Goal: Task Accomplishment & Management: Use online tool/utility

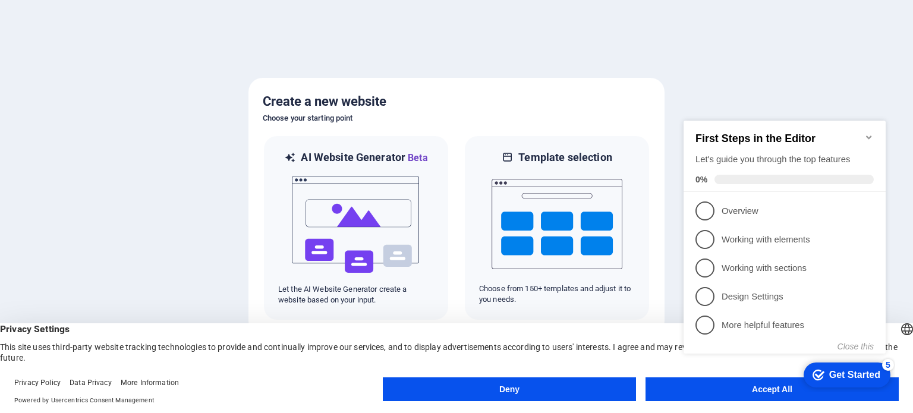
click div "checkmark Get Started 5 First Steps in the Editor Let's guide you through the t…"
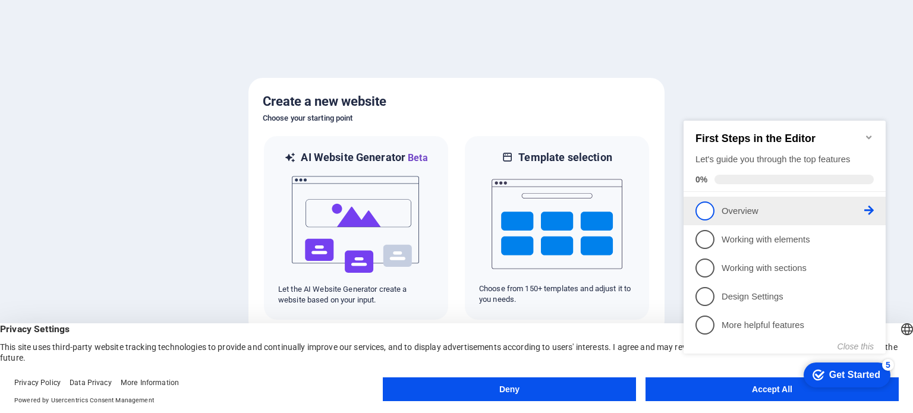
click at [707, 206] on span "1" at bounding box center [705, 211] width 19 height 19
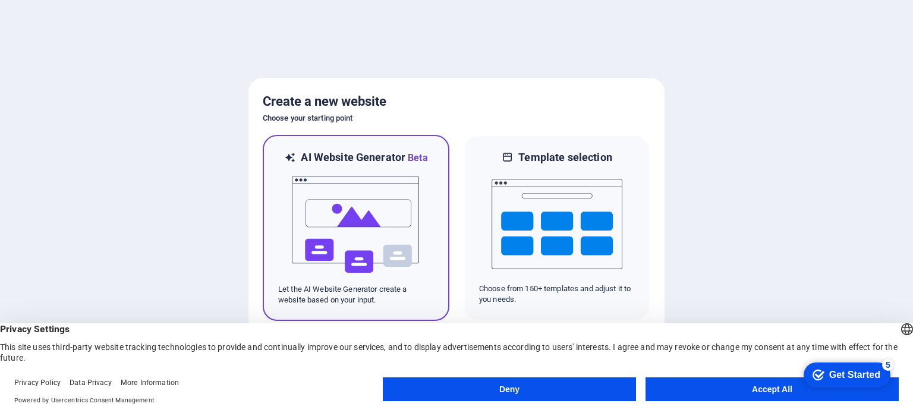
click at [385, 189] on img at bounding box center [356, 224] width 131 height 119
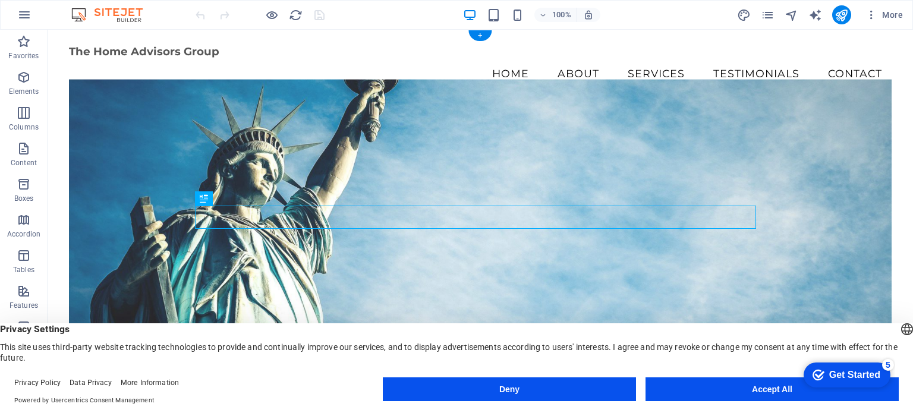
click at [395, 180] on figure at bounding box center [480, 245] width 823 height 332
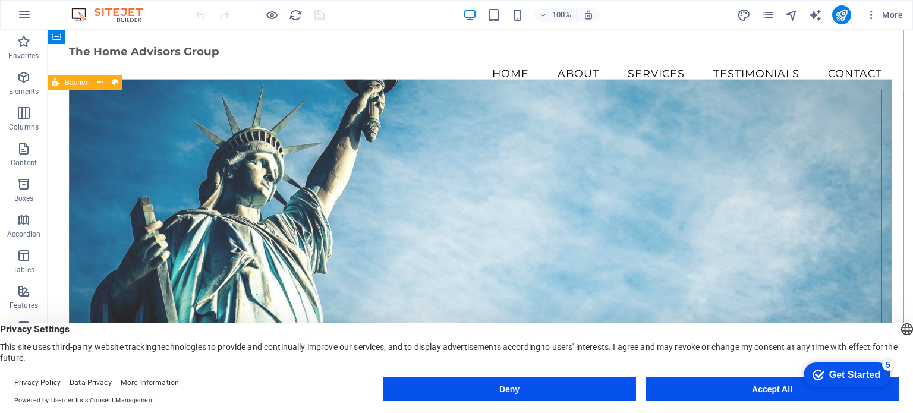
click at [77, 82] on span "Banner" at bounding box center [76, 82] width 23 height 7
click at [100, 81] on icon at bounding box center [100, 82] width 7 height 12
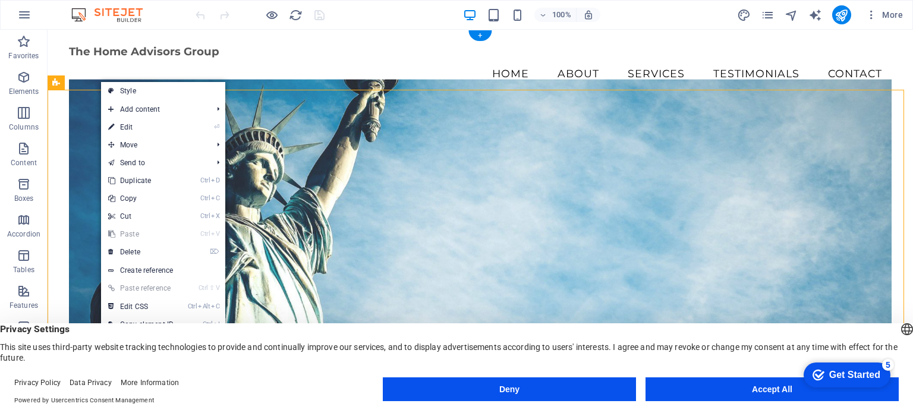
click at [79, 111] on figure at bounding box center [480, 245] width 823 height 332
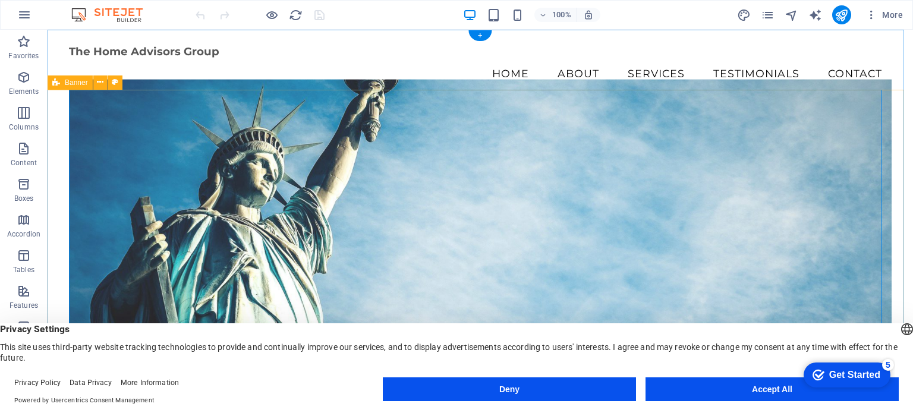
drag, startPoint x: 858, startPoint y: 297, endPoint x: 799, endPoint y: 240, distance: 81.6
click at [812, 252] on figure at bounding box center [480, 245] width 823 height 332
click at [69, 84] on span "Banner" at bounding box center [76, 82] width 23 height 7
click at [100, 84] on icon at bounding box center [100, 82] width 7 height 12
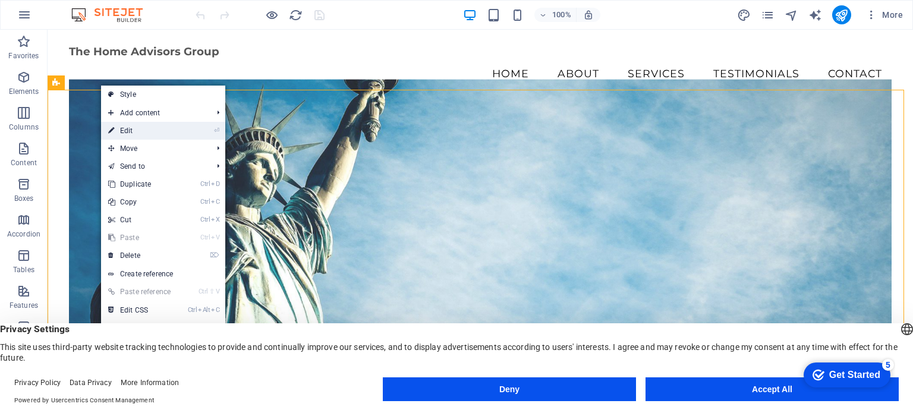
click at [123, 130] on link "⏎ Edit" at bounding box center [141, 131] width 80 height 18
select select "vh"
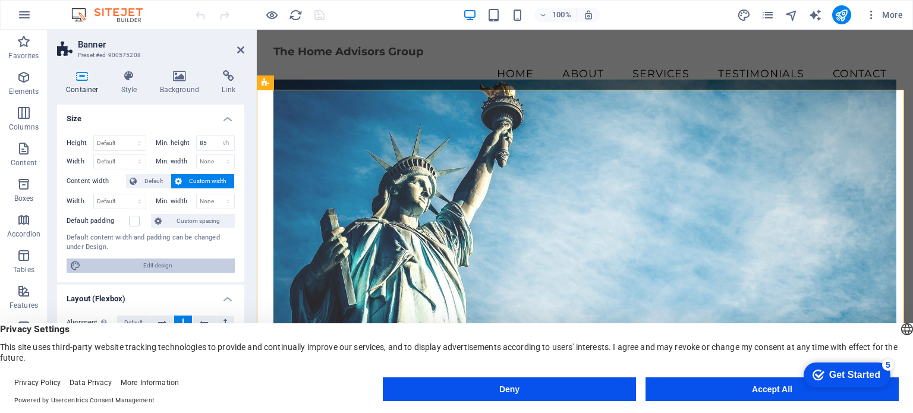
click at [149, 267] on span "Edit design" at bounding box center [157, 266] width 147 height 14
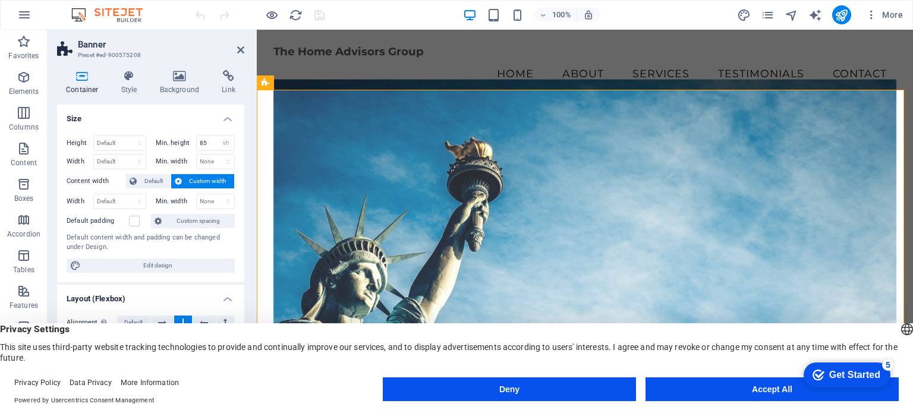
select select "rem"
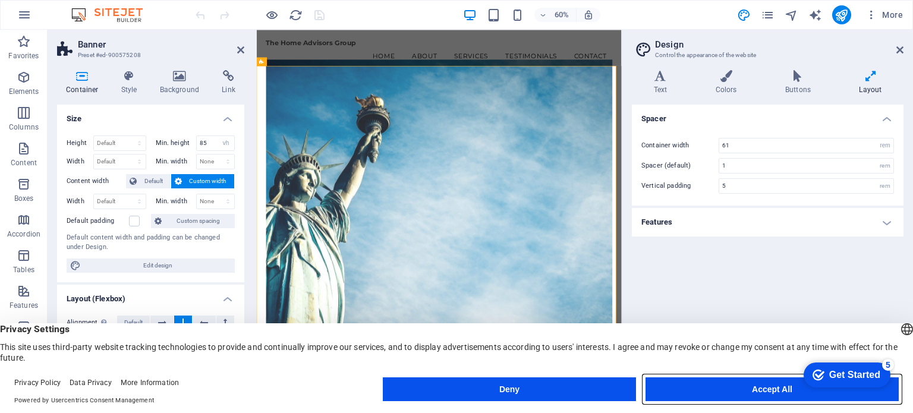
click at [780, 390] on button "Accept All" at bounding box center [772, 390] width 253 height 24
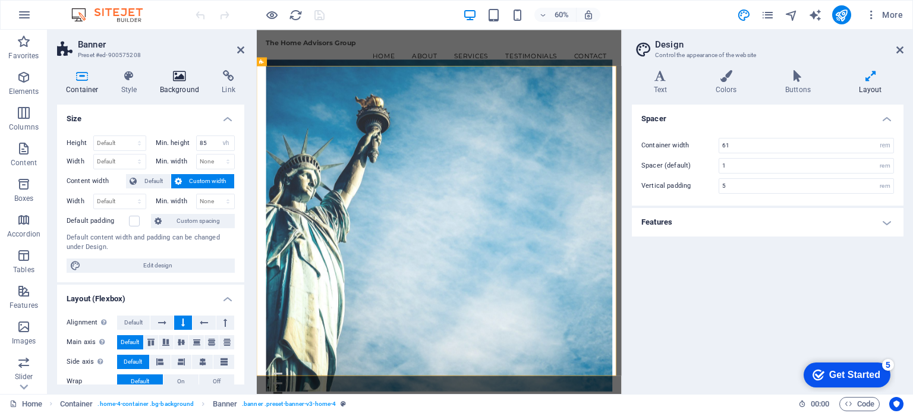
click at [176, 77] on icon at bounding box center [180, 76] width 58 height 12
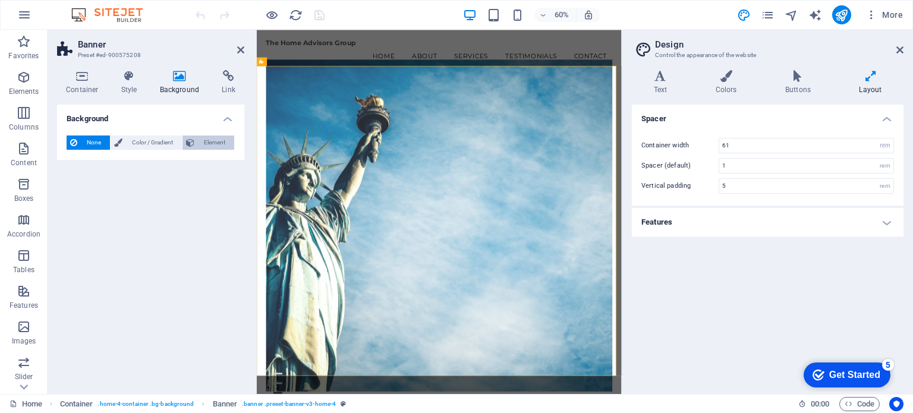
click at [207, 141] on span "Element" at bounding box center [214, 143] width 33 height 14
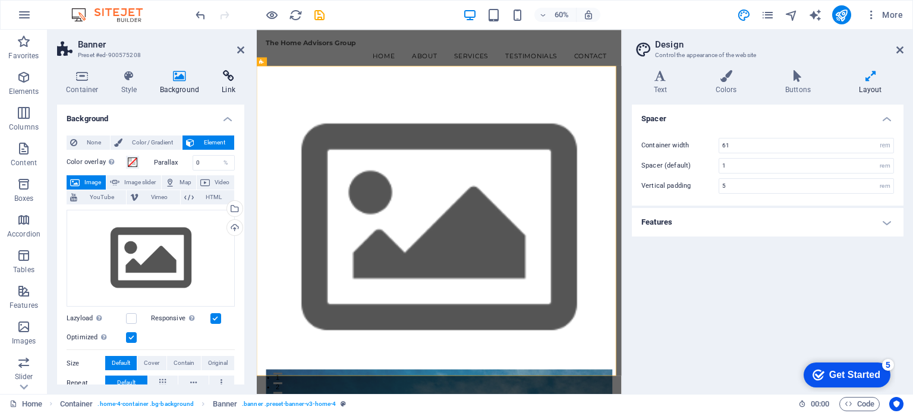
click at [227, 83] on h4 "Link" at bounding box center [229, 82] width 32 height 25
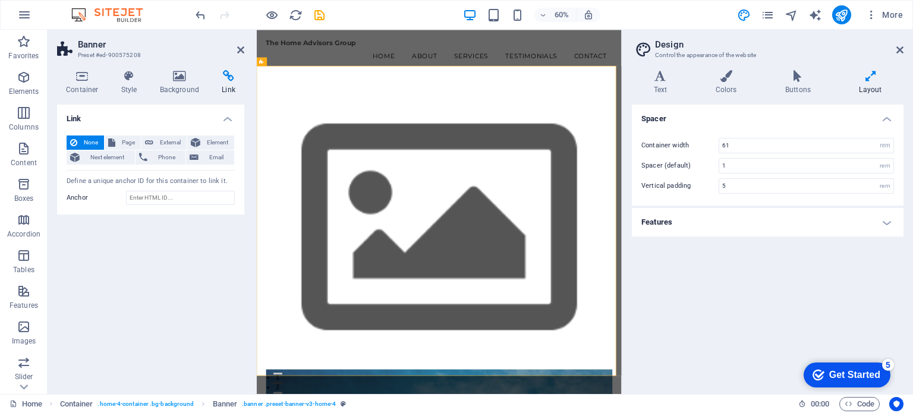
click at [230, 76] on icon at bounding box center [229, 76] width 32 height 12
click at [240, 52] on icon at bounding box center [240, 50] width 7 height 10
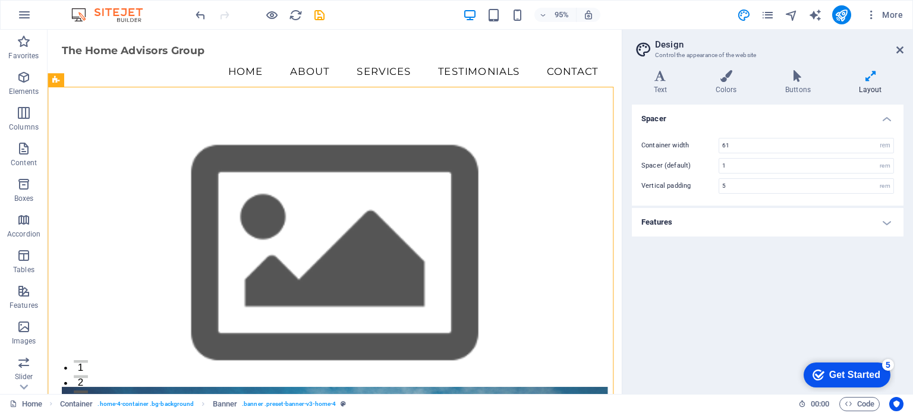
click at [899, 42] on h2 "Design" at bounding box center [779, 44] width 249 height 11
drag, startPoint x: 899, startPoint y: 48, endPoint x: 852, endPoint y: 19, distance: 55.8
click at [899, 48] on icon at bounding box center [900, 50] width 7 height 10
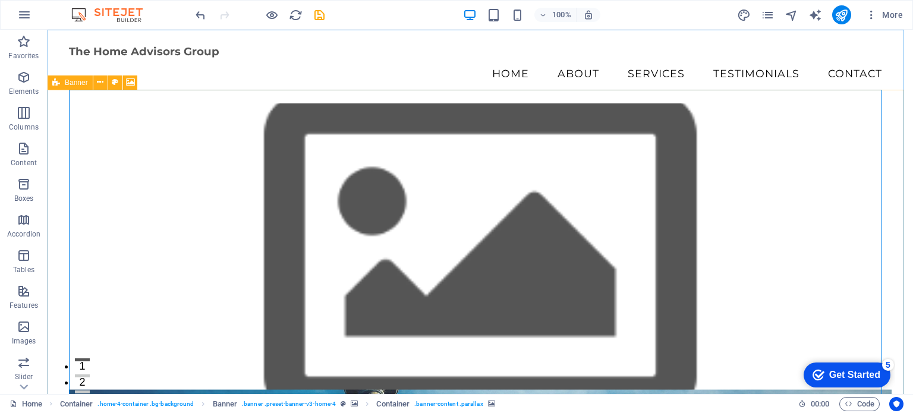
click at [81, 81] on span "Banner" at bounding box center [76, 82] width 23 height 7
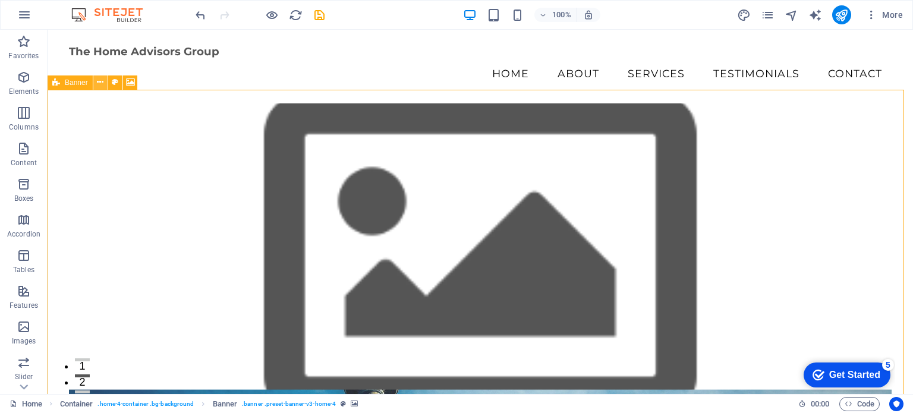
click at [103, 82] on button at bounding box center [100, 83] width 14 height 14
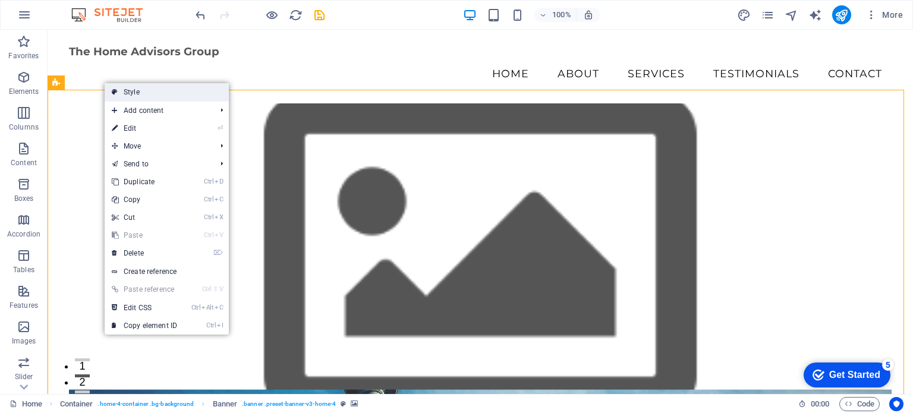
click at [131, 93] on link "Style" at bounding box center [167, 92] width 124 height 18
select select "preset-banner-v3-home-4"
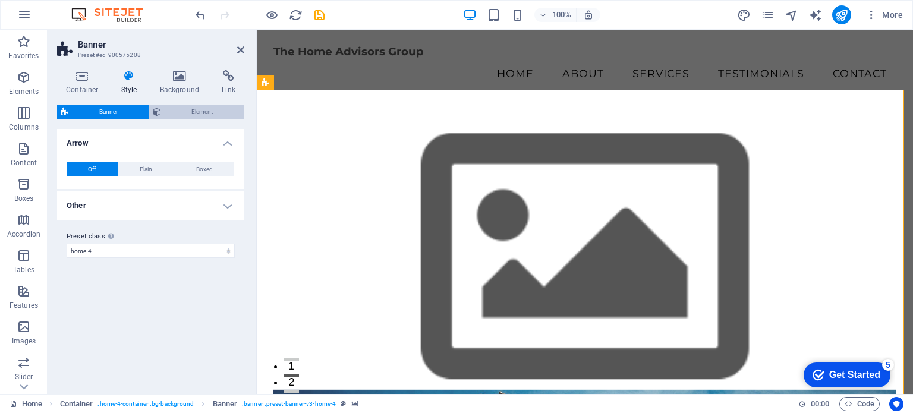
click at [177, 109] on span "Element" at bounding box center [203, 112] width 76 height 14
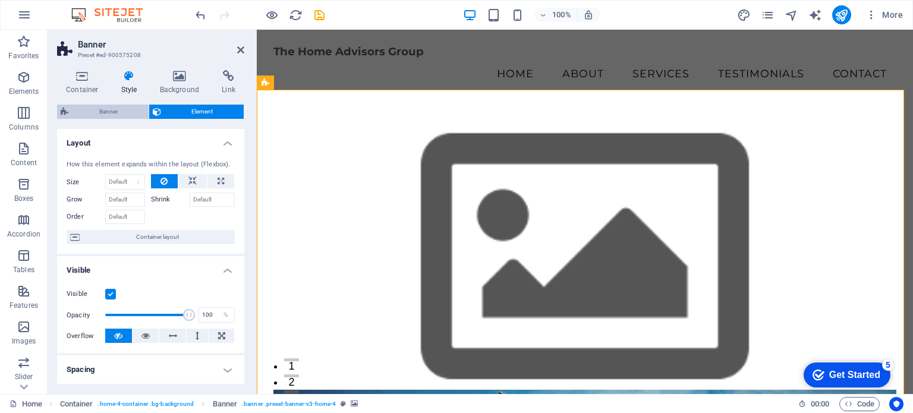
click at [100, 108] on span "Banner" at bounding box center [108, 112] width 73 height 14
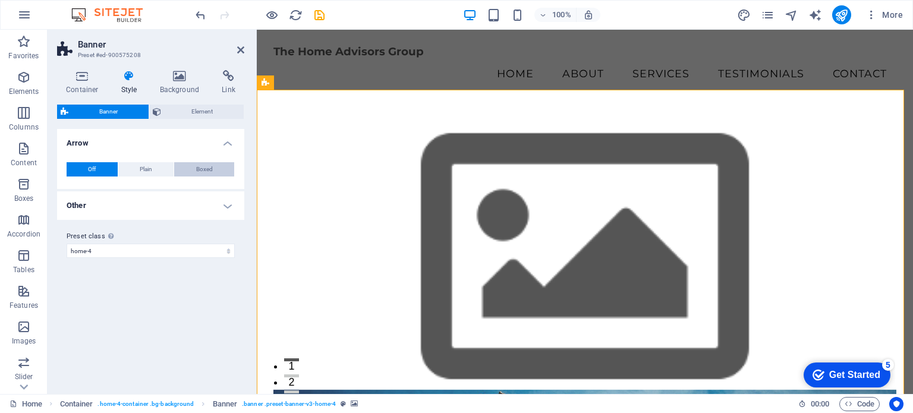
click at [200, 170] on span "Boxed" at bounding box center [204, 169] width 17 height 14
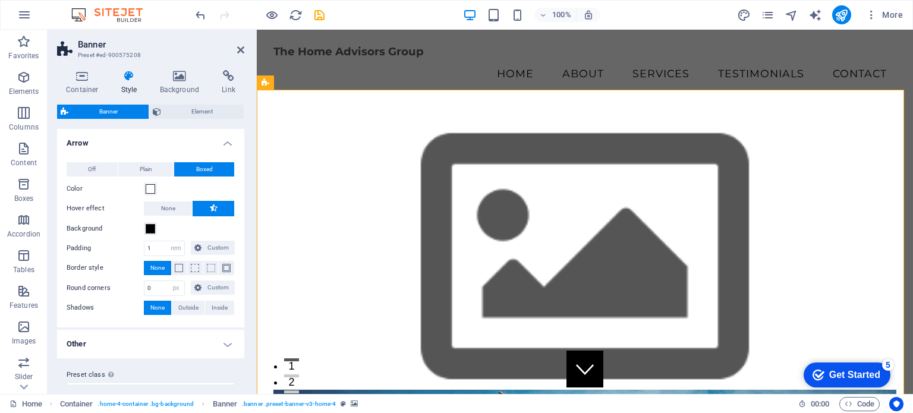
scroll to position [20, 0]
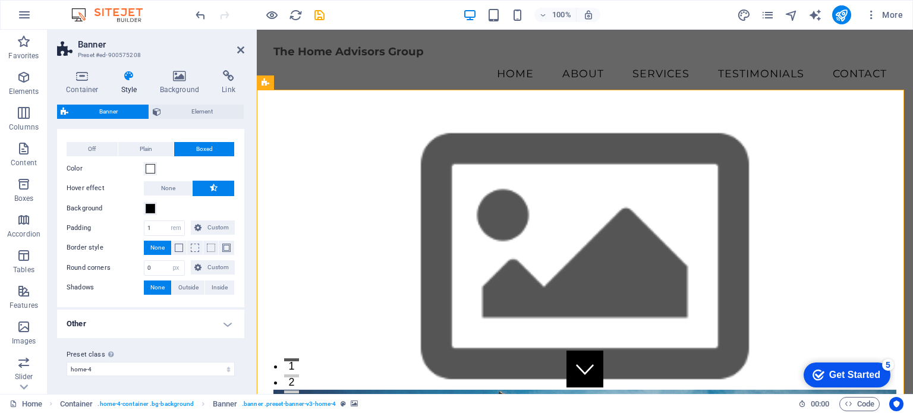
click at [159, 318] on h4 "Other" at bounding box center [150, 324] width 187 height 29
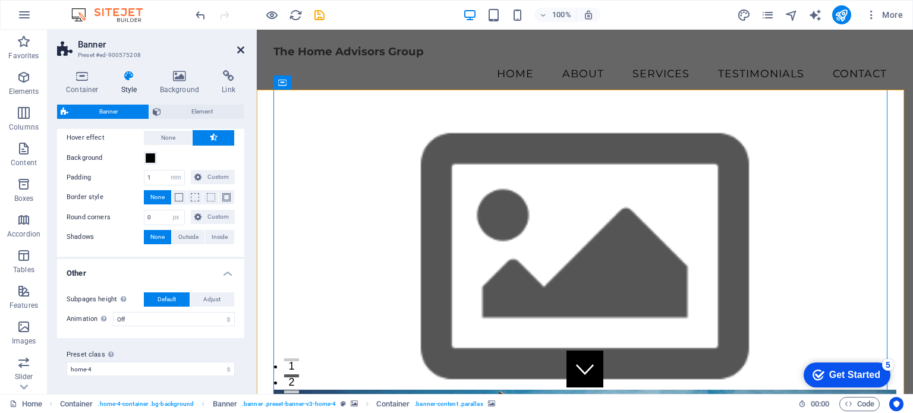
click at [243, 47] on icon at bounding box center [240, 50] width 7 height 10
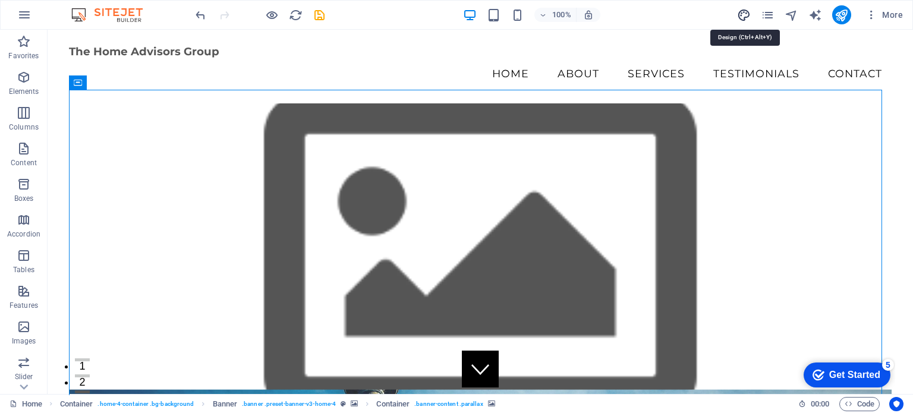
click at [743, 11] on icon "design" at bounding box center [744, 15] width 14 height 14
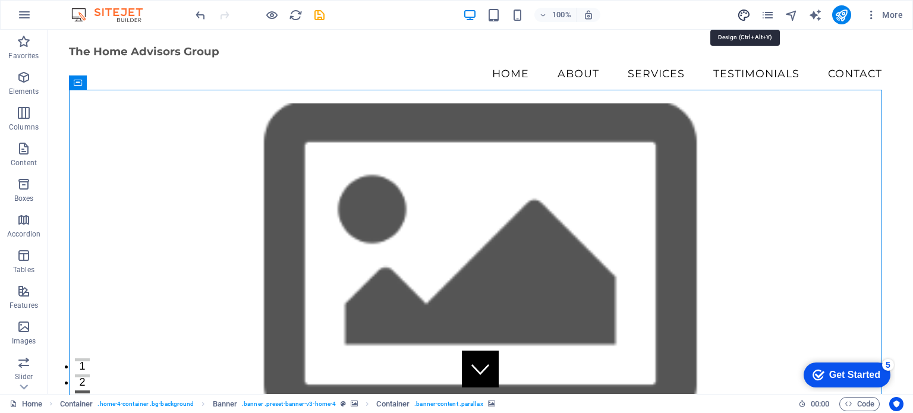
select select "rem"
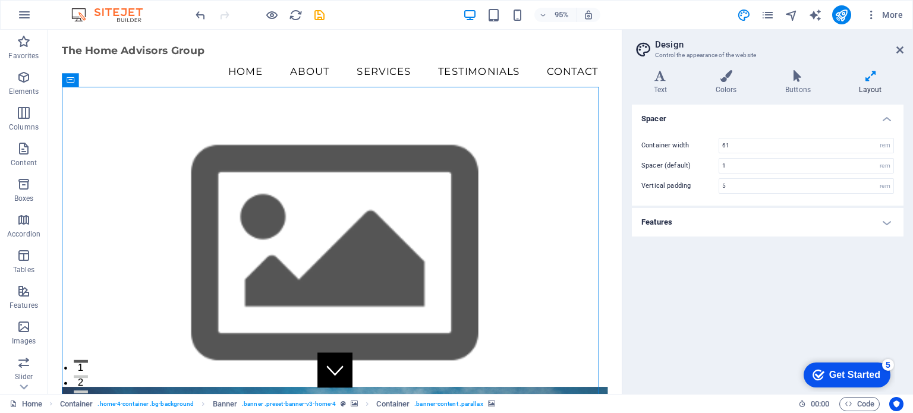
click at [887, 221] on h4 "Features" at bounding box center [768, 222] width 272 height 29
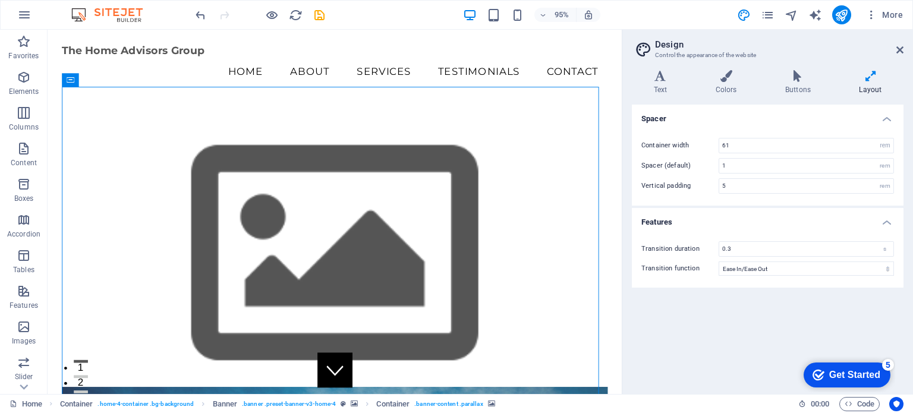
click at [653, 342] on div "Spacer Container width 61 rem px Spacer (default) 1 rem Vertical padding 5 rem …" at bounding box center [768, 245] width 272 height 280
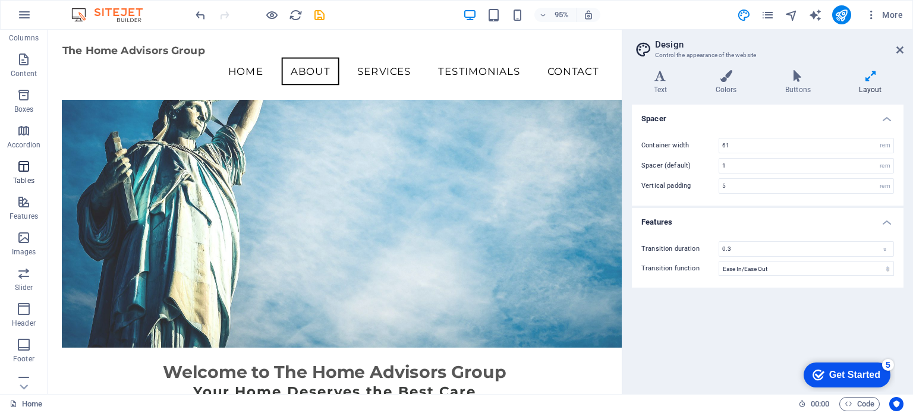
scroll to position [170, 0]
click at [23, 156] on icon "button" at bounding box center [24, 157] width 14 height 14
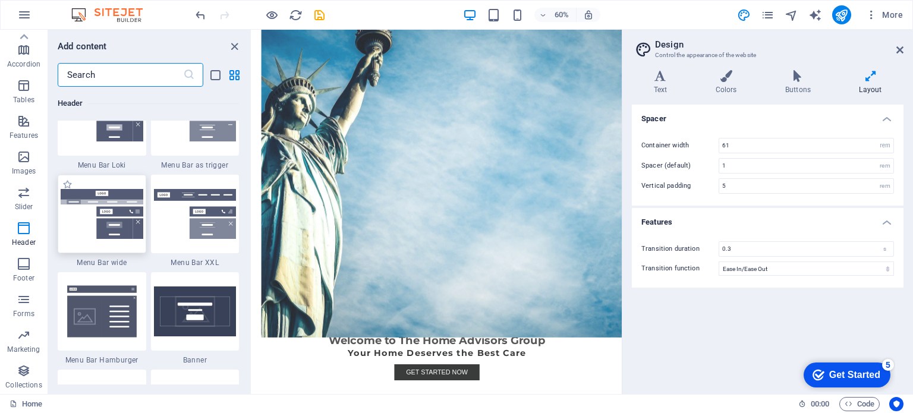
scroll to position [7418, 0]
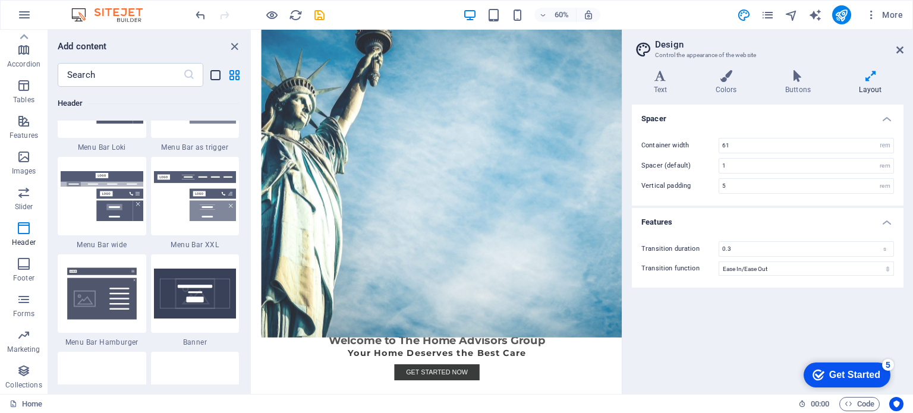
click at [215, 74] on icon "list-view" at bounding box center [216, 75] width 14 height 14
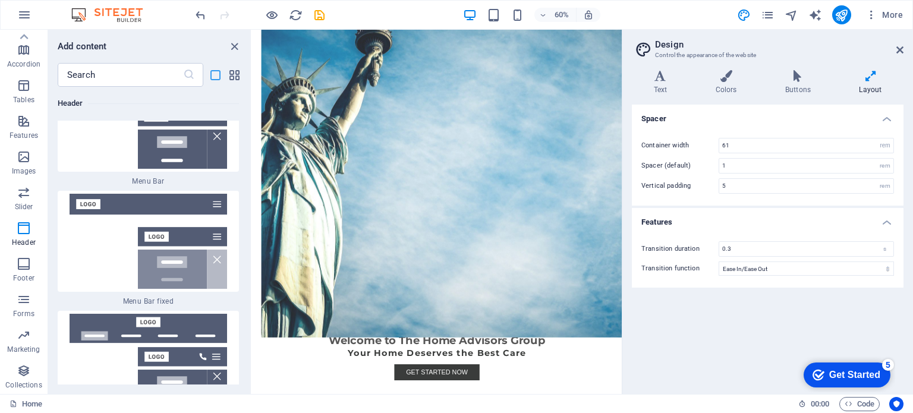
click at [215, 74] on icon "list-view" at bounding box center [216, 75] width 14 height 14
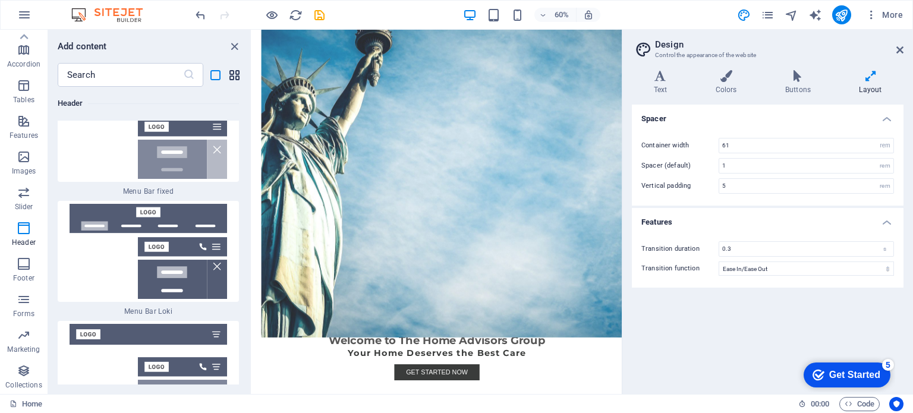
click at [236, 73] on icon "grid-view" at bounding box center [235, 75] width 14 height 14
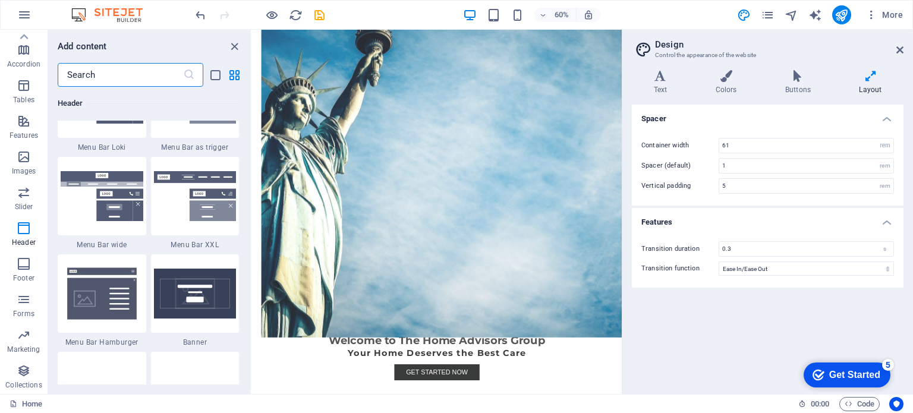
click at [142, 73] on input "text" at bounding box center [120, 75] width 125 height 24
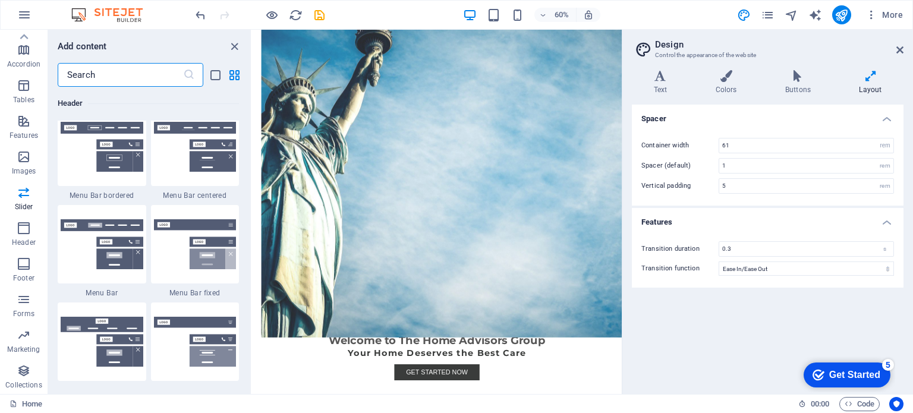
scroll to position [7121, 0]
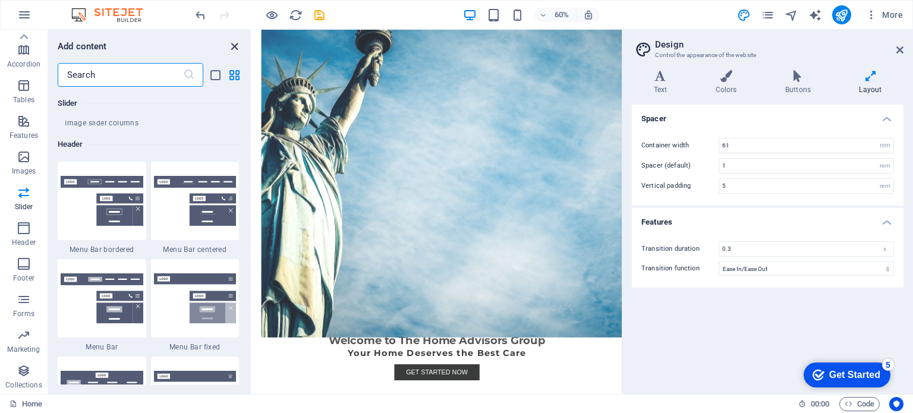
click at [233, 42] on icon "close panel" at bounding box center [235, 47] width 14 height 14
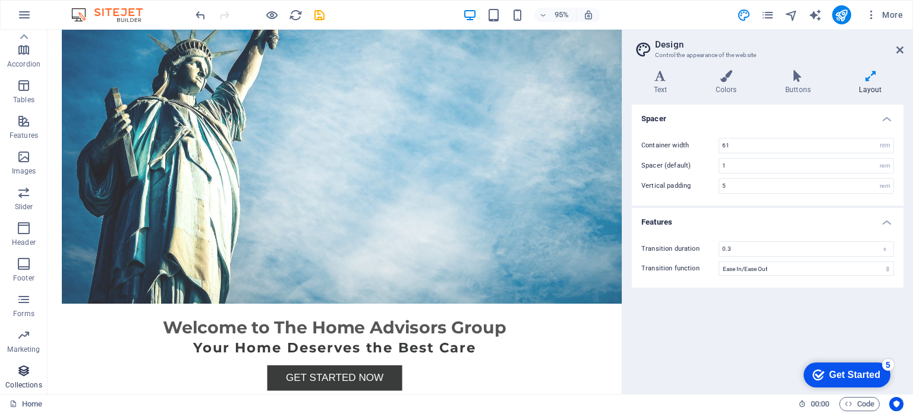
click at [25, 378] on icon "button" at bounding box center [24, 371] width 14 height 14
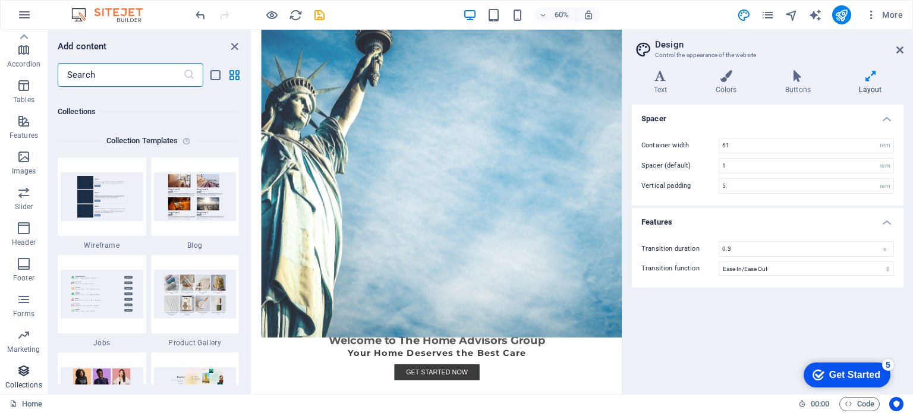
scroll to position [10887, 0]
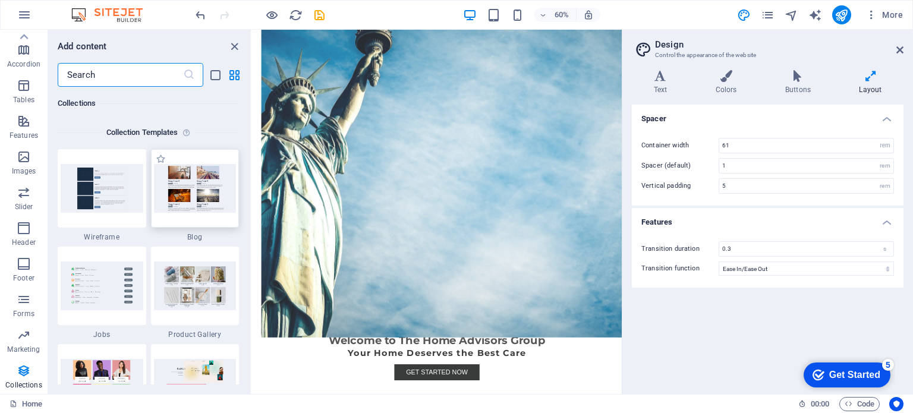
click at [185, 173] on img at bounding box center [195, 188] width 83 height 48
click at [181, 197] on img at bounding box center [195, 188] width 83 height 48
click at [184, 201] on img at bounding box center [195, 188] width 83 height 48
click at [192, 240] on span "Blog" at bounding box center [195, 238] width 89 height 10
click at [187, 193] on img at bounding box center [195, 188] width 83 height 48
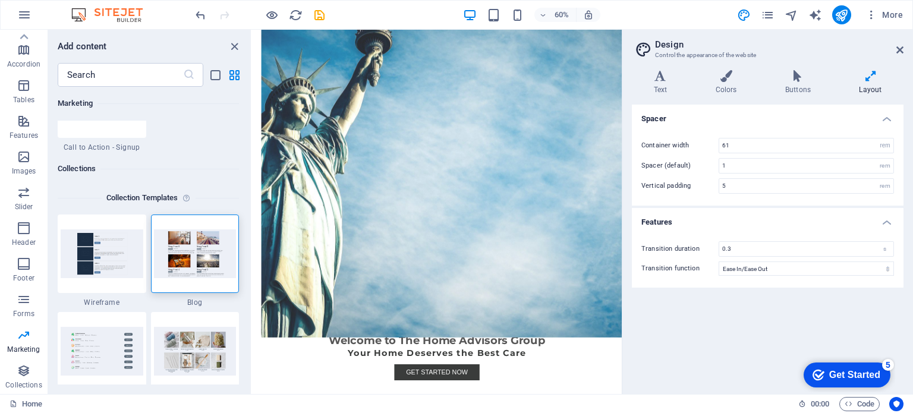
scroll to position [10788, 0]
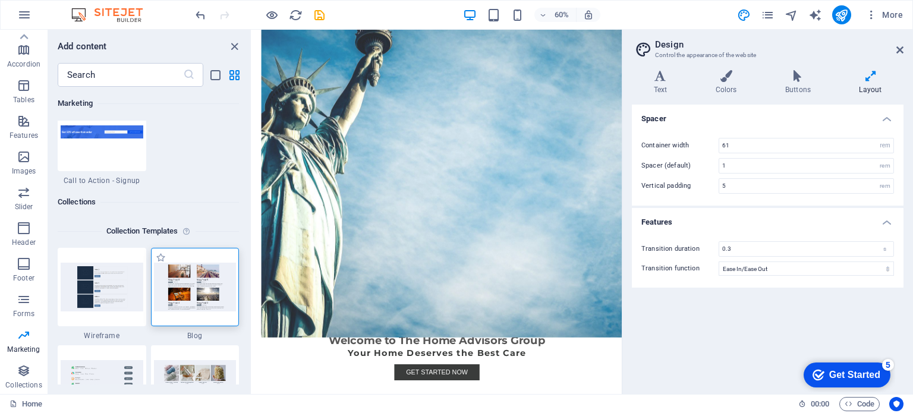
click at [177, 297] on img at bounding box center [195, 287] width 83 height 48
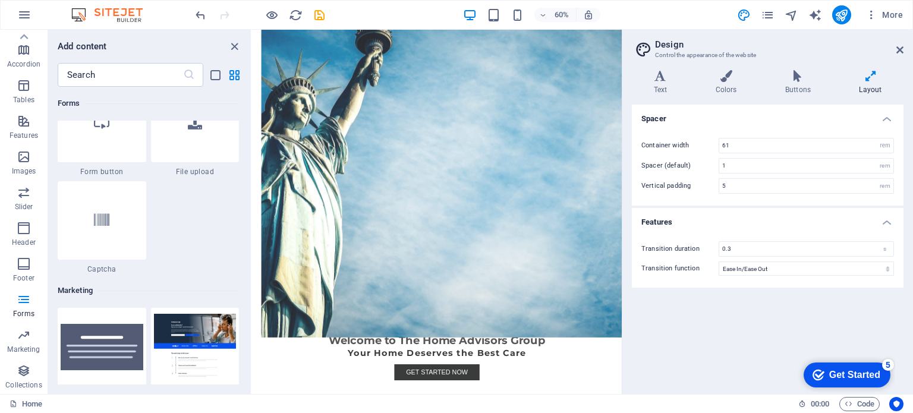
scroll to position [9400, 0]
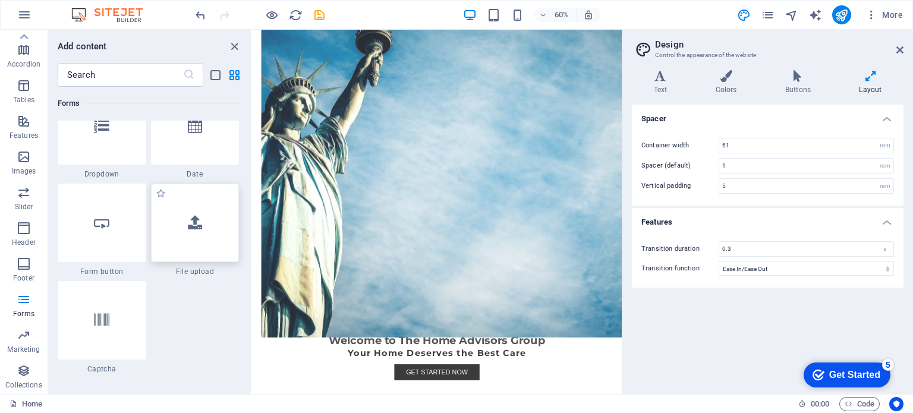
click at [197, 223] on icon at bounding box center [195, 222] width 14 height 15
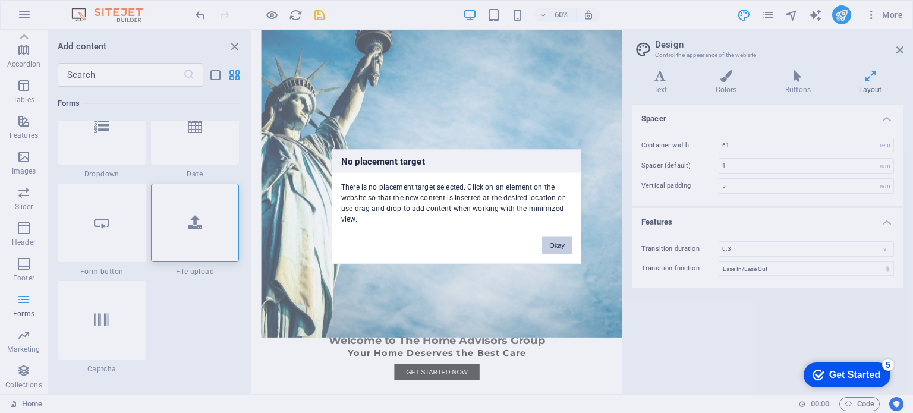
click at [560, 244] on button "Okay" at bounding box center [557, 245] width 30 height 18
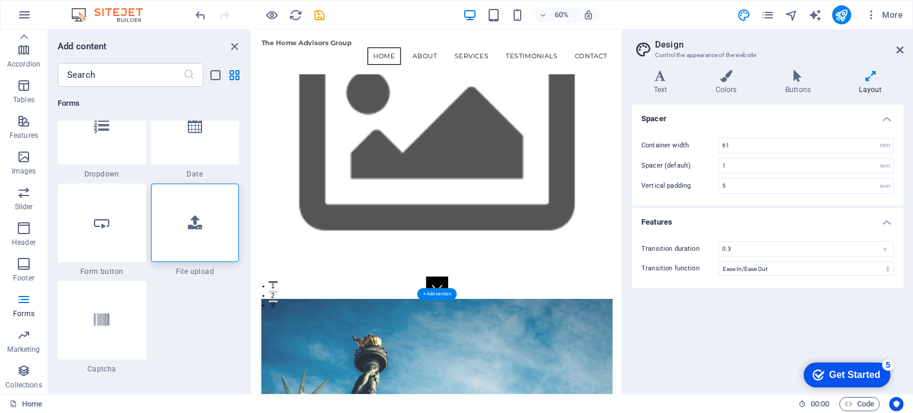
scroll to position [121, 0]
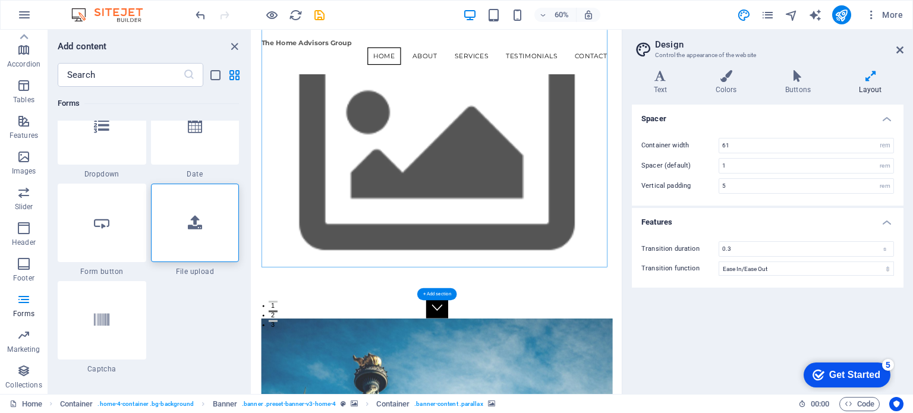
drag, startPoint x: 524, startPoint y: 315, endPoint x: 385, endPoint y: 328, distance: 139.8
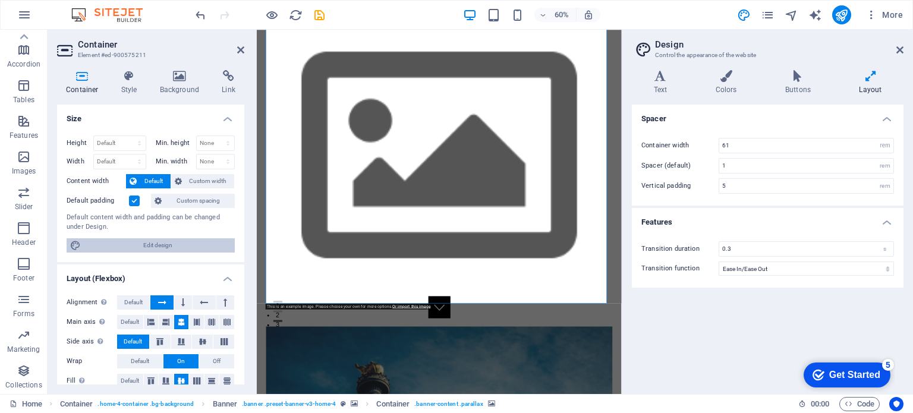
click at [158, 242] on span "Edit design" at bounding box center [157, 245] width 147 height 14
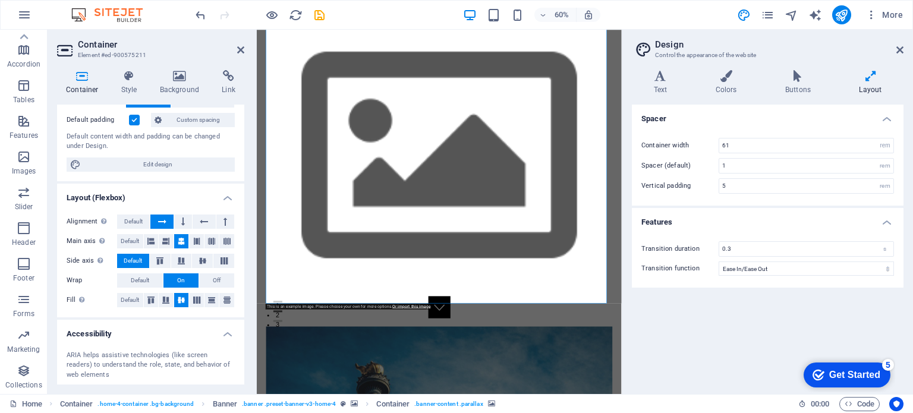
scroll to position [0, 0]
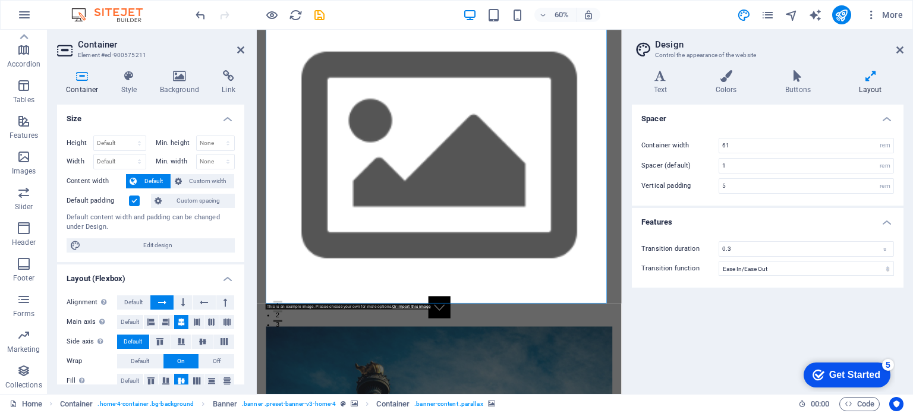
click at [95, 45] on h2 "Container" at bounding box center [161, 44] width 167 height 11
click at [62, 49] on icon at bounding box center [66, 50] width 18 height 19
click at [84, 55] on h3 "Element #ed-900575211" at bounding box center [149, 55] width 143 height 11
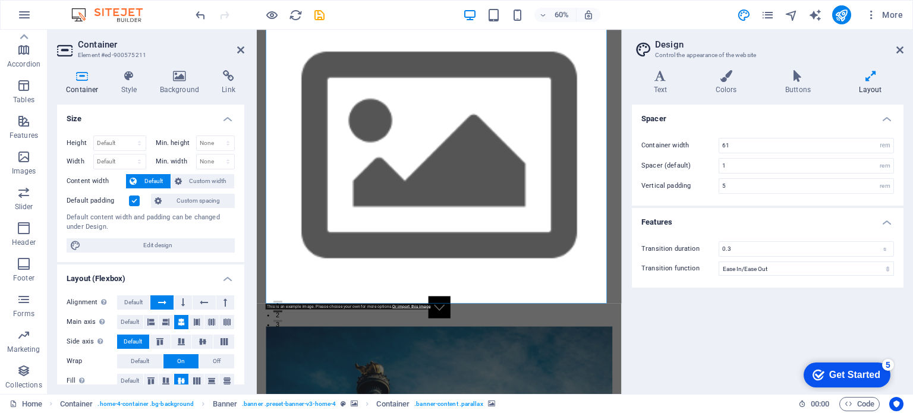
drag, startPoint x: 472, startPoint y: 346, endPoint x: 388, endPoint y: 346, distance: 83.9
click at [902, 49] on icon at bounding box center [900, 50] width 7 height 10
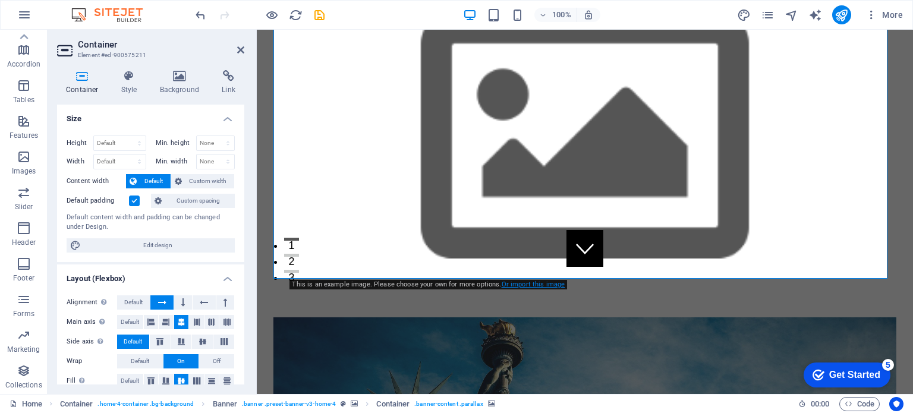
click at [528, 283] on link "Or import this image" at bounding box center [534, 285] width 64 height 8
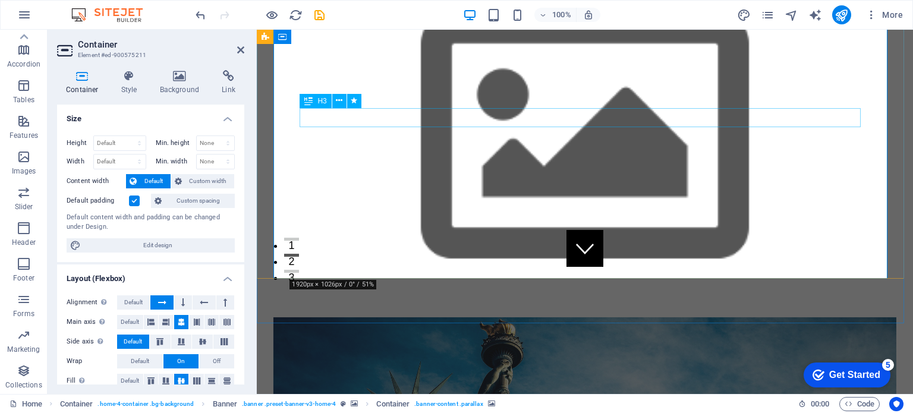
click at [312, 101] on icon at bounding box center [308, 101] width 8 height 14
click at [354, 104] on icon at bounding box center [354, 101] width 7 height 12
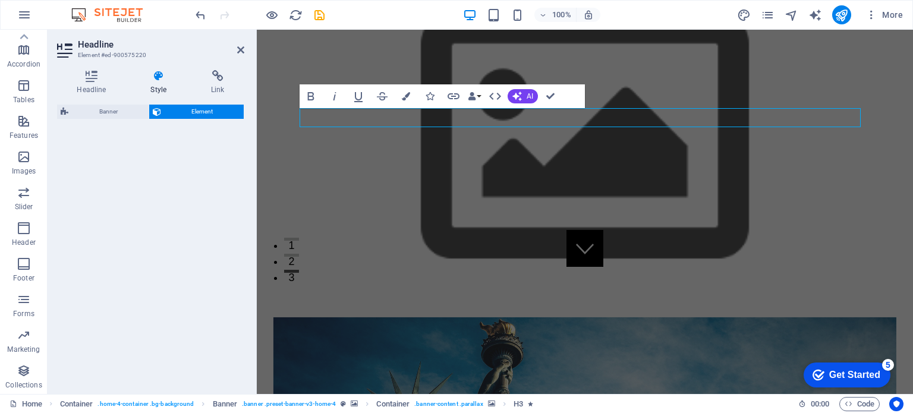
select select "fade"
select select "s"
select select "onload"
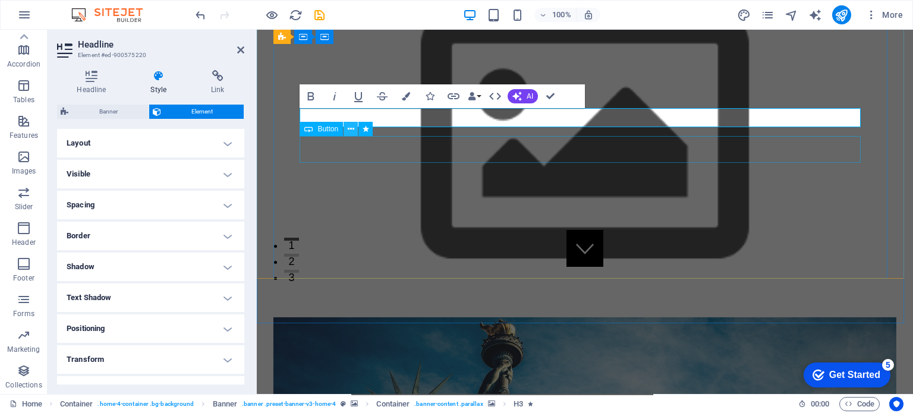
click at [352, 130] on icon at bounding box center [351, 129] width 7 height 12
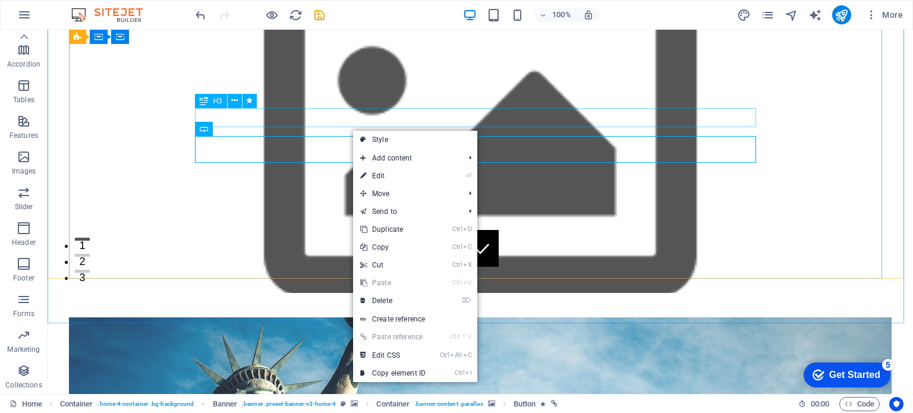
click at [215, 104] on span "H3" at bounding box center [217, 101] width 9 height 7
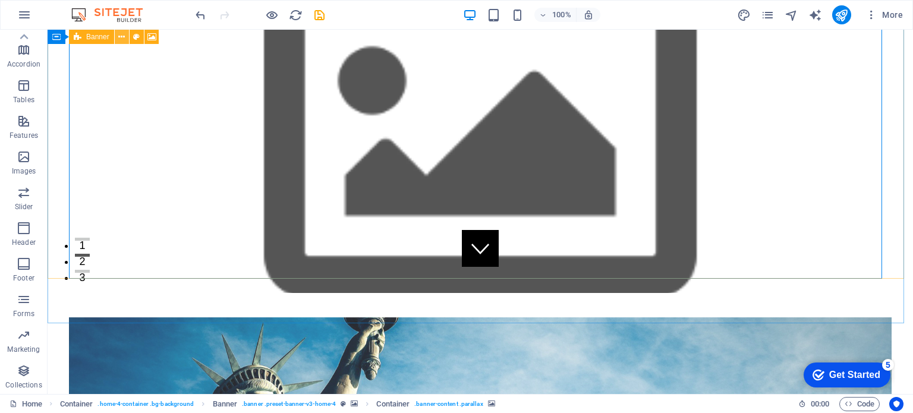
click at [120, 39] on icon at bounding box center [121, 37] width 7 height 12
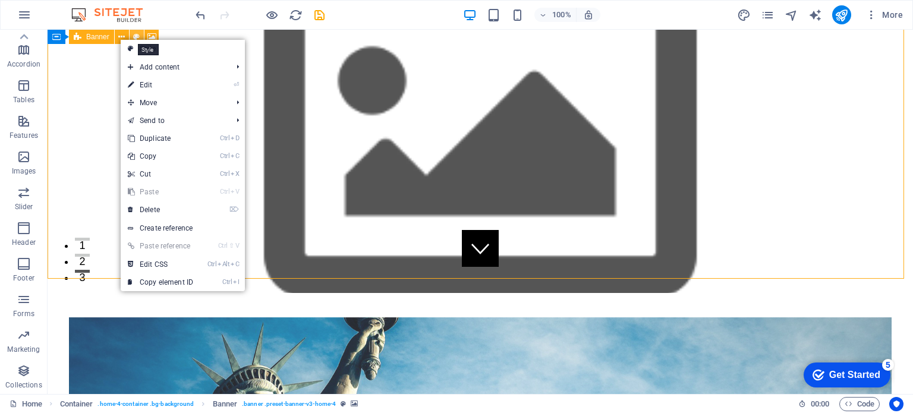
click at [139, 35] on icon at bounding box center [136, 37] width 7 height 12
select select "rem"
select select "px"
select select "preset-banner-v3-home-4"
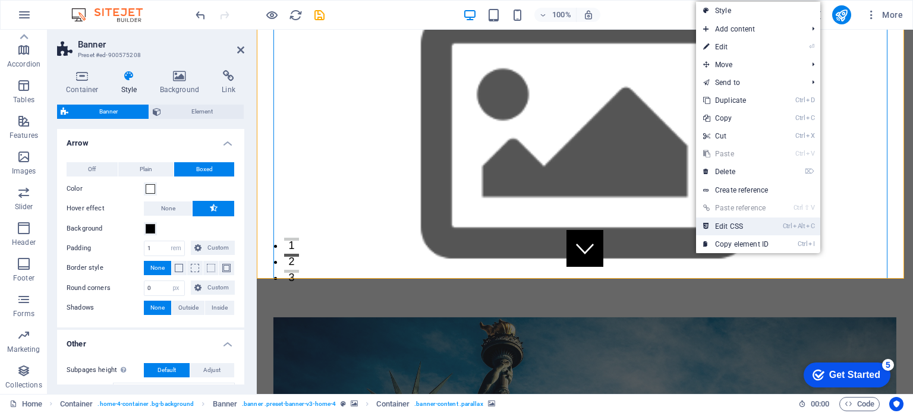
click at [735, 223] on link "Ctrl Alt C Edit CSS" at bounding box center [736, 227] width 80 height 18
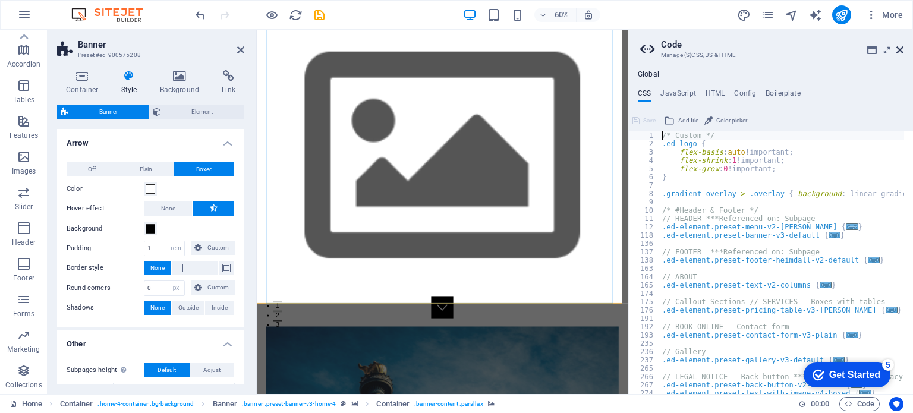
click at [900, 46] on icon at bounding box center [900, 50] width 7 height 10
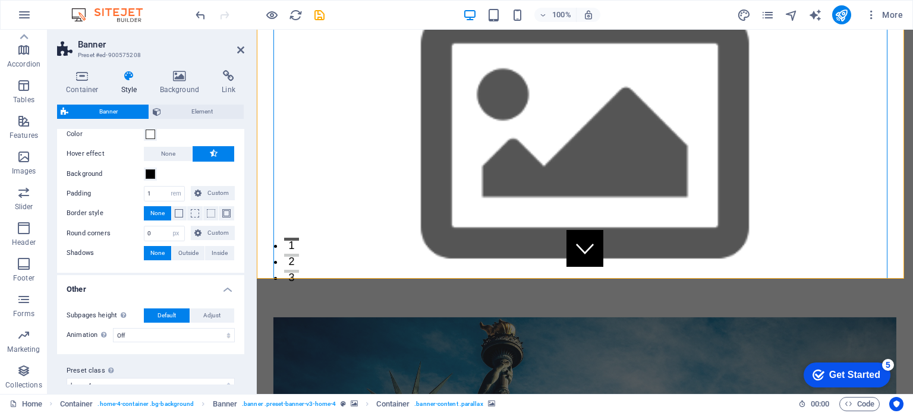
scroll to position [71, 0]
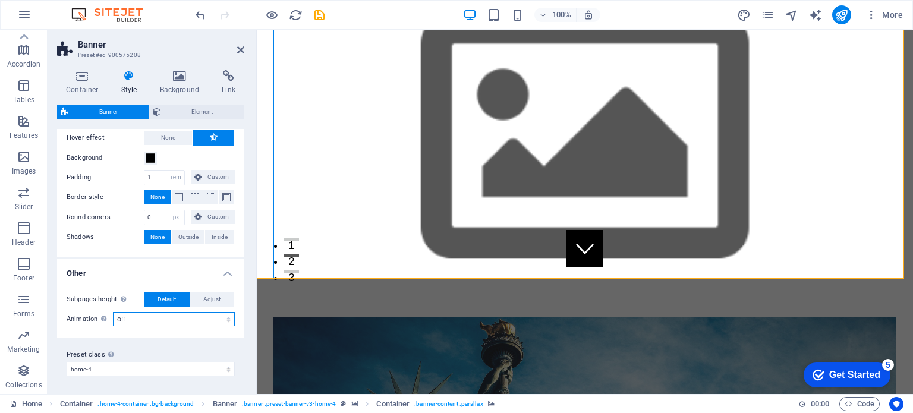
click at [170, 317] on select "Off Zoom: in & out Slide: left to right Slide: up to down" at bounding box center [174, 319] width 122 height 14
select select "zoominout"
click at [113, 312] on select "Off Zoom: in & out Slide: left to right Slide: up to down" at bounding box center [174, 319] width 122 height 14
drag, startPoint x: 454, startPoint y: 205, endPoint x: 441, endPoint y: 211, distance: 14.6
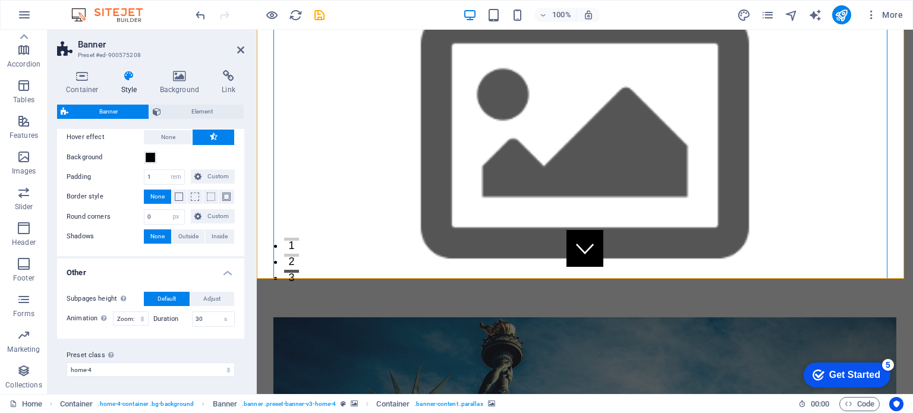
click at [21, 156] on icon "button" at bounding box center [24, 157] width 14 height 14
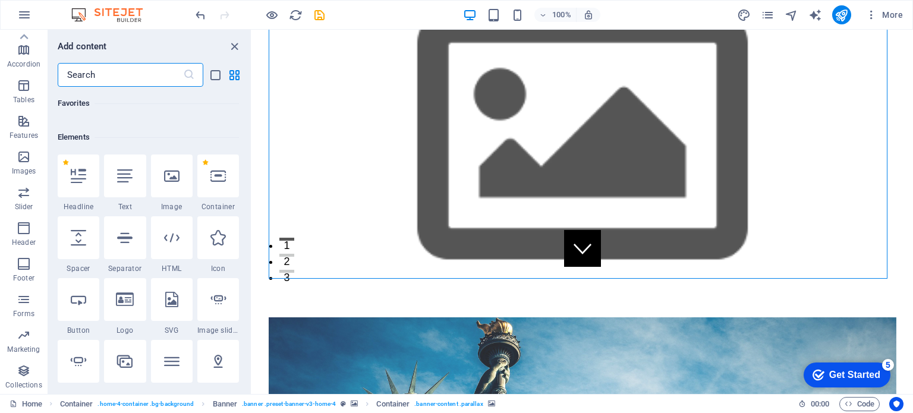
scroll to position [83, 0]
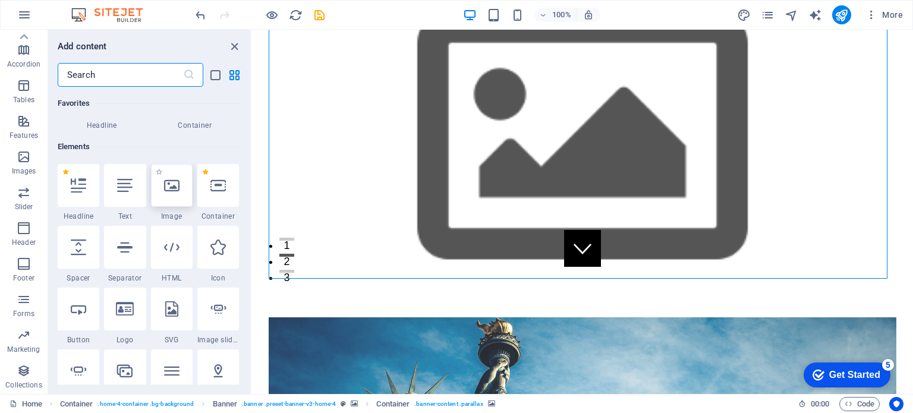
click at [171, 185] on icon at bounding box center [171, 185] width 15 height 15
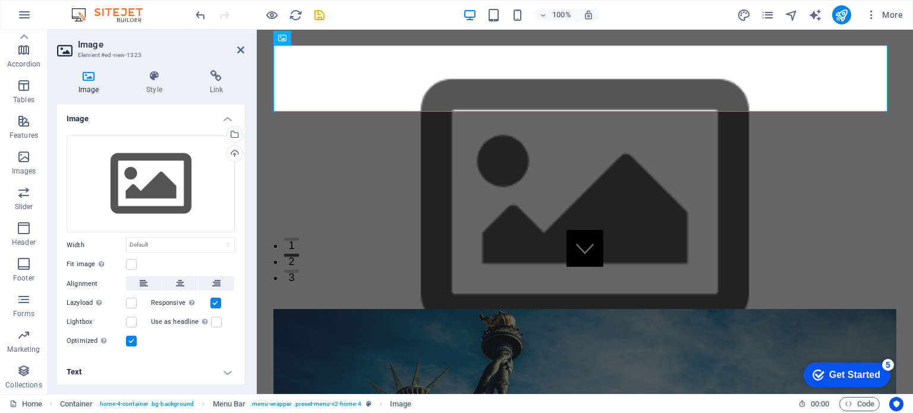
scroll to position [0, 0]
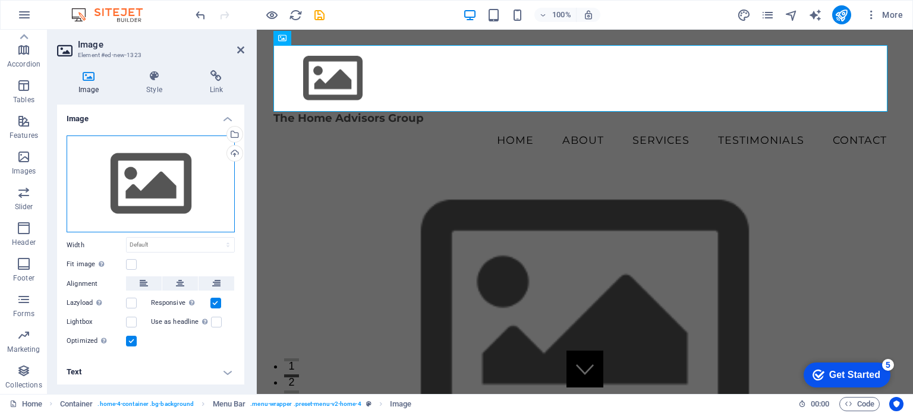
click at [169, 180] on div "Drag files here, click to choose files or select files from Files or our free s…" at bounding box center [151, 185] width 168 height 98
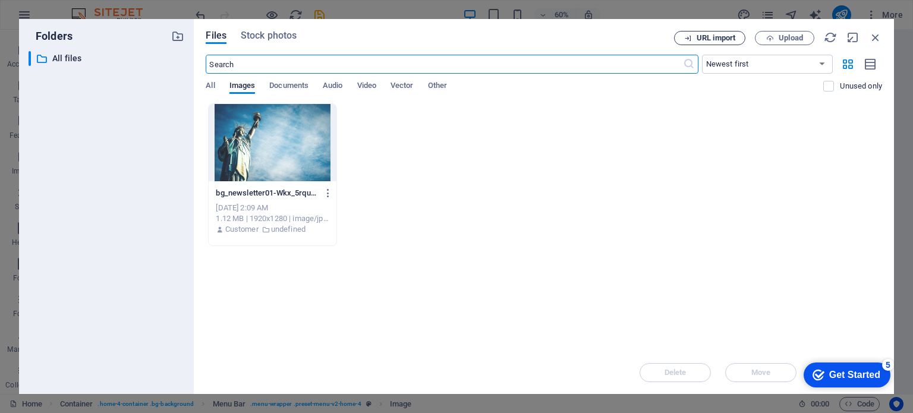
click at [723, 37] on span "URL import" at bounding box center [716, 37] width 39 height 7
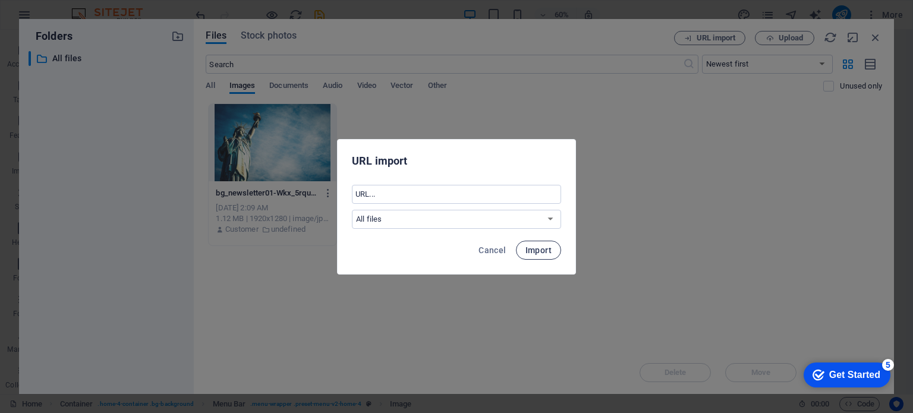
click at [532, 252] on span "Import" at bounding box center [539, 251] width 26 height 10
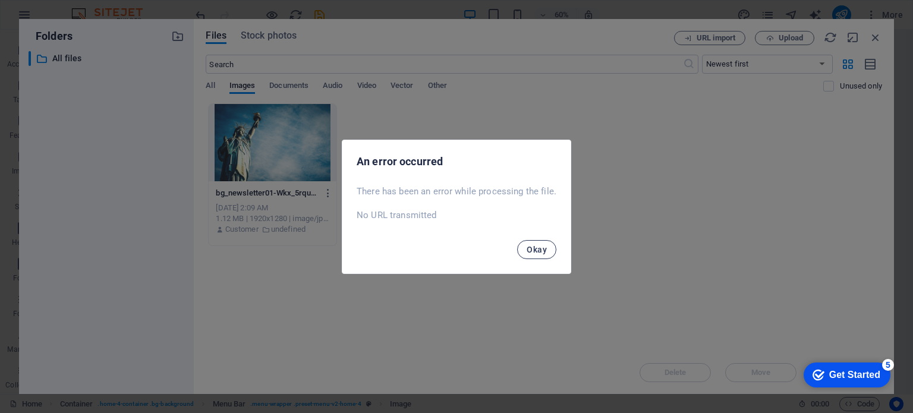
click at [535, 247] on span "Okay" at bounding box center [537, 250] width 20 height 10
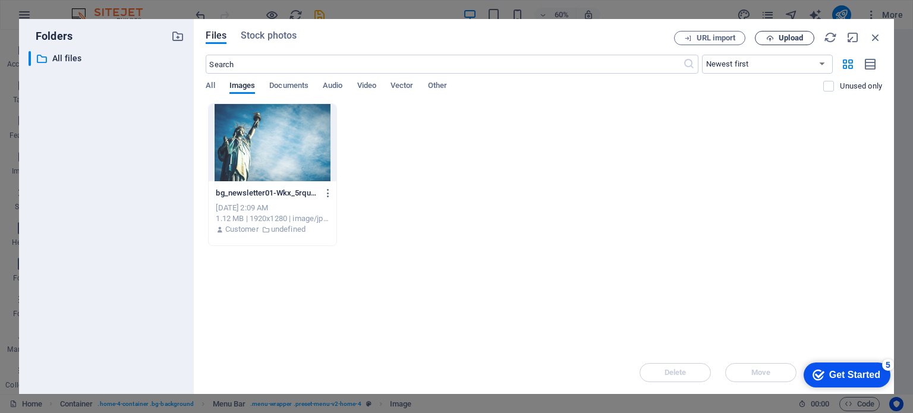
click at [790, 36] on span "Upload" at bounding box center [791, 37] width 24 height 7
drag, startPoint x: 772, startPoint y: 366, endPoint x: 530, endPoint y: 329, distance: 244.3
click at [772, 366] on div "The Home Advisors Group.pdf" at bounding box center [788, 369] width 115 height 14
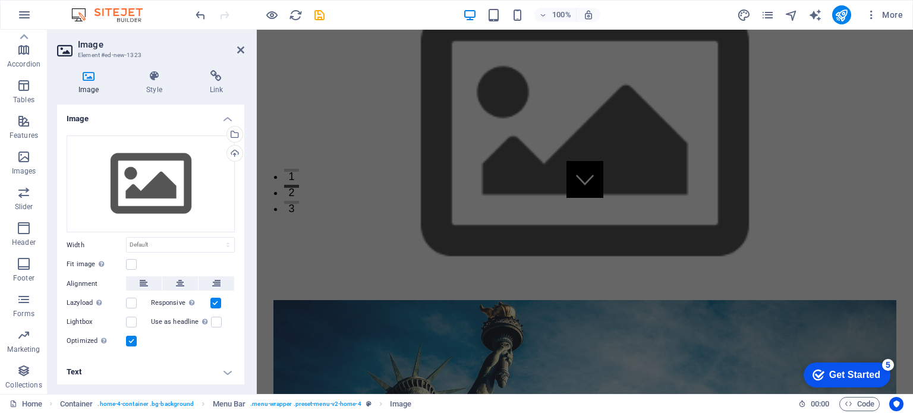
scroll to position [197, 0]
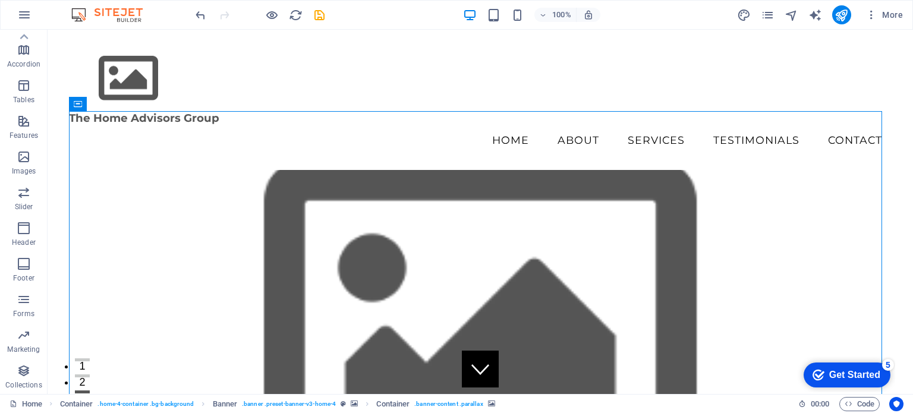
scroll to position [99, 0]
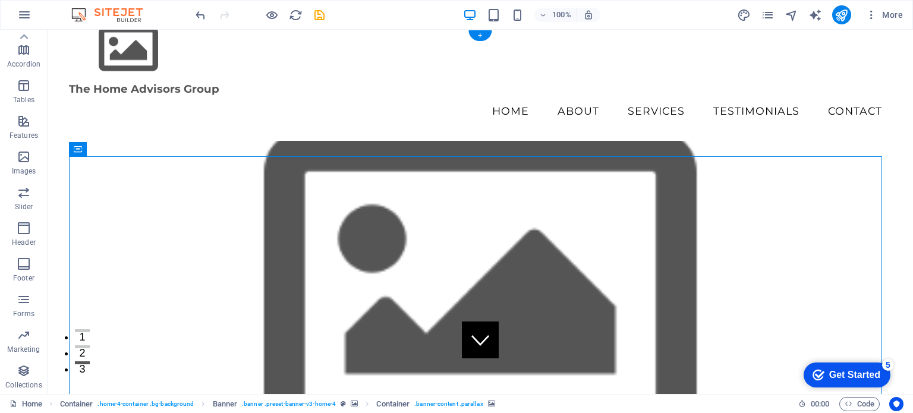
scroll to position [0, 0]
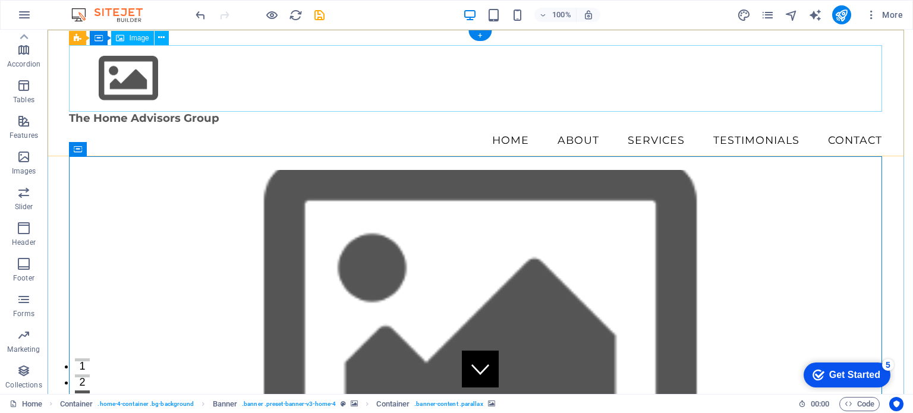
click at [128, 80] on figure at bounding box center [480, 78] width 823 height 67
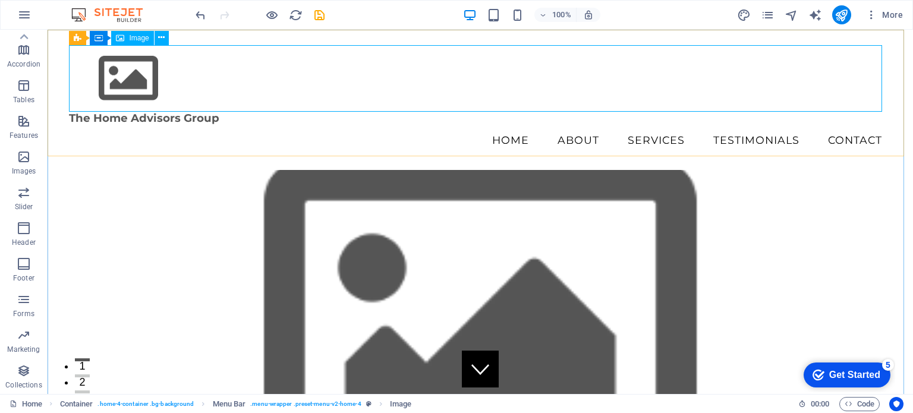
click at [137, 39] on span "Image" at bounding box center [139, 37] width 20 height 7
click at [141, 37] on span "Image" at bounding box center [139, 37] width 20 height 7
click at [139, 71] on figure at bounding box center [480, 78] width 823 height 67
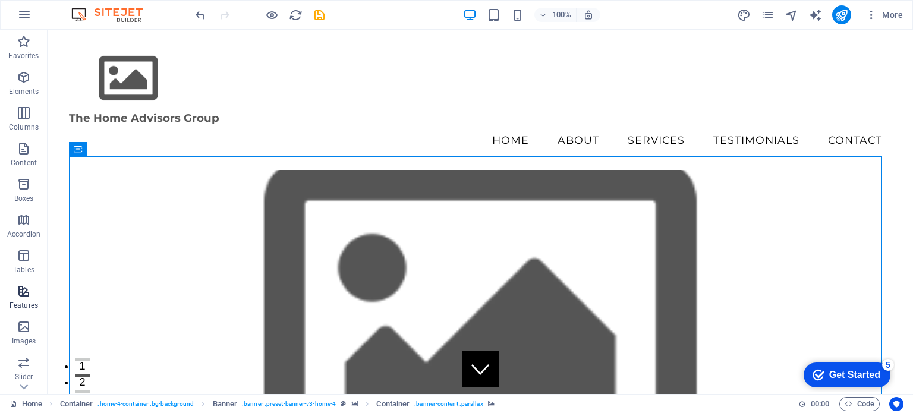
scroll to position [99, 0]
click at [23, 228] on icon "button" at bounding box center [24, 228] width 14 height 14
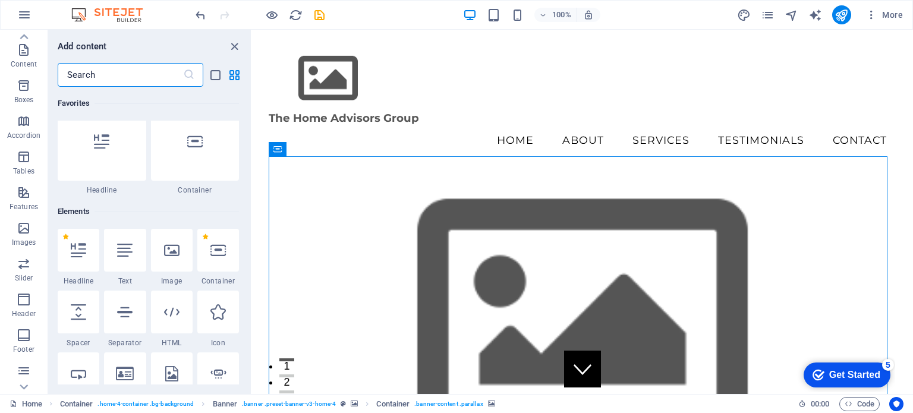
scroll to position [0, 0]
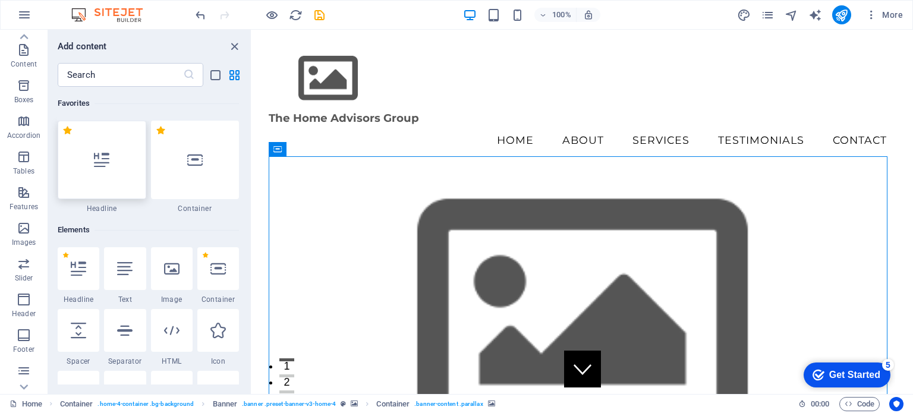
click at [101, 164] on icon at bounding box center [101, 159] width 15 height 15
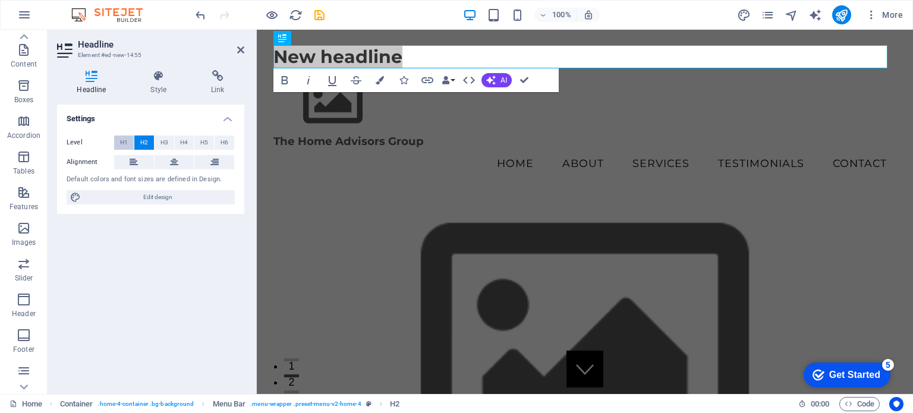
click at [121, 142] on span "H1" at bounding box center [124, 143] width 8 height 14
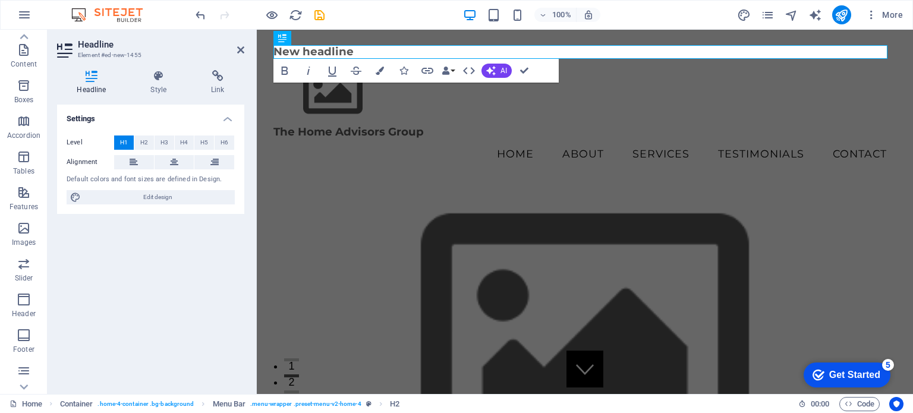
click at [136, 259] on div "Settings Level H1 H2 H3 H4 H5 H6 Alignment Default colors and font sizes are de…" at bounding box center [150, 245] width 187 height 280
click at [150, 288] on div "Settings Level H1 H2 H3 H4 H5 H6 Alignment Default colors and font sizes are de…" at bounding box center [150, 245] width 187 height 280
drag, startPoint x: 88, startPoint y: 74, endPoint x: 95, endPoint y: 73, distance: 6.8
click at [88, 75] on icon at bounding box center [91, 76] width 69 height 12
click at [158, 72] on icon at bounding box center [159, 76] width 56 height 12
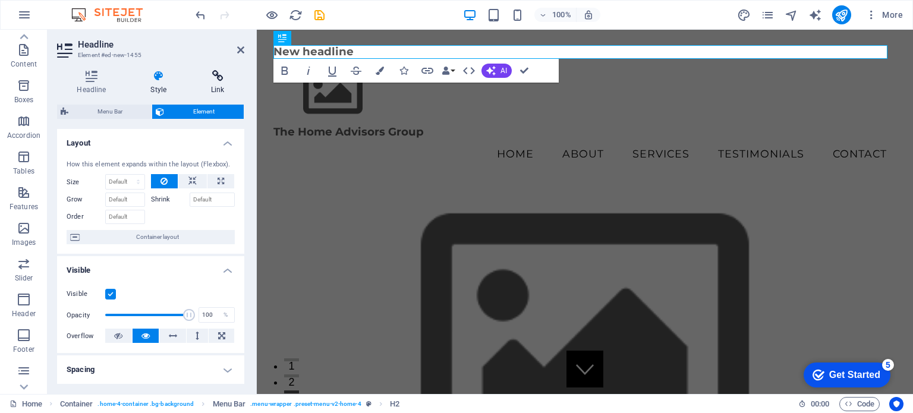
click at [214, 78] on icon at bounding box center [218, 76] width 53 height 12
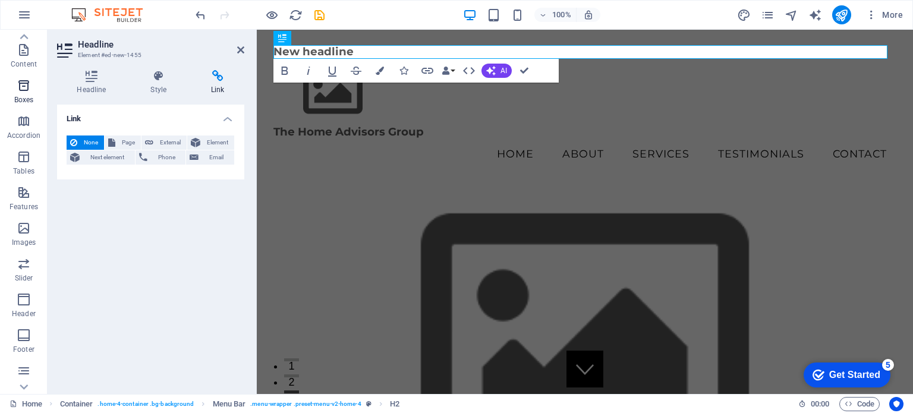
click at [24, 87] on icon "button" at bounding box center [24, 86] width 14 height 14
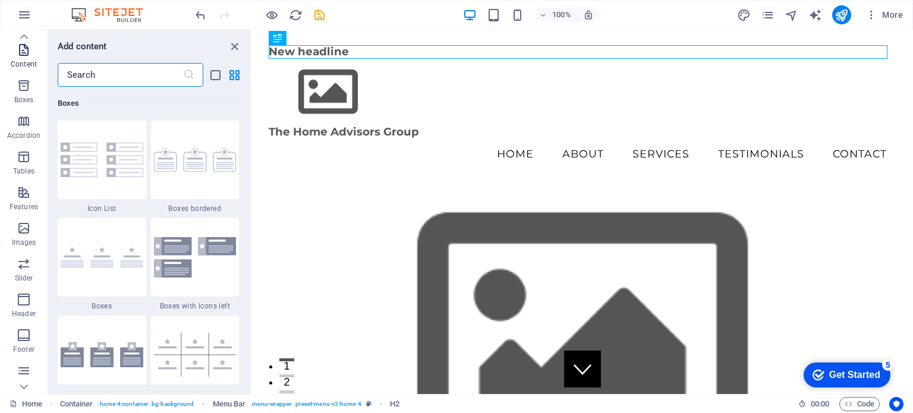
click at [25, 54] on icon "button" at bounding box center [24, 50] width 14 height 14
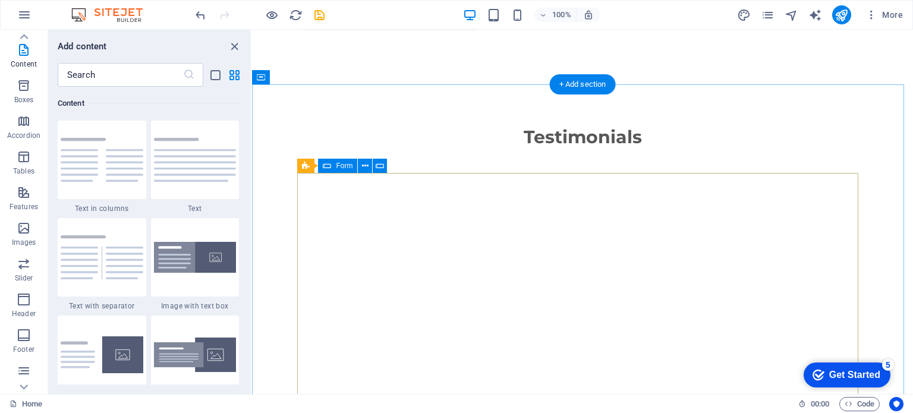
scroll to position [2450, 0]
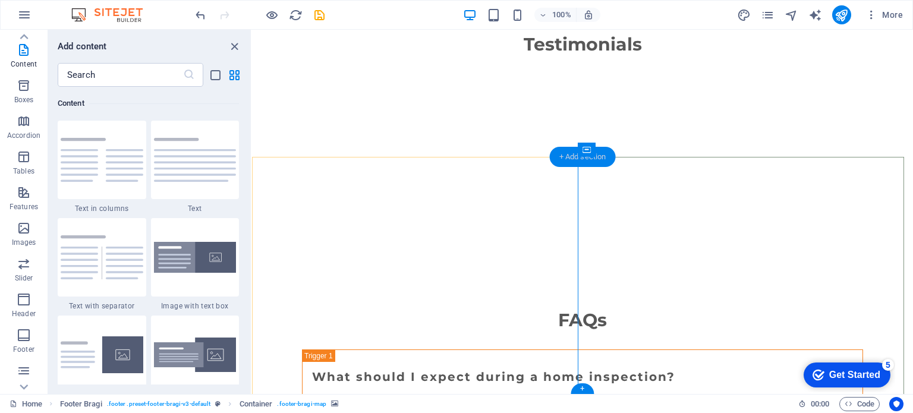
click at [574, 156] on div "+ Add section" at bounding box center [583, 157] width 66 height 20
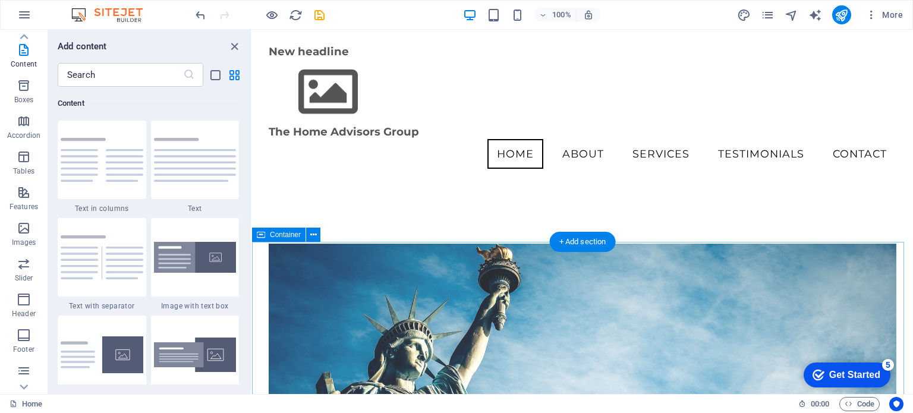
scroll to position [0, 0]
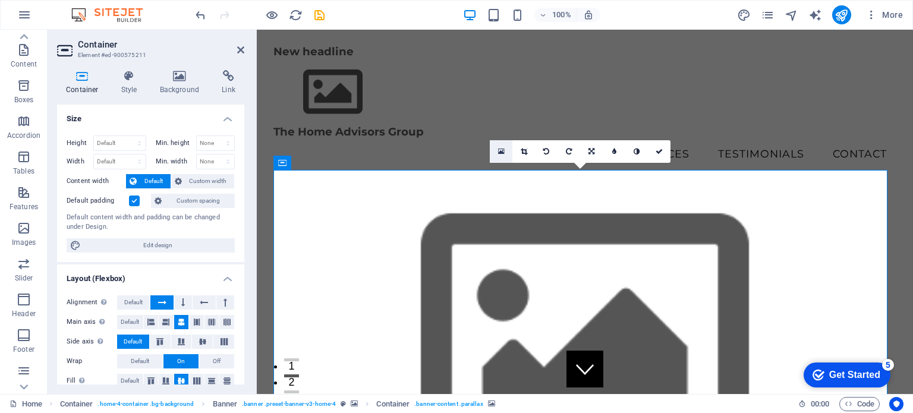
click at [502, 149] on icon at bounding box center [501, 151] width 7 height 8
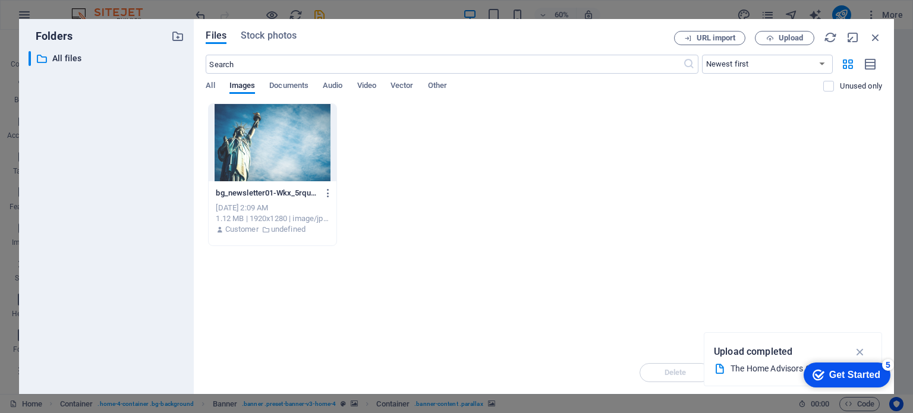
click at [755, 359] on p "Upload completed" at bounding box center [753, 351] width 79 height 15
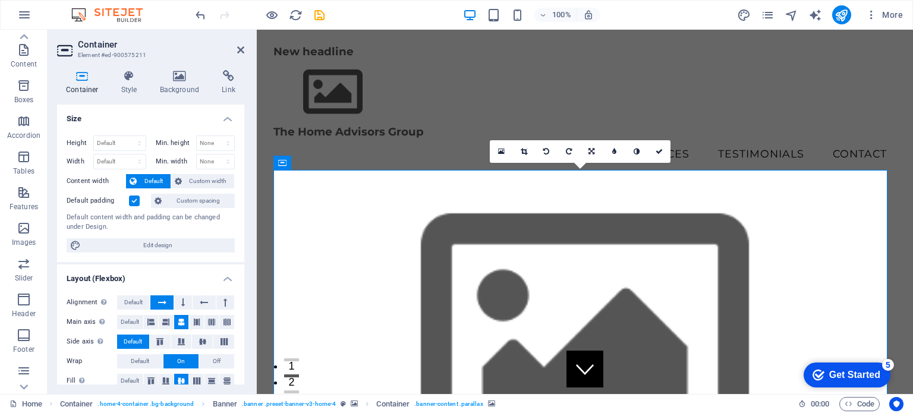
click at [500, 149] on icon at bounding box center [501, 151] width 7 height 8
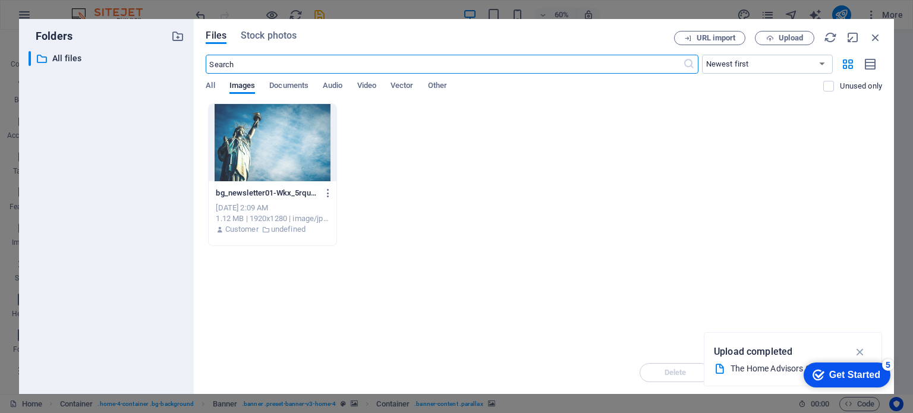
click at [754, 354] on p "Upload completed" at bounding box center [753, 351] width 79 height 15
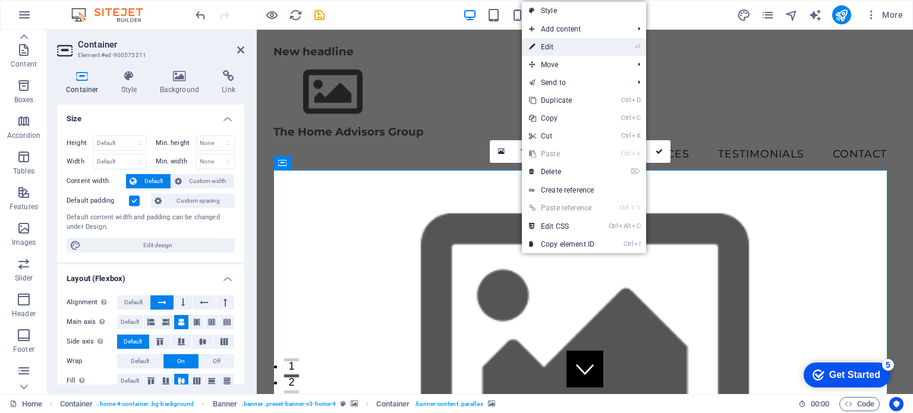
click at [561, 48] on link "⏎ Edit" at bounding box center [562, 47] width 80 height 18
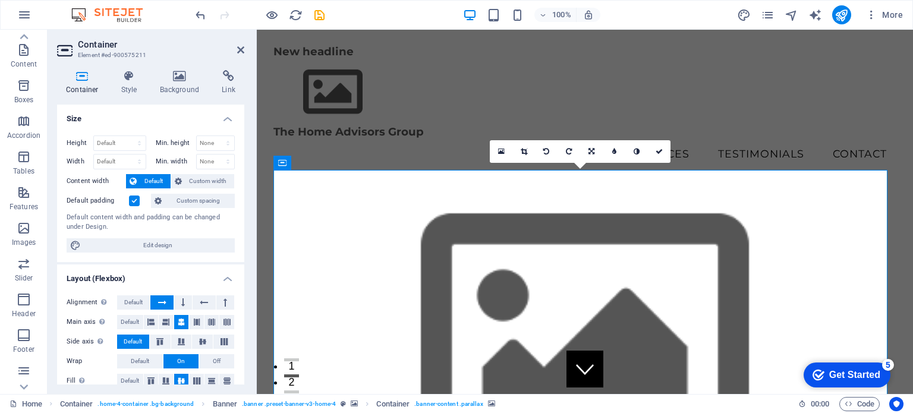
click at [168, 244] on span "Edit design" at bounding box center [157, 245] width 147 height 14
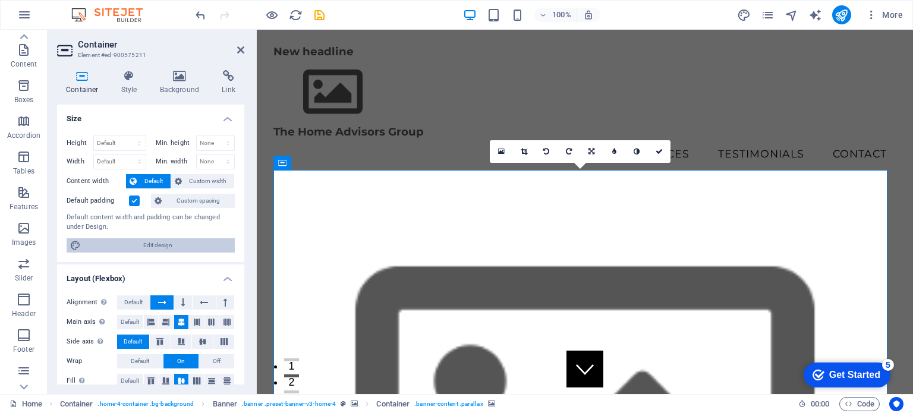
select select "rem"
select select "ease-in-out"
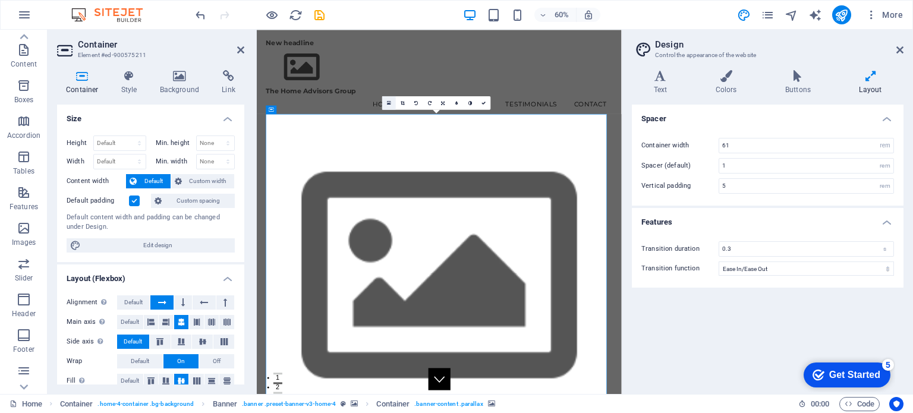
click at [389, 101] on icon at bounding box center [389, 103] width 4 height 5
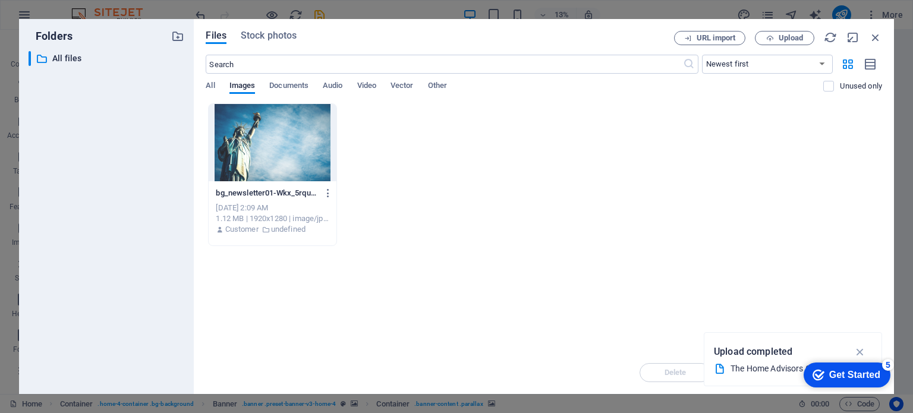
click at [824, 343] on div "Upload completed" at bounding box center [793, 352] width 158 height 19
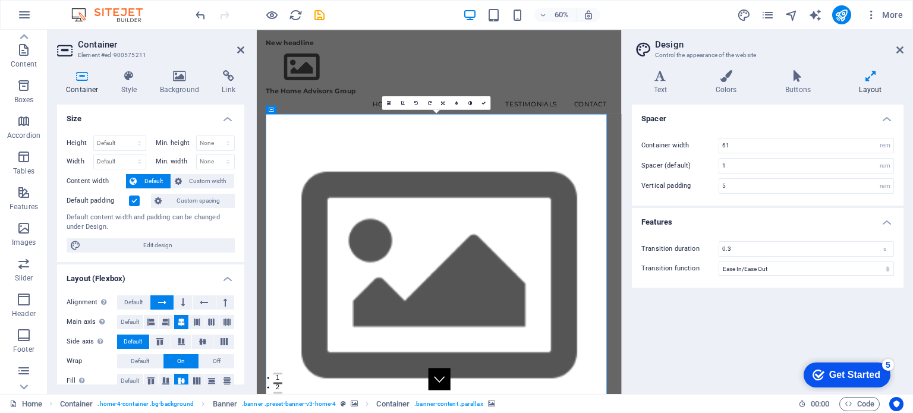
click at [388, 102] on icon at bounding box center [389, 103] width 4 height 5
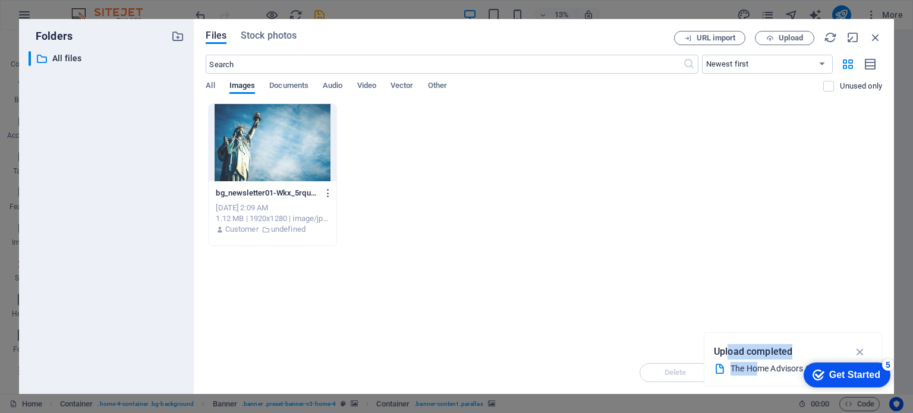
drag, startPoint x: 760, startPoint y: 362, endPoint x: 738, endPoint y: 335, distance: 34.6
click at [734, 334] on div "Upload completed The Home Advisors Group.pdf" at bounding box center [793, 359] width 178 height 54
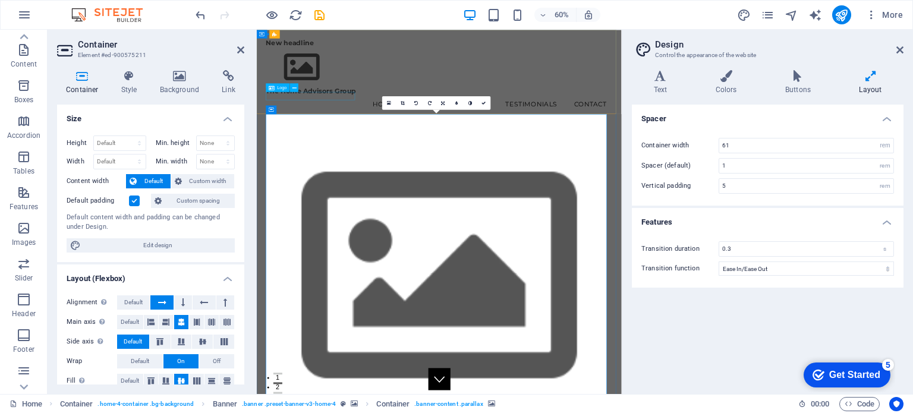
click at [354, 137] on div "The Home Advisors Group" at bounding box center [561, 132] width 578 height 14
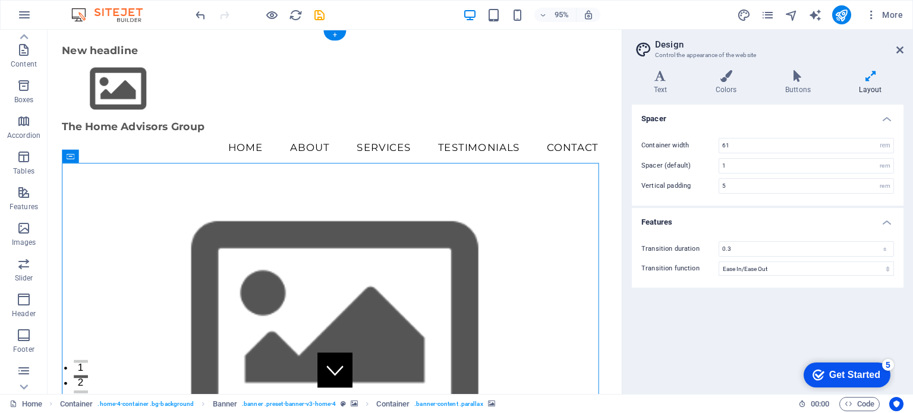
click at [878, 342] on div "Spacer Container width 61 rem px Spacer (default) 1 rem Vertical padding 5 rem …" at bounding box center [768, 245] width 272 height 280
click at [868, 377] on div "Get Started" at bounding box center [855, 375] width 51 height 11
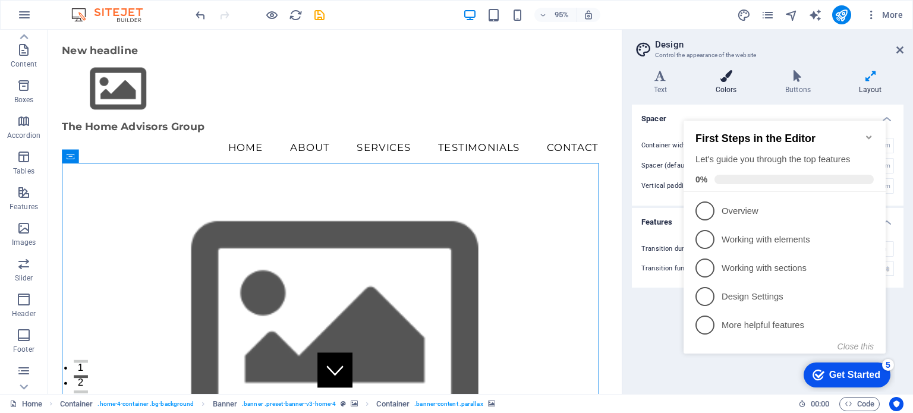
click at [694, 83] on h4 "Colors" at bounding box center [729, 82] width 70 height 25
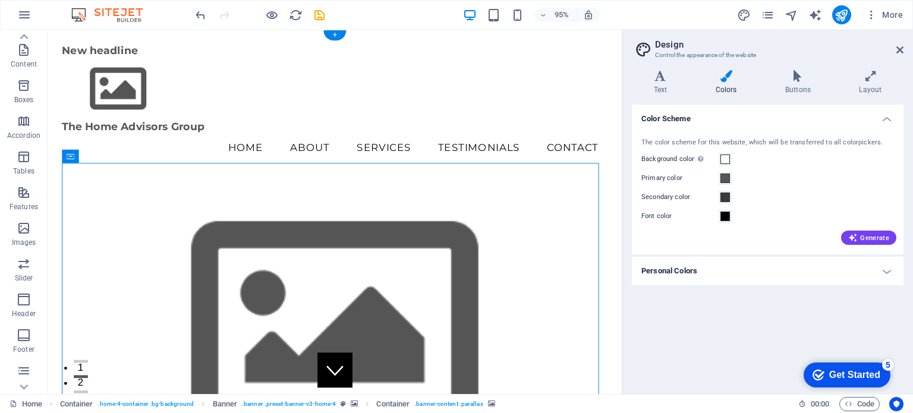
click at [24, 270] on icon "button" at bounding box center [24, 264] width 14 height 14
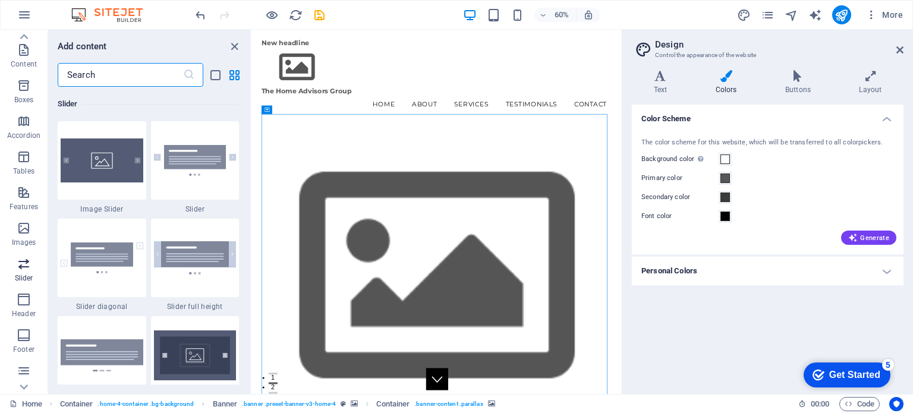
scroll to position [6742, 0]
click at [114, 169] on div at bounding box center [102, 160] width 89 height 79
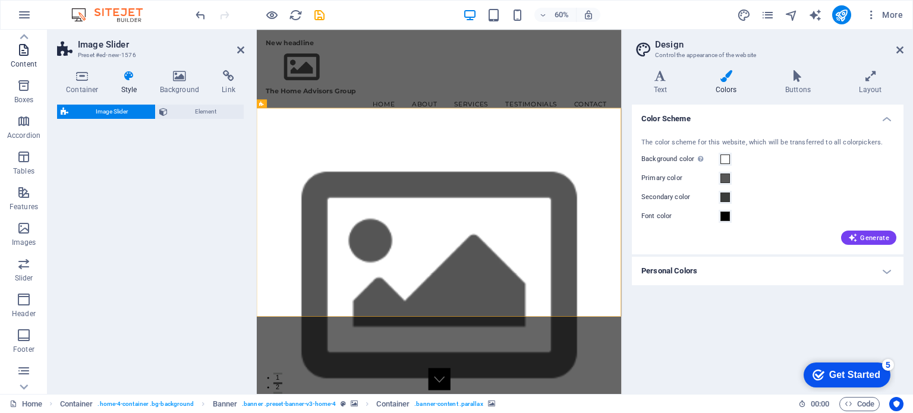
select select "rem"
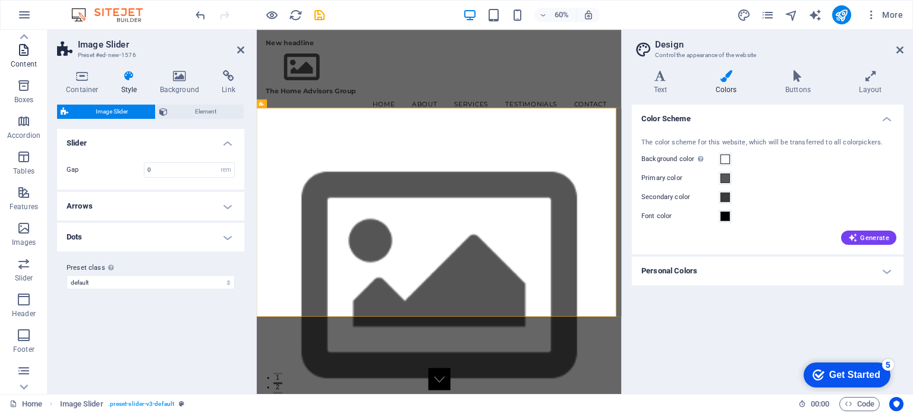
scroll to position [572, 0]
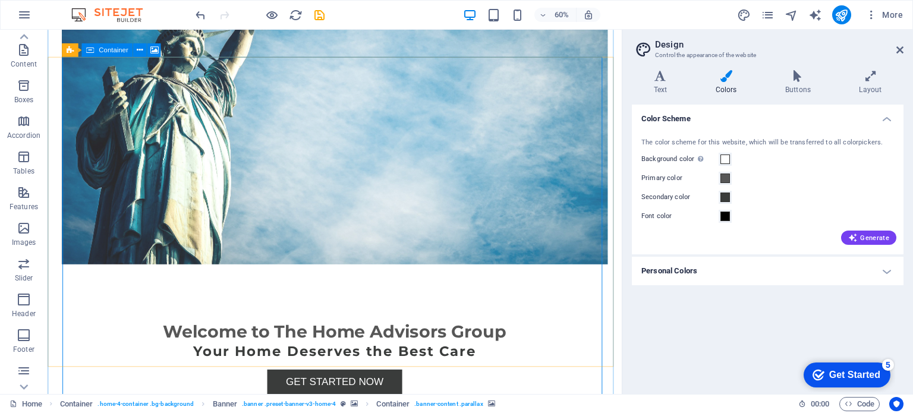
scroll to position [112, 0]
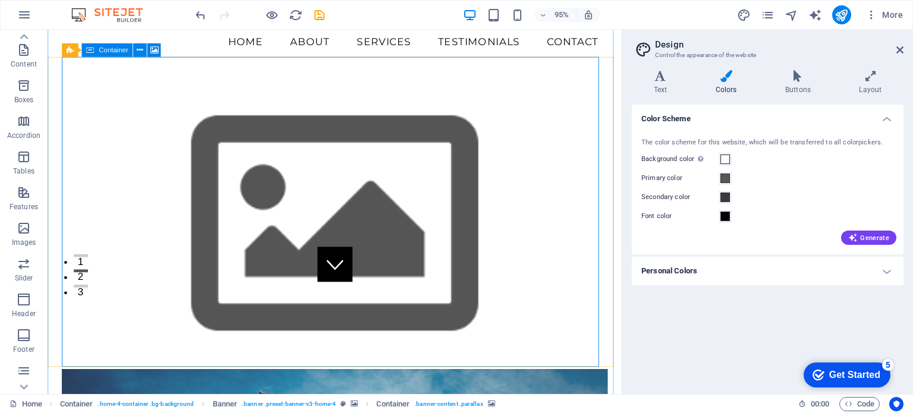
click at [99, 49] on icon at bounding box center [98, 50] width 6 height 12
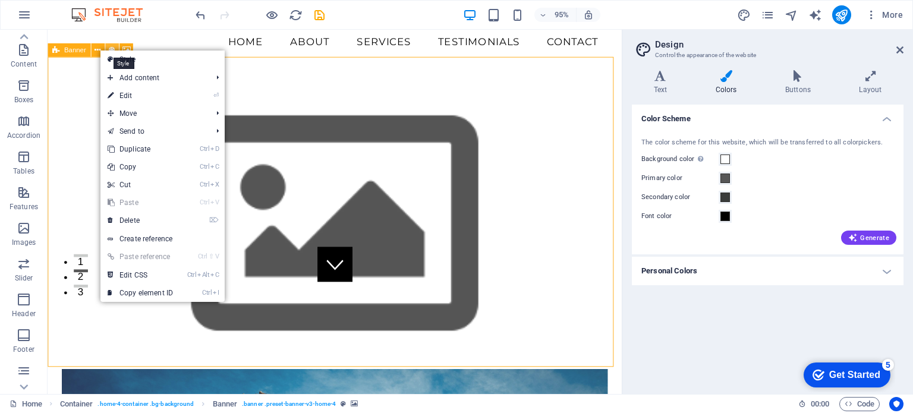
click at [112, 48] on icon at bounding box center [112, 50] width 6 height 12
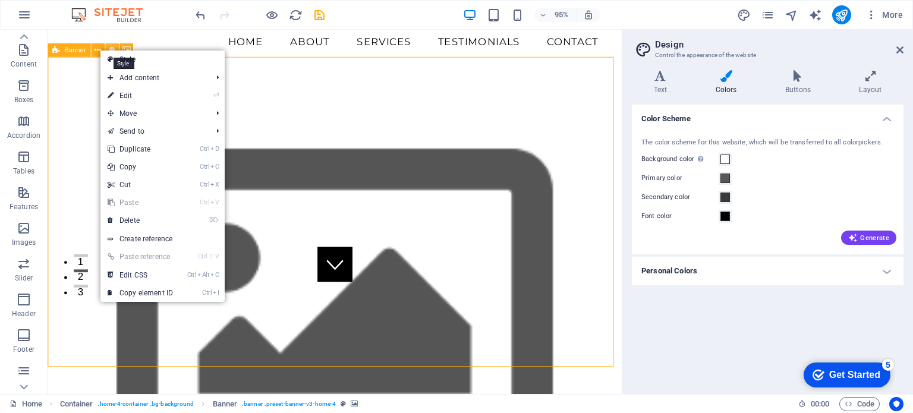
select select "rem"
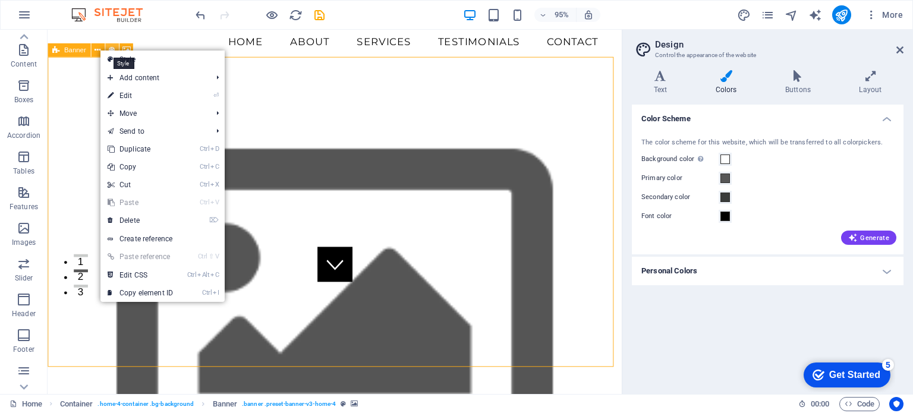
select select "px"
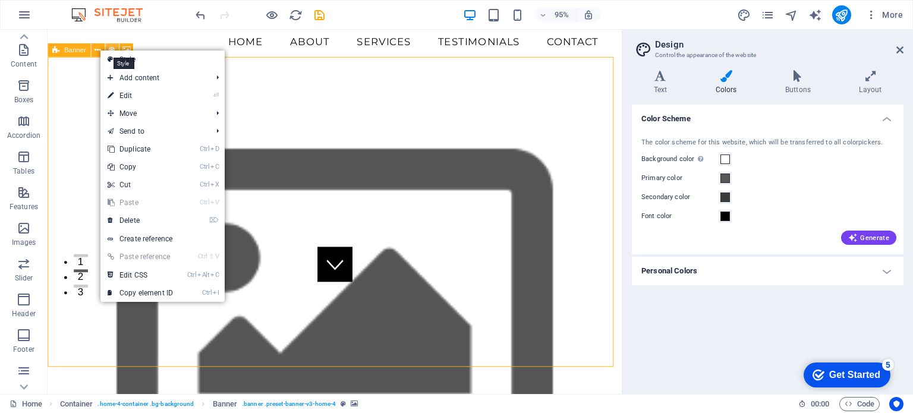
select select "zoominout"
select select "preset-banner-v3-home-4"
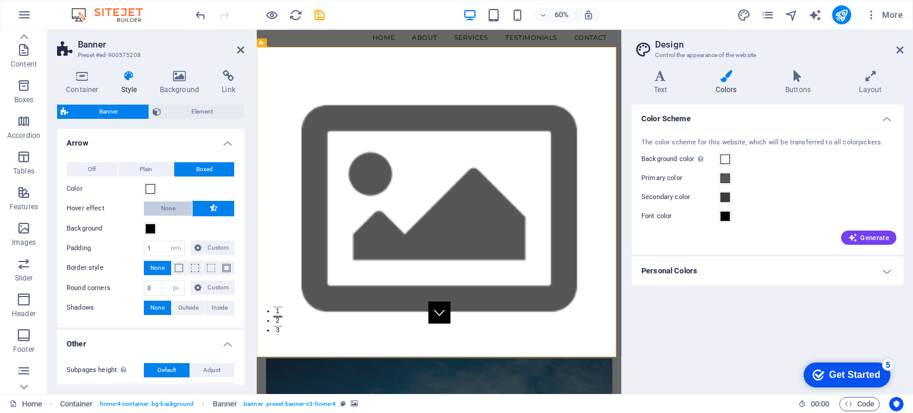
click at [168, 211] on span "None" at bounding box center [168, 209] width 14 height 14
click at [175, 249] on select "px rem % vh vw Custom" at bounding box center [176, 248] width 17 height 14
select select "px"
click at [168, 241] on select "px rem % vh vw Custom" at bounding box center [176, 248] width 17 height 14
type input "16"
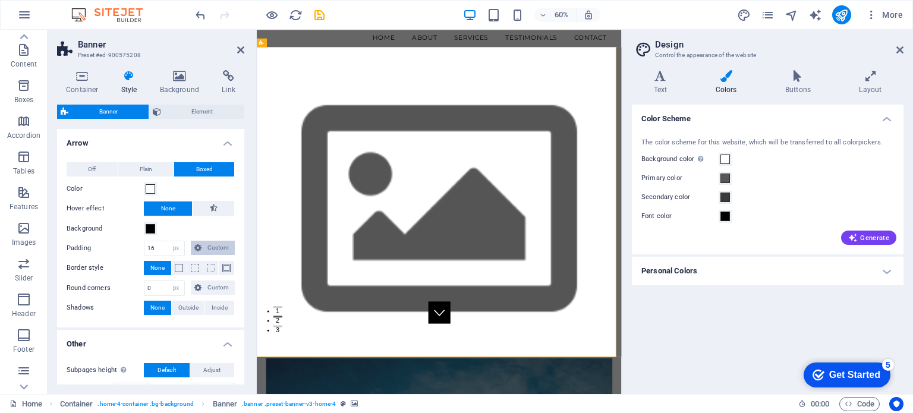
click at [211, 246] on span "Custom" at bounding box center [218, 248] width 26 height 14
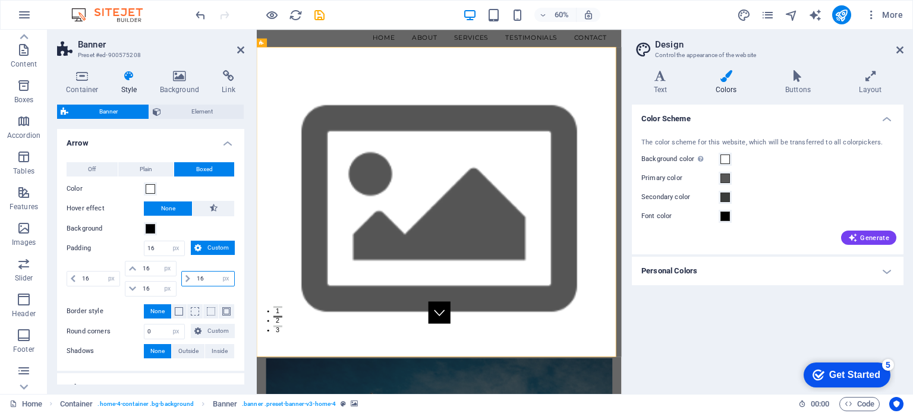
click at [205, 280] on input "16" at bounding box center [214, 279] width 40 height 14
click at [188, 278] on icon at bounding box center [188, 278] width 5 height 7
click at [175, 307] on span at bounding box center [179, 311] width 8 height 8
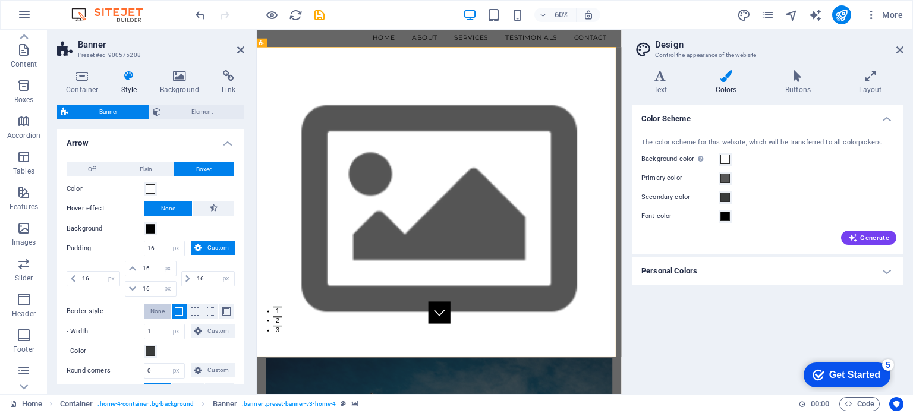
click at [157, 304] on span "None" at bounding box center [157, 311] width 14 height 14
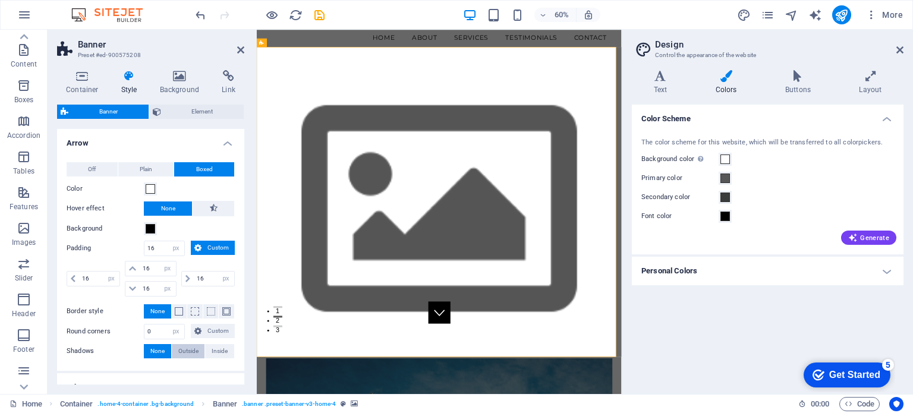
click at [183, 347] on span "Outside" at bounding box center [188, 351] width 20 height 14
type input "2"
type input "4"
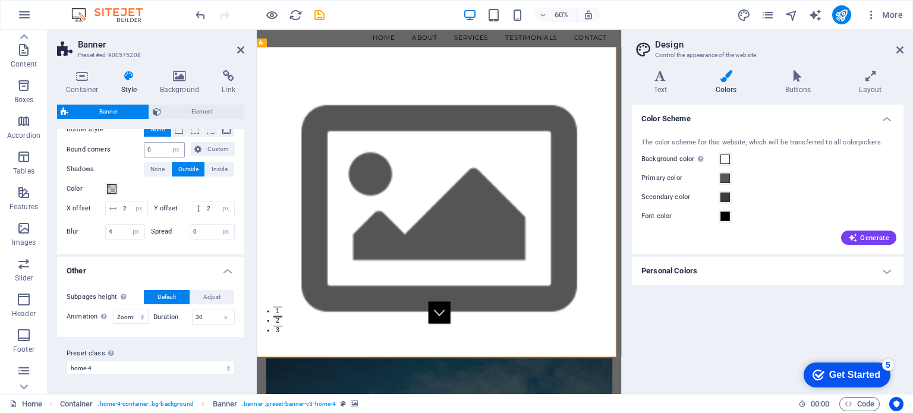
scroll to position [0, 0]
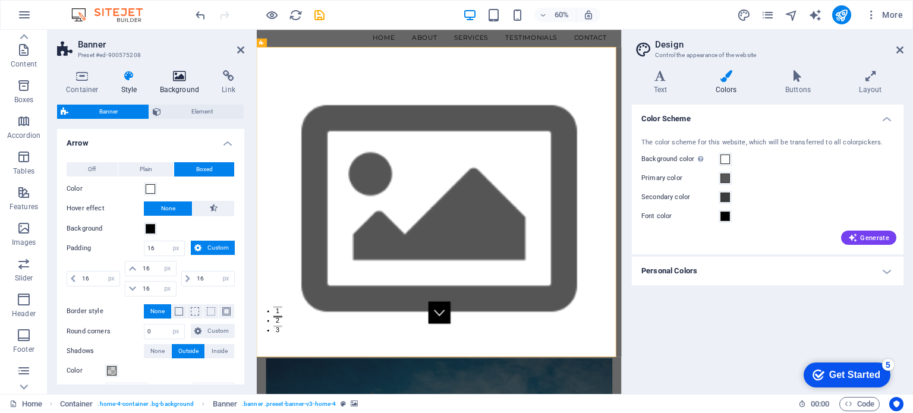
click at [177, 74] on icon at bounding box center [180, 76] width 58 height 12
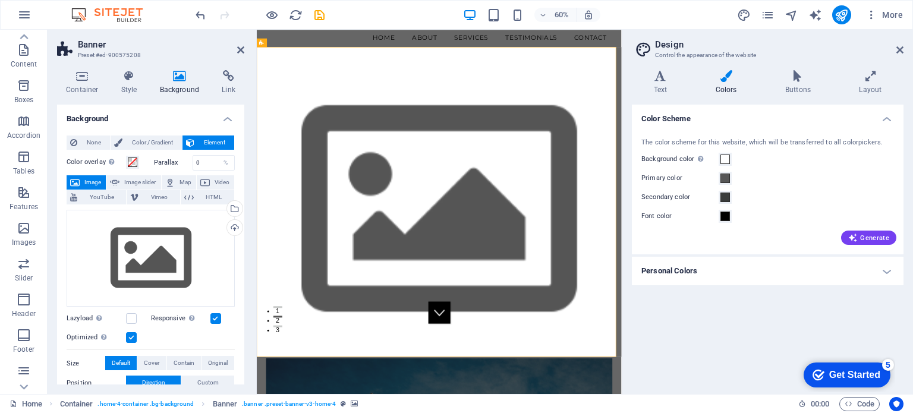
click at [86, 180] on span "Image" at bounding box center [92, 182] width 19 height 14
click at [139, 240] on div "Drag files here, click to choose files or select files from Files or our free s…" at bounding box center [151, 259] width 168 height 98
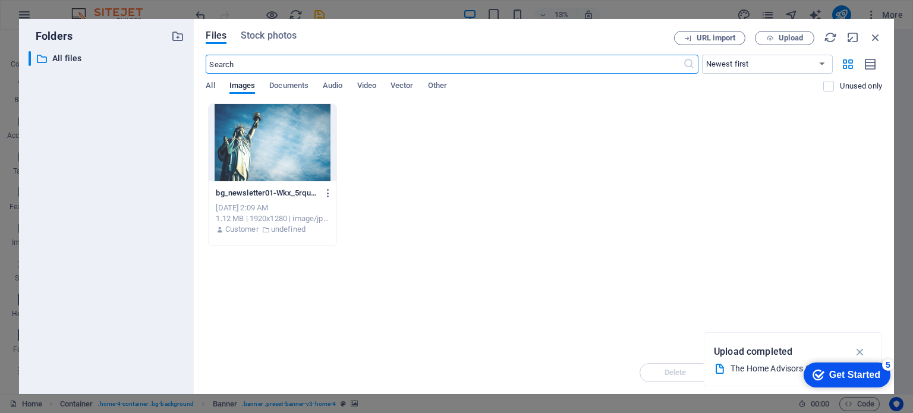
click at [768, 353] on p "Upload completed" at bounding box center [753, 351] width 79 height 15
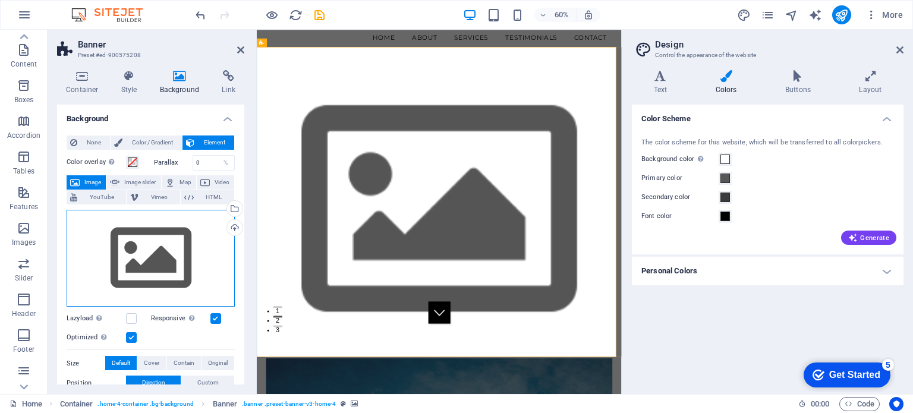
click at [164, 271] on div "Drag files here, click to choose files or select files from Files or our free s…" at bounding box center [151, 259] width 168 height 98
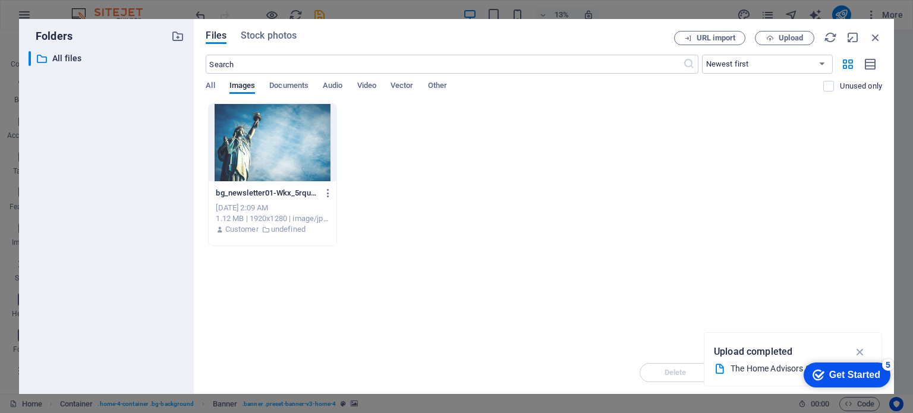
click at [275, 162] on div at bounding box center [272, 142] width 127 height 77
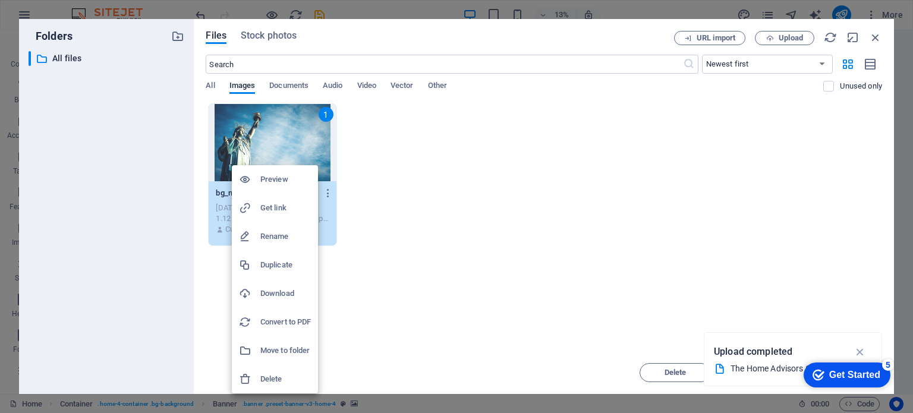
click at [266, 379] on h6 "Delete" at bounding box center [285, 379] width 51 height 14
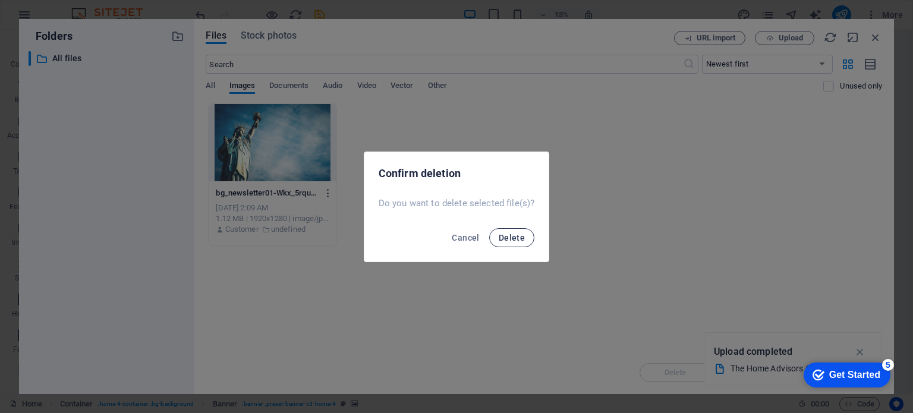
click at [513, 237] on span "Delete" at bounding box center [512, 238] width 26 height 10
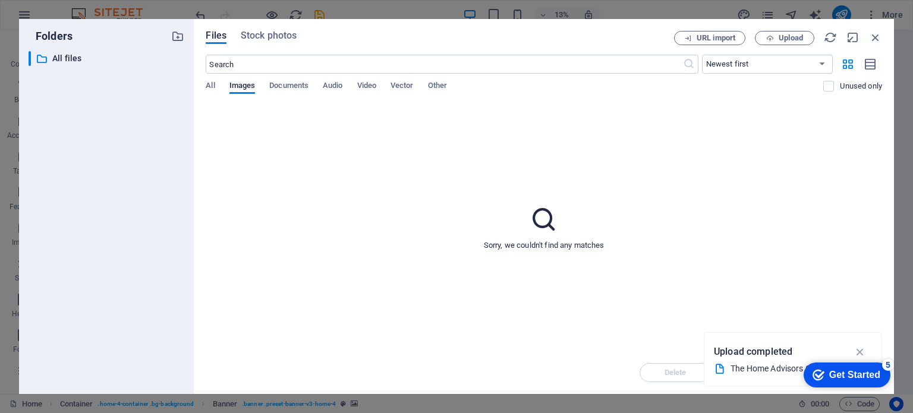
click at [759, 356] on p "Upload completed" at bounding box center [753, 351] width 79 height 15
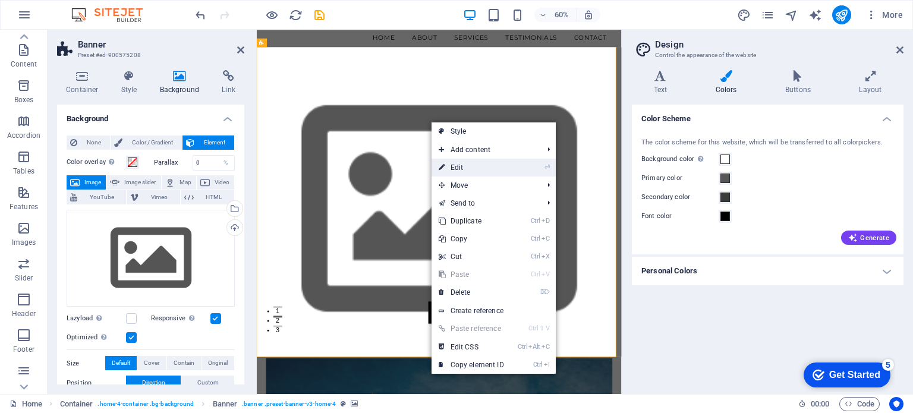
click at [463, 168] on link "⏎ Edit" at bounding box center [472, 168] width 80 height 18
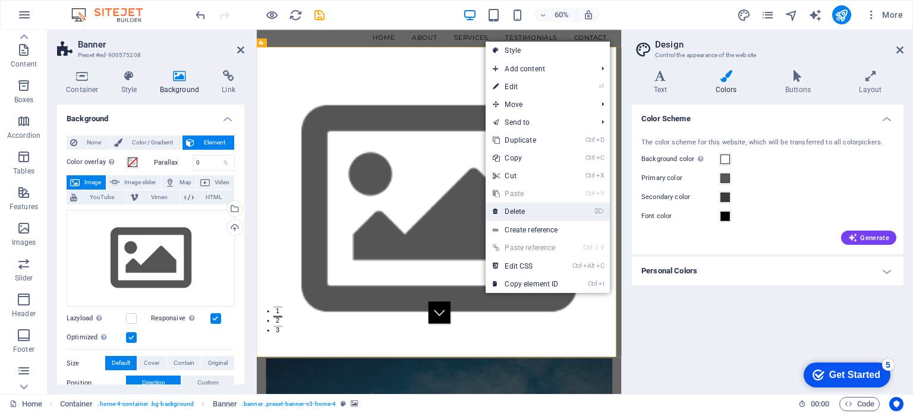
click at [514, 209] on link "⌦ Delete" at bounding box center [526, 212] width 80 height 18
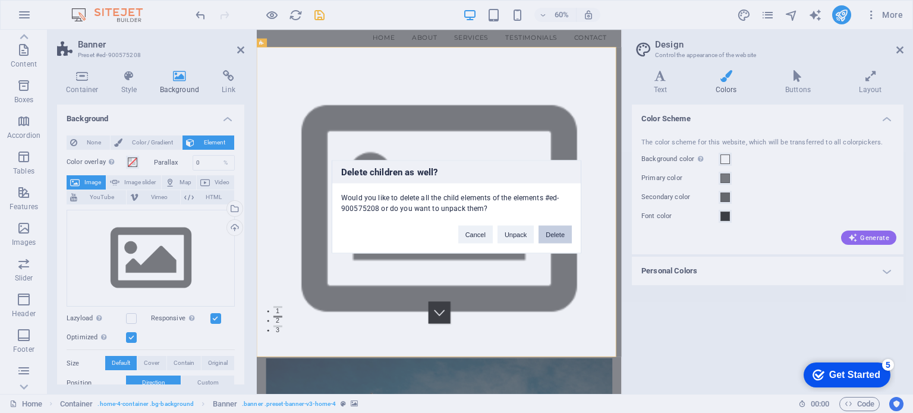
click at [551, 235] on button "Delete" at bounding box center [555, 234] width 33 height 18
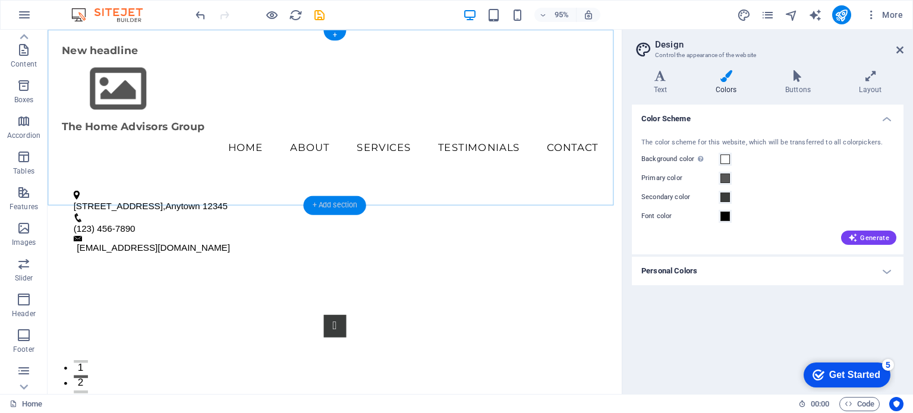
click at [335, 207] on div "+ Add section" at bounding box center [334, 205] width 62 height 19
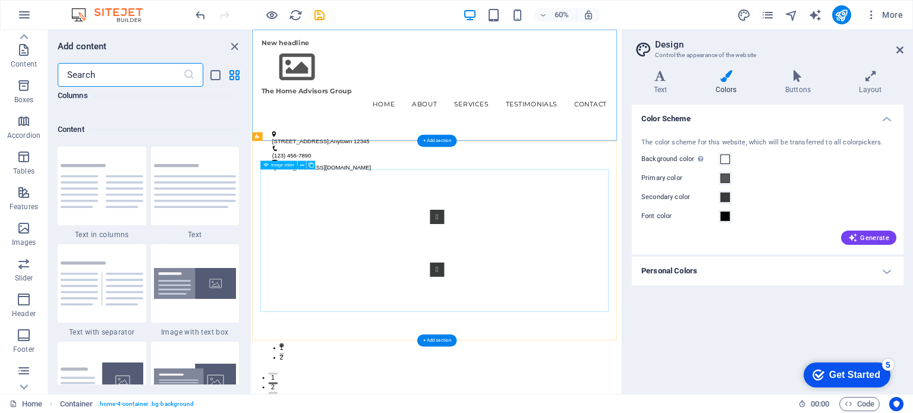
scroll to position [2081, 0]
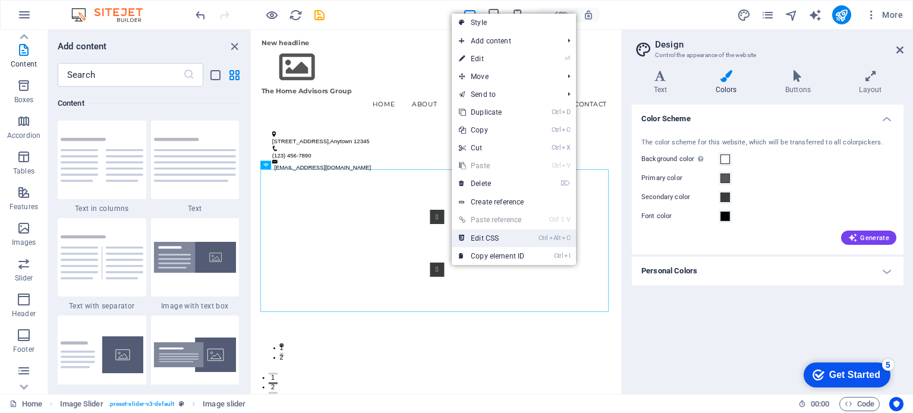
drag, startPoint x: 483, startPoint y: 237, endPoint x: 384, endPoint y: 345, distance: 146.9
click at [483, 237] on link "Ctrl Alt C Edit CSS" at bounding box center [492, 239] width 80 height 18
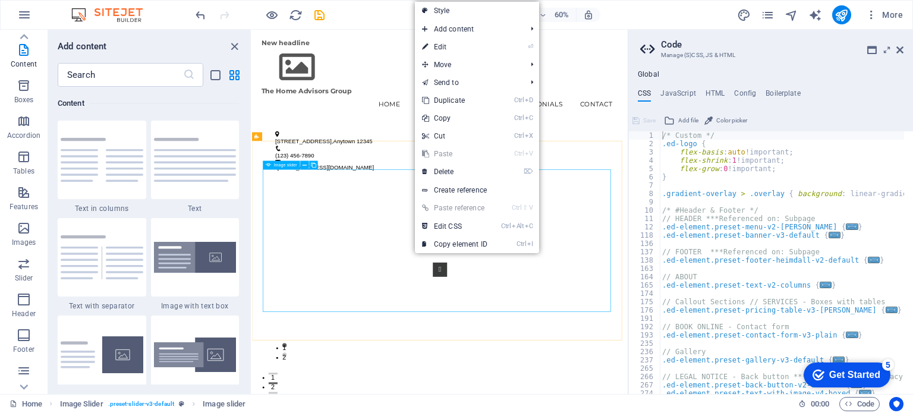
click at [288, 165] on span "Image slider" at bounding box center [285, 165] width 23 height 4
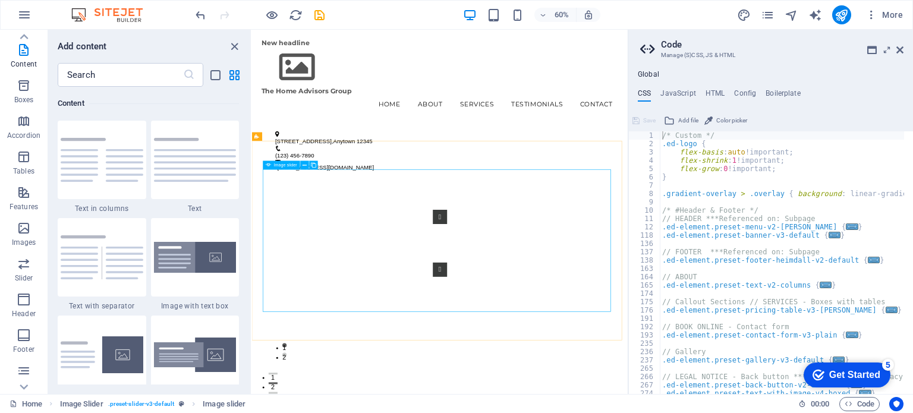
click at [294, 166] on span "Image slider" at bounding box center [285, 165] width 23 height 4
click at [21, 228] on icon "button" at bounding box center [24, 228] width 14 height 14
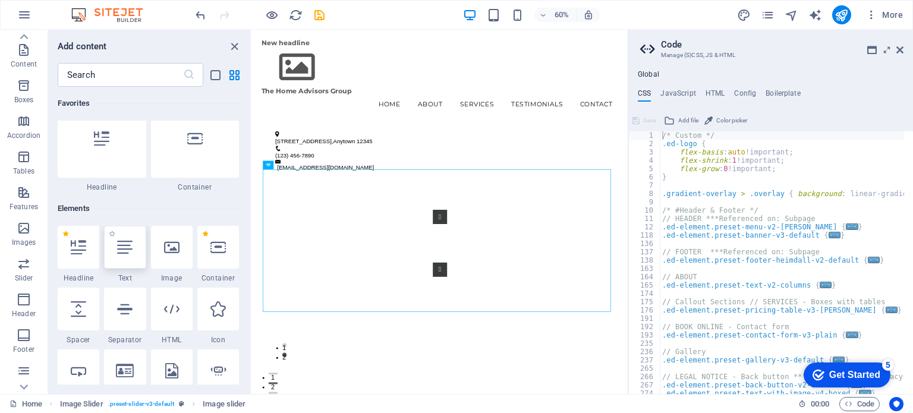
scroll to position [0, 0]
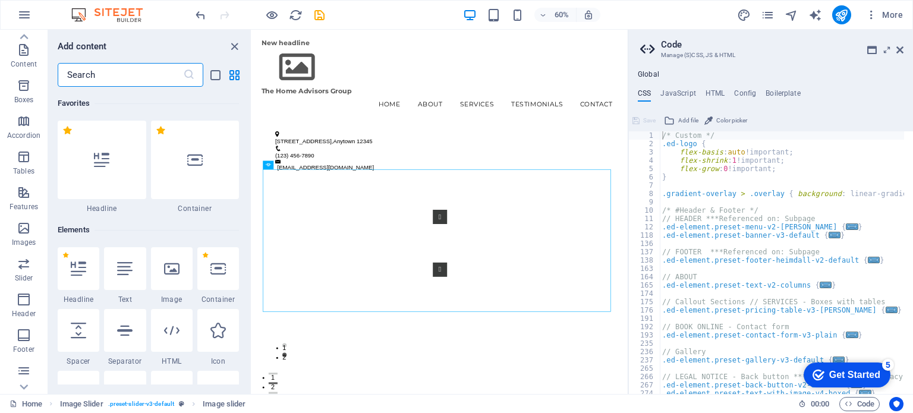
click at [144, 73] on input "text" at bounding box center [120, 75] width 125 height 24
click at [189, 74] on icon at bounding box center [189, 75] width 12 height 12
click at [329, 92] on figure at bounding box center [565, 92] width 595 height 67
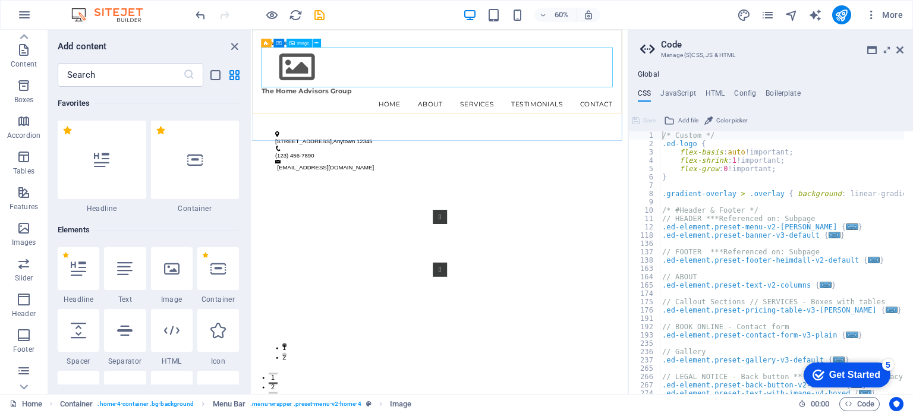
click at [303, 42] on span "Image" at bounding box center [303, 42] width 12 height 4
click at [303, 44] on span "Image" at bounding box center [303, 42] width 12 height 4
click at [335, 97] on figure at bounding box center [565, 92] width 595 height 67
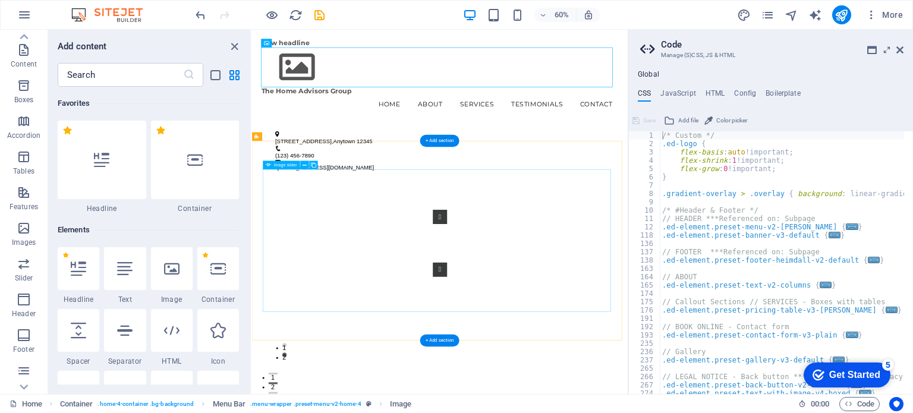
drag, startPoint x: 541, startPoint y: 327, endPoint x: 551, endPoint y: 320, distance: 12.0
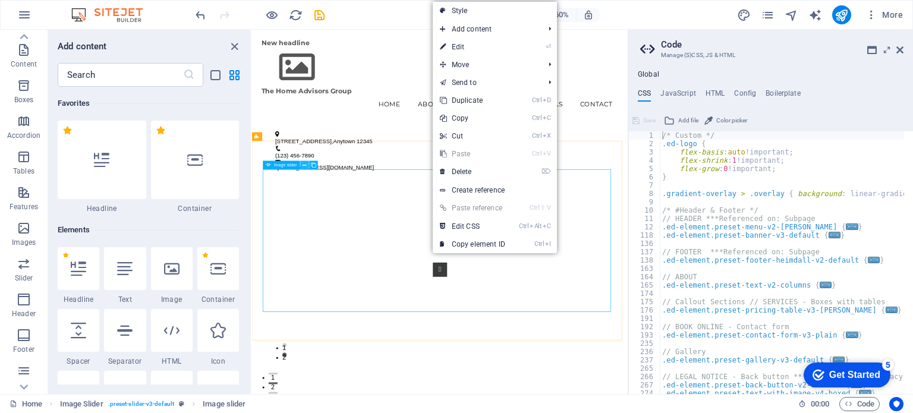
click at [306, 165] on icon at bounding box center [305, 165] width 4 height 8
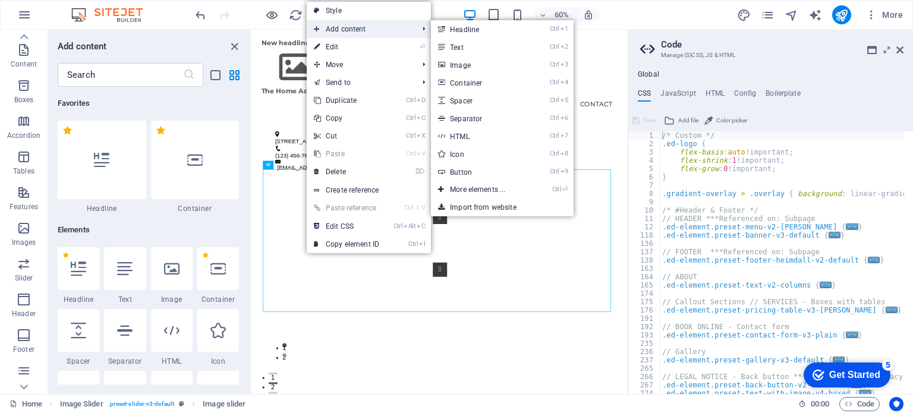
click at [359, 28] on span "Add content" at bounding box center [360, 29] width 106 height 18
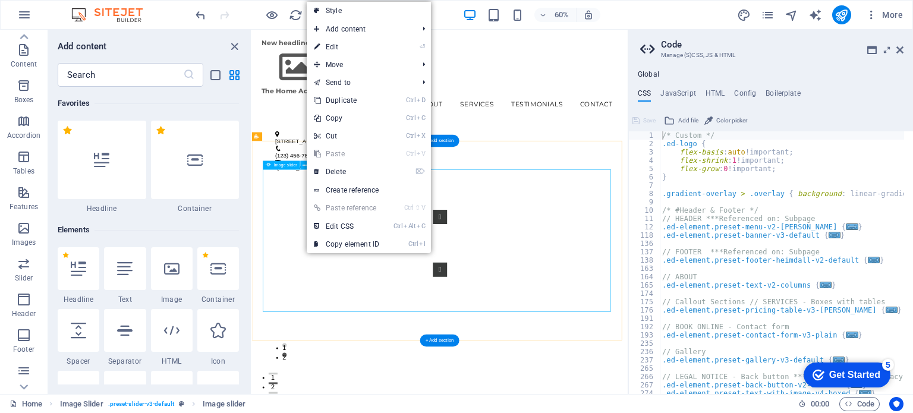
drag, startPoint x: 306, startPoint y: 315, endPoint x: 306, endPoint y: 293, distance: 21.4
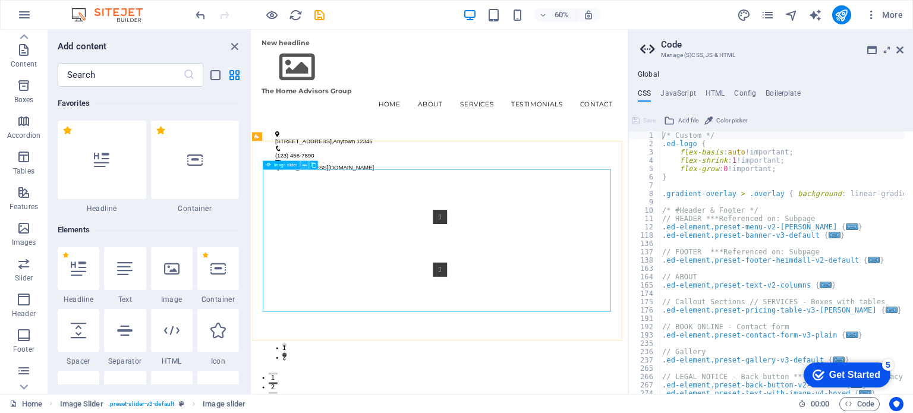
click at [304, 165] on icon at bounding box center [305, 165] width 4 height 8
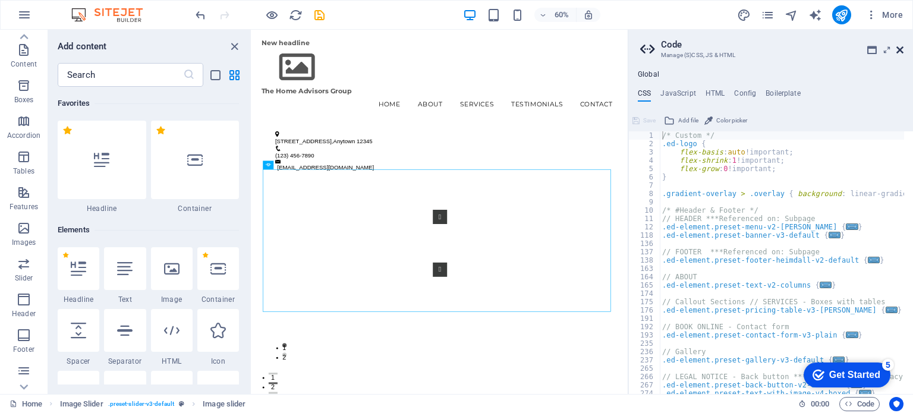
click at [899, 48] on icon at bounding box center [900, 50] width 7 height 10
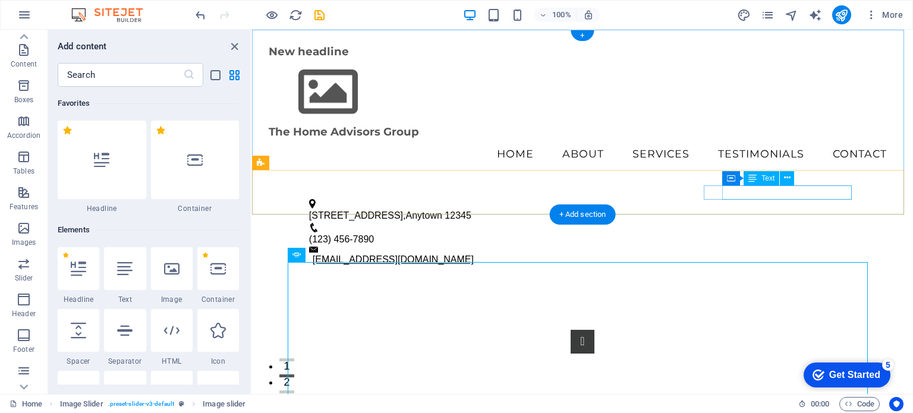
click at [474, 255] on link "[EMAIL_ADDRESS][DOMAIN_NAME]" at bounding box center [393, 260] width 161 height 10
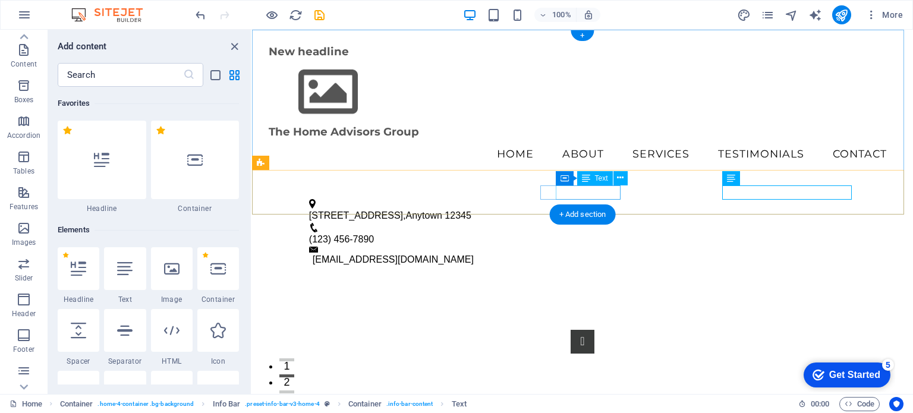
click at [374, 234] on span "(123) 456-7890" at bounding box center [341, 239] width 65 height 10
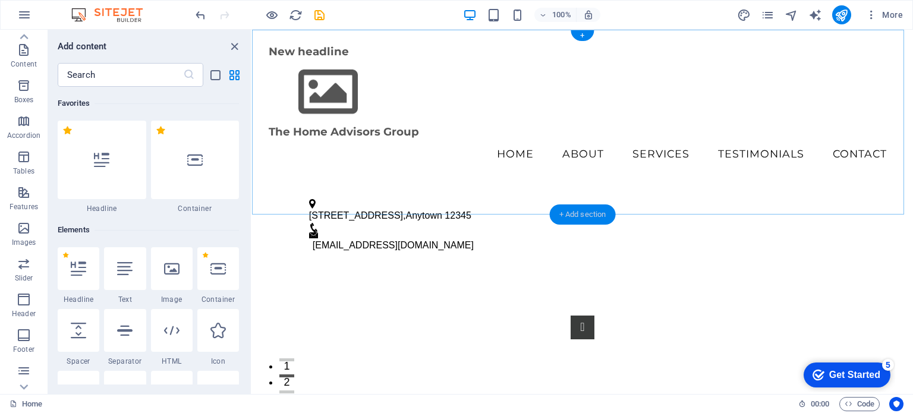
click at [594, 219] on div "+ Add section" at bounding box center [583, 215] width 66 height 20
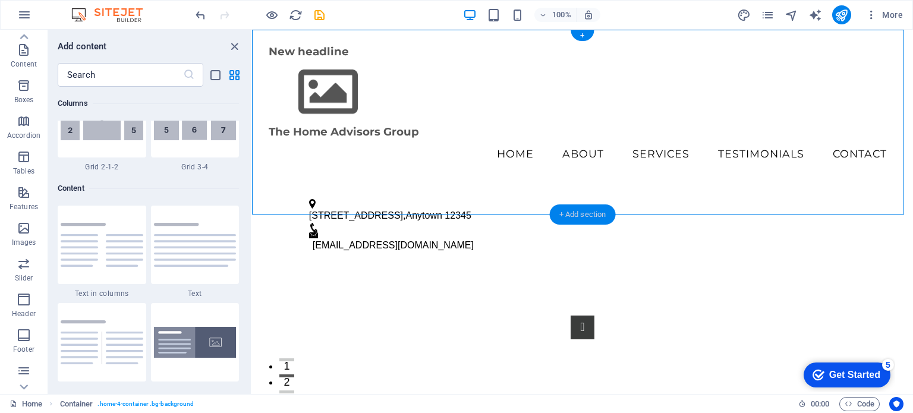
scroll to position [2081, 0]
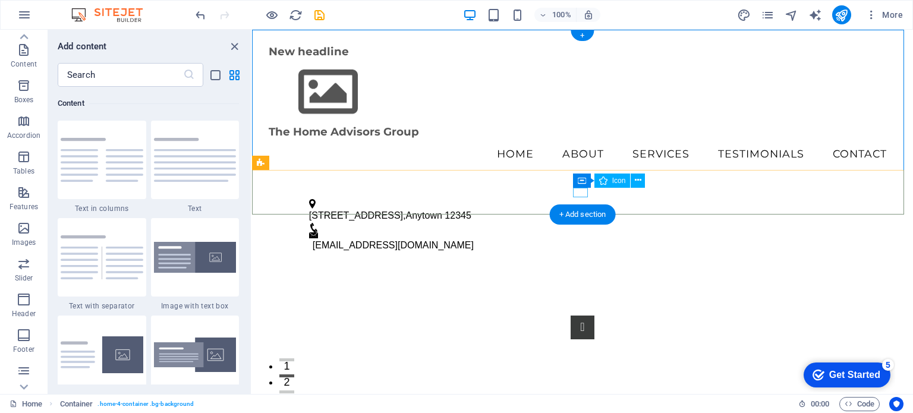
click at [578, 223] on figure at bounding box center [578, 228] width 538 height 10
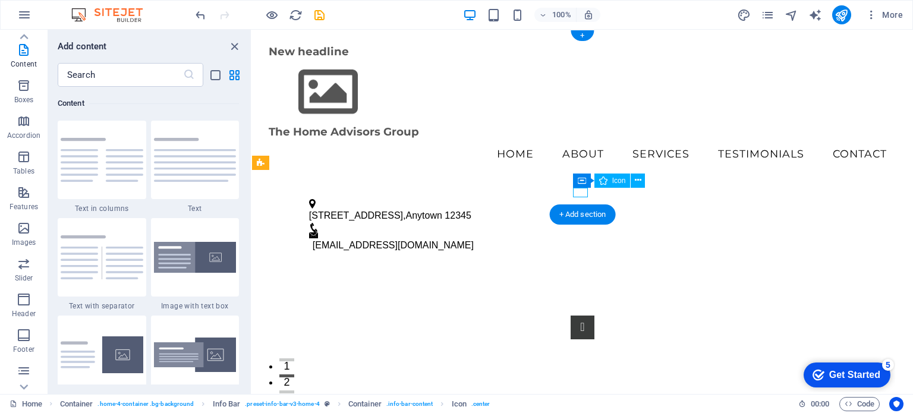
click at [584, 223] on figure at bounding box center [578, 228] width 538 height 10
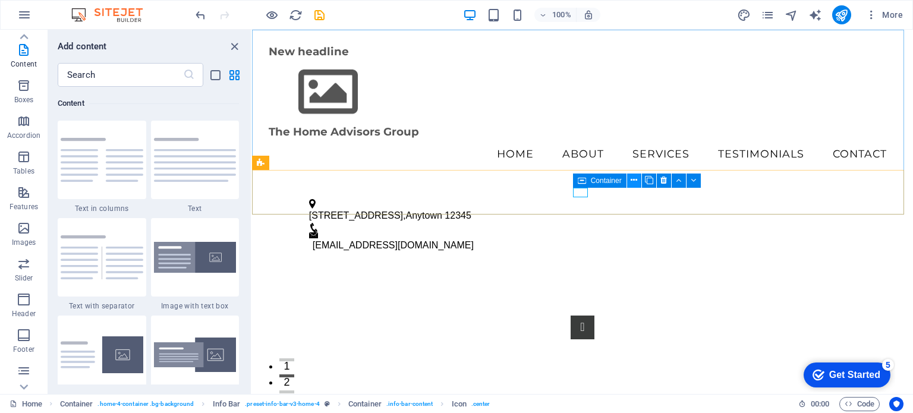
click at [634, 180] on icon at bounding box center [634, 180] width 7 height 12
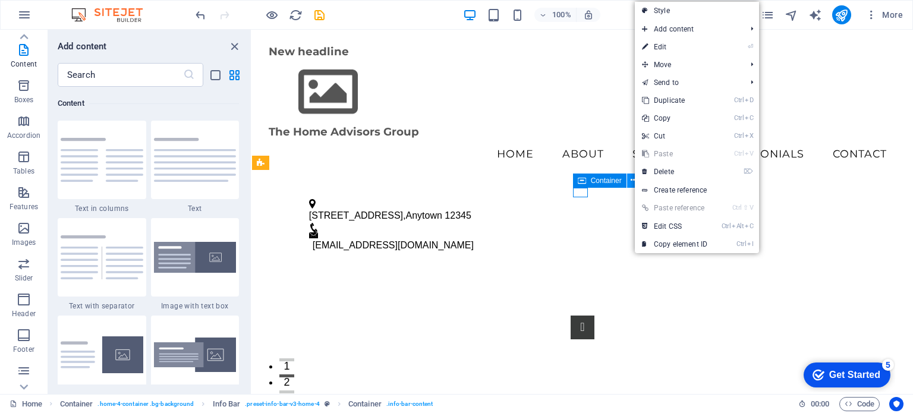
click at [634, 180] on icon at bounding box center [634, 180] width 7 height 12
click at [618, 183] on span "Container" at bounding box center [606, 180] width 31 height 7
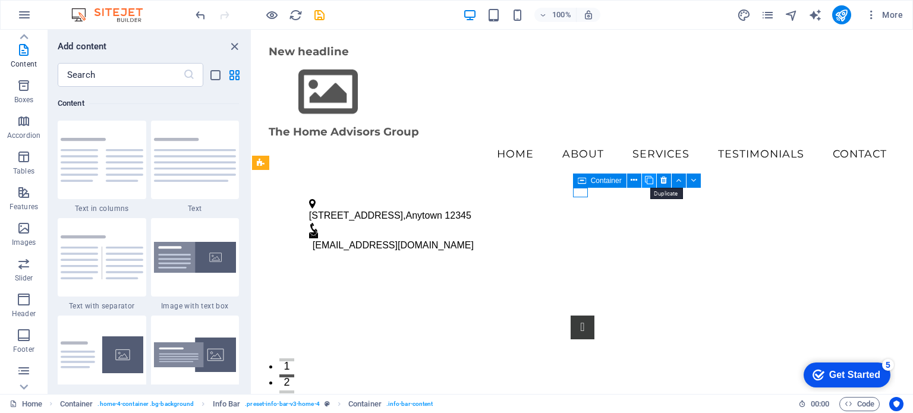
click at [654, 181] on button at bounding box center [649, 181] width 14 height 14
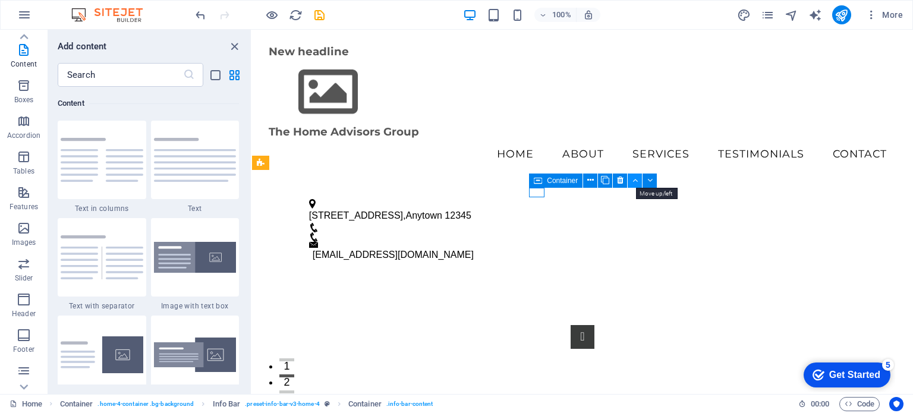
click at [637, 180] on icon at bounding box center [635, 180] width 5 height 12
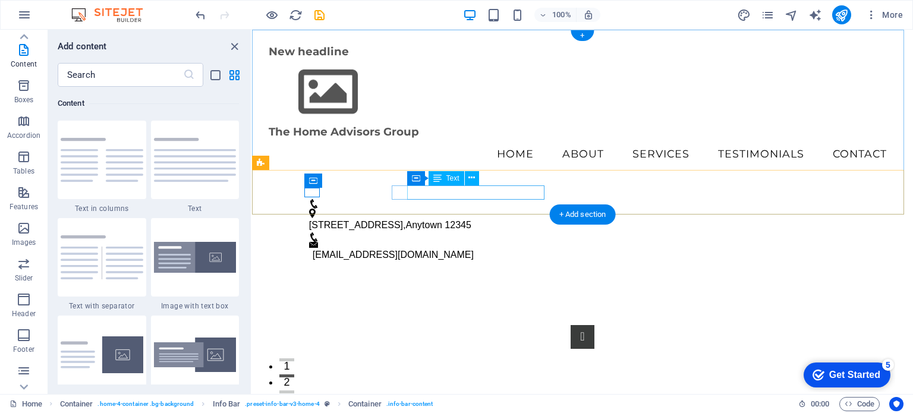
click at [472, 220] on span "12345" at bounding box center [458, 225] width 27 height 10
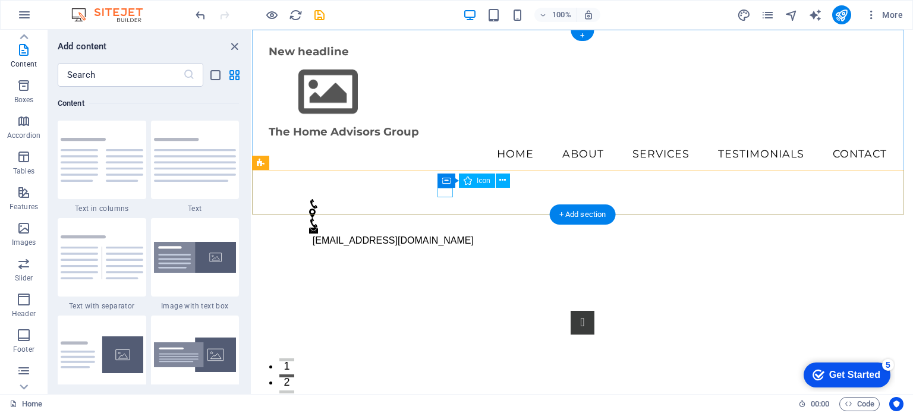
click at [439, 209] on figure at bounding box center [578, 214] width 538 height 10
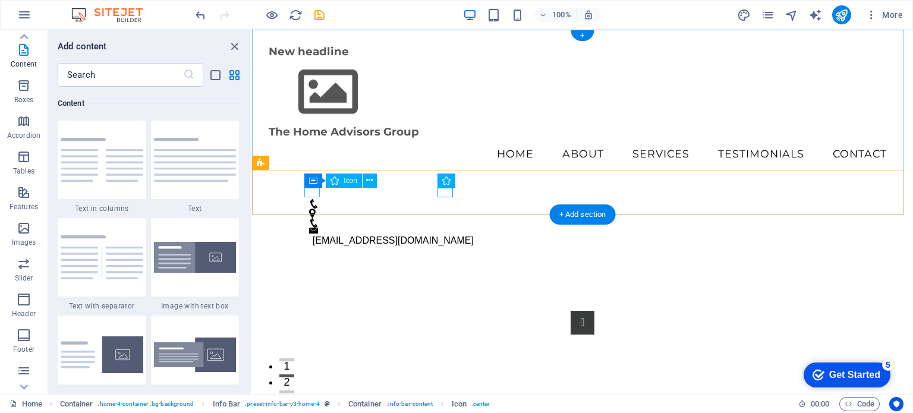
click at [309, 199] on figure at bounding box center [578, 204] width 538 height 10
select select "xMidYMid"
select select "px"
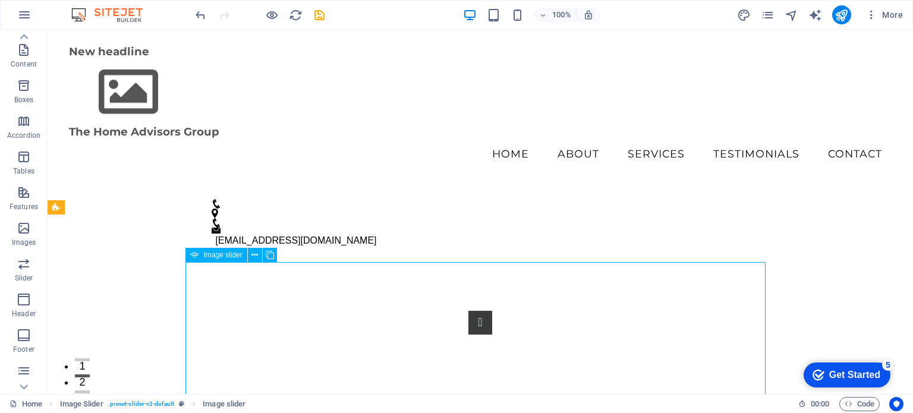
click at [469, 335] on button "Image Slider" at bounding box center [481, 323] width 24 height 24
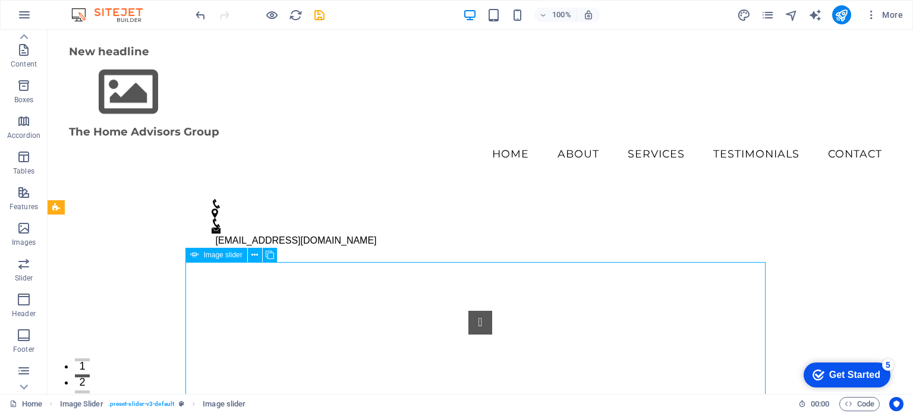
click at [469, 335] on button "Image Slider" at bounding box center [481, 323] width 24 height 24
select select "px"
select select "ms"
select select "s"
select select "progressive"
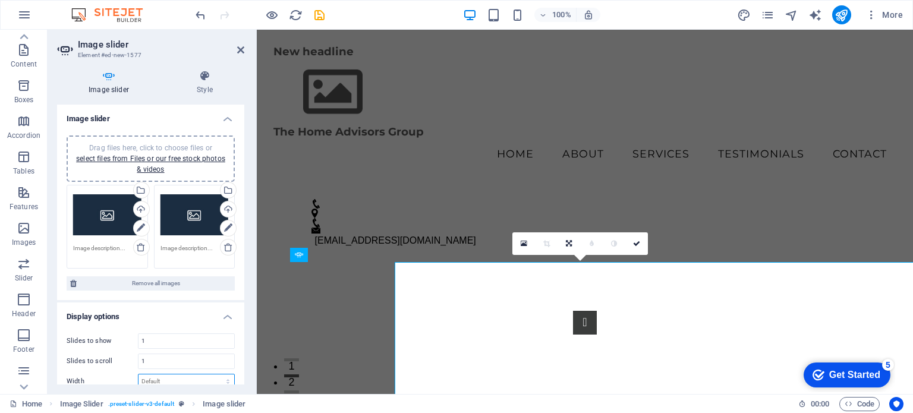
drag, startPoint x: 161, startPoint y: 350, endPoint x: 208, endPoint y: 380, distance: 56.1
click at [208, 380] on select "Default px % rem em vw vh" at bounding box center [187, 382] width 96 height 14
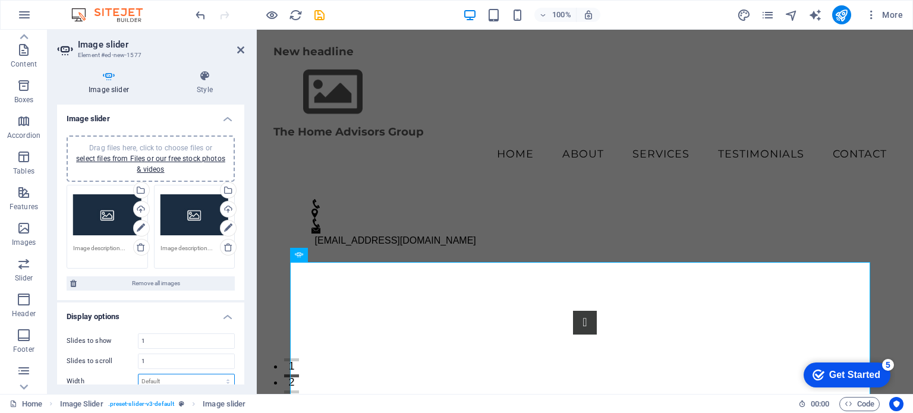
scroll to position [2, 0]
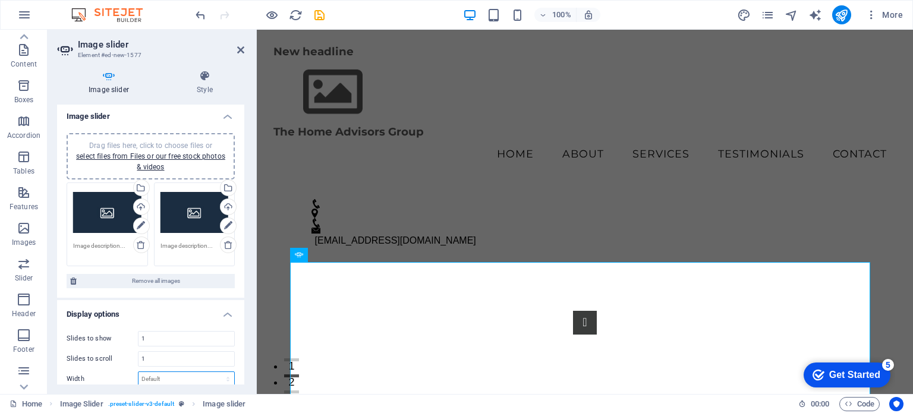
click at [102, 210] on div "Drag files here, click to choose files or select files from Files or our free s…" at bounding box center [107, 213] width 68 height 48
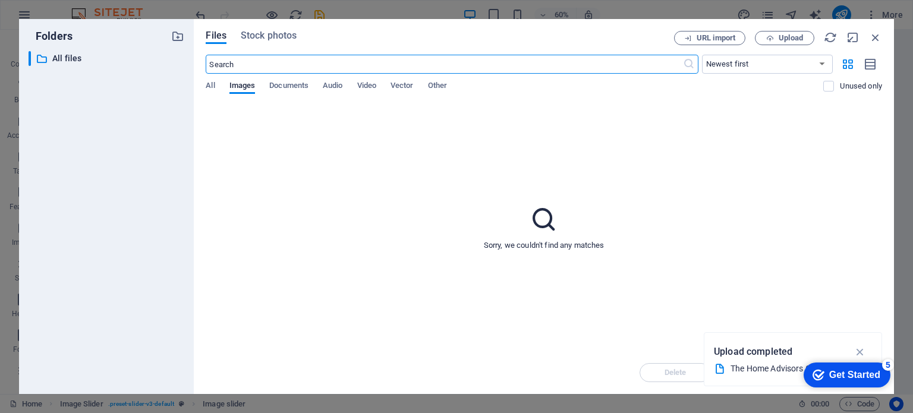
click at [737, 351] on p "Upload completed" at bounding box center [753, 351] width 79 height 15
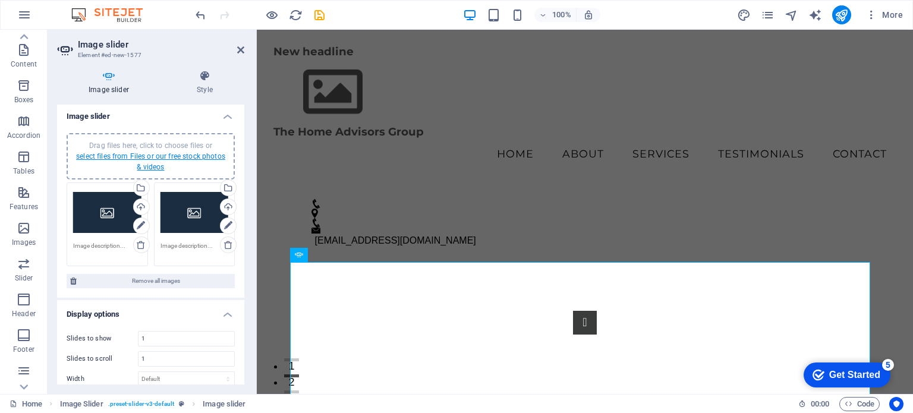
click at [180, 156] on link "select files from Files or our free stock photos & videos" at bounding box center [150, 161] width 149 height 19
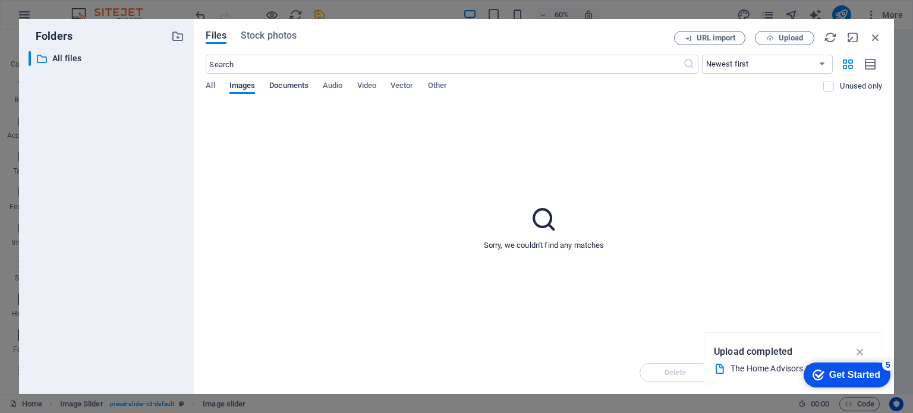
click at [282, 86] on span "Documents" at bounding box center [288, 87] width 39 height 17
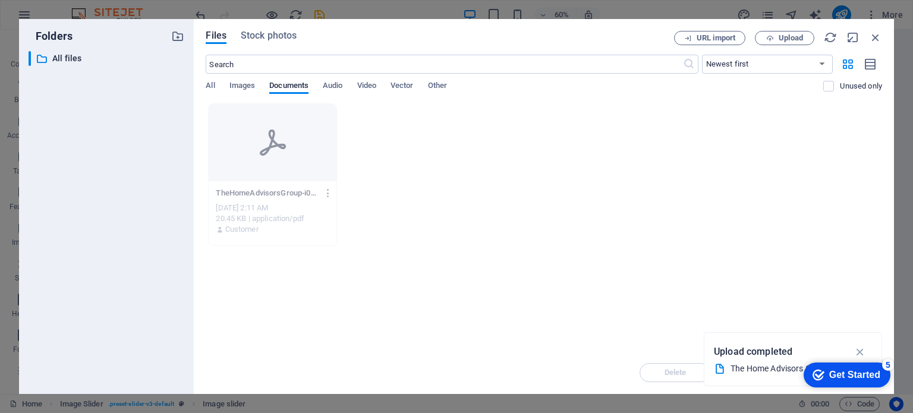
click at [331, 80] on div "​ Newest first Oldest first Name (A-Z) Name (Z-A) Size (0-9) Size (9-0) Resolut…" at bounding box center [544, 79] width 677 height 49
click at [373, 84] on span "Video" at bounding box center [366, 87] width 19 height 17
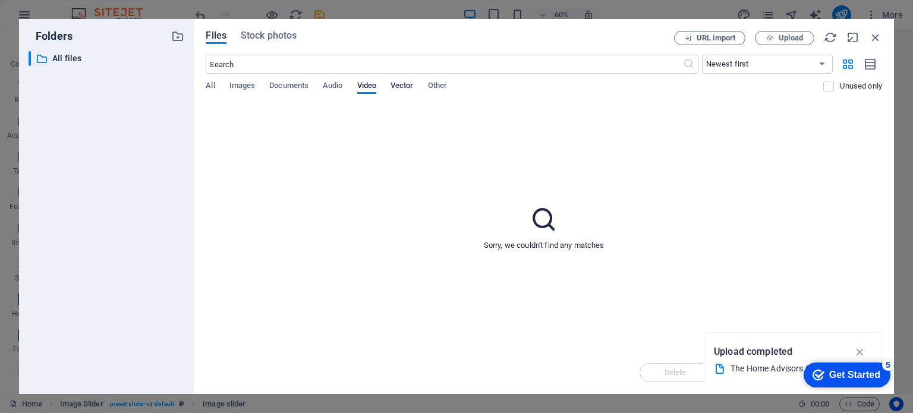
click at [411, 83] on span "Vector" at bounding box center [402, 87] width 23 height 17
click at [437, 82] on span "Other" at bounding box center [437, 87] width 19 height 17
click at [214, 83] on span "All" at bounding box center [210, 87] width 9 height 17
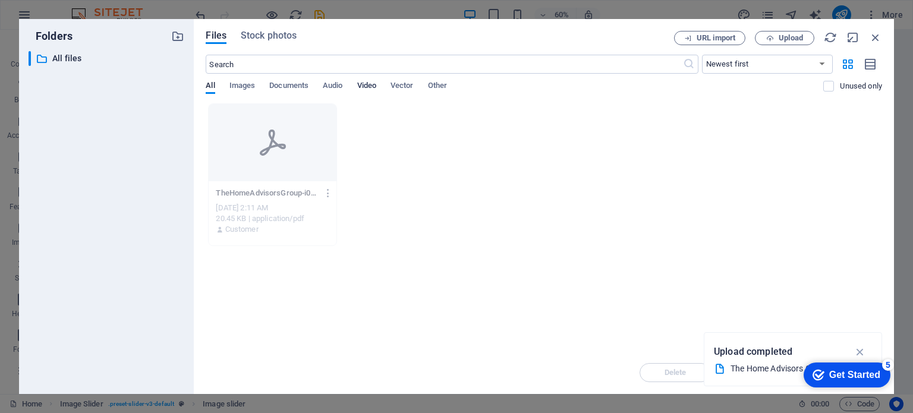
click at [369, 86] on span "Video" at bounding box center [366, 87] width 19 height 17
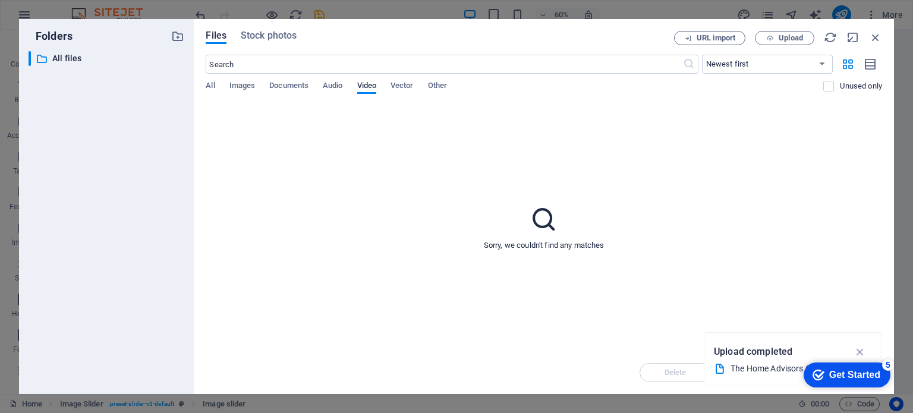
click at [364, 84] on span "Video" at bounding box center [366, 87] width 19 height 17
click at [859, 348] on icon "button" at bounding box center [861, 352] width 14 height 13
click at [766, 374] on div "Delete Move Insert" at bounding box center [544, 366] width 677 height 31
click at [209, 85] on span "All" at bounding box center [210, 87] width 9 height 17
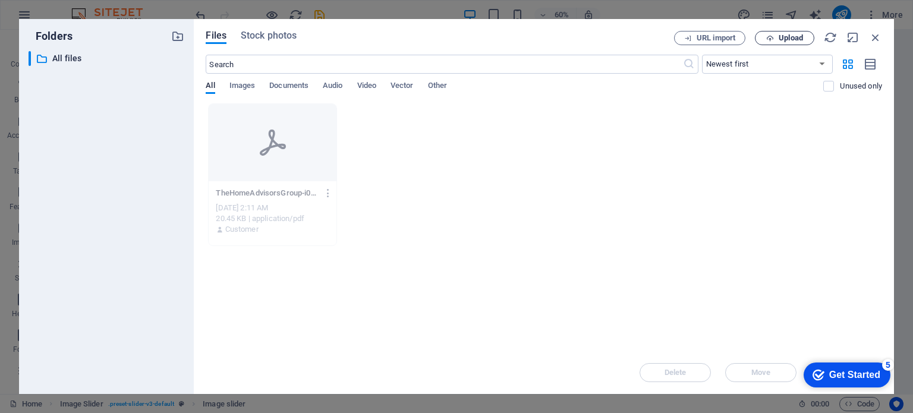
click at [772, 35] on icon "button" at bounding box center [771, 38] width 8 height 8
click at [740, 353] on p "Uploading 1/1 item" at bounding box center [755, 351] width 83 height 15
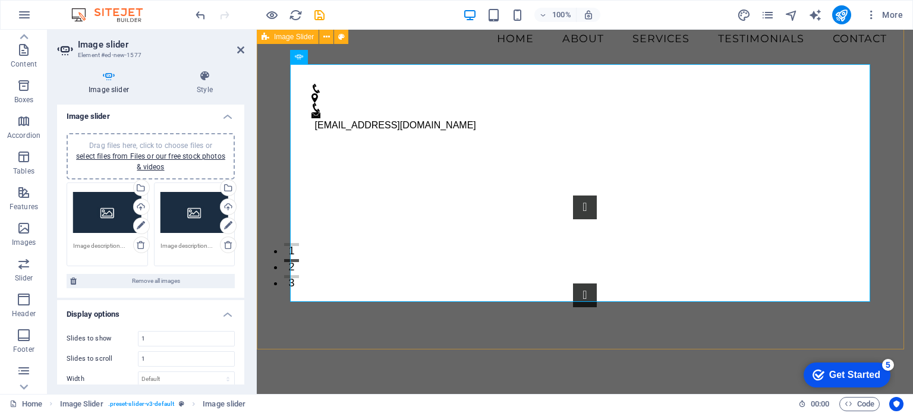
scroll to position [99, 0]
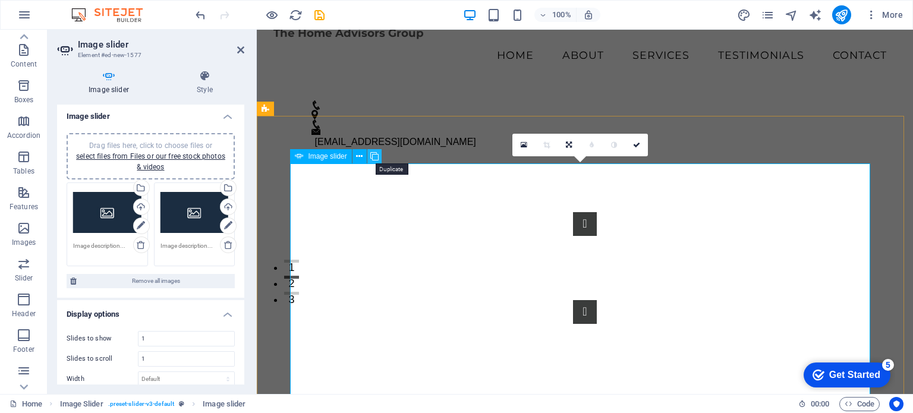
click at [372, 156] on icon at bounding box center [375, 156] width 8 height 12
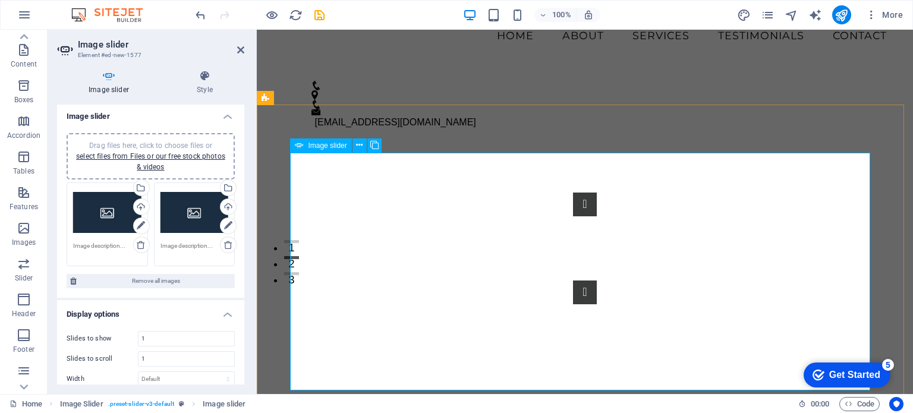
scroll to position [109, 0]
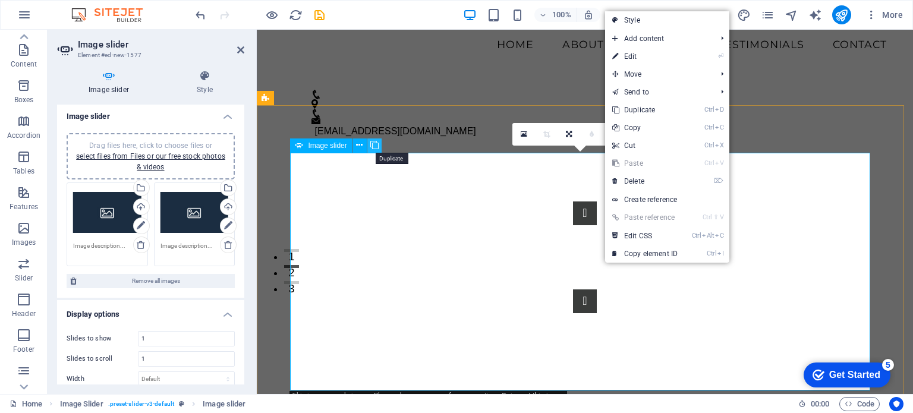
click at [377, 145] on icon at bounding box center [375, 145] width 8 height 12
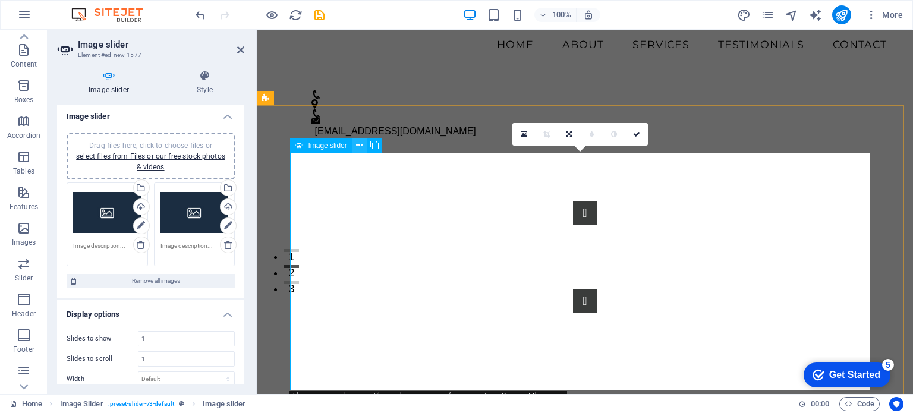
click at [361, 143] on icon at bounding box center [359, 145] width 7 height 12
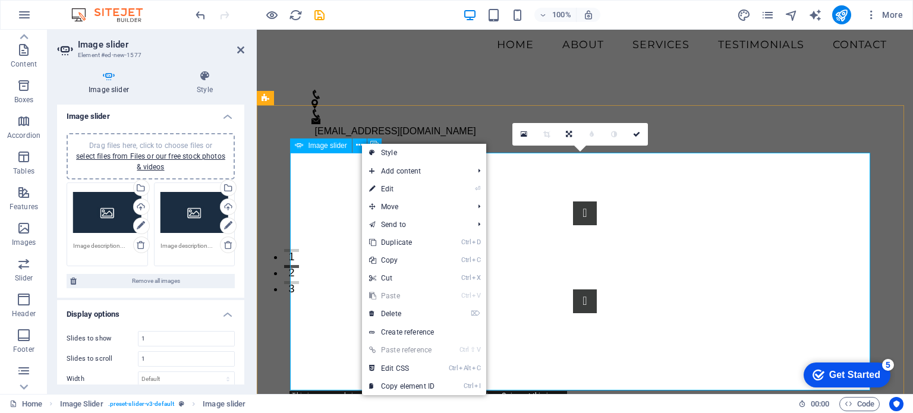
click at [335, 149] on span "Image slider" at bounding box center [327, 145] width 39 height 7
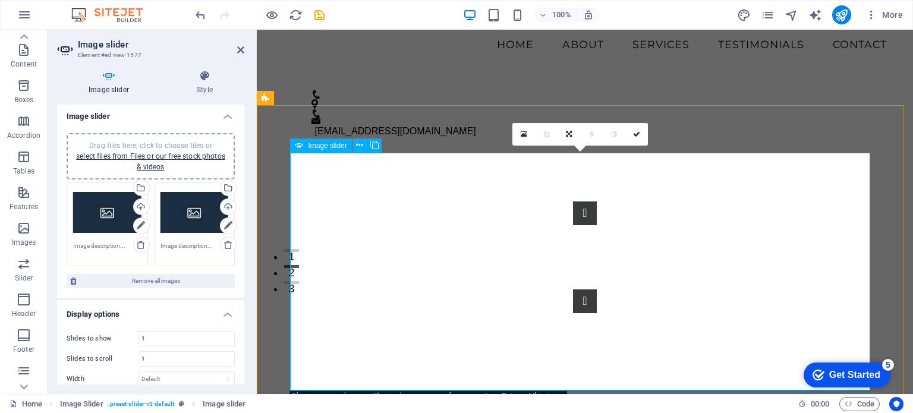
click at [302, 144] on icon at bounding box center [299, 146] width 8 height 14
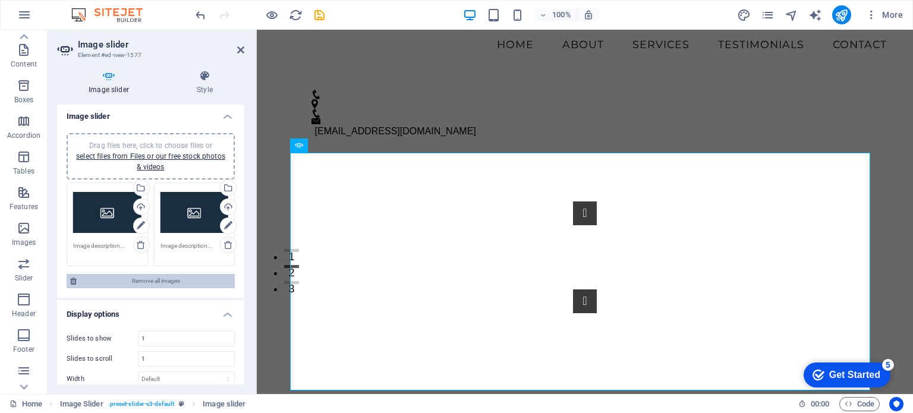
click at [181, 277] on span "Remove all images" at bounding box center [155, 281] width 151 height 14
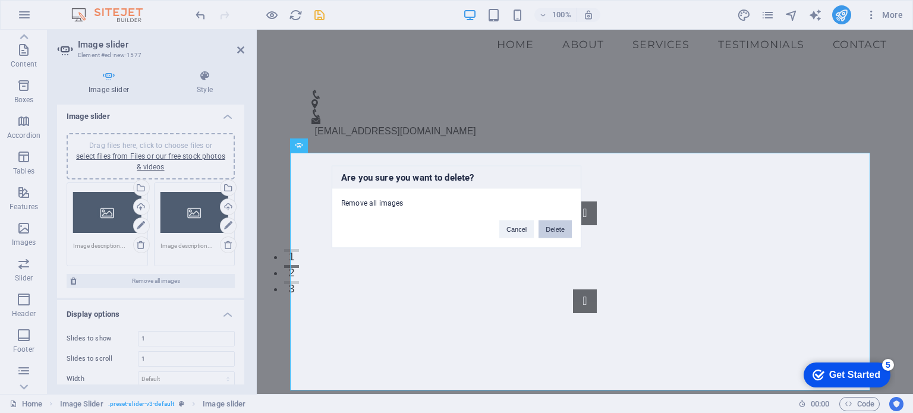
click at [555, 228] on button "Delete" at bounding box center [555, 229] width 33 height 18
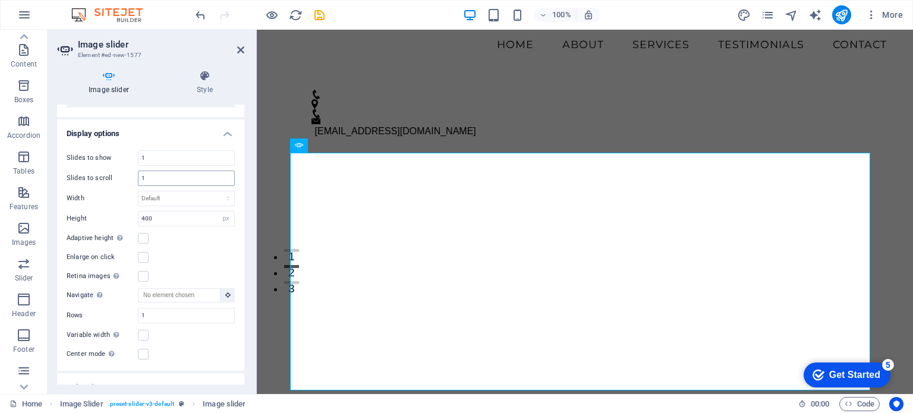
scroll to position [0, 0]
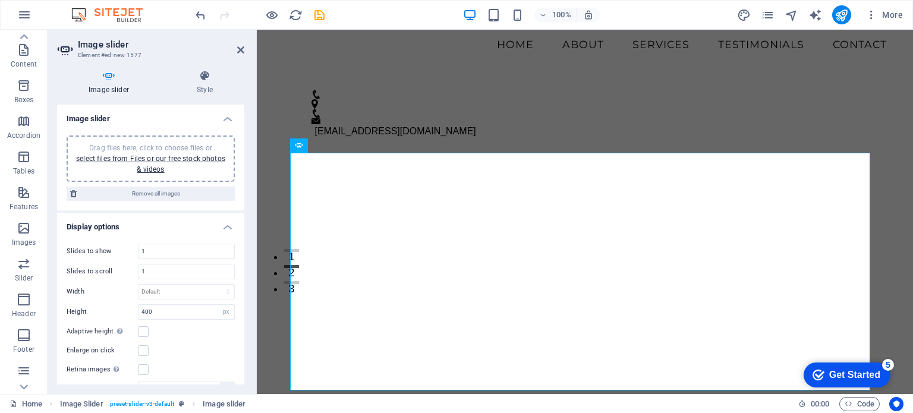
click at [107, 74] on icon at bounding box center [108, 76] width 103 height 12
click at [239, 49] on icon at bounding box center [240, 50] width 7 height 10
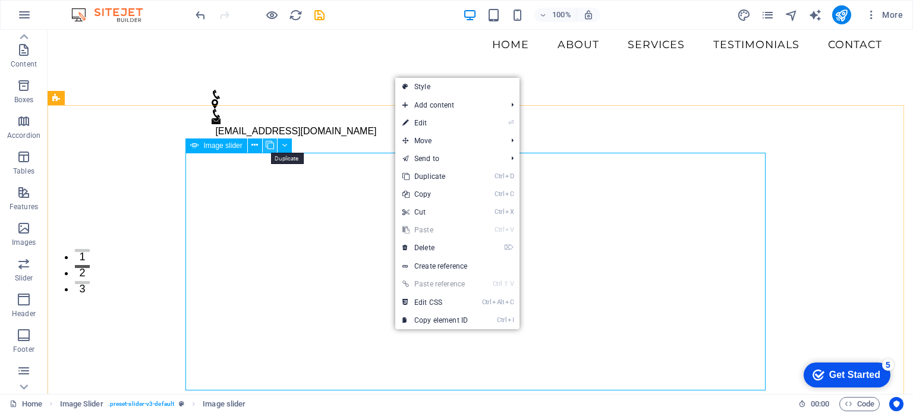
click at [269, 142] on icon at bounding box center [270, 145] width 8 height 12
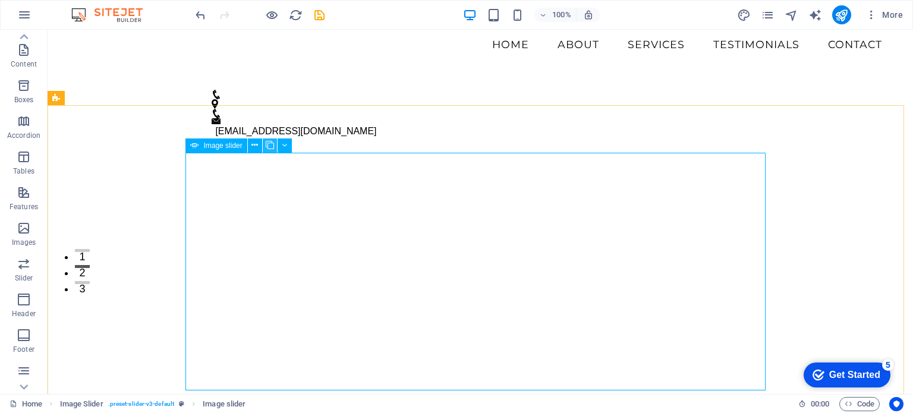
click at [270, 142] on icon at bounding box center [270, 145] width 8 height 12
click at [252, 147] on icon at bounding box center [255, 145] width 7 height 12
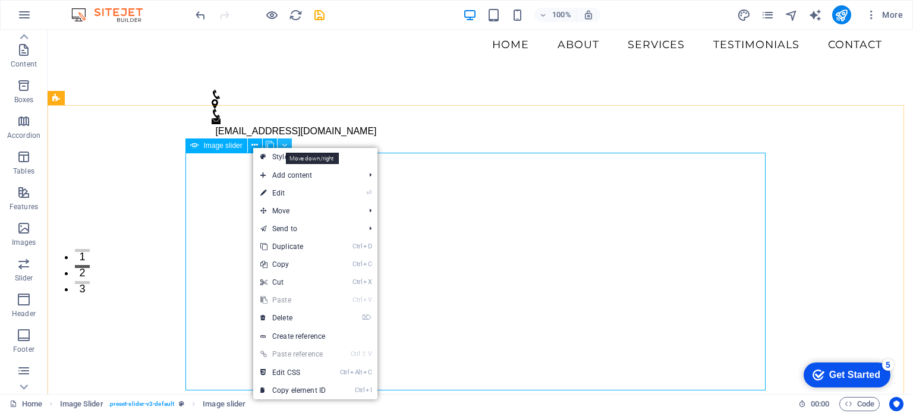
click at [285, 140] on icon at bounding box center [284, 145] width 5 height 12
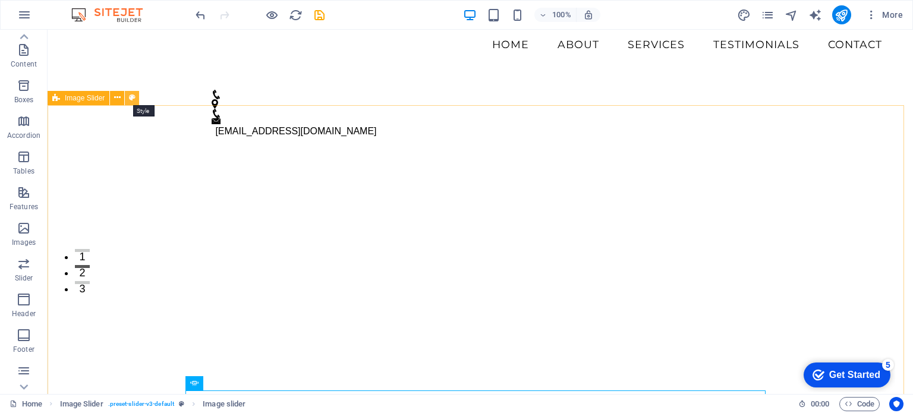
click at [130, 98] on icon at bounding box center [132, 98] width 7 height 12
select select "rem"
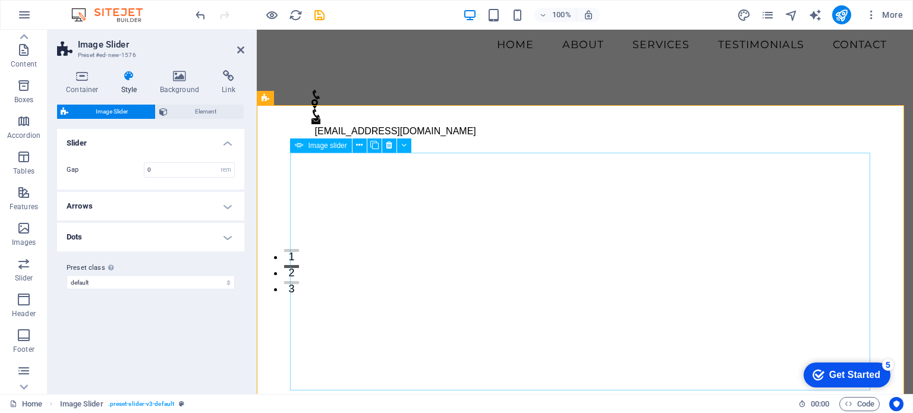
click at [553, 300] on div "Image Slider" at bounding box center [585, 321] width 580 height 238
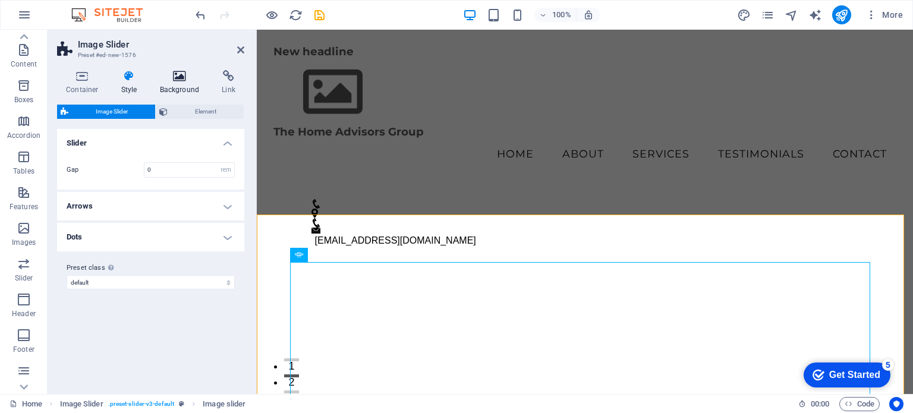
click at [180, 77] on icon at bounding box center [180, 76] width 58 height 12
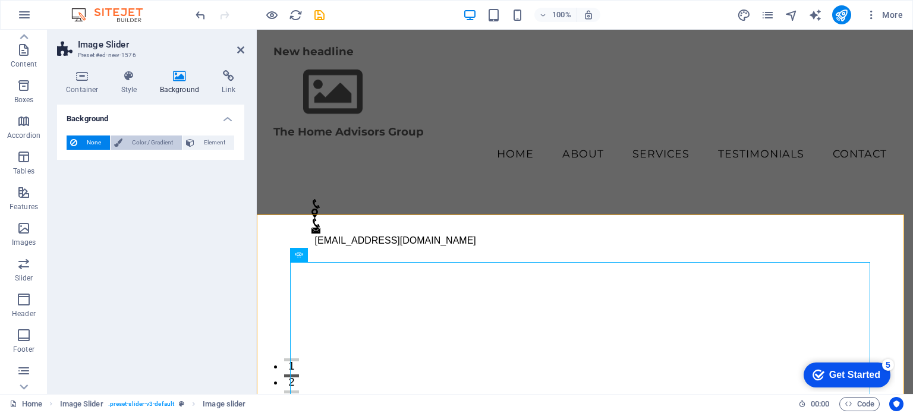
click at [140, 142] on span "Color / Gradient" at bounding box center [152, 143] width 52 height 14
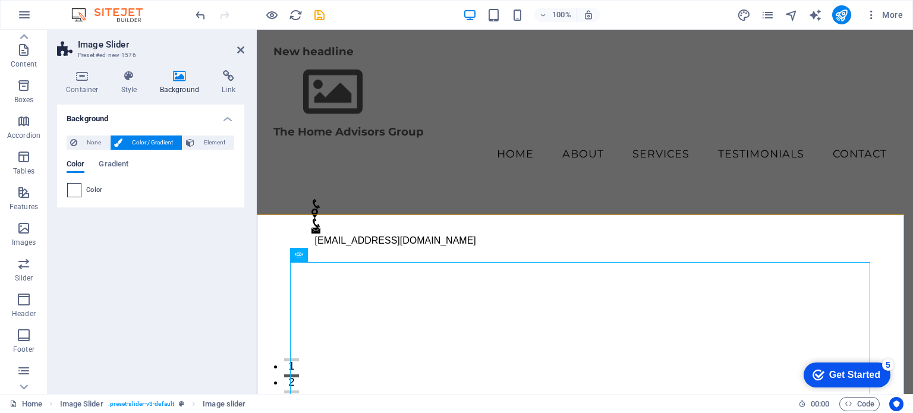
click at [77, 192] on span at bounding box center [74, 190] width 13 height 13
click at [94, 189] on span "Color" at bounding box center [94, 191] width 17 height 10
click at [68, 190] on span at bounding box center [74, 190] width 13 height 13
click at [76, 161] on span "Color" at bounding box center [76, 165] width 18 height 17
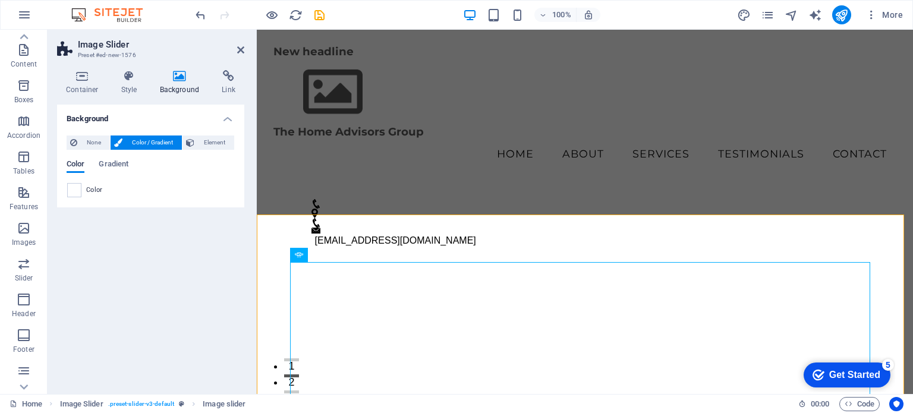
click at [76, 164] on span "Color" at bounding box center [76, 165] width 18 height 17
click at [77, 162] on span "Color" at bounding box center [76, 165] width 18 height 17
click at [202, 137] on span "Element" at bounding box center [214, 143] width 33 height 14
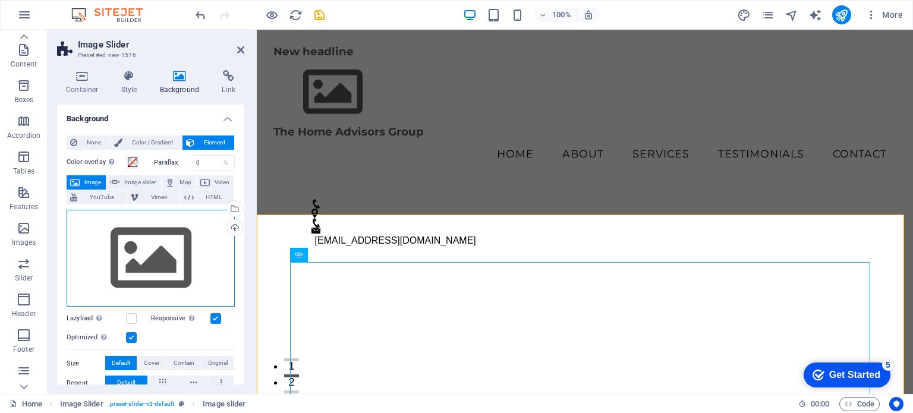
click at [146, 241] on div "Drag files here, click to choose files or select files from Files or our free s…" at bounding box center [151, 259] width 168 height 98
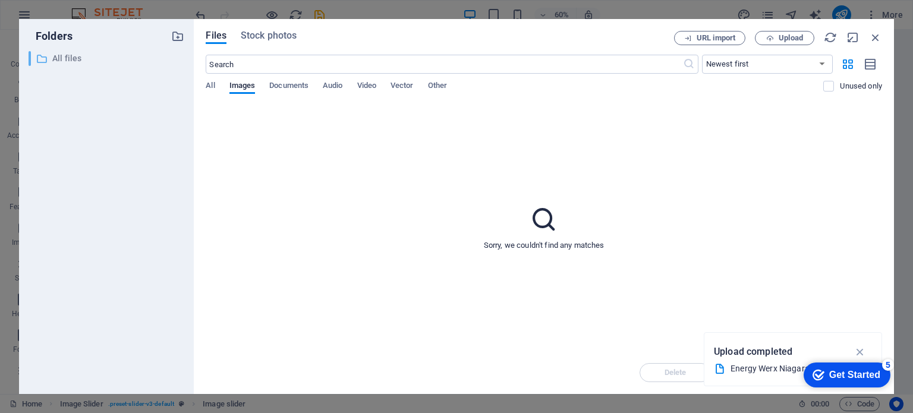
click at [52, 55] on div "​ All files All files" at bounding box center [96, 58] width 134 height 15
click at [871, 33] on icon "button" at bounding box center [875, 37] width 13 height 13
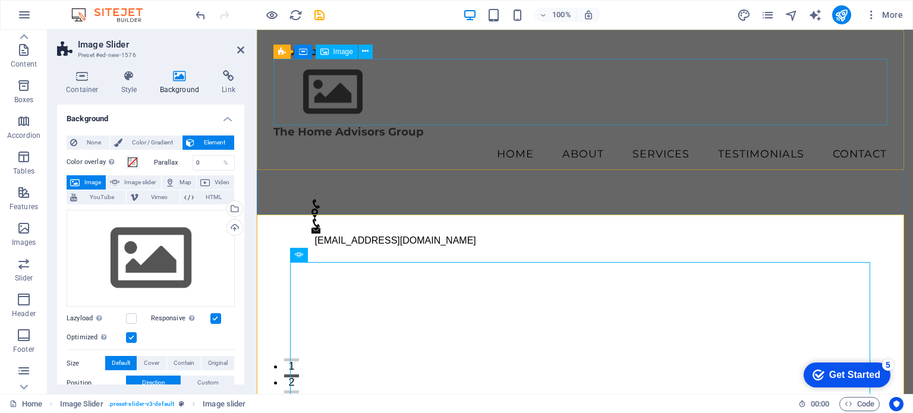
click at [799, 75] on figure at bounding box center [586, 92] width 624 height 67
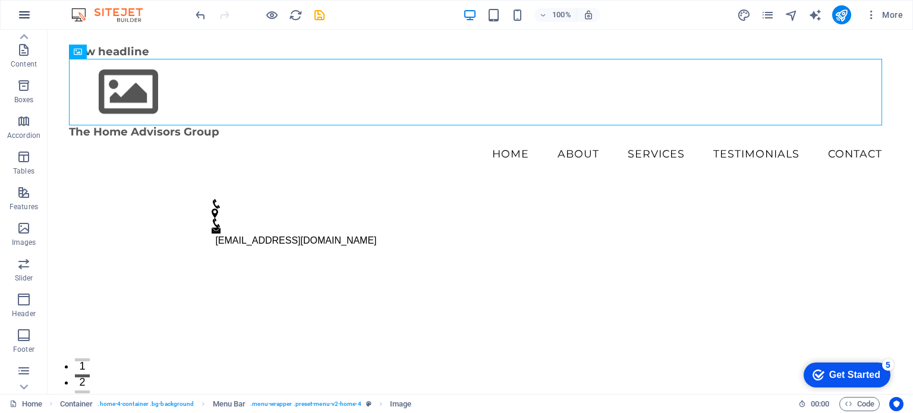
click at [21, 7] on button "button" at bounding box center [24, 15] width 29 height 29
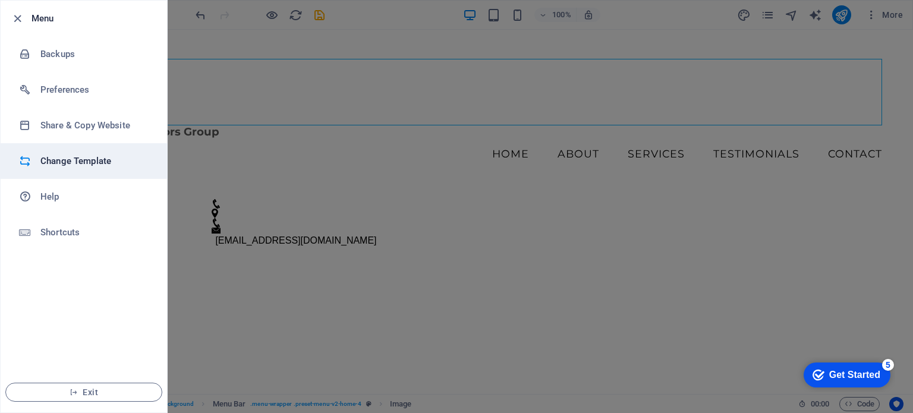
click at [83, 160] on h6 "Change Template" at bounding box center [95, 161] width 110 height 14
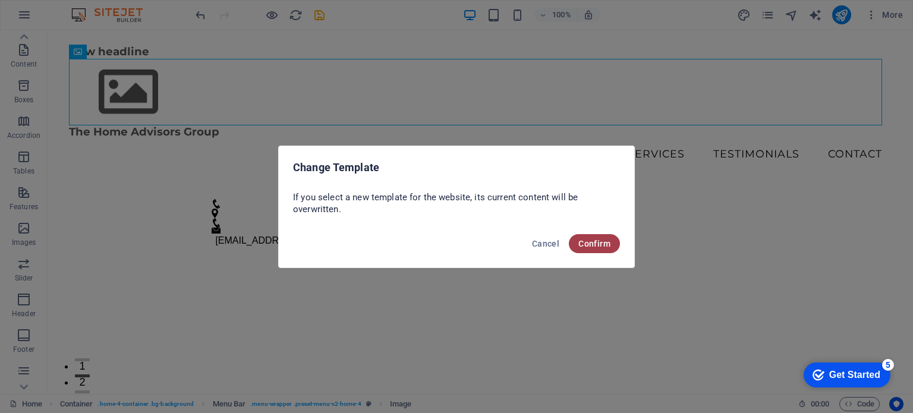
click at [595, 243] on span "Confirm" at bounding box center [595, 244] width 32 height 10
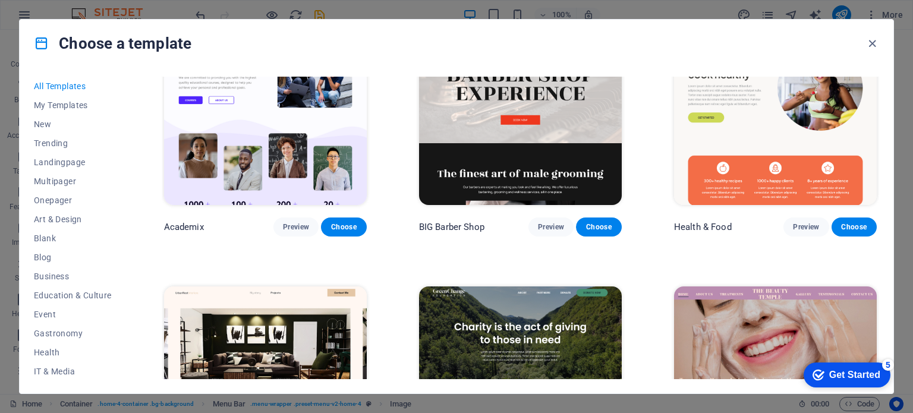
scroll to position [1288, 0]
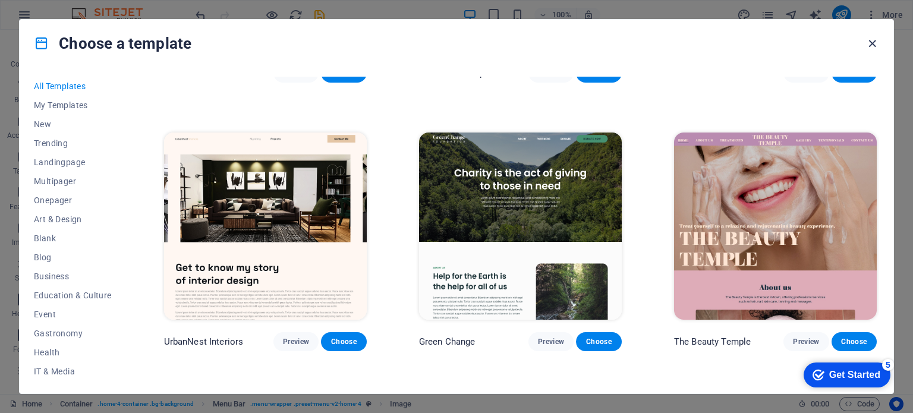
drag, startPoint x: 875, startPoint y: 40, endPoint x: 827, endPoint y: 10, distance: 56.1
click at [875, 40] on icon "button" at bounding box center [873, 44] width 14 height 14
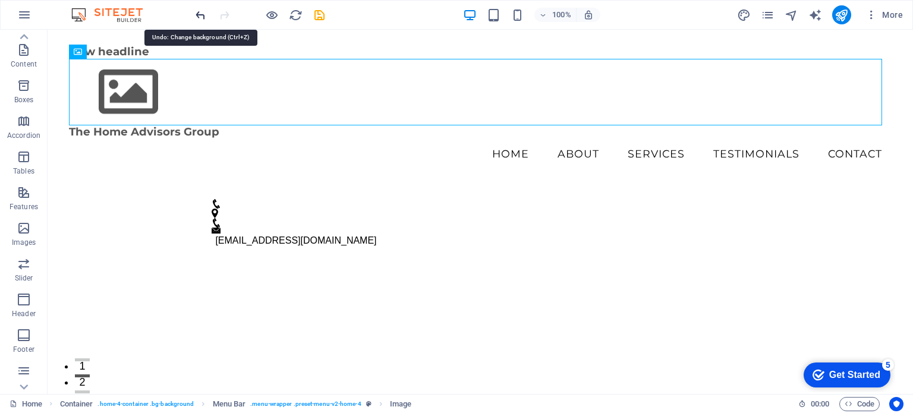
click at [200, 14] on icon "undo" at bounding box center [201, 15] width 14 height 14
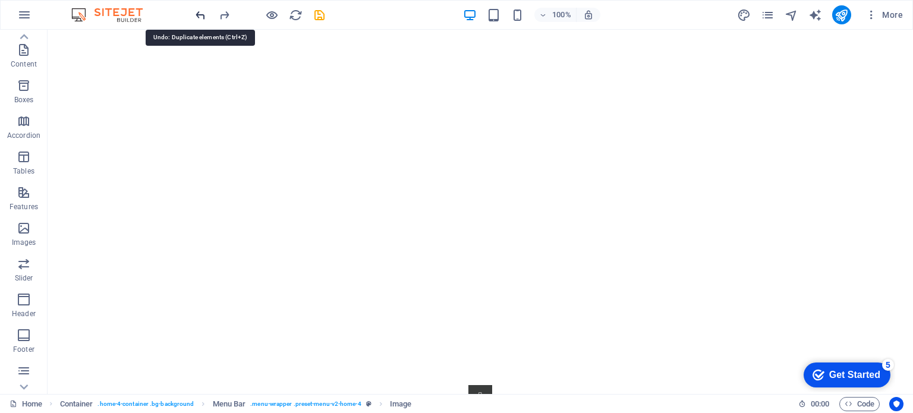
scroll to position [407, 0]
click at [200, 14] on icon "undo" at bounding box center [201, 15] width 14 height 14
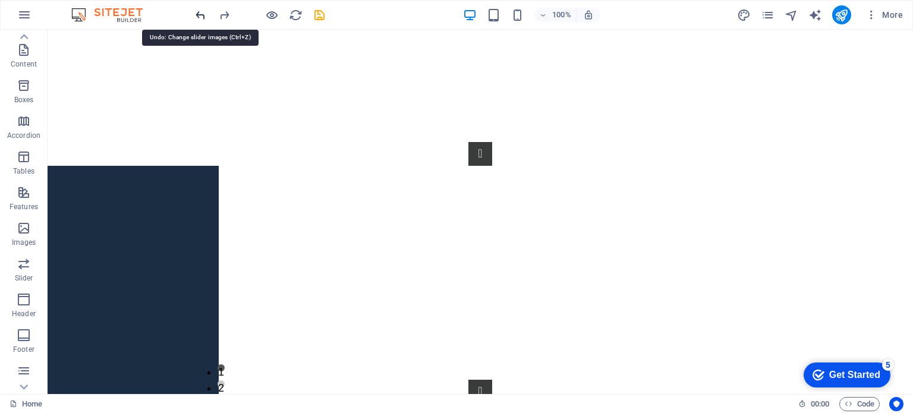
click at [200, 14] on icon "undo" at bounding box center [201, 15] width 14 height 14
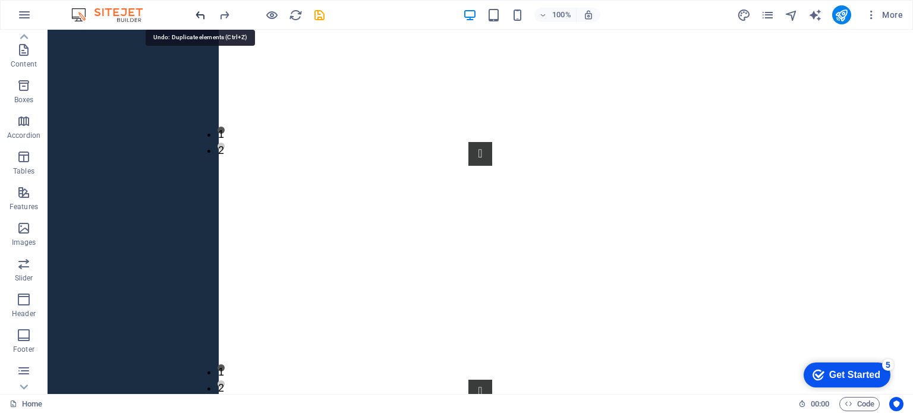
click at [200, 14] on icon "undo" at bounding box center [201, 15] width 14 height 14
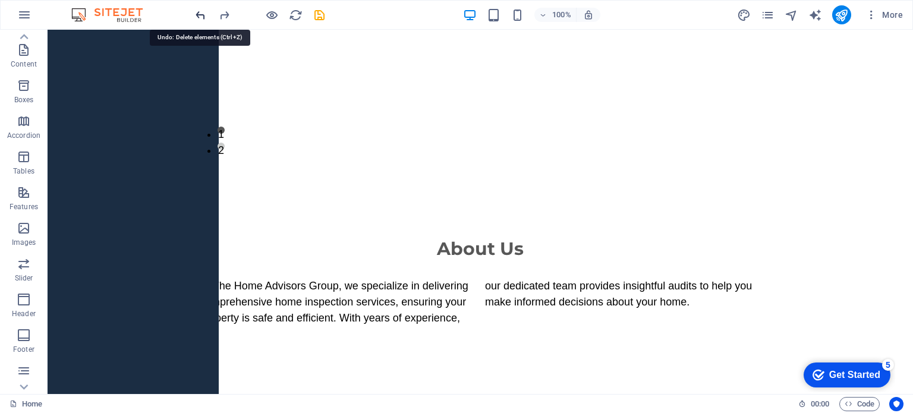
click at [200, 14] on icon "undo" at bounding box center [201, 15] width 14 height 14
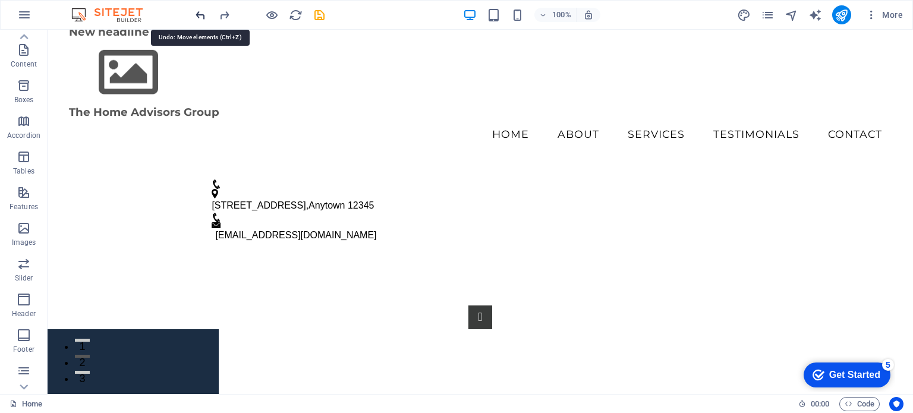
scroll to position [0, 0]
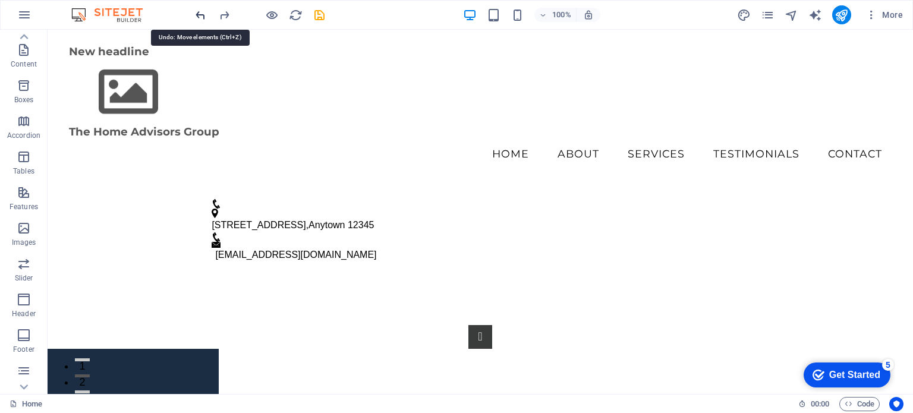
click at [200, 14] on icon "undo" at bounding box center [201, 15] width 14 height 14
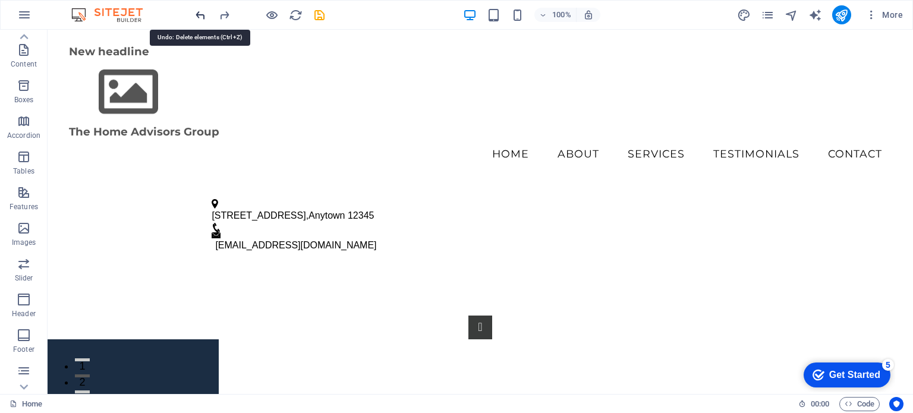
click at [199, 14] on icon "undo" at bounding box center [201, 15] width 14 height 14
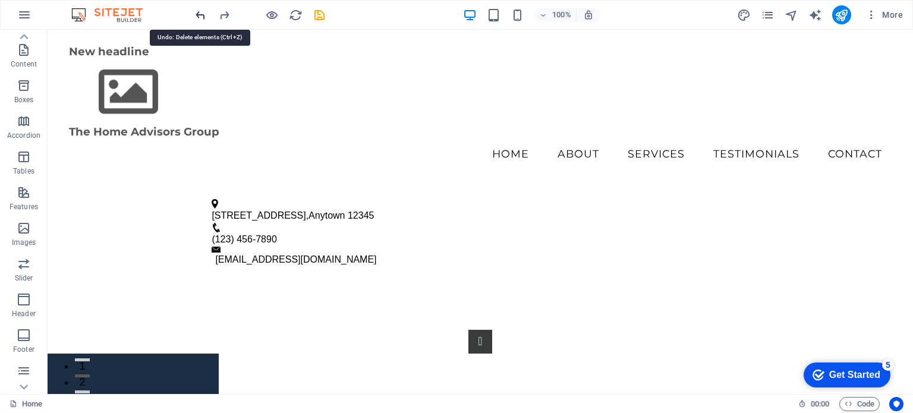
click at [199, 14] on icon "undo" at bounding box center [201, 15] width 14 height 14
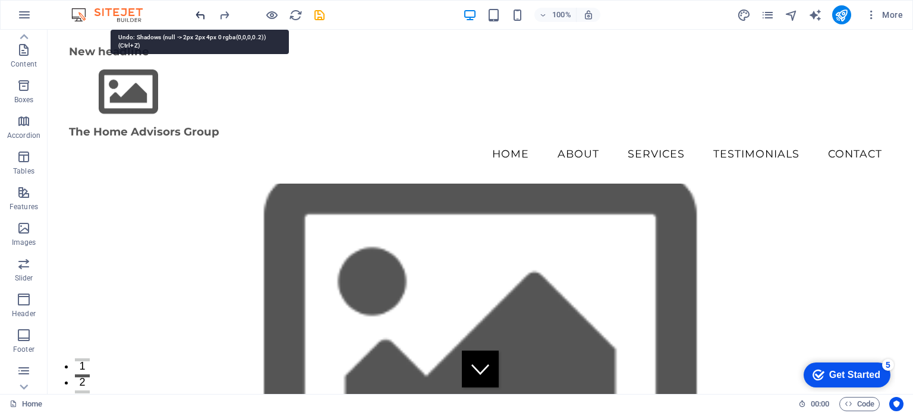
click at [199, 14] on icon "undo" at bounding box center [201, 15] width 14 height 14
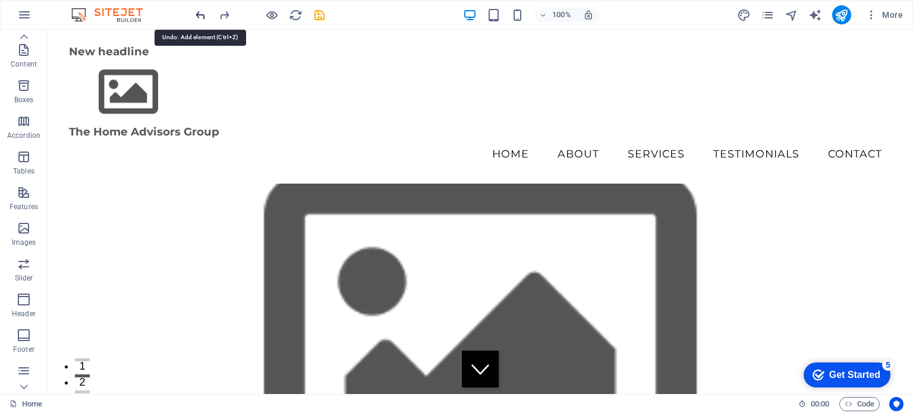
click at [199, 14] on icon "undo" at bounding box center [201, 15] width 14 height 14
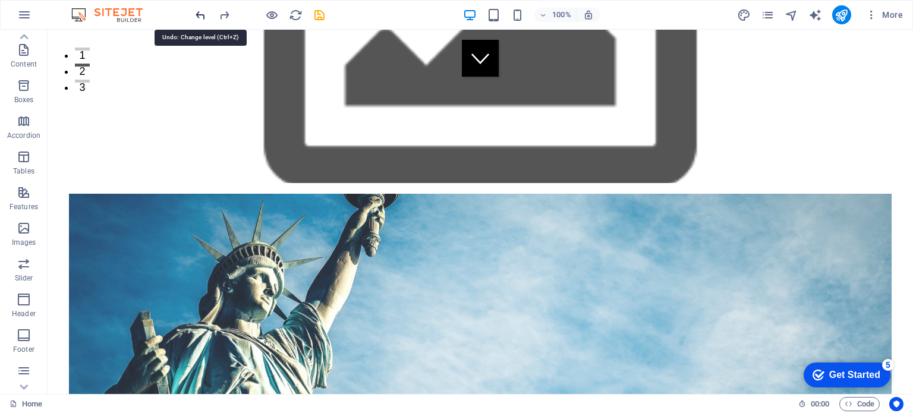
click at [199, 14] on icon "undo" at bounding box center [201, 15] width 14 height 14
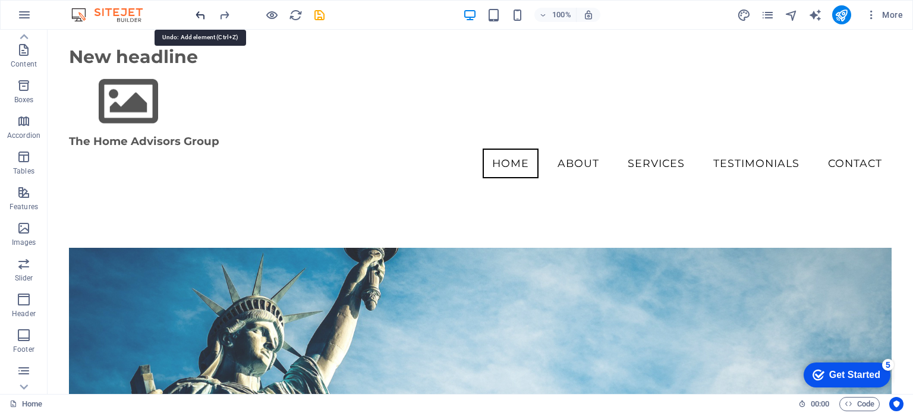
scroll to position [93, 0]
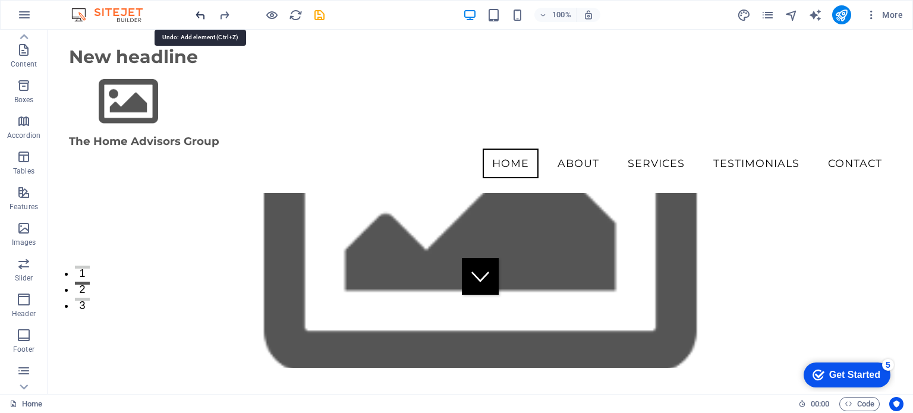
click at [199, 14] on icon "undo" at bounding box center [201, 15] width 14 height 14
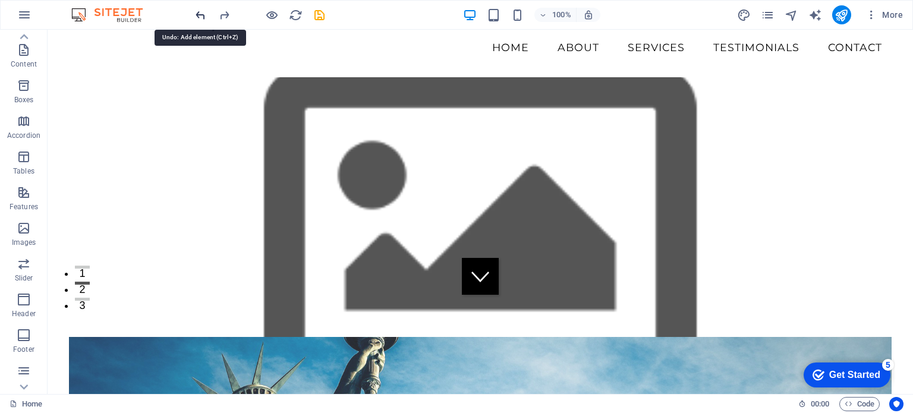
scroll to position [0, 0]
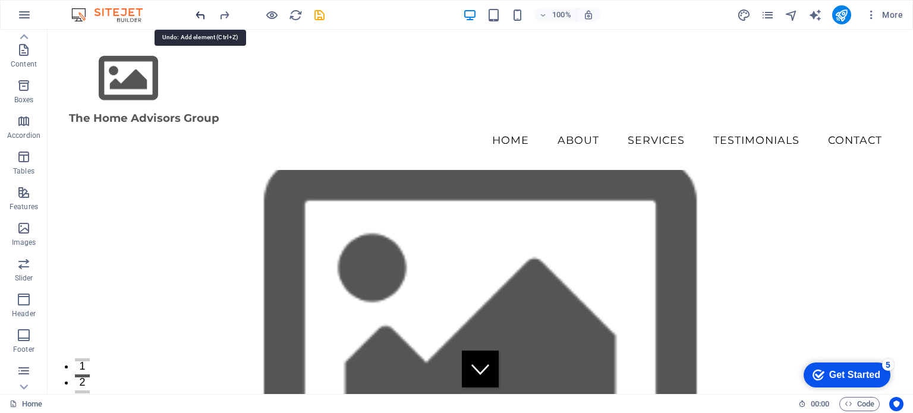
click at [199, 14] on icon "undo" at bounding box center [201, 15] width 14 height 14
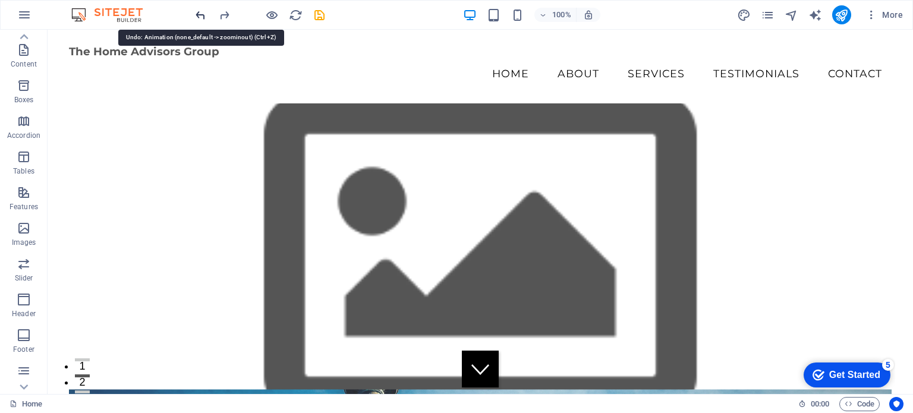
click at [199, 14] on icon "undo" at bounding box center [201, 15] width 14 height 14
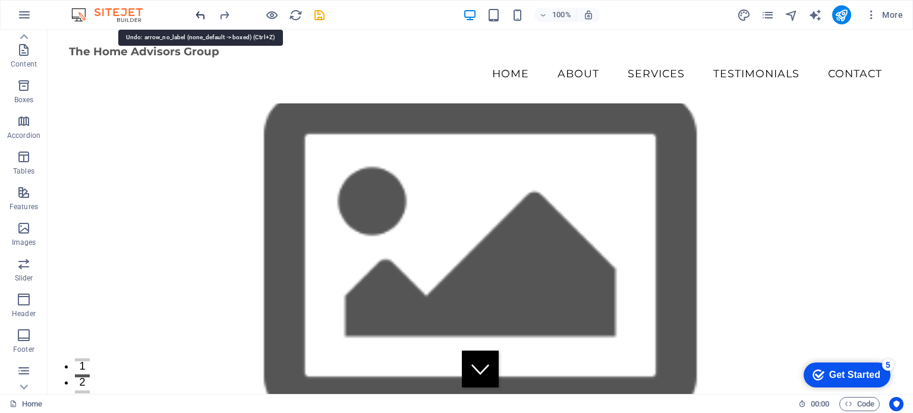
click at [199, 14] on icon "undo" at bounding box center [201, 15] width 14 height 14
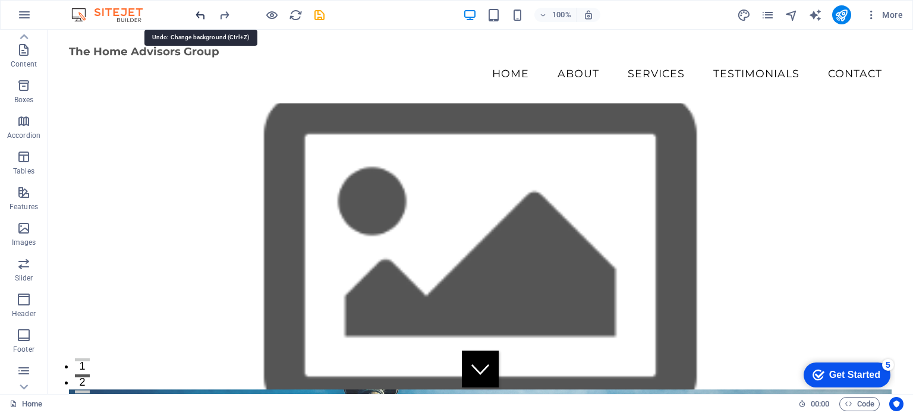
click at [199, 14] on icon "undo" at bounding box center [201, 15] width 14 height 14
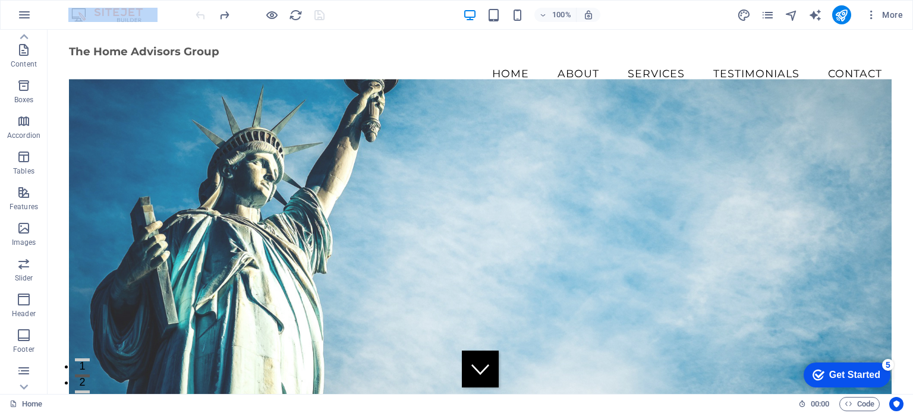
click at [199, 14] on div at bounding box center [259, 14] width 133 height 19
click at [199, 15] on div at bounding box center [259, 14] width 133 height 19
click at [199, 16] on div at bounding box center [259, 14] width 133 height 19
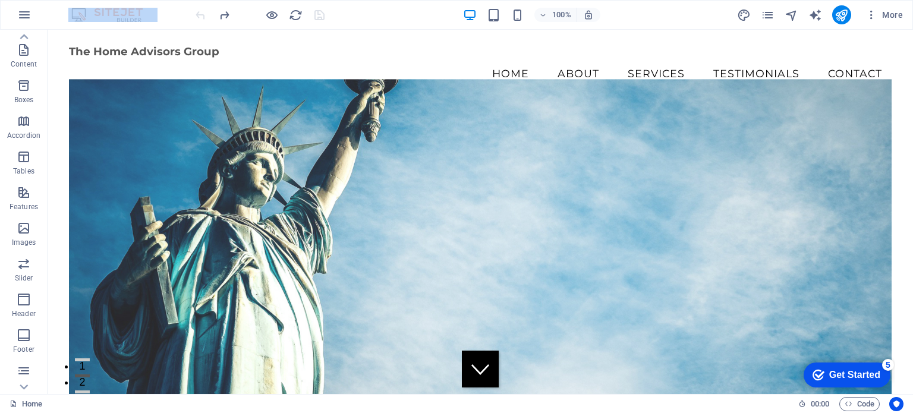
click at [199, 16] on div at bounding box center [259, 14] width 133 height 19
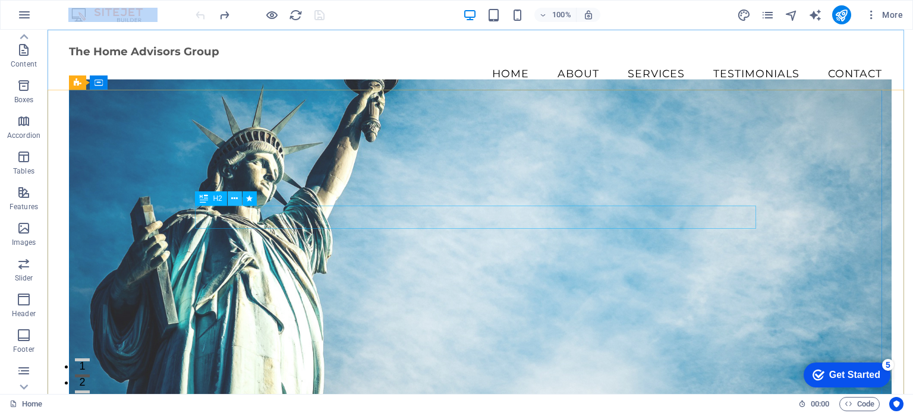
click at [235, 199] on icon at bounding box center [234, 199] width 7 height 12
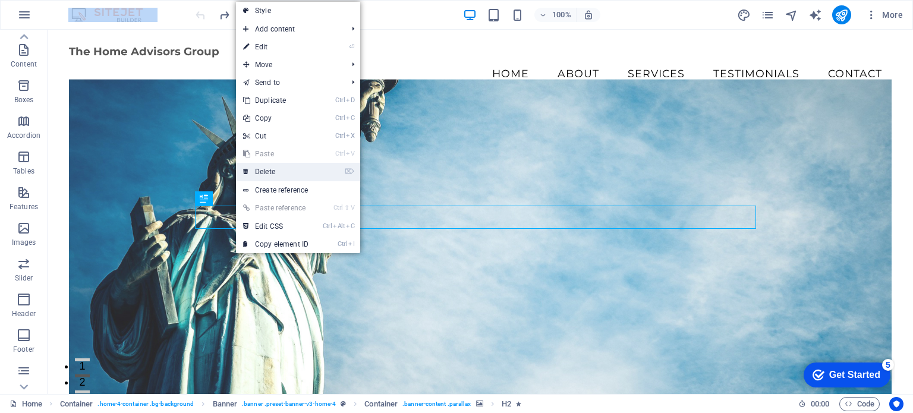
click at [270, 171] on link "⌦ Delete" at bounding box center [276, 172] width 80 height 18
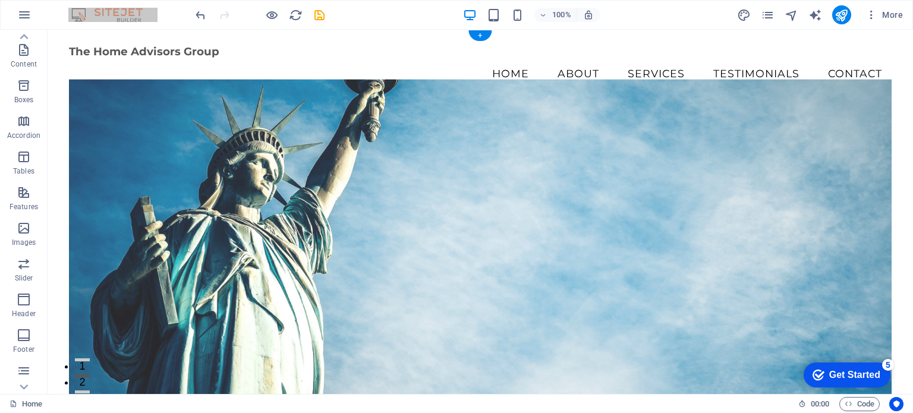
click at [318, 190] on figure at bounding box center [480, 245] width 823 height 332
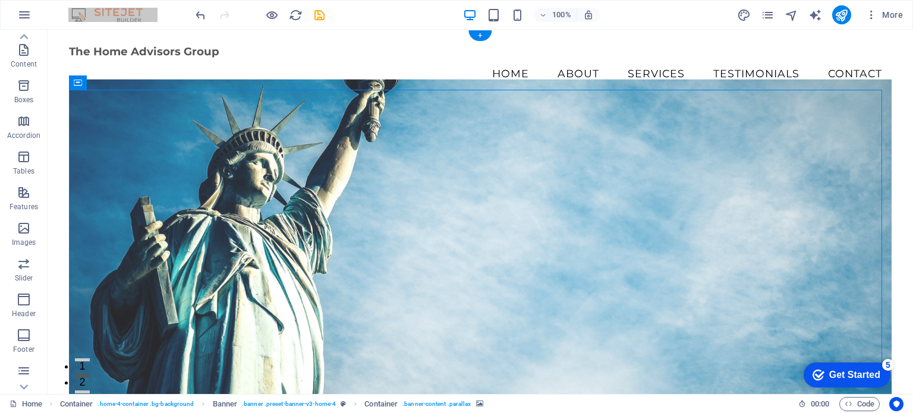
click at [290, 335] on figure at bounding box center [480, 245] width 823 height 332
click at [290, 328] on figure at bounding box center [480, 245] width 823 height 332
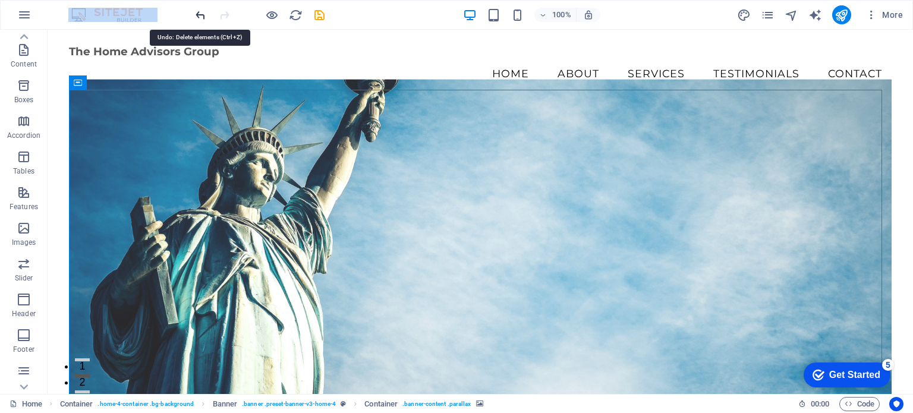
click at [201, 12] on icon "undo" at bounding box center [201, 15] width 14 height 14
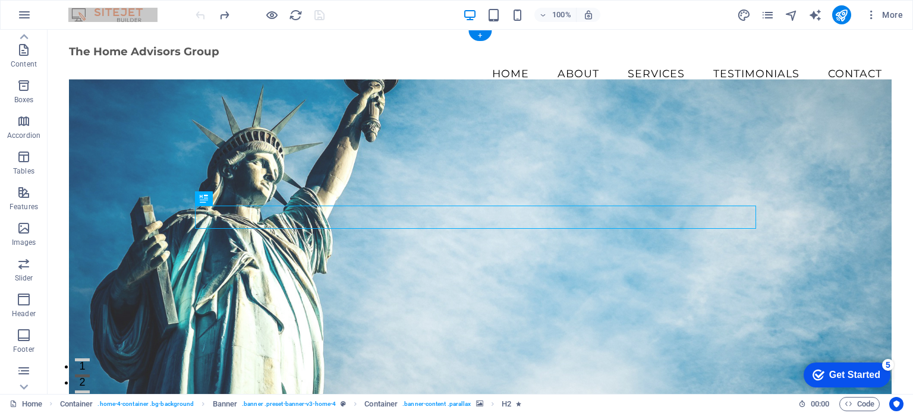
click at [119, 127] on figure at bounding box center [480, 245] width 823 height 332
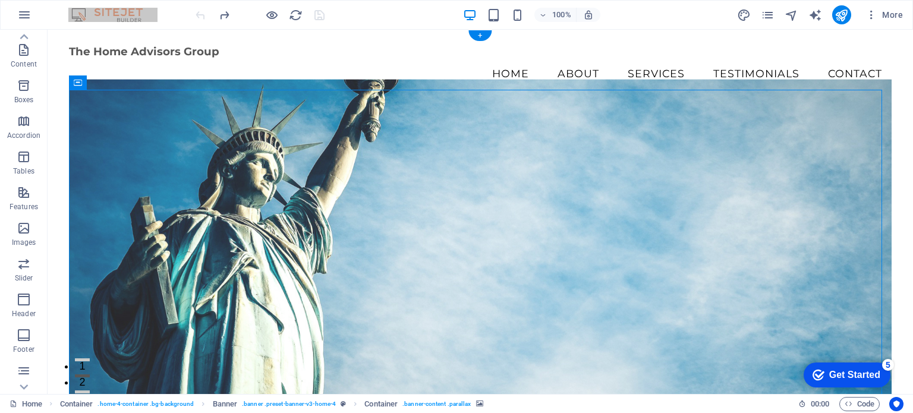
drag, startPoint x: 131, startPoint y: 138, endPoint x: 143, endPoint y: 142, distance: 11.8
click at [143, 142] on figure at bounding box center [480, 245] width 823 height 332
click at [82, 83] on span "Banner" at bounding box center [76, 82] width 23 height 7
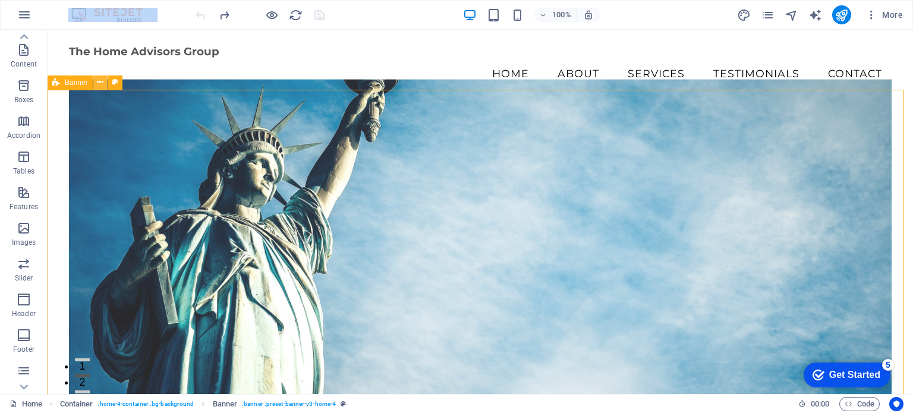
click at [100, 83] on icon at bounding box center [100, 82] width 7 height 12
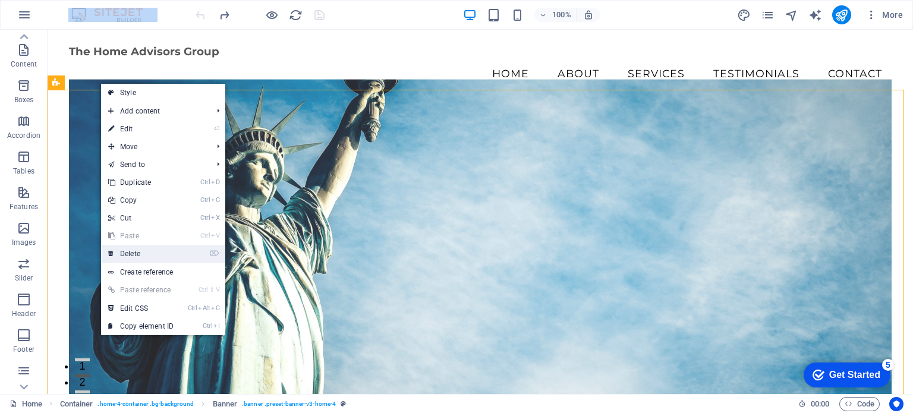
click at [131, 252] on link "⌦ Delete" at bounding box center [141, 254] width 80 height 18
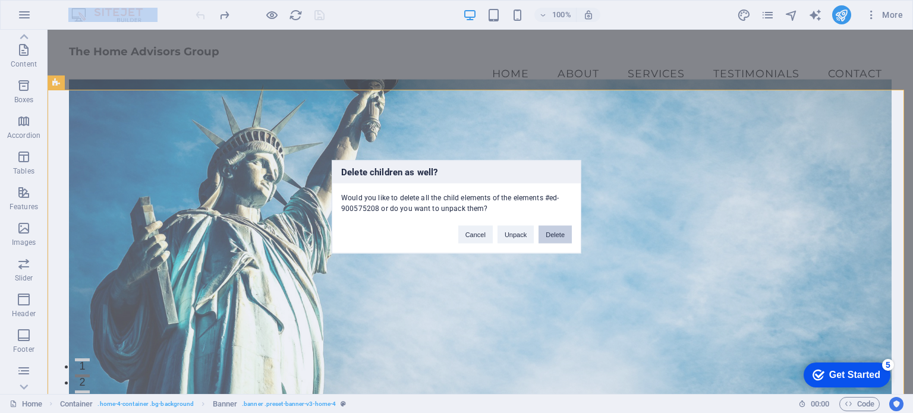
click at [563, 232] on button "Delete" at bounding box center [555, 234] width 33 height 18
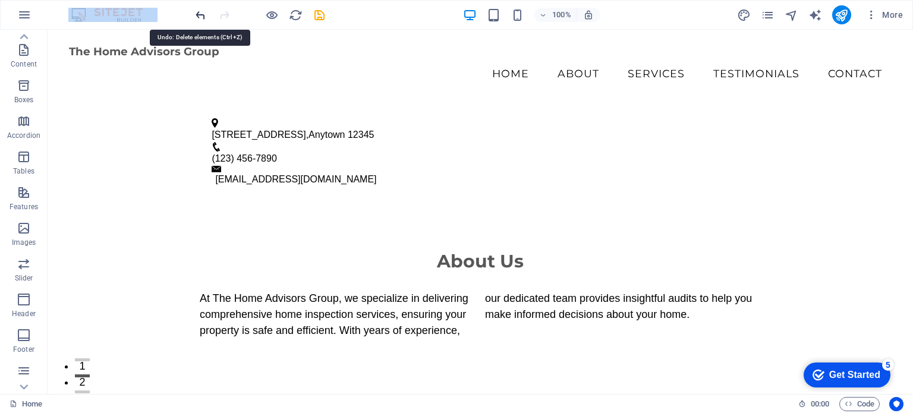
click at [201, 12] on icon "undo" at bounding box center [201, 15] width 14 height 14
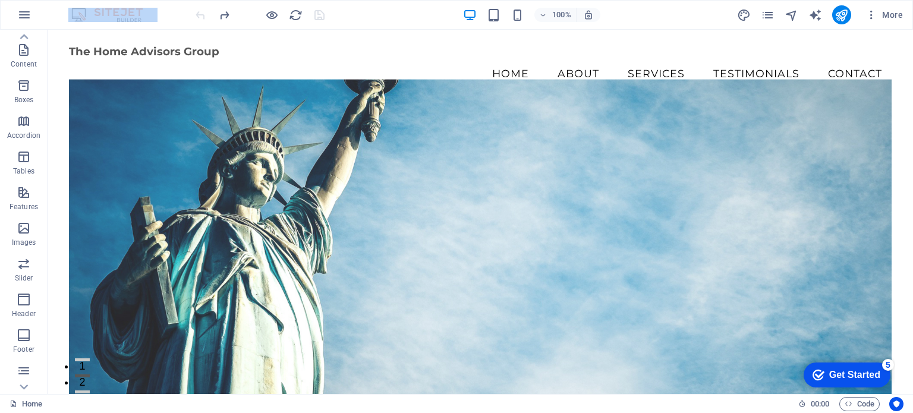
click at [201, 12] on div at bounding box center [259, 14] width 133 height 19
click at [131, 15] on img at bounding box center [112, 15] width 89 height 14
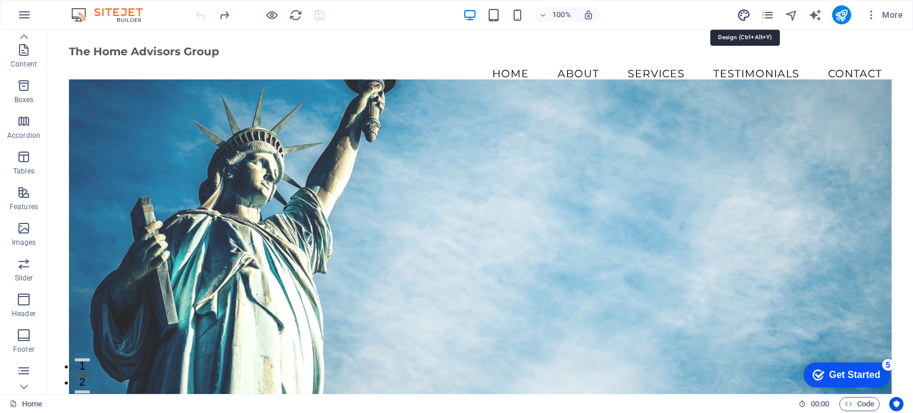
click at [743, 14] on icon "design" at bounding box center [744, 15] width 14 height 14
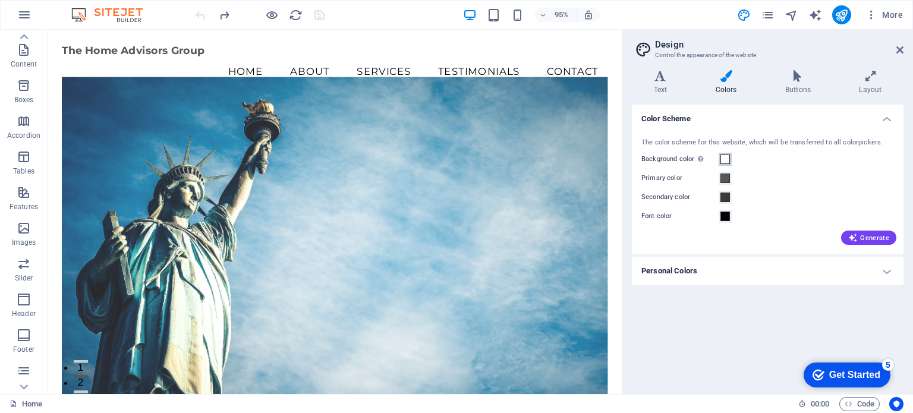
click at [727, 157] on span at bounding box center [726, 160] width 10 height 10
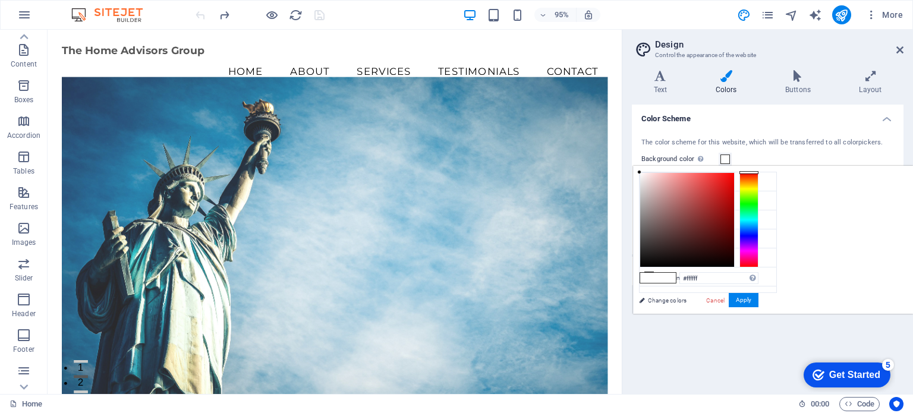
click at [759, 233] on div at bounding box center [749, 219] width 19 height 95
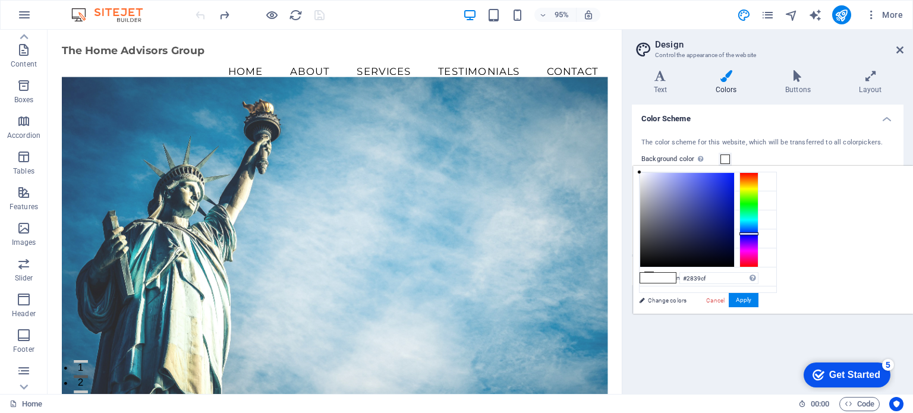
click at [734, 190] on div at bounding box center [688, 220] width 94 height 94
click at [759, 297] on button "Apply" at bounding box center [744, 300] width 30 height 14
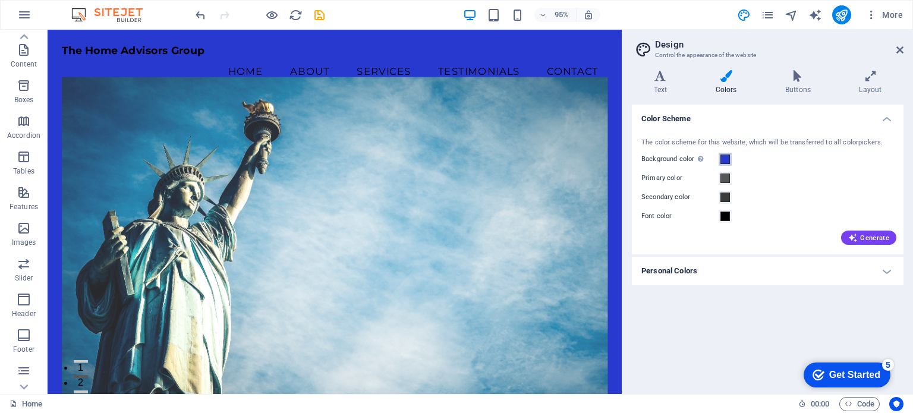
click at [725, 156] on span at bounding box center [726, 160] width 10 height 10
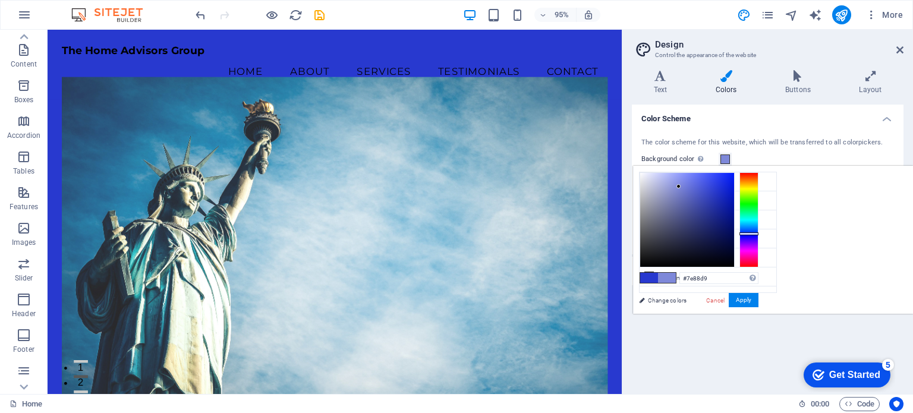
click at [734, 186] on div at bounding box center [688, 220] width 94 height 94
click at [759, 298] on button "Apply" at bounding box center [744, 300] width 30 height 14
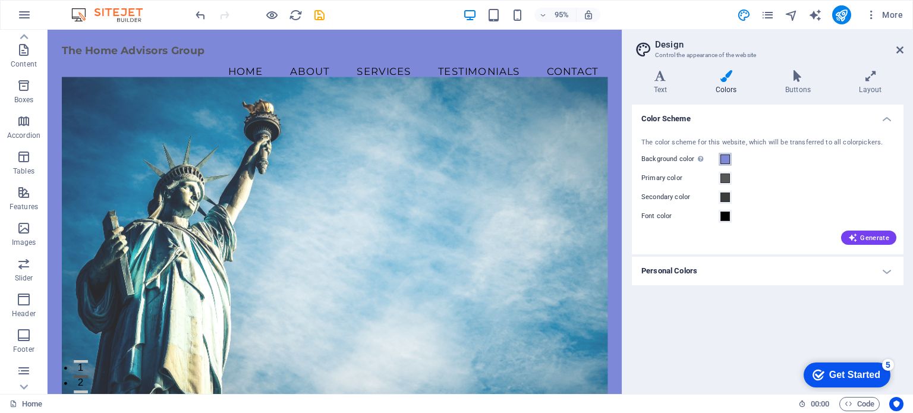
click at [727, 159] on span at bounding box center [726, 160] width 10 height 10
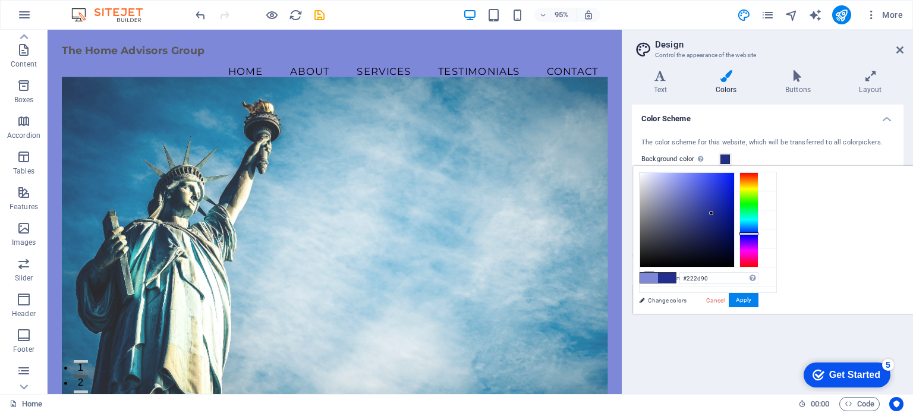
click at [712, 214] on div at bounding box center [688, 220] width 94 height 94
click at [749, 300] on button "Apply" at bounding box center [744, 300] width 30 height 14
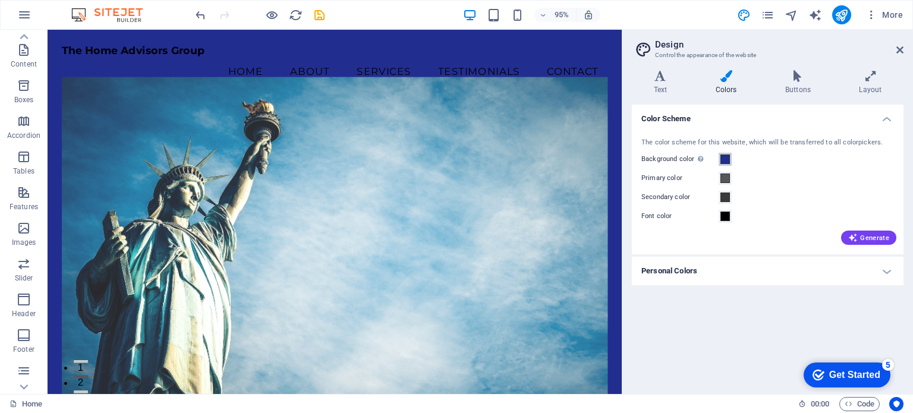
click at [727, 156] on span at bounding box center [726, 160] width 10 height 10
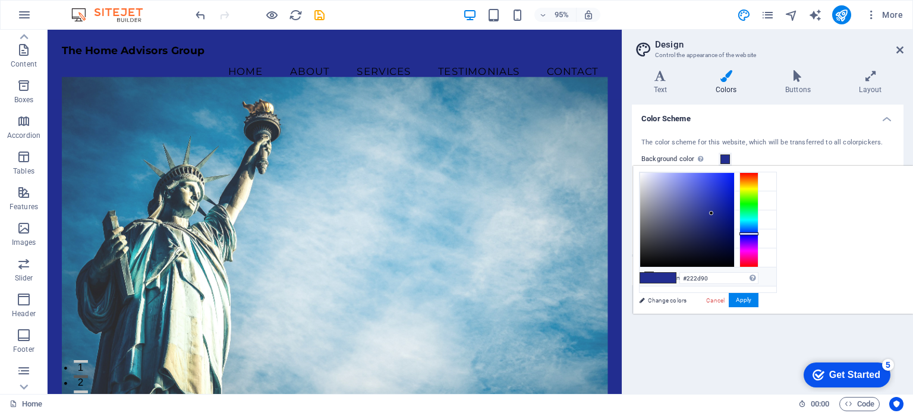
click at [655, 275] on li "Custom color 2 #f0f2f1" at bounding box center [708, 277] width 137 height 19
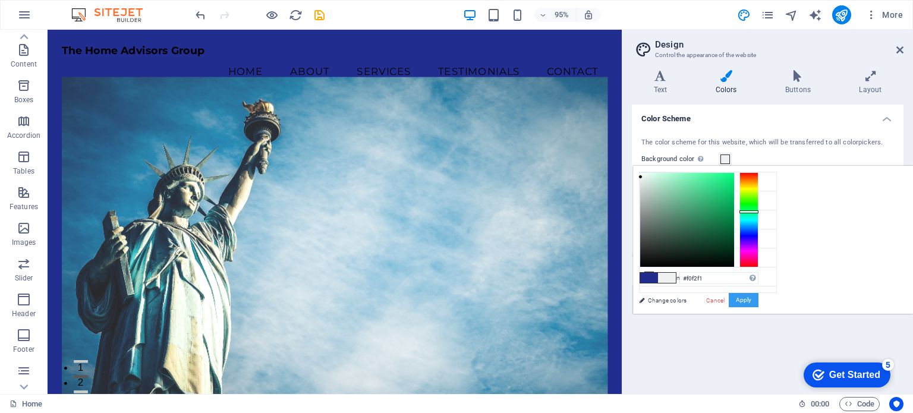
click at [759, 297] on button "Apply" at bounding box center [744, 300] width 30 height 14
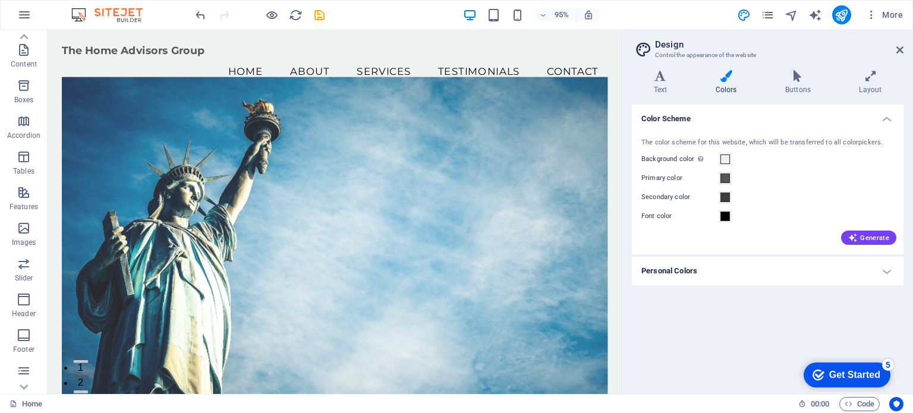
click at [692, 267] on h4 "Personal Colors" at bounding box center [768, 271] width 272 height 29
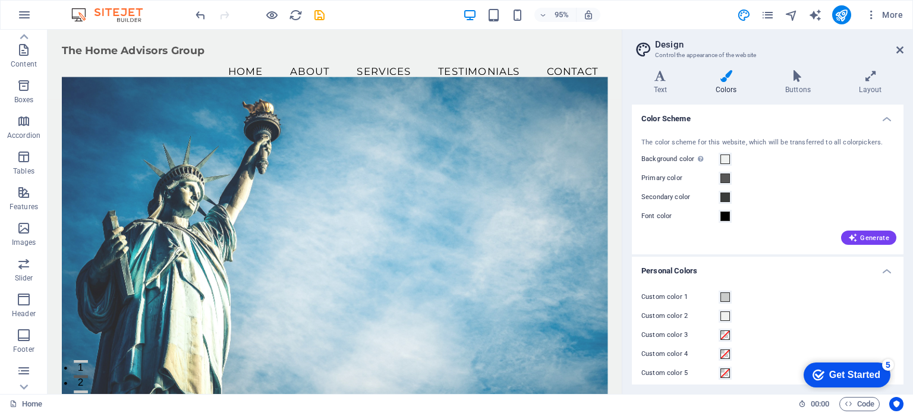
click at [780, 236] on div "Generate" at bounding box center [768, 235] width 258 height 19
click at [724, 156] on span at bounding box center [726, 160] width 10 height 10
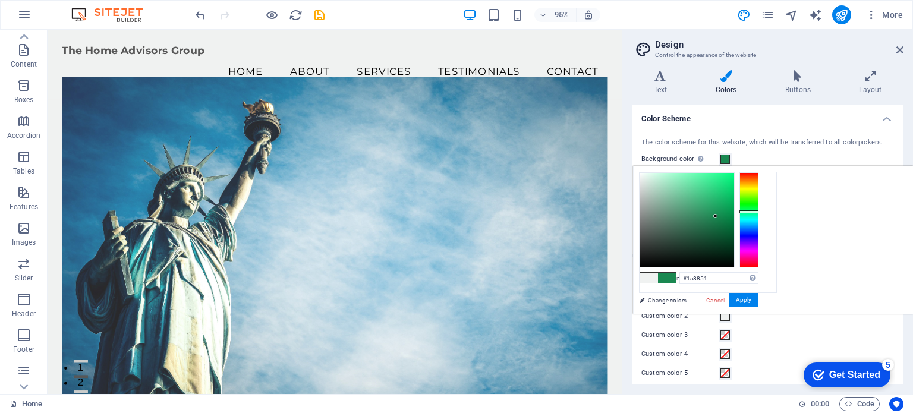
click at [734, 216] on div at bounding box center [688, 220] width 94 height 94
click at [759, 299] on button "Apply" at bounding box center [744, 300] width 30 height 14
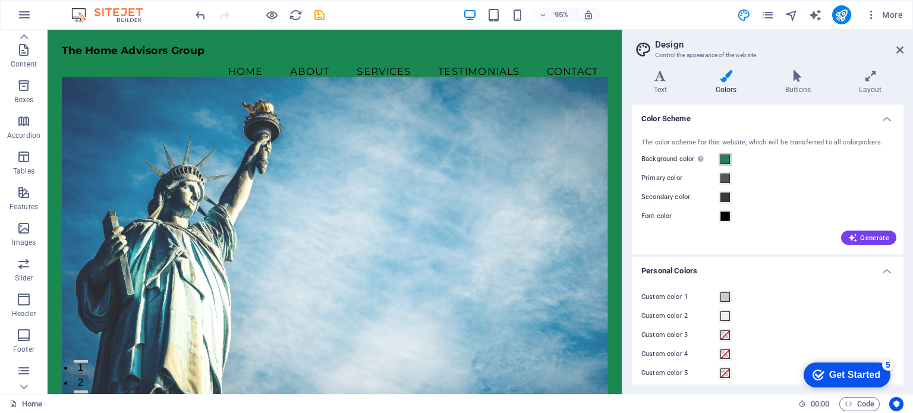
click at [723, 159] on span at bounding box center [726, 160] width 10 height 10
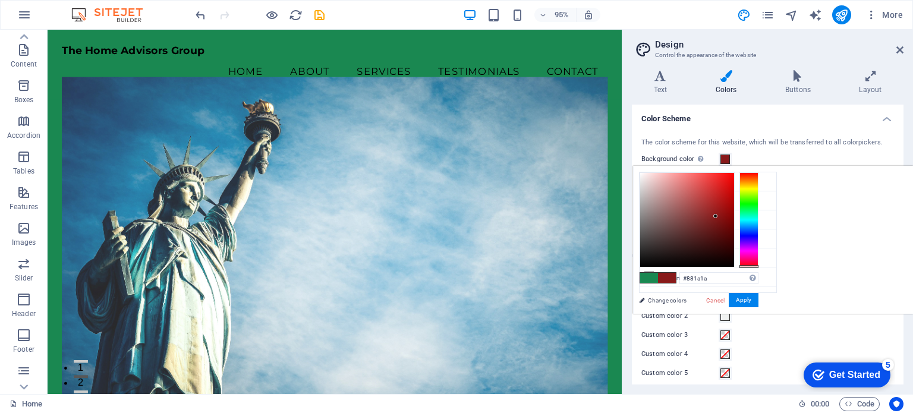
drag, startPoint x: 900, startPoint y: 209, endPoint x: 902, endPoint y: 268, distance: 58.9
click at [765, 268] on div "#881a1a Supported formats #0852ed rgb(8, 82, 237) rgba(8, 82, 237, 90%) hsv(221…" at bounding box center [698, 327] width 131 height 320
type input "#731414"
click at [734, 224] on div at bounding box center [688, 220] width 94 height 94
click at [759, 299] on button "Apply" at bounding box center [744, 300] width 30 height 14
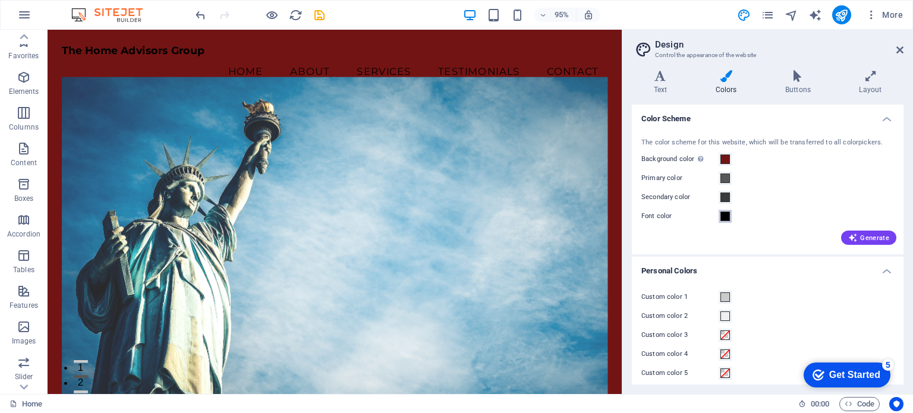
scroll to position [99, 0]
click at [724, 159] on span at bounding box center [726, 160] width 10 height 10
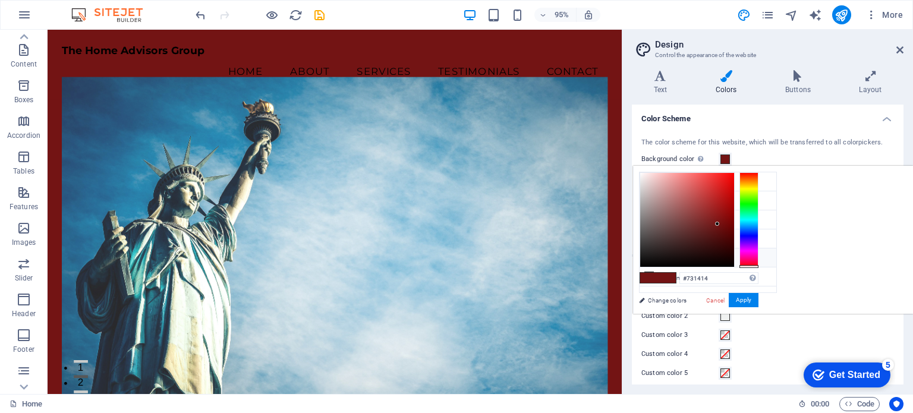
click at [649, 254] on icon at bounding box center [649, 257] width 8 height 8
type input "#cacccb"
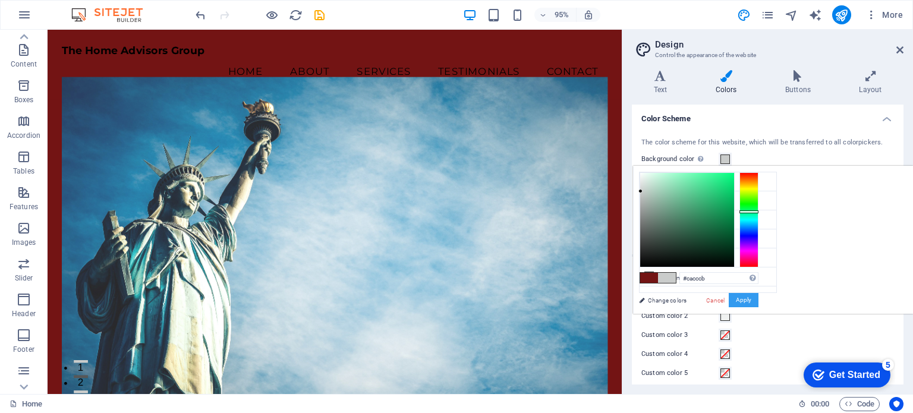
click at [759, 302] on button "Apply" at bounding box center [744, 300] width 30 height 14
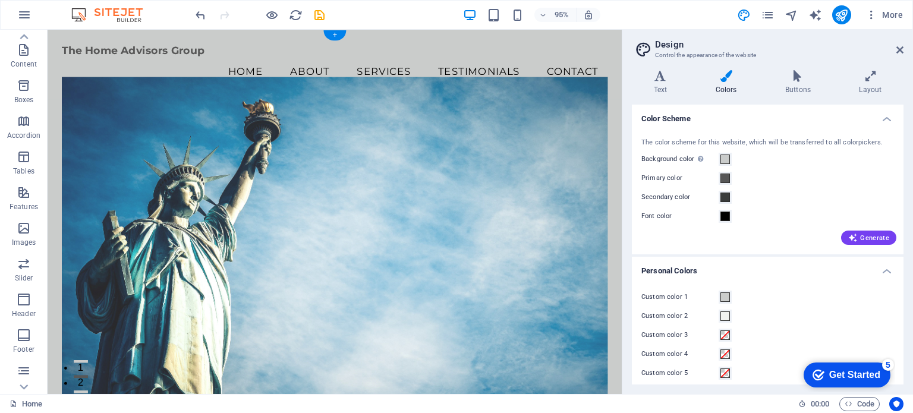
click at [589, 140] on figure at bounding box center [349, 254] width 575 height 350
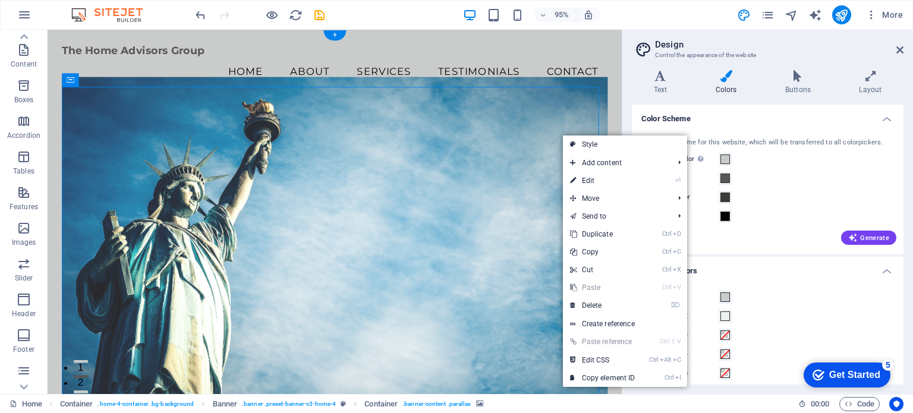
click at [566, 177] on figure at bounding box center [349, 254] width 575 height 350
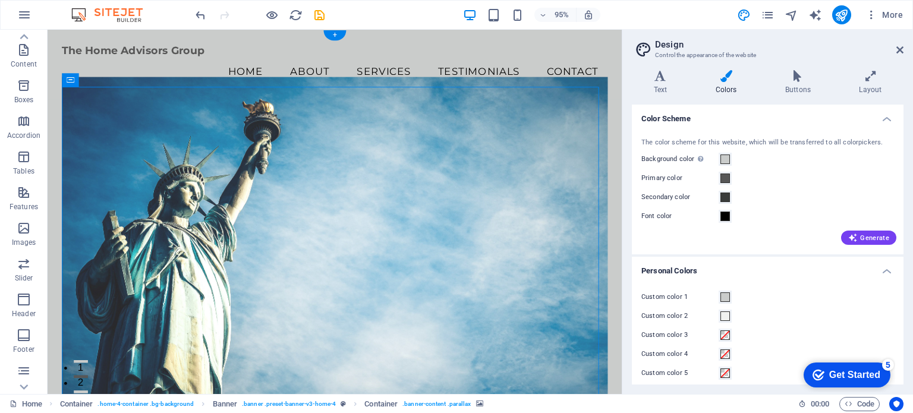
click at [559, 331] on figure at bounding box center [349, 254] width 575 height 350
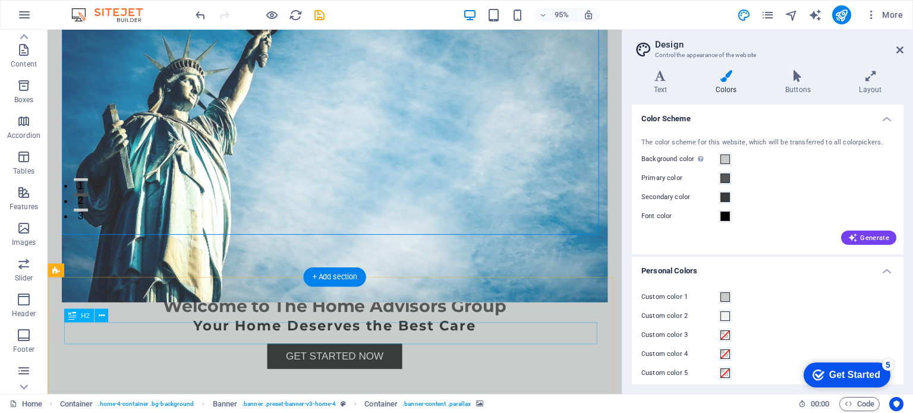
scroll to position [198, 0]
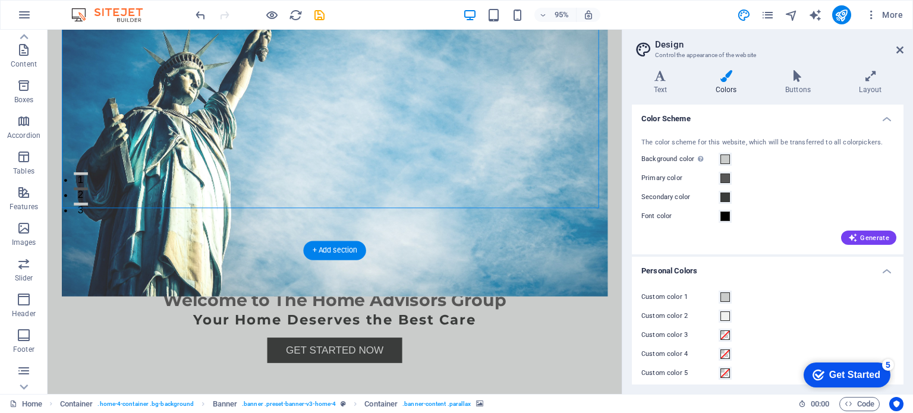
drag, startPoint x: 284, startPoint y: 216, endPoint x: 284, endPoint y: 187, distance: 29.1
click at [284, 187] on figure at bounding box center [349, 136] width 575 height 350
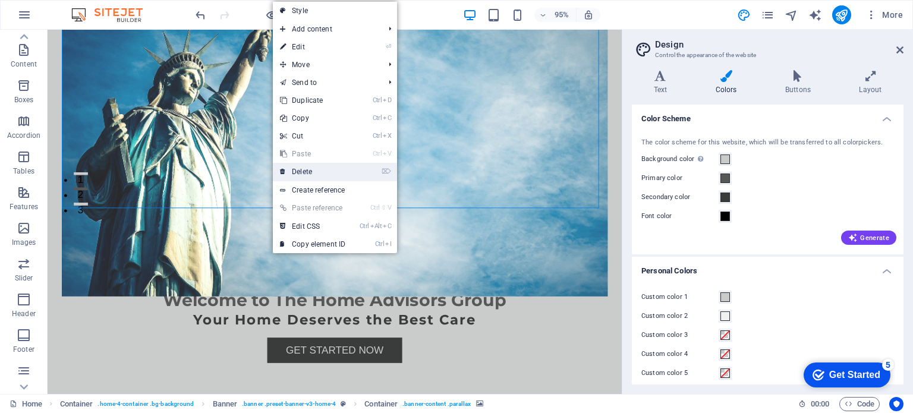
click at [289, 168] on link "⌦ Delete" at bounding box center [313, 172] width 80 height 18
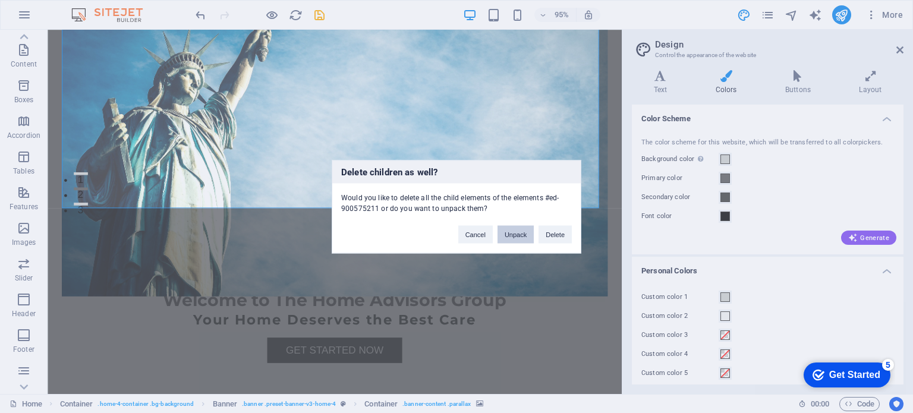
click at [520, 233] on button "Unpack" at bounding box center [516, 234] width 36 height 18
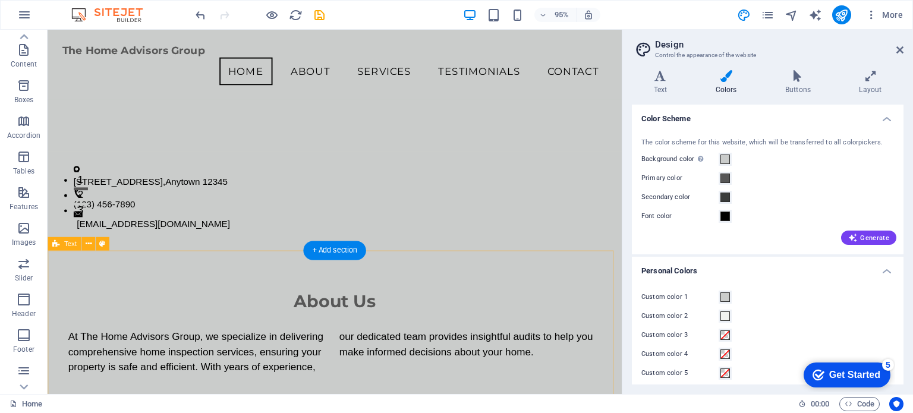
scroll to position [0, 0]
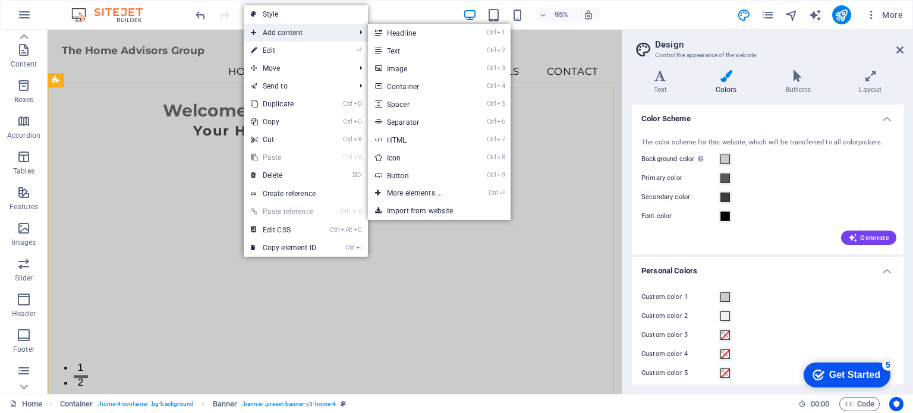
click at [272, 32] on span "Add content" at bounding box center [297, 33] width 106 height 18
click at [397, 158] on link "Ctrl 8 Icon" at bounding box center [417, 158] width 98 height 18
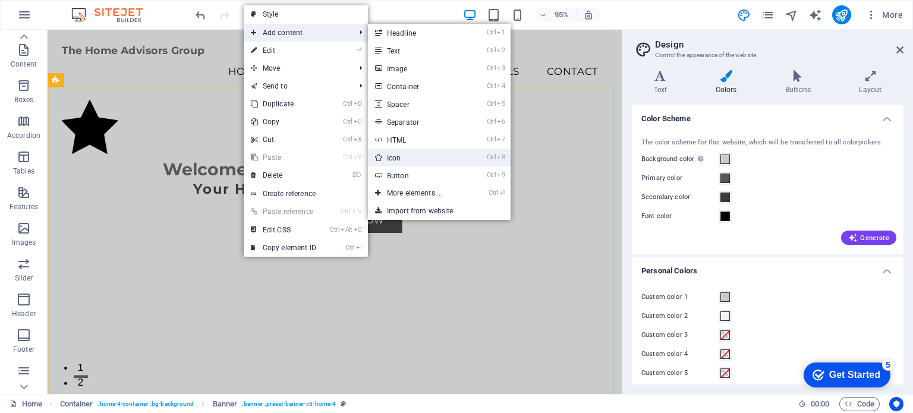
select select "xMidYMid"
select select "px"
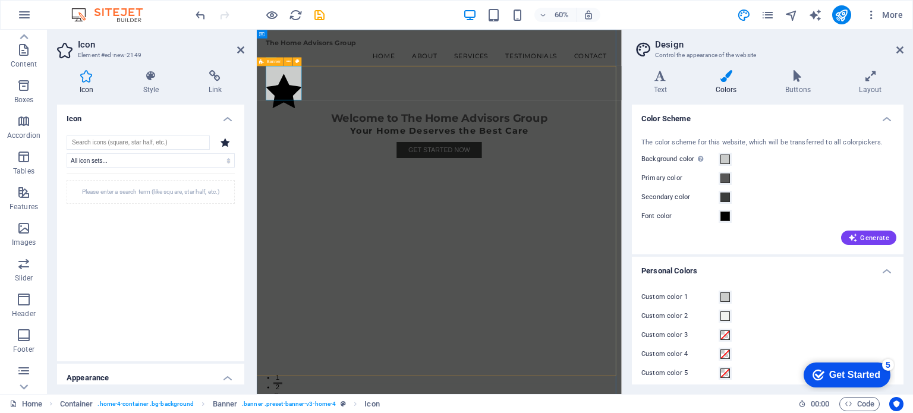
click at [410, 382] on div "Welcome to The Home Advisors Group Your Home Deserves the Best Care Get Started…" at bounding box center [561, 361] width 608 height 517
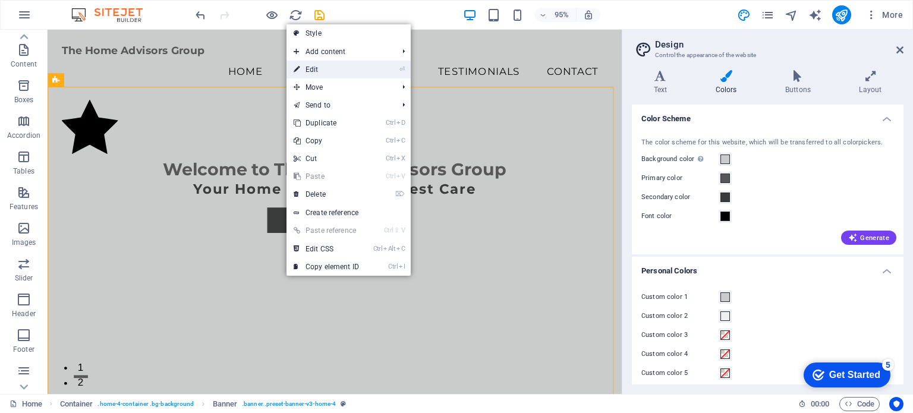
click at [318, 71] on link "⏎ Edit" at bounding box center [327, 70] width 80 height 18
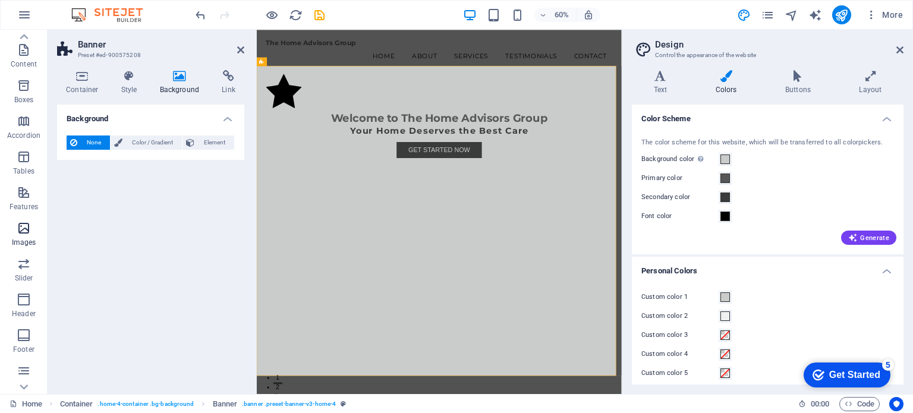
click at [24, 226] on icon "button" at bounding box center [24, 228] width 14 height 14
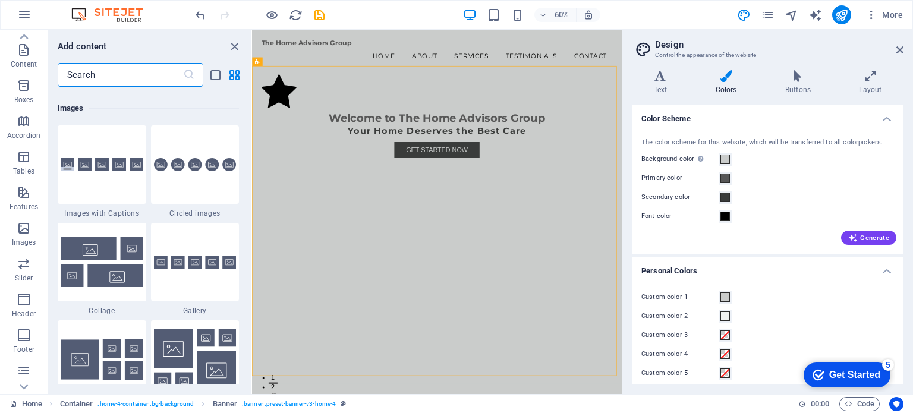
scroll to position [6030, 0]
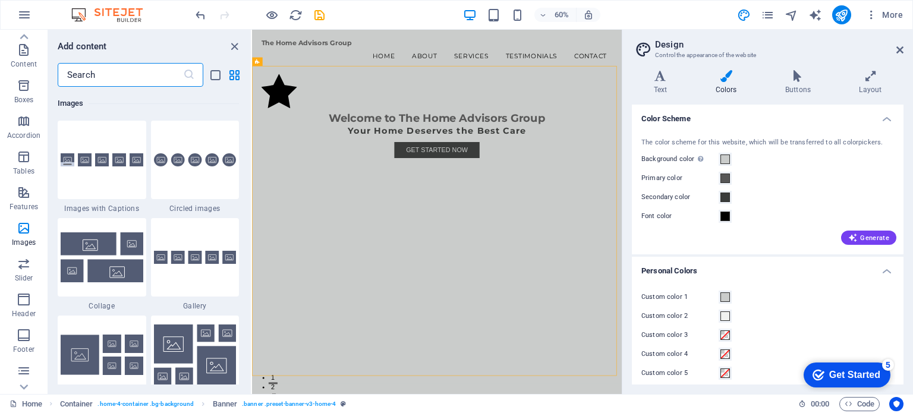
click at [161, 76] on input "text" at bounding box center [120, 75] width 125 height 24
click at [186, 74] on icon at bounding box center [189, 75] width 12 height 12
click at [105, 43] on h6 "Add content" at bounding box center [82, 46] width 49 height 14
click at [217, 76] on icon "list-view" at bounding box center [216, 75] width 14 height 14
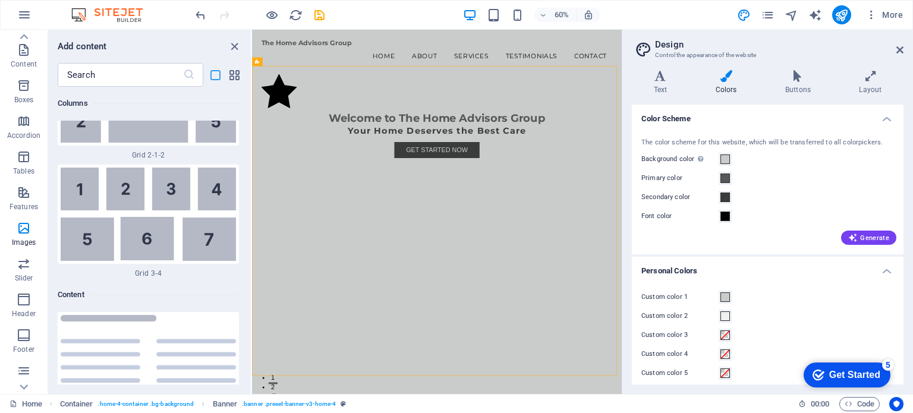
scroll to position [14254, 0]
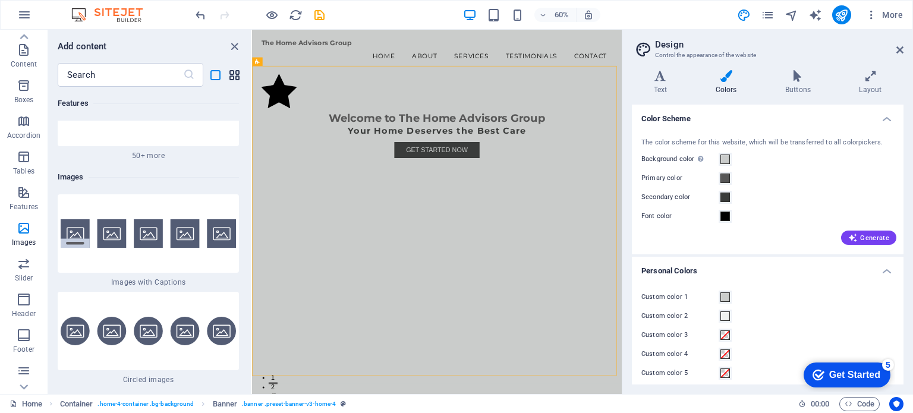
click at [236, 71] on icon "grid-view" at bounding box center [235, 75] width 14 height 14
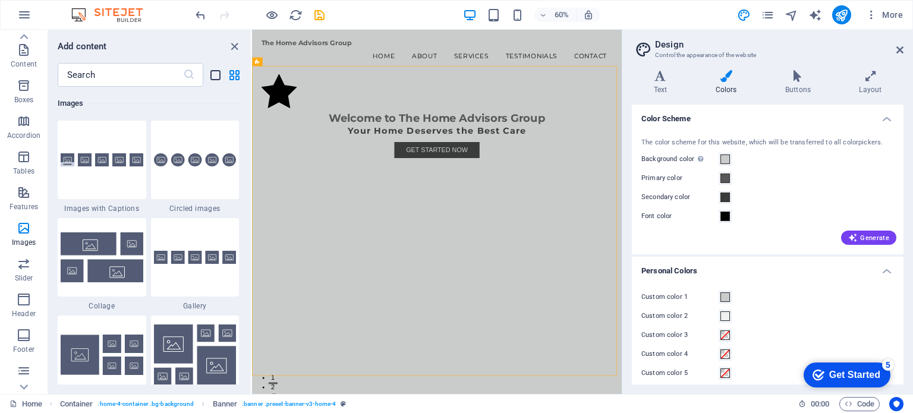
click at [211, 75] on icon "list-view" at bounding box center [216, 75] width 14 height 14
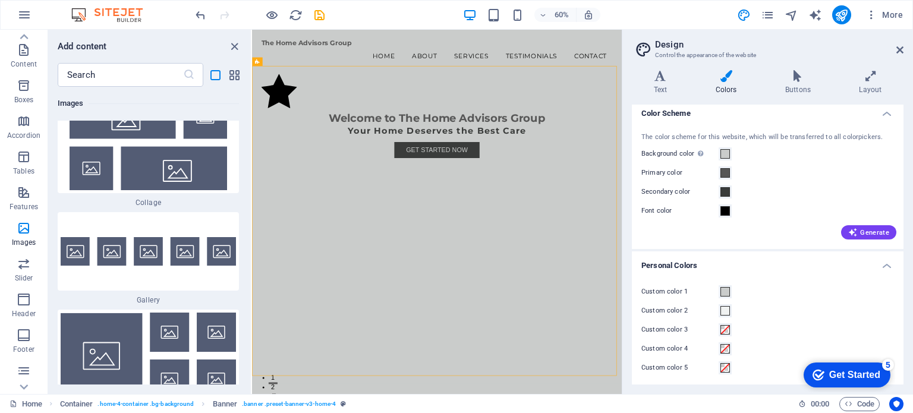
scroll to position [7, 0]
click at [724, 148] on span at bounding box center [726, 152] width 10 height 10
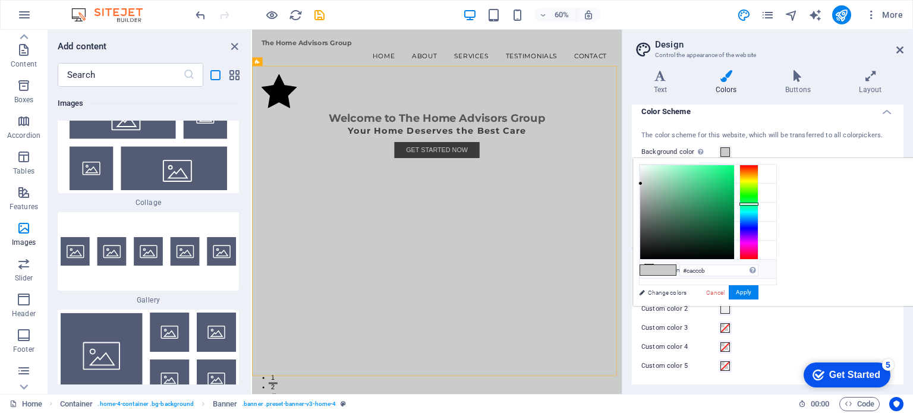
click at [652, 265] on icon at bounding box center [649, 269] width 8 height 8
type input "#f0f2f1"
click at [759, 293] on button "Apply" at bounding box center [744, 292] width 30 height 14
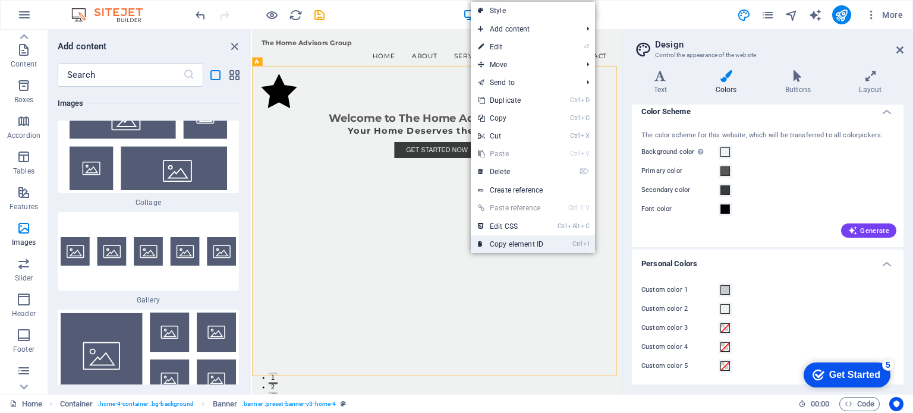
click at [509, 244] on link "Ctrl I Copy element ID" at bounding box center [511, 245] width 80 height 18
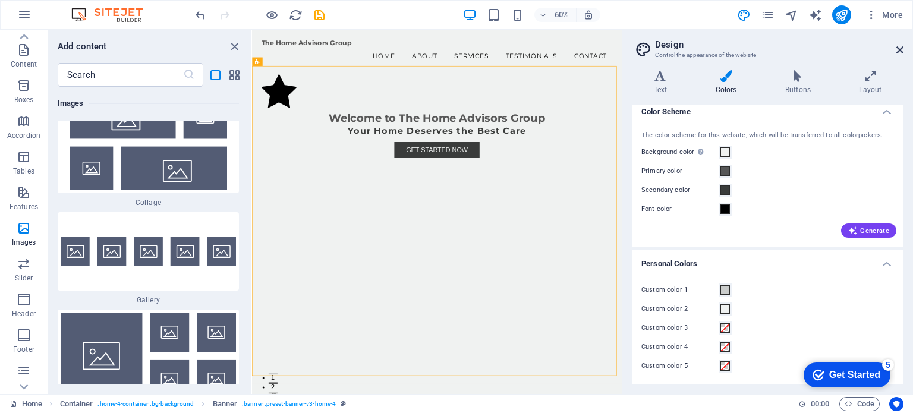
click at [897, 45] on icon at bounding box center [900, 50] width 7 height 10
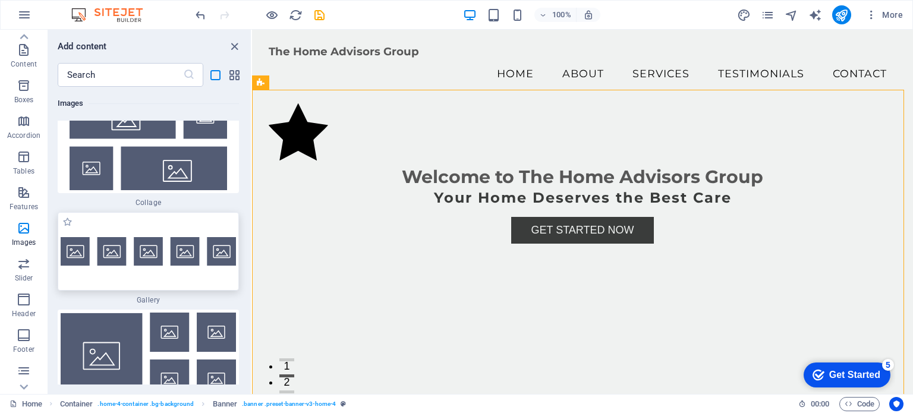
click at [92, 237] on img at bounding box center [148, 251] width 175 height 29
click at [252, 175] on div "Drag here to replace the existing content. Press “Ctrl” if you want to create a…" at bounding box center [582, 212] width 661 height 365
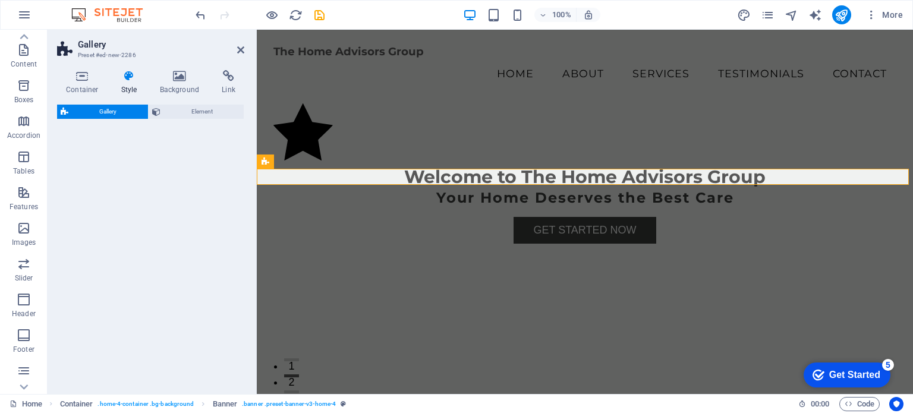
scroll to position [240, 0]
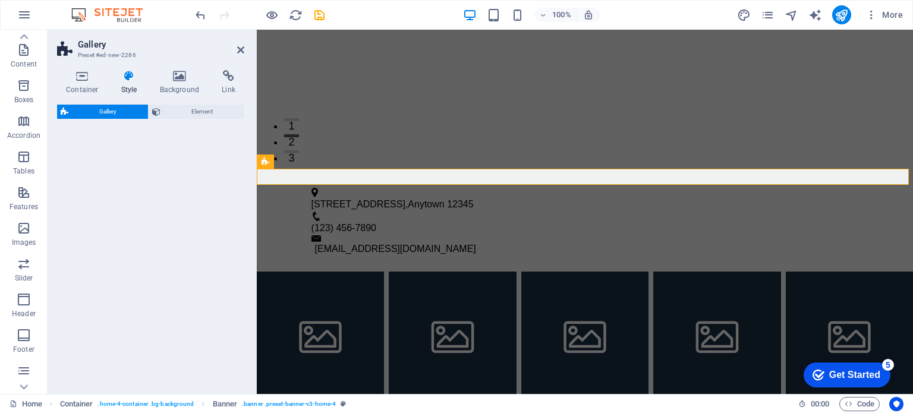
select select "rem"
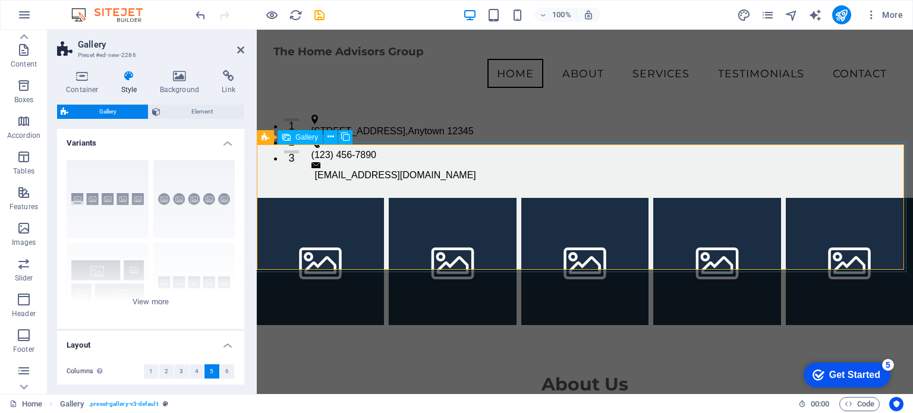
click at [333, 206] on li at bounding box center [320, 261] width 127 height 127
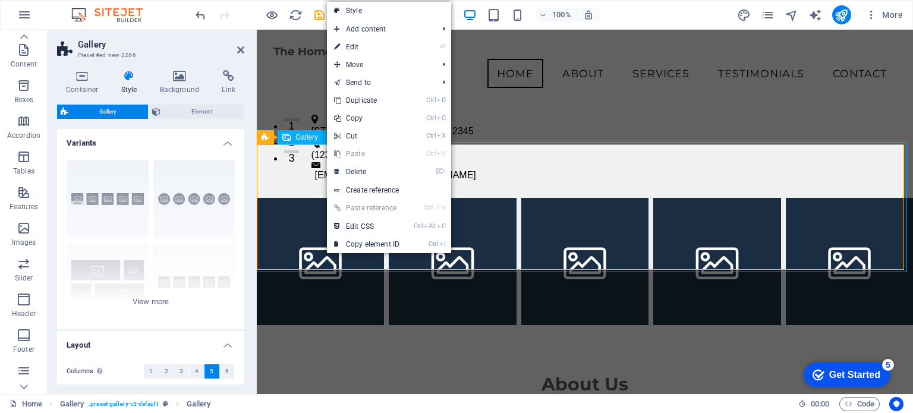
click at [314, 212] on li at bounding box center [320, 261] width 127 height 127
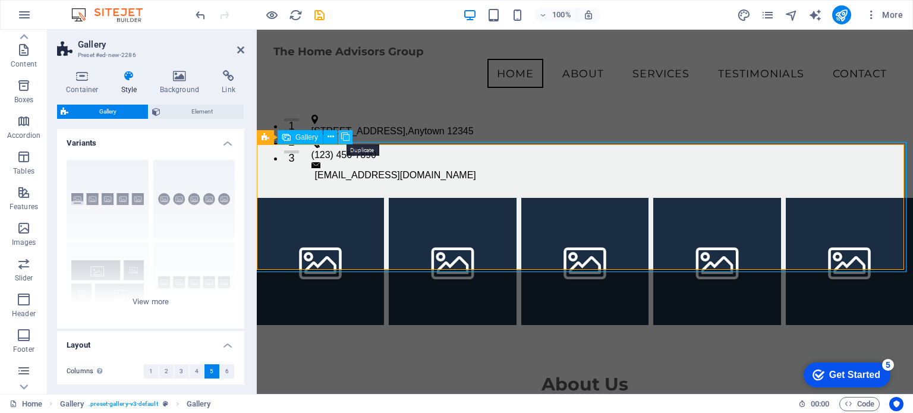
click at [345, 137] on icon at bounding box center [345, 137] width 8 height 12
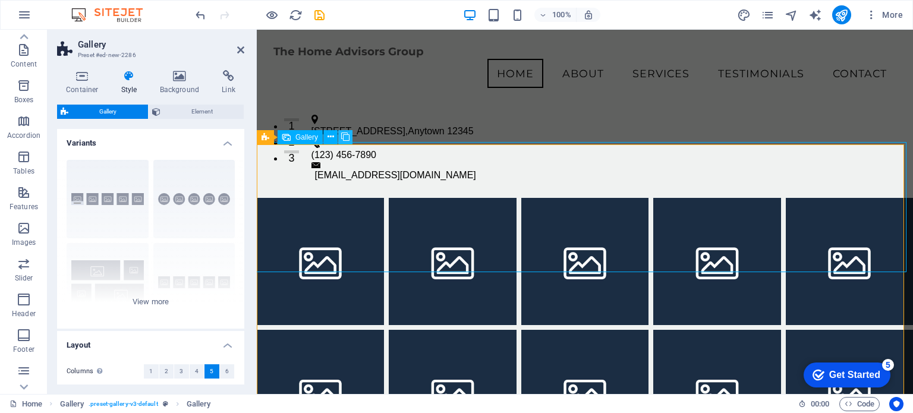
click at [345, 137] on icon at bounding box center [345, 137] width 8 height 12
click at [329, 134] on icon at bounding box center [331, 137] width 7 height 12
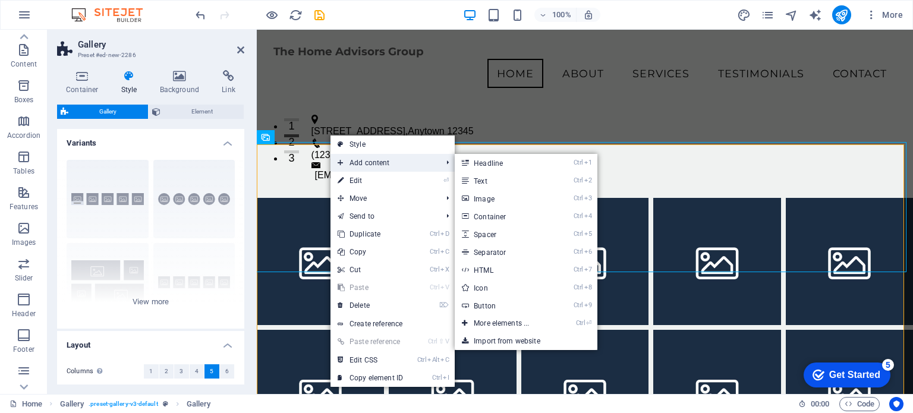
click at [360, 166] on span "Add content" at bounding box center [384, 163] width 106 height 18
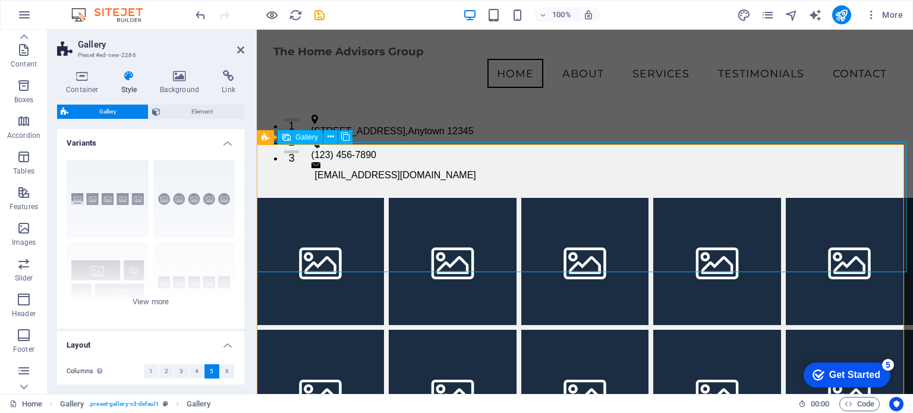
click at [294, 139] on div "Gallery" at bounding box center [300, 137] width 45 height 14
click at [268, 139] on icon at bounding box center [266, 137] width 8 height 14
click at [325, 198] on li at bounding box center [320, 261] width 127 height 127
click at [887, 365] on div "5" at bounding box center [889, 365] width 12 height 12
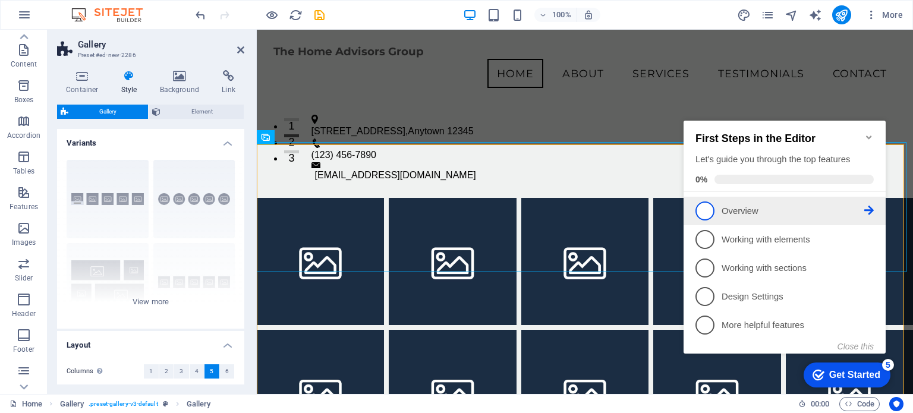
click at [738, 209] on p "Overview - incomplete" at bounding box center [793, 211] width 143 height 12
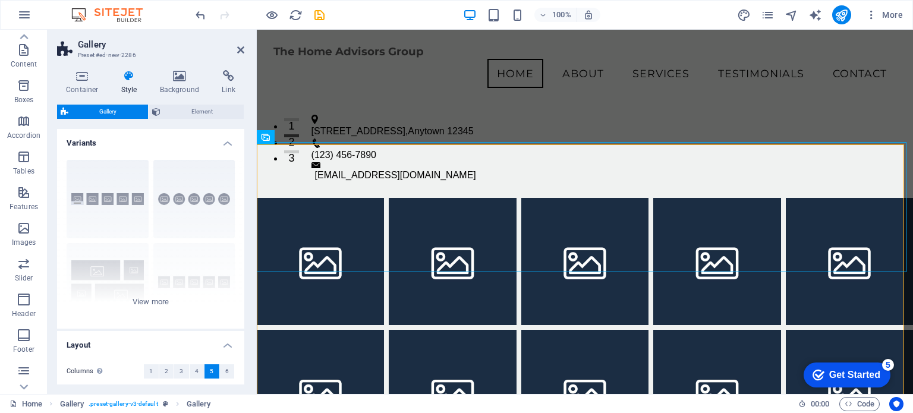
scroll to position [0, 0]
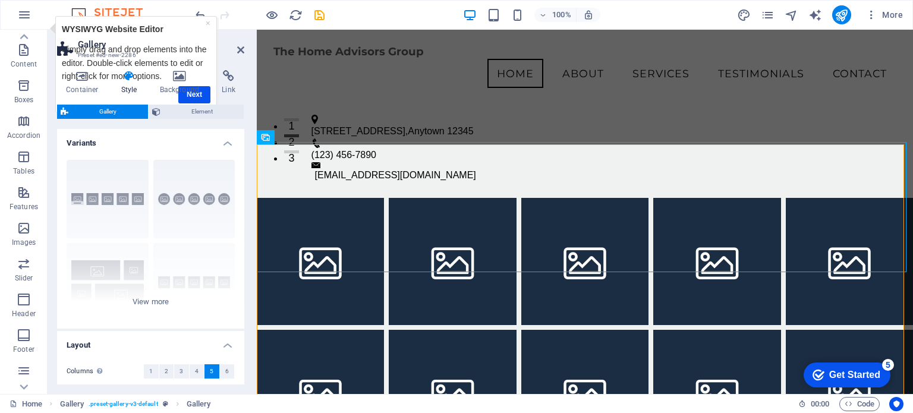
click at [830, 375] on div "Get Started" at bounding box center [855, 375] width 51 height 11
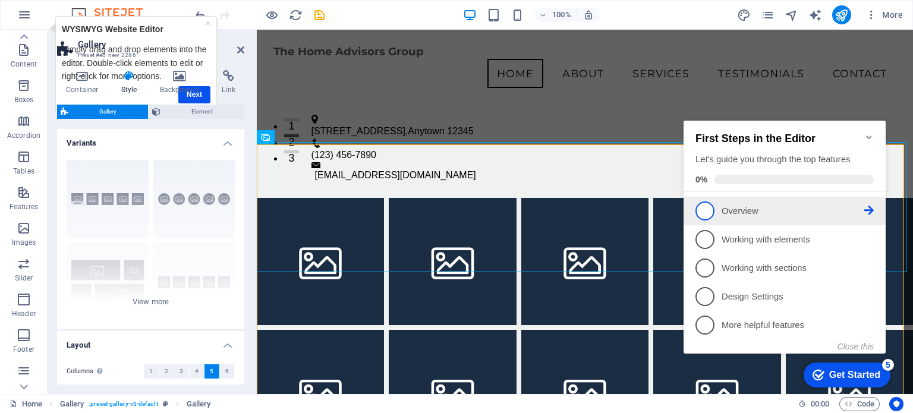
click at [705, 211] on span "1" at bounding box center [705, 211] width 19 height 19
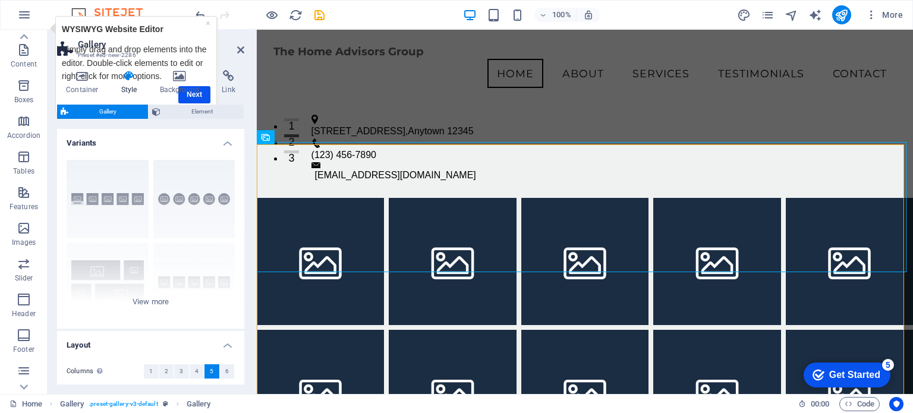
click at [830, 373] on div "Get Started" at bounding box center [855, 375] width 51 height 11
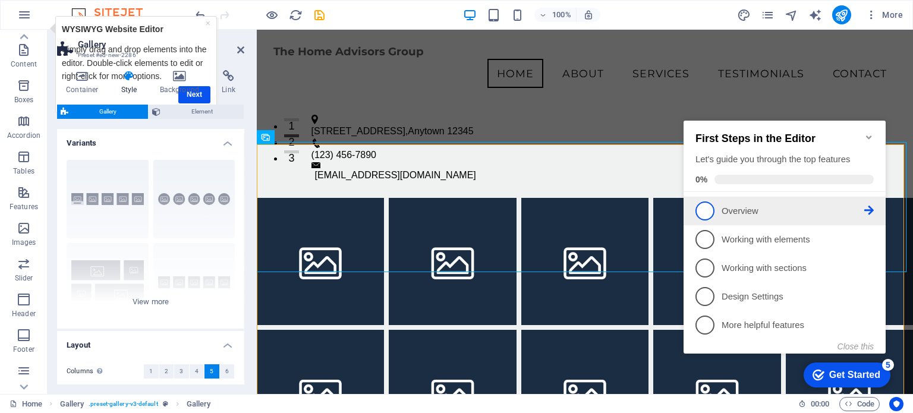
click at [866, 209] on icon at bounding box center [870, 211] width 10 height 10
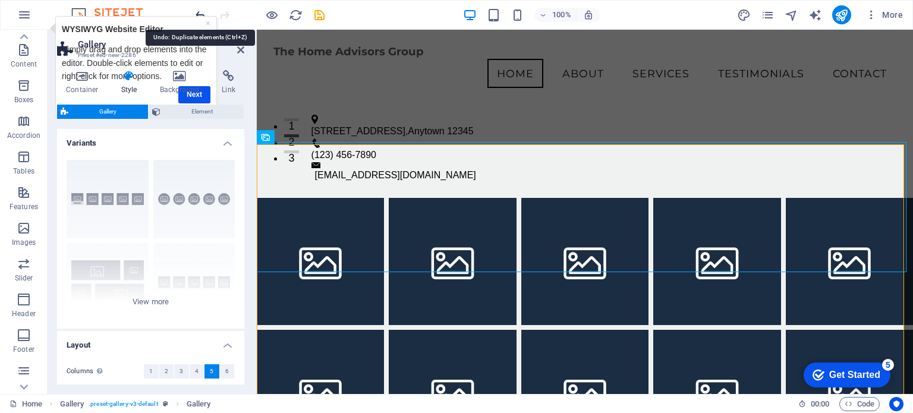
click at [196, 11] on icon "undo" at bounding box center [201, 15] width 14 height 14
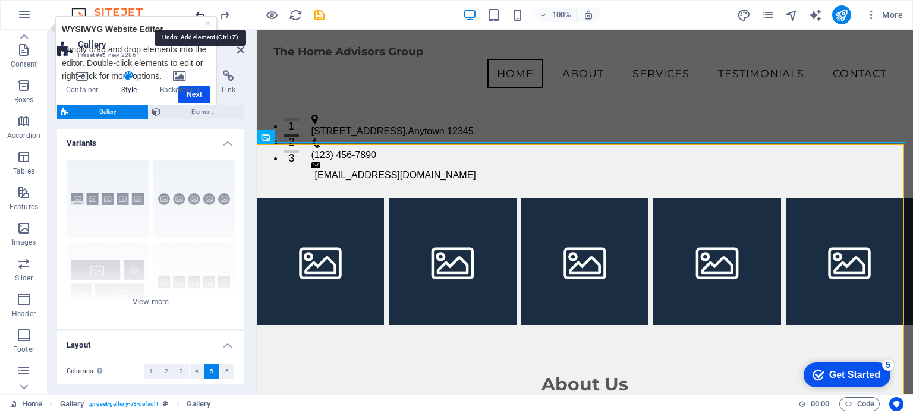
click at [196, 11] on icon "undo" at bounding box center [201, 15] width 14 height 14
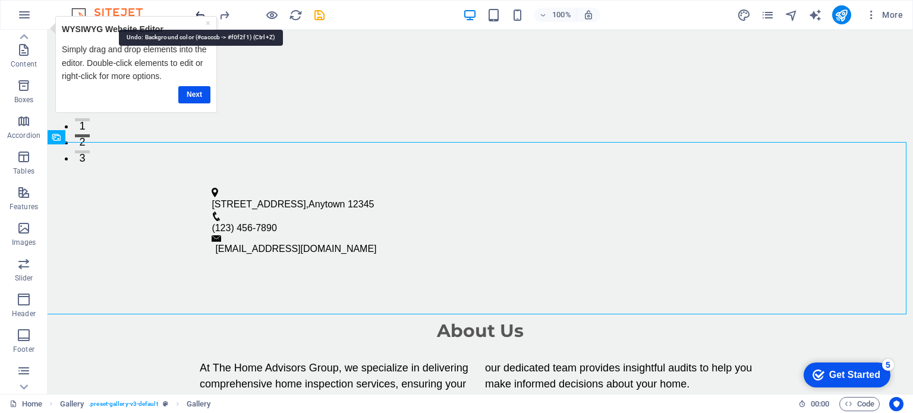
click at [196, 11] on icon "undo" at bounding box center [201, 15] width 14 height 14
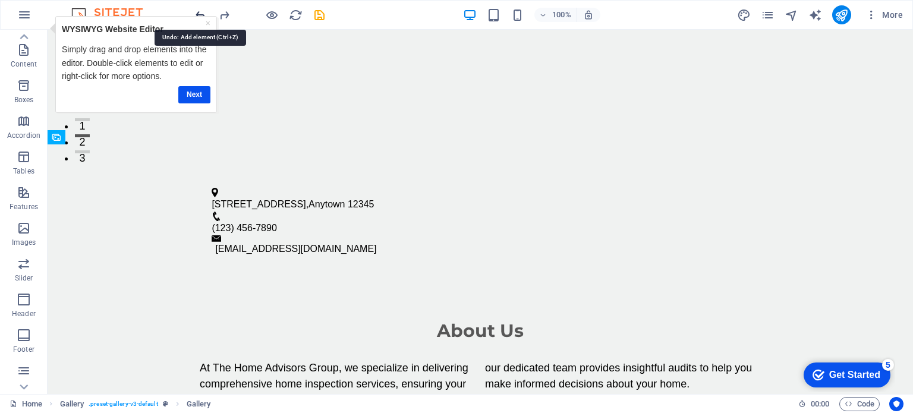
click at [196, 11] on icon "undo" at bounding box center [201, 15] width 14 height 14
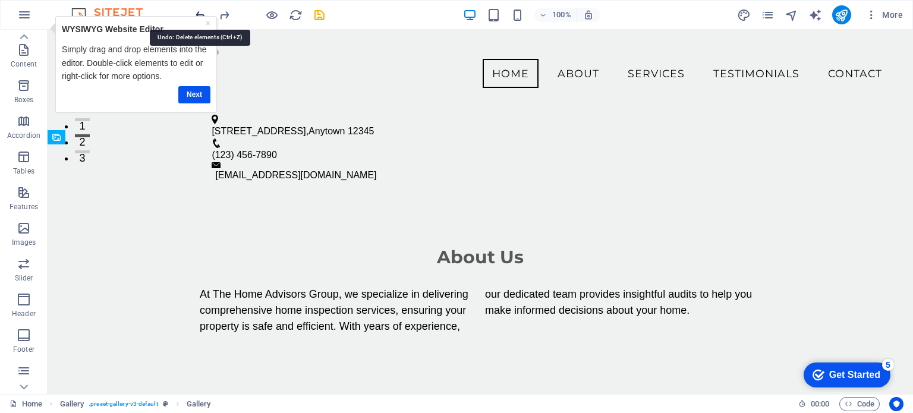
scroll to position [36, 0]
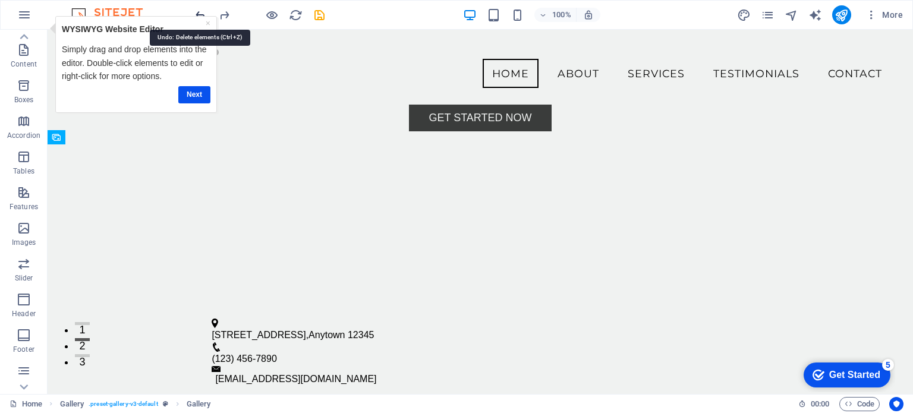
click at [196, 11] on icon "undo" at bounding box center [201, 15] width 14 height 14
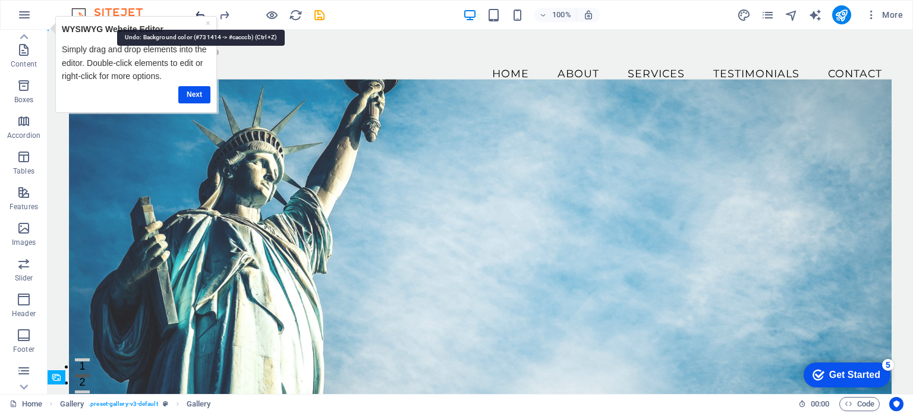
click at [196, 11] on icon "undo" at bounding box center [201, 15] width 14 height 14
click at [197, 11] on icon "undo" at bounding box center [201, 15] width 14 height 14
click at [199, 11] on icon "undo" at bounding box center [201, 15] width 14 height 14
click at [199, 9] on icon "undo" at bounding box center [201, 15] width 14 height 14
click at [200, 8] on icon "undo" at bounding box center [201, 15] width 14 height 14
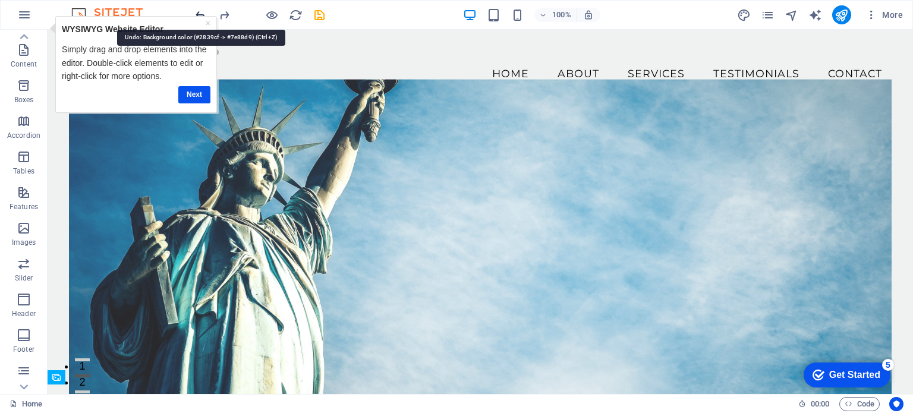
click at [200, 9] on icon "undo" at bounding box center [201, 15] width 14 height 14
click at [200, 12] on icon "undo" at bounding box center [201, 15] width 14 height 14
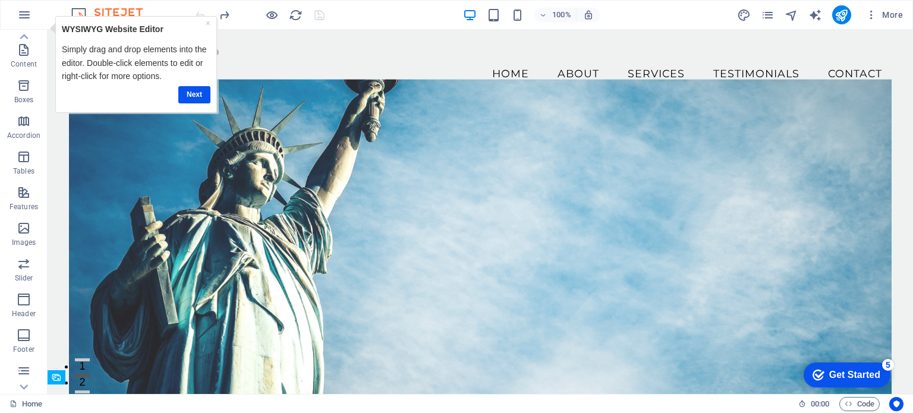
click at [202, 12] on div at bounding box center [259, 14] width 133 height 19
click at [202, 11] on div at bounding box center [259, 14] width 133 height 19
click at [150, 138] on figure at bounding box center [480, 245] width 823 height 332
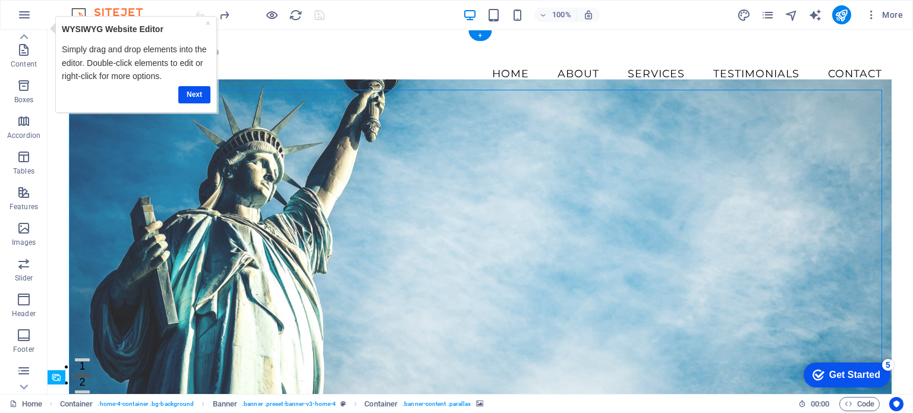
click at [255, 195] on figure at bounding box center [480, 245] width 823 height 332
click at [255, 194] on figure at bounding box center [480, 245] width 823 height 332
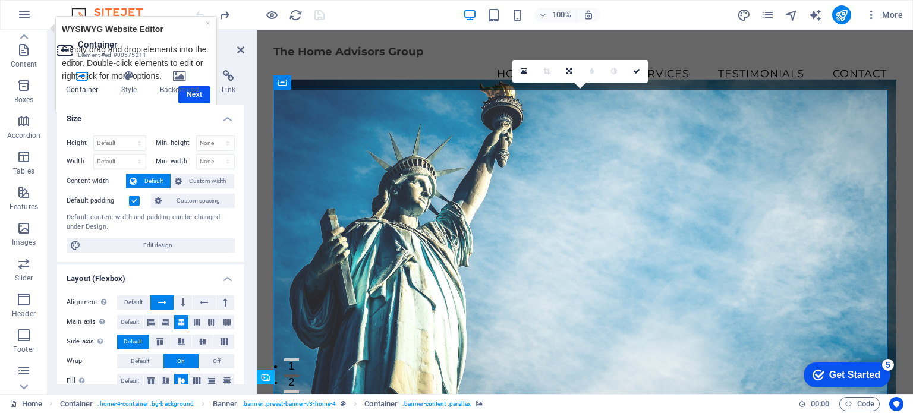
click at [255, 194] on div at bounding box center [255, 212] width 2 height 365
click at [365, 184] on figure at bounding box center [586, 245] width 624 height 332
drag, startPoint x: 365, startPoint y: 184, endPoint x: 313, endPoint y: 197, distance: 53.2
click at [313, 197] on figure at bounding box center [586, 245] width 624 height 332
click at [414, 165] on figure at bounding box center [586, 245] width 624 height 332
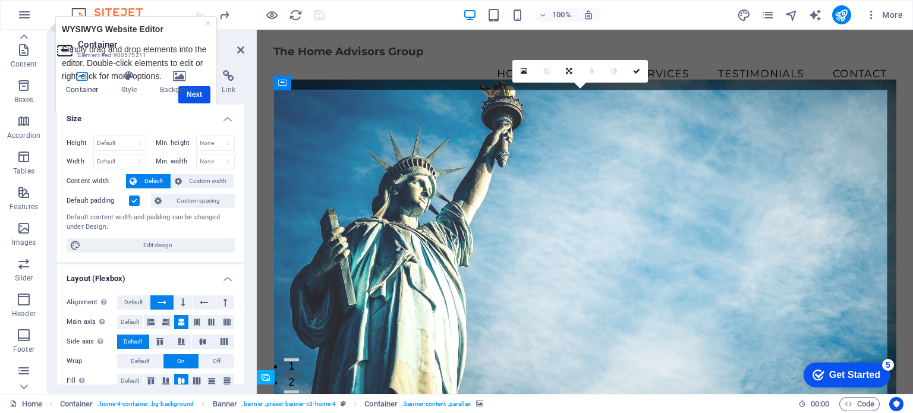
click at [414, 165] on figure at bounding box center [586, 245] width 624 height 332
drag, startPoint x: 414, startPoint y: 165, endPoint x: 353, endPoint y: 170, distance: 60.9
click at [353, 171] on figure at bounding box center [586, 245] width 624 height 332
click at [176, 73] on icon at bounding box center [180, 76] width 58 height 12
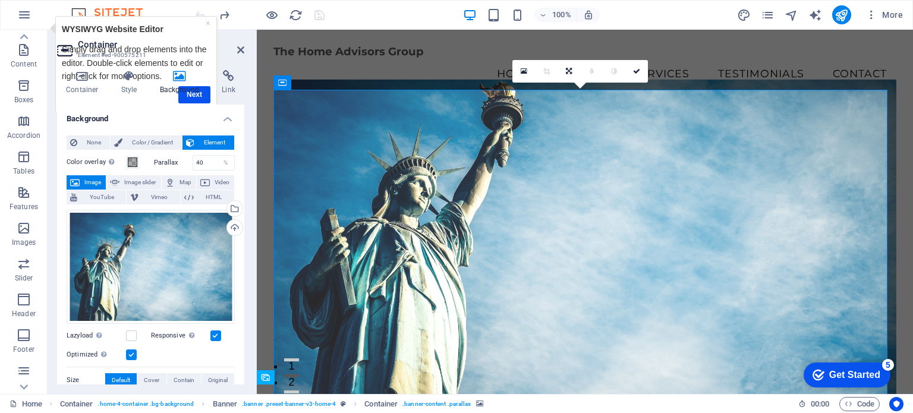
click at [85, 180] on span "Image" at bounding box center [92, 182] width 19 height 14
click at [207, 195] on span "HTML" at bounding box center [213, 197] width 33 height 14
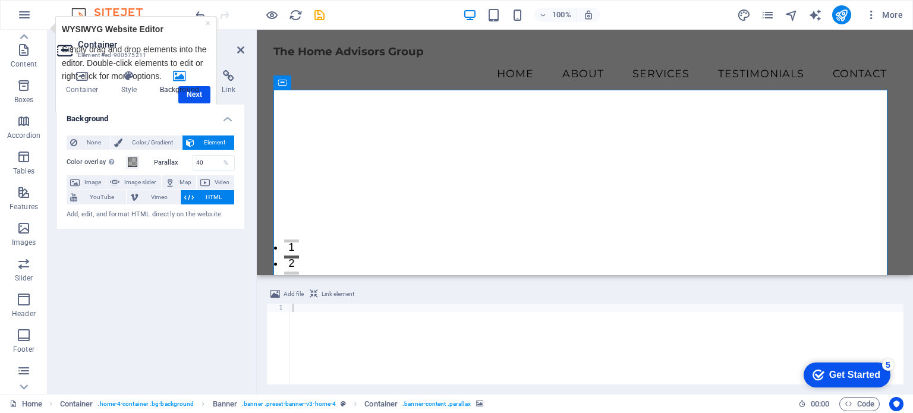
click at [196, 91] on h4 "Background" at bounding box center [182, 82] width 62 height 25
click at [288, 294] on span "Add file" at bounding box center [294, 294] width 20 height 14
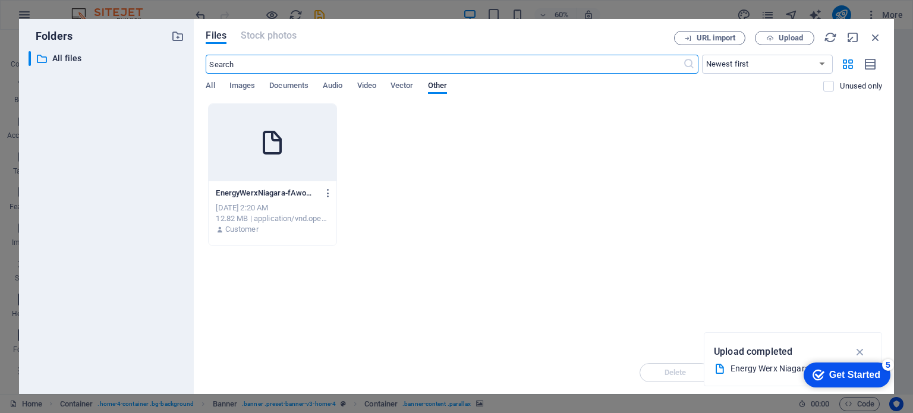
click at [265, 143] on icon at bounding box center [272, 142] width 29 height 29
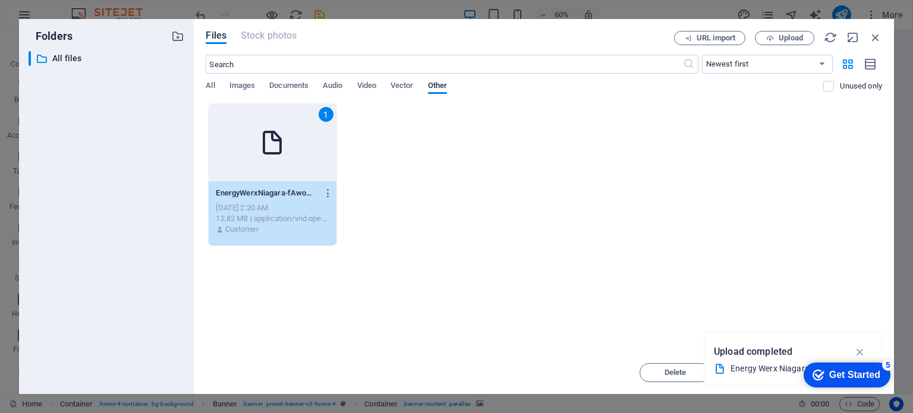
click at [274, 148] on icon at bounding box center [272, 142] width 29 height 29
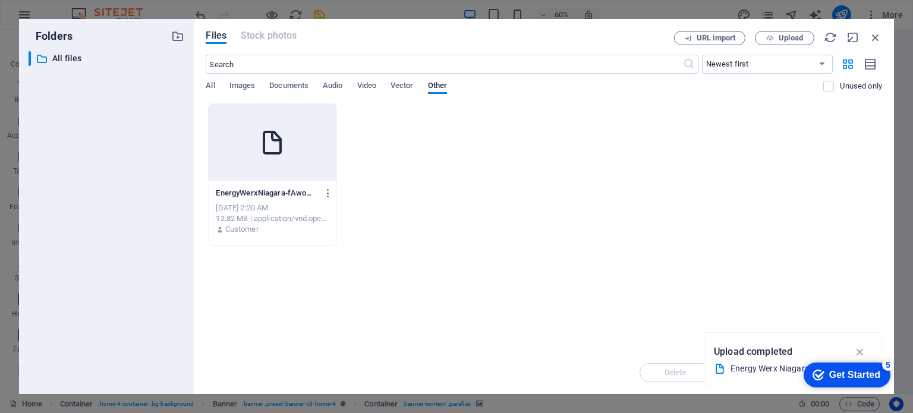
drag, startPoint x: 274, startPoint y: 148, endPoint x: 17, endPoint y: 118, distance: 258.0
click at [274, 148] on icon at bounding box center [272, 142] width 29 height 29
type textarea "https://cdn1.site-media.eu/images/0/18903017/EnergyWerxNiagara-fAwom1VmGOzxFVU3…"
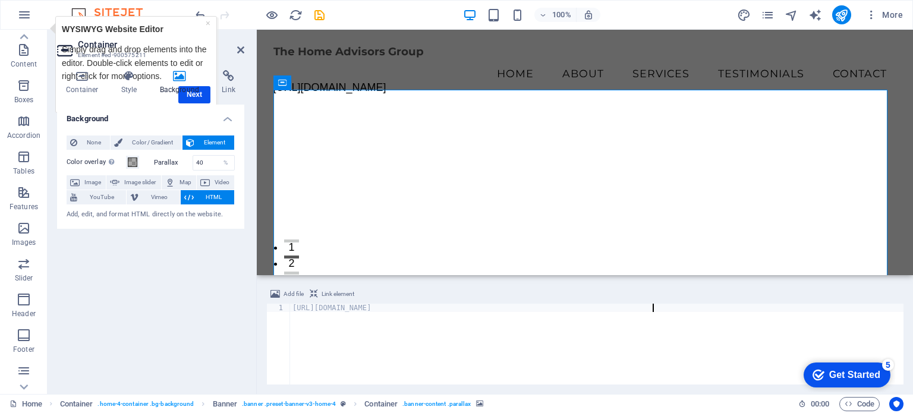
drag, startPoint x: 806, startPoint y: 377, endPoint x: 925, endPoint y: 629, distance: 278.6
click at [806, 377] on div "checkmark Get Started 5" at bounding box center [847, 375] width 87 height 25
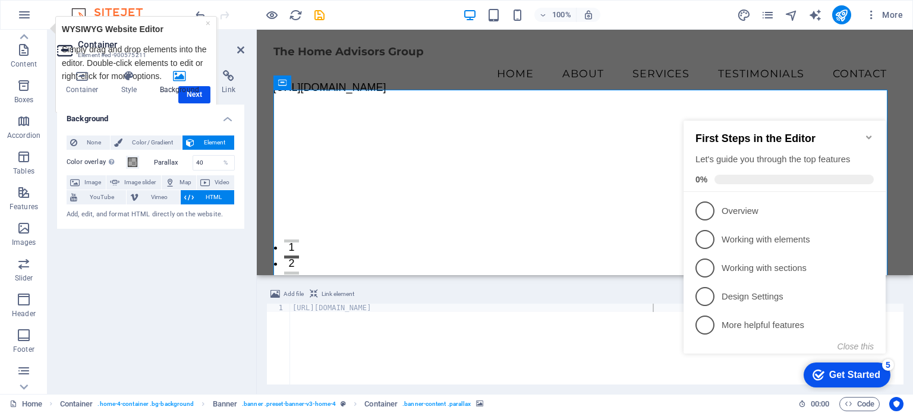
click at [366, 243] on div "https://cdn1.site-media.eu/images/0/18903017/EnergyWerxNiagara-fAwom1VmGOzxFVU3…" at bounding box center [586, 191] width 624 height 224
click at [192, 94] on h4 "Background" at bounding box center [182, 82] width 62 height 25
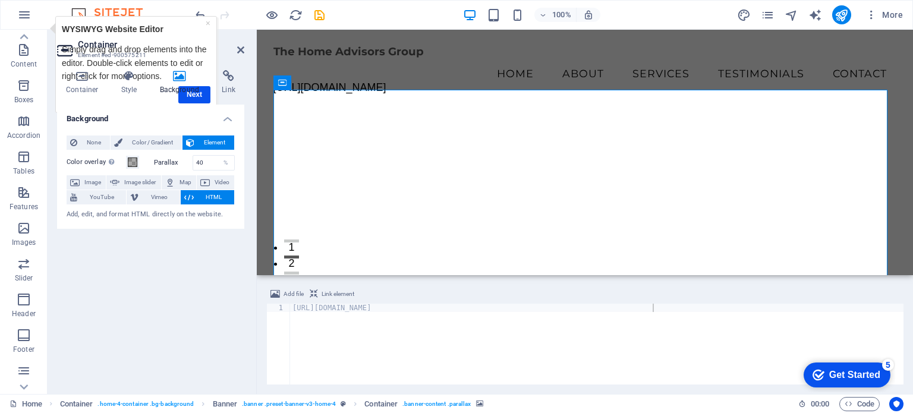
click at [336, 306] on div "https://cdn1.site-media.eu/images/0/18903017/EnergyWerxNiagara-fAwom1VmGOzxFVU3…" at bounding box center [597, 351] width 614 height 95
click at [853, 374] on div "Get Started" at bounding box center [855, 375] width 51 height 11
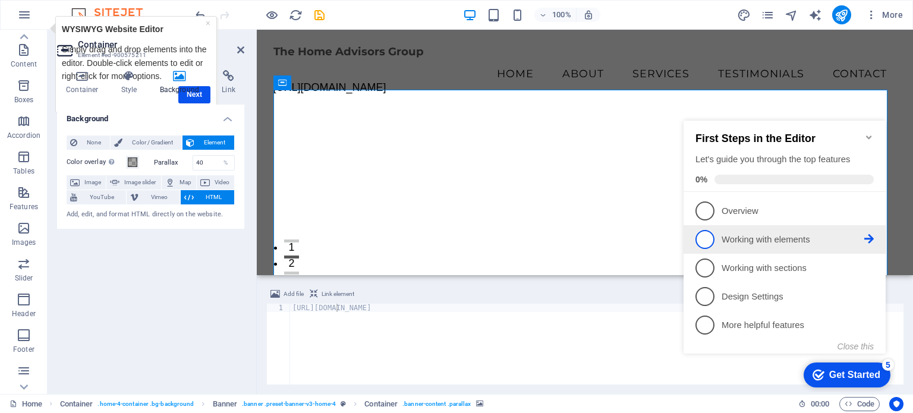
click at [712, 241] on span "2" at bounding box center [705, 239] width 19 height 19
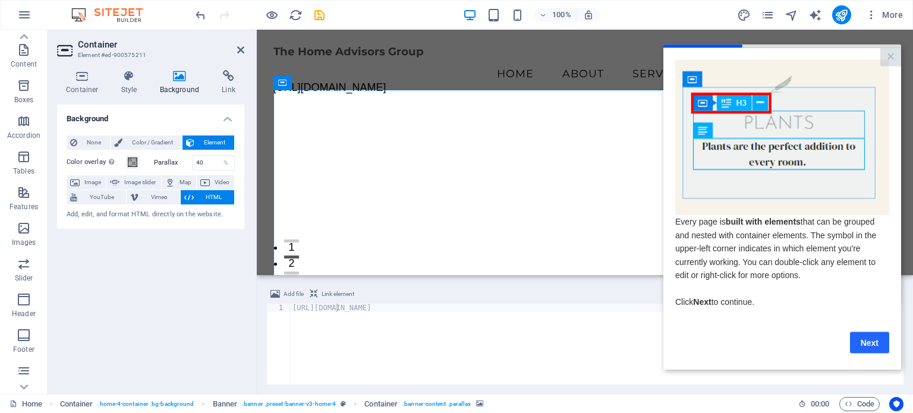
click at [877, 348] on link "Next" at bounding box center [869, 342] width 39 height 21
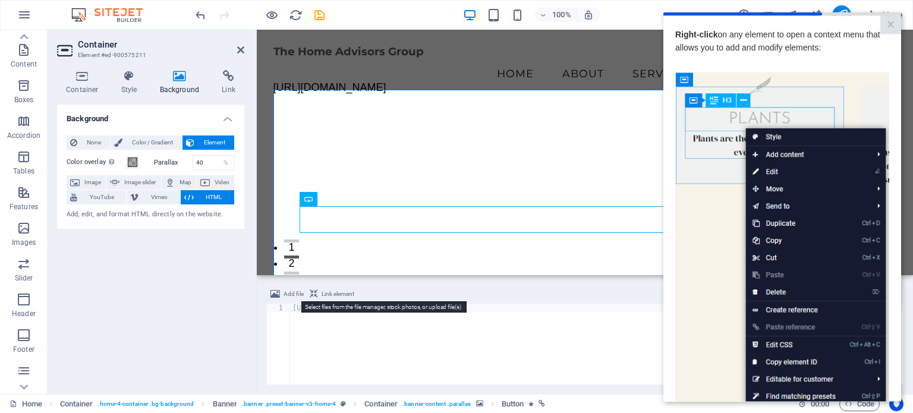
click at [288, 292] on span "Add file" at bounding box center [294, 294] width 20 height 14
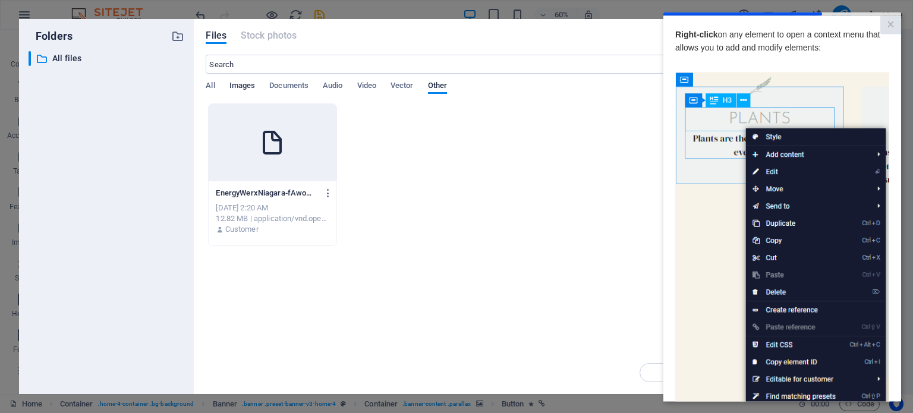
click at [246, 84] on span "Images" at bounding box center [243, 87] width 26 height 17
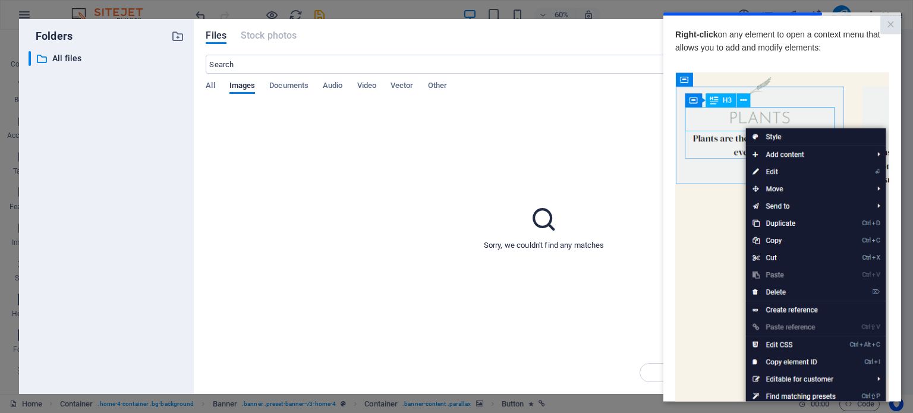
click at [561, 216] on div "Sorry, we couldn't find any matches" at bounding box center [544, 227] width 677 height 248
click at [553, 220] on icon at bounding box center [544, 220] width 30 height 30
click at [178, 35] on icon "button" at bounding box center [177, 36] width 13 height 13
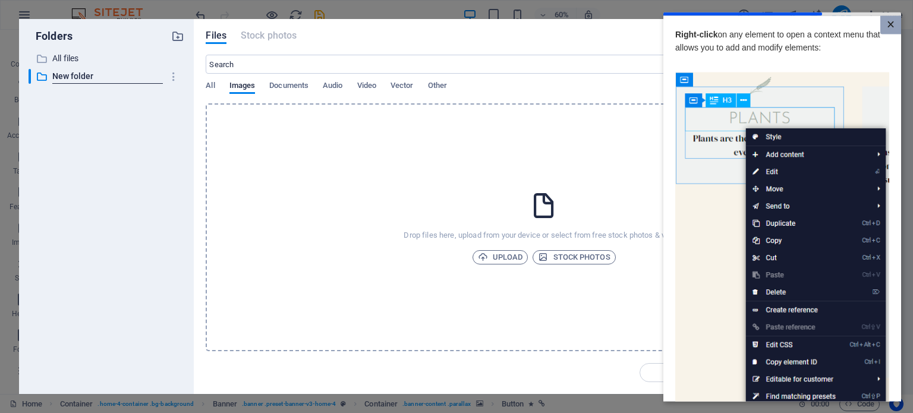
click at [889, 26] on link "×" at bounding box center [891, 24] width 21 height 18
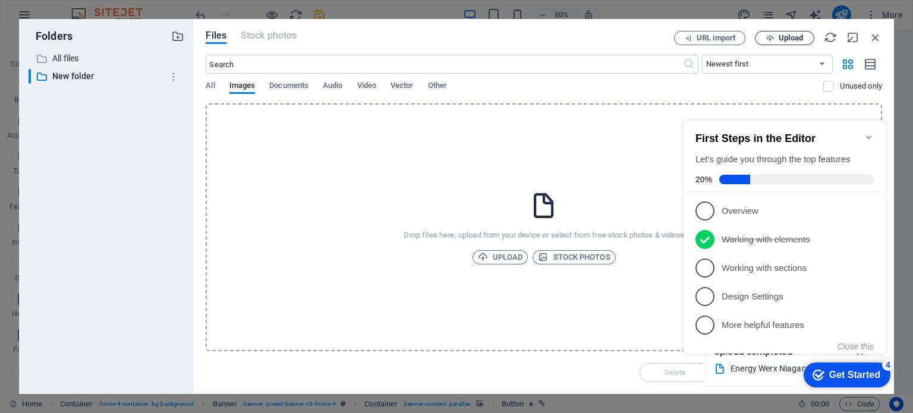
click at [781, 37] on span "Upload" at bounding box center [791, 37] width 24 height 7
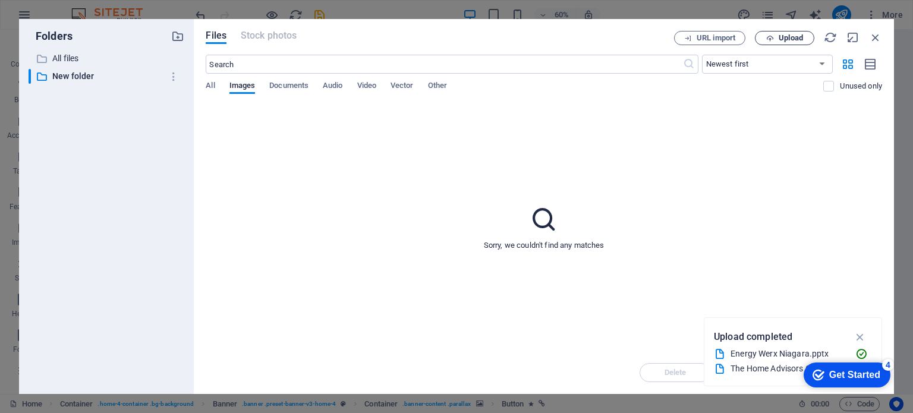
click at [789, 37] on span "Upload" at bounding box center [791, 37] width 24 height 7
click at [785, 35] on span "Upload" at bounding box center [791, 37] width 24 height 7
drag, startPoint x: 705, startPoint y: 251, endPoint x: 657, endPoint y: 246, distance: 48.4
click at [698, 248] on div "Sorry, we couldn't find any matches" at bounding box center [544, 227] width 677 height 248
click at [367, 85] on span "Video" at bounding box center [366, 87] width 19 height 17
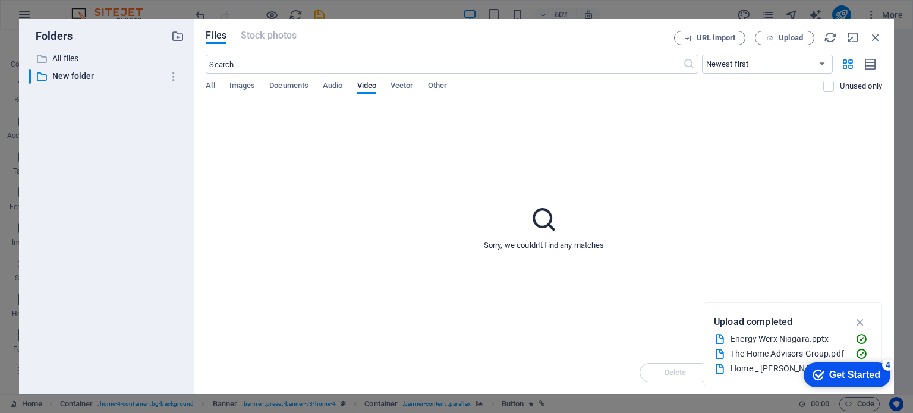
click at [748, 369] on div "Home _ BOB KISH _ NPHI.html" at bounding box center [788, 369] width 115 height 14
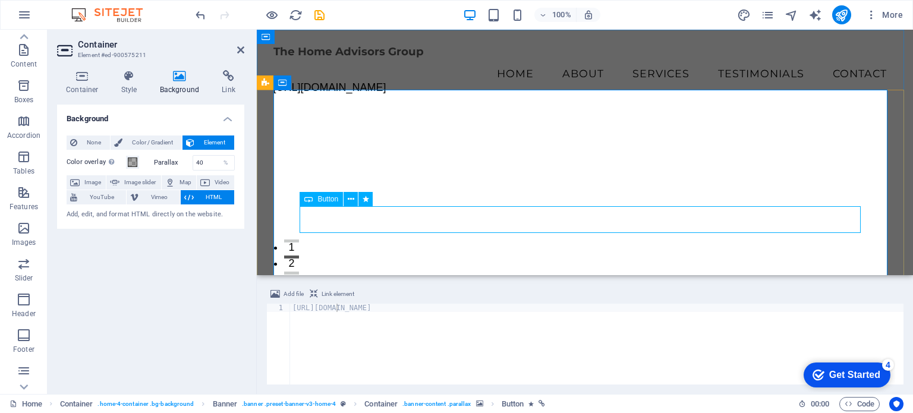
click at [324, 201] on span "Button" at bounding box center [328, 199] width 21 height 7
click at [512, 269] on div "https://cdn1.site-media.eu/images/0/18903017/EnergyWerxNiagara-fAwom1VmGOzxFVU3…" at bounding box center [586, 191] width 624 height 224
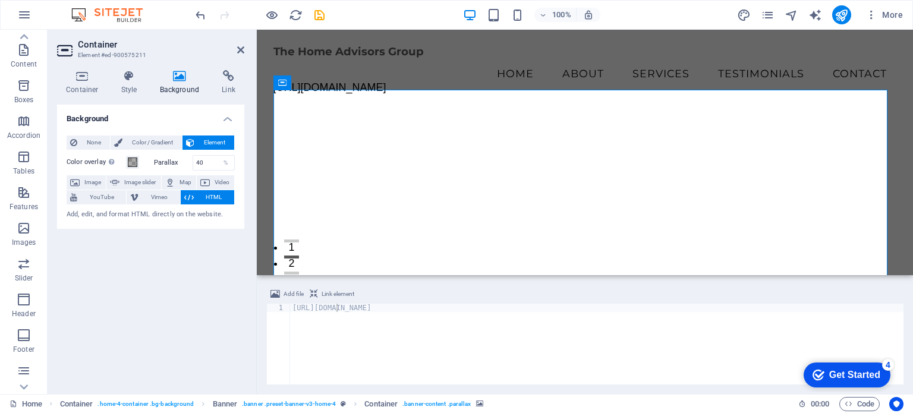
click at [354, 307] on div "https://cdn1.site-media.eu/images/0/18903017/EnergyWerxNiagara-fAwom1VmGOzxFVU3…" at bounding box center [597, 351] width 614 height 95
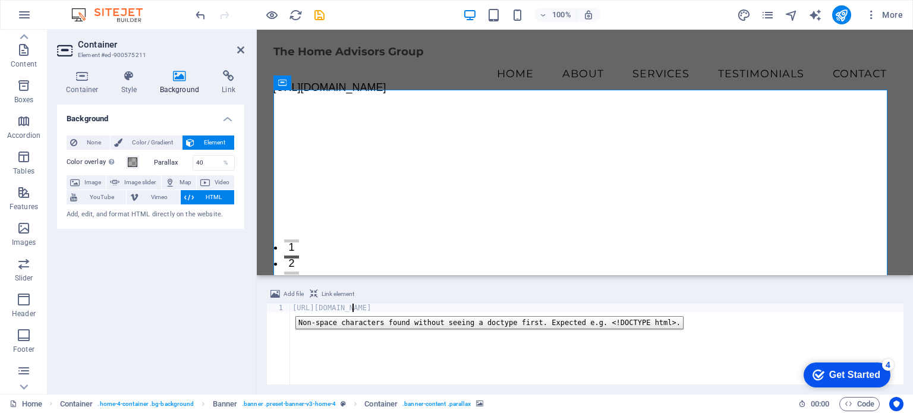
click at [287, 307] on div "1" at bounding box center [279, 308] width 24 height 8
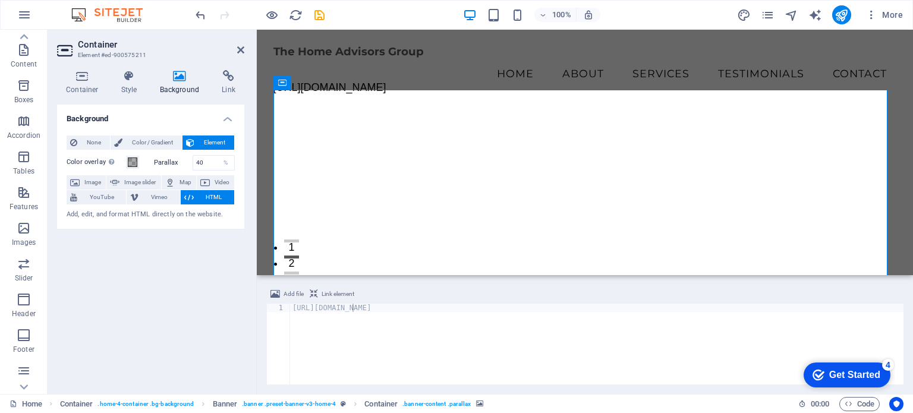
drag, startPoint x: 203, startPoint y: 290, endPoint x: 190, endPoint y: 287, distance: 13.0
click at [202, 290] on div "Background None Color / Gradient Element Stretch background to full-width Color…" at bounding box center [150, 245] width 187 height 280
click at [215, 180] on span "Video" at bounding box center [222, 182] width 17 height 14
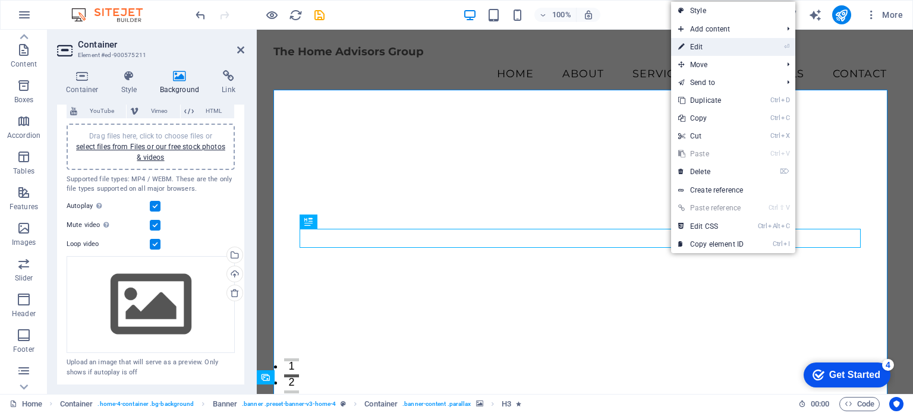
click at [695, 42] on link "⏎ Edit" at bounding box center [711, 47] width 80 height 18
select select "fade"
select select "s"
select select "onload"
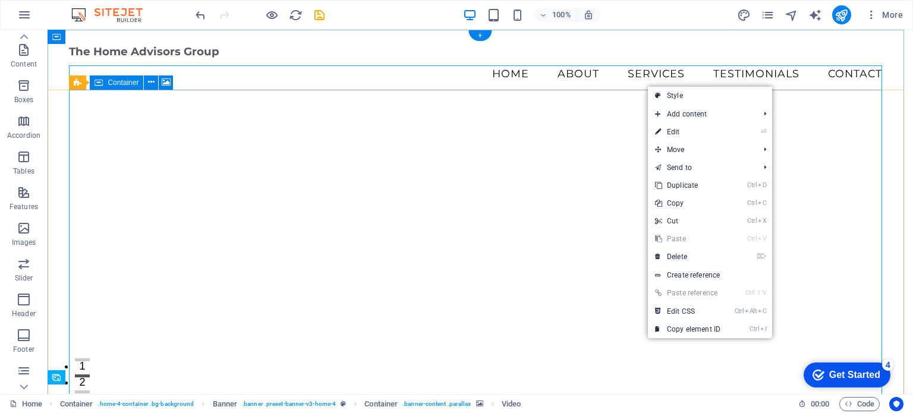
click at [606, 342] on figure at bounding box center [480, 245] width 823 height 332
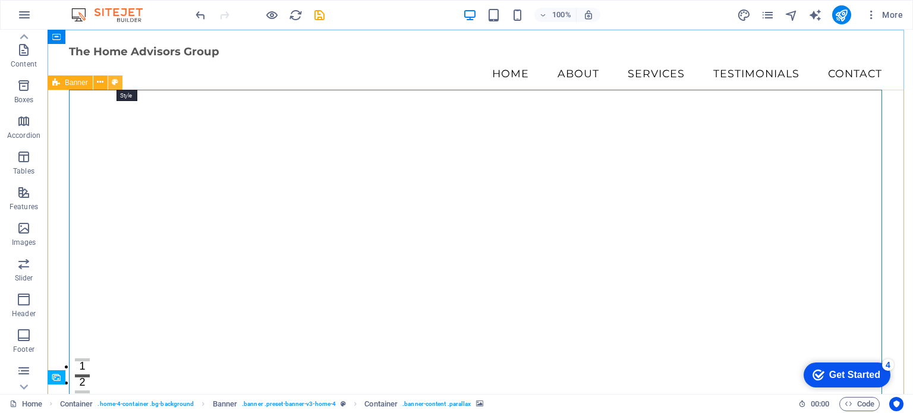
click at [114, 79] on icon at bounding box center [115, 82] width 7 height 12
select select "preset-banner-v3-home-4"
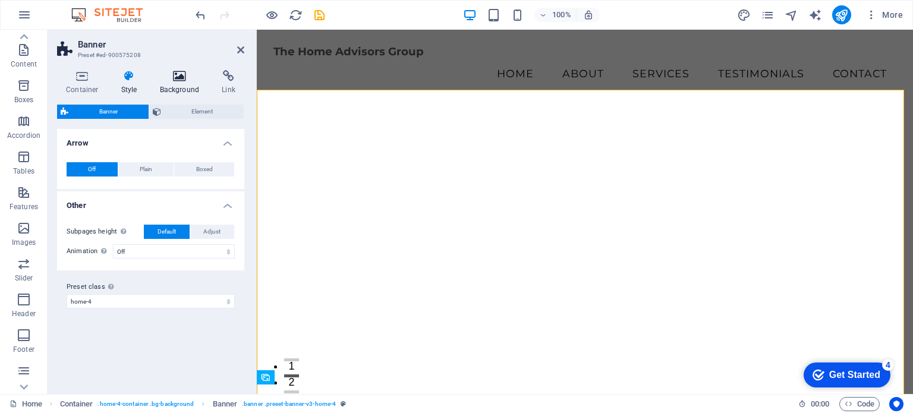
click at [176, 76] on icon at bounding box center [180, 76] width 58 height 12
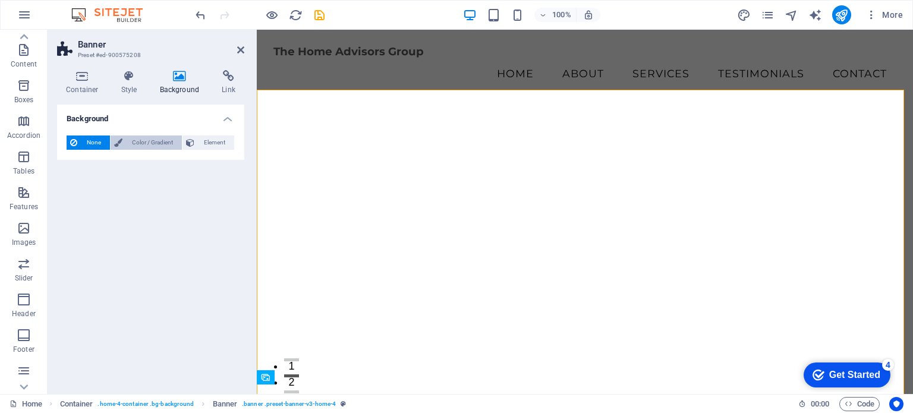
click at [146, 142] on span "Color / Gradient" at bounding box center [152, 143] width 52 height 14
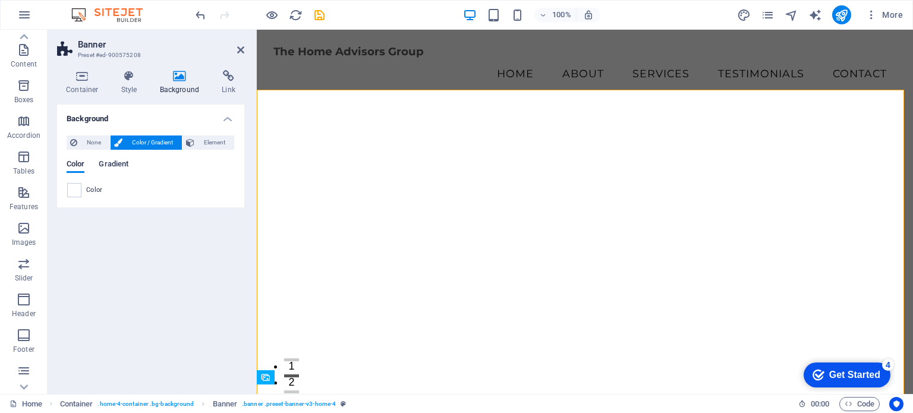
click at [114, 163] on span "Gradient" at bounding box center [114, 165] width 30 height 17
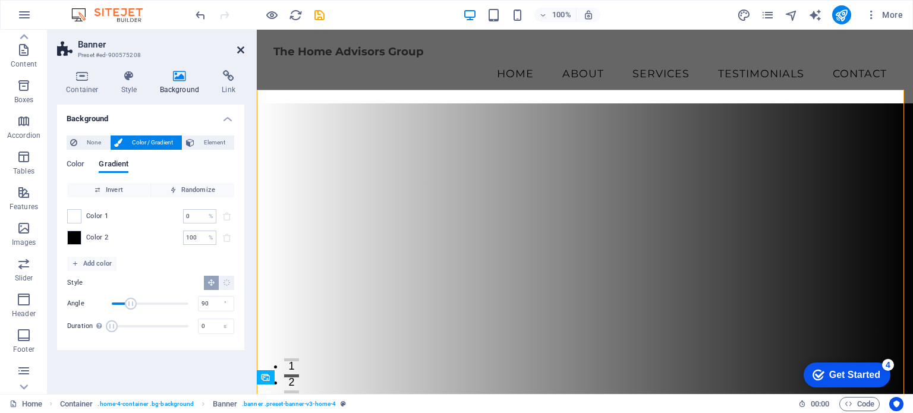
click at [240, 45] on icon at bounding box center [240, 50] width 7 height 10
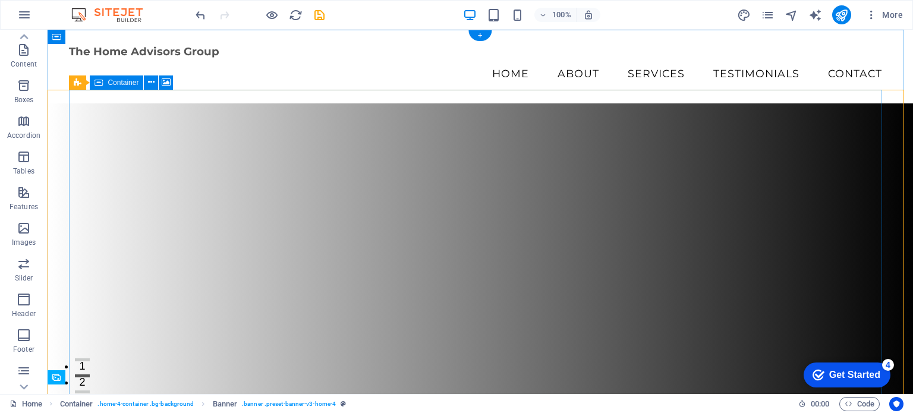
click at [781, 321] on figure at bounding box center [480, 245] width 823 height 332
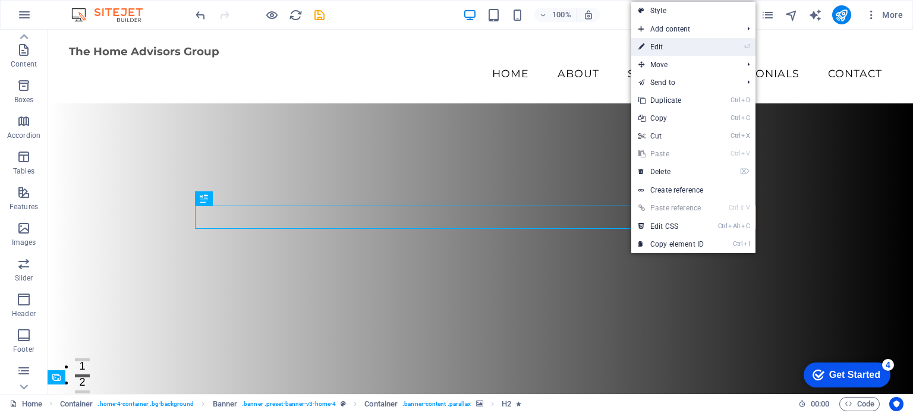
click at [657, 46] on link "⏎ Edit" at bounding box center [672, 47] width 80 height 18
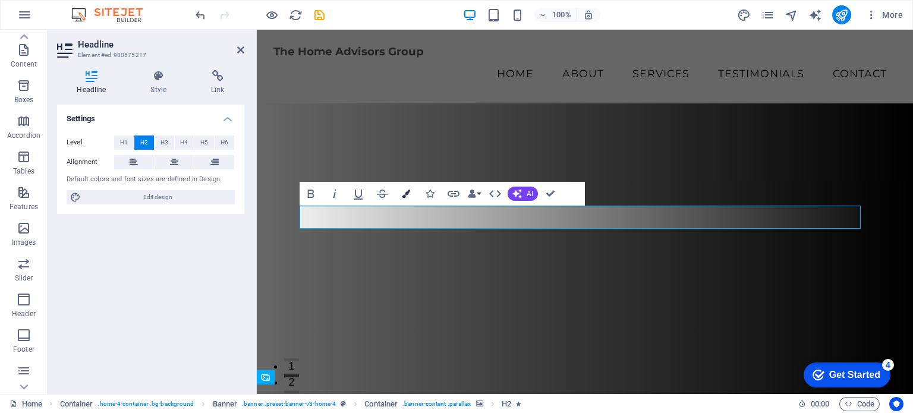
click at [406, 194] on icon "button" at bounding box center [406, 194] width 8 height 8
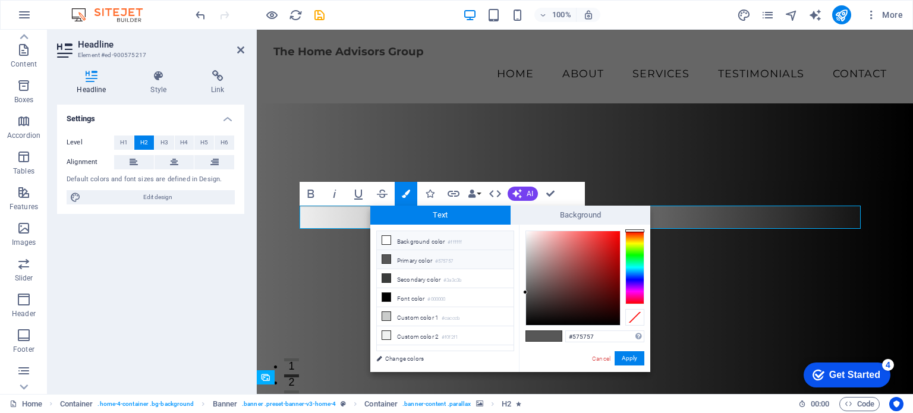
click at [385, 237] on icon at bounding box center [386, 240] width 8 height 8
type input "#ffffff"
click at [632, 360] on button "Apply" at bounding box center [630, 358] width 30 height 14
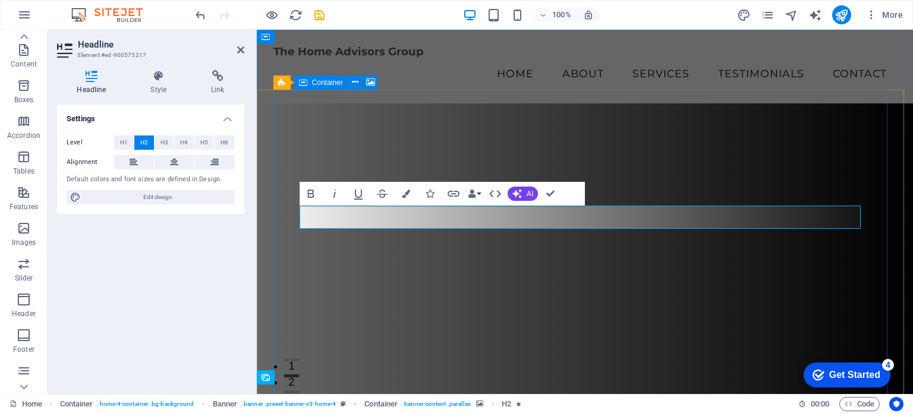
click at [677, 306] on figure at bounding box center [586, 245] width 624 height 332
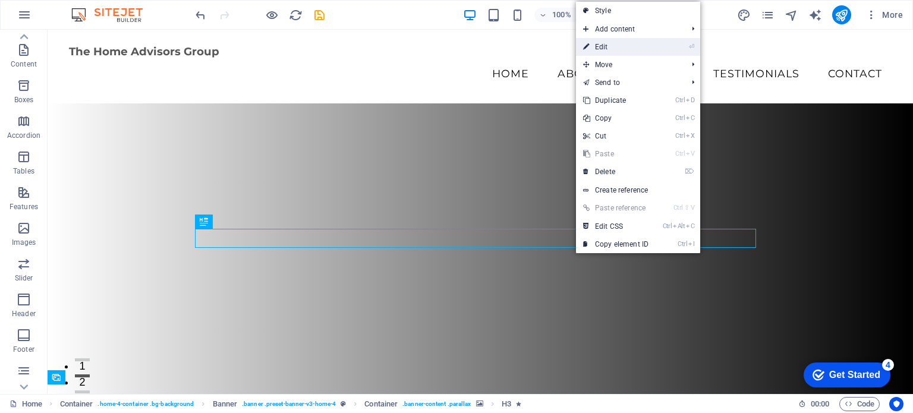
click at [600, 46] on link "⏎ Edit" at bounding box center [616, 47] width 80 height 18
select select "fade"
select select "s"
select select "onload"
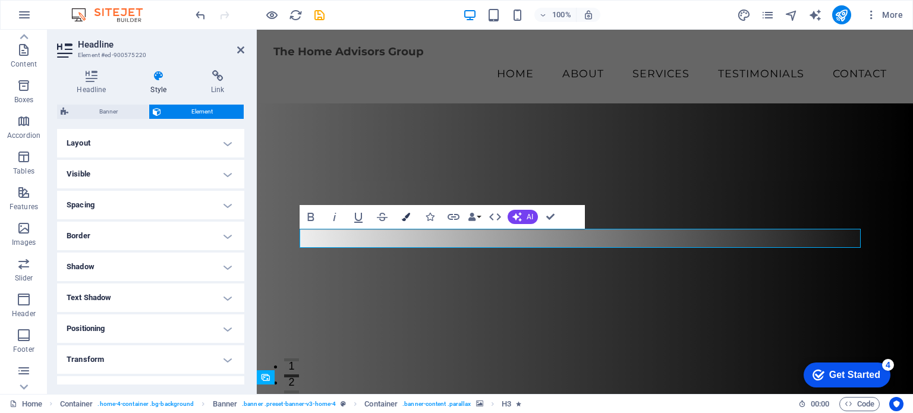
click at [407, 213] on icon "button" at bounding box center [406, 217] width 8 height 8
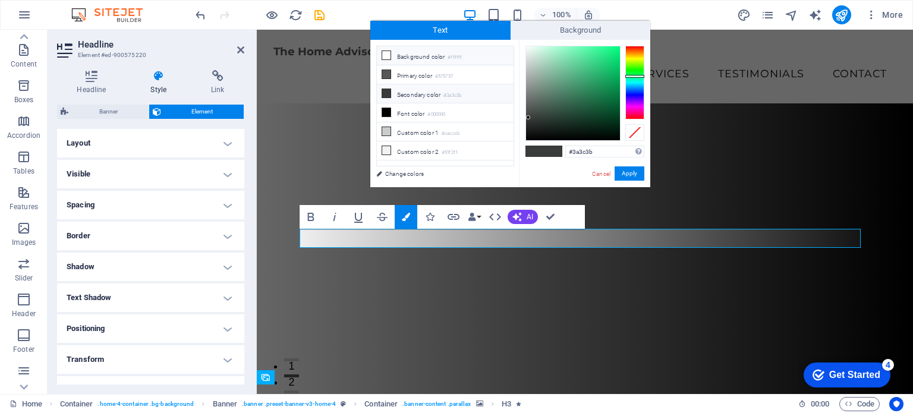
click at [386, 54] on icon at bounding box center [386, 55] width 8 height 8
type input "#ffffff"
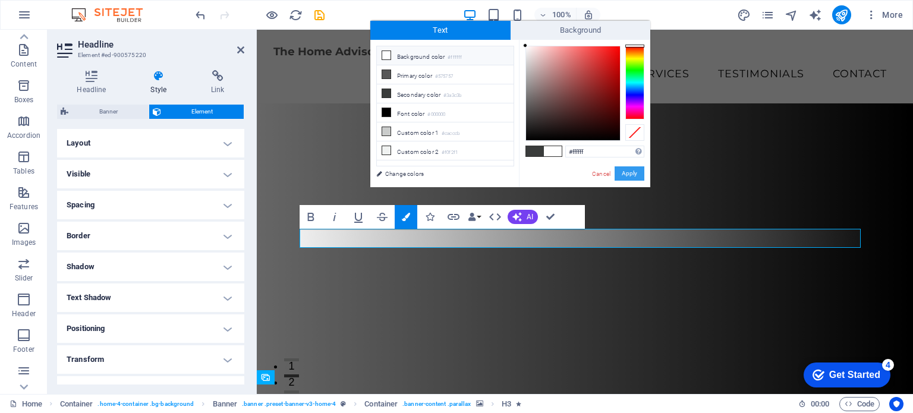
drag, startPoint x: 632, startPoint y: 174, endPoint x: 375, endPoint y: 144, distance: 258.0
click at [632, 174] on button "Apply" at bounding box center [630, 174] width 30 height 14
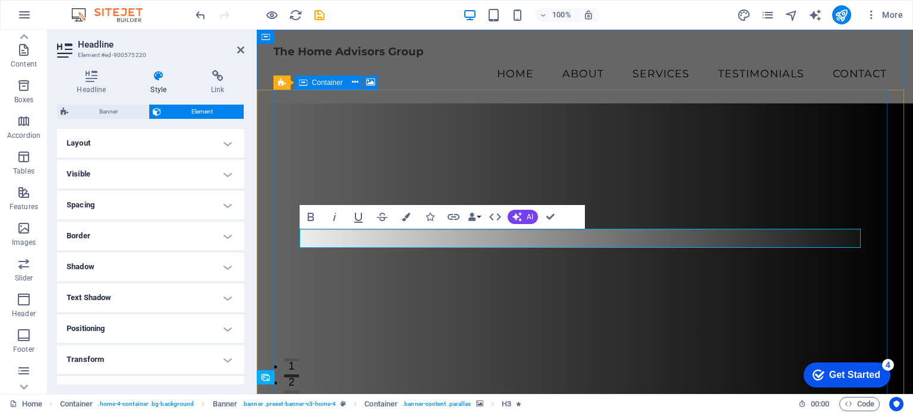
click at [648, 324] on figure at bounding box center [586, 245] width 624 height 332
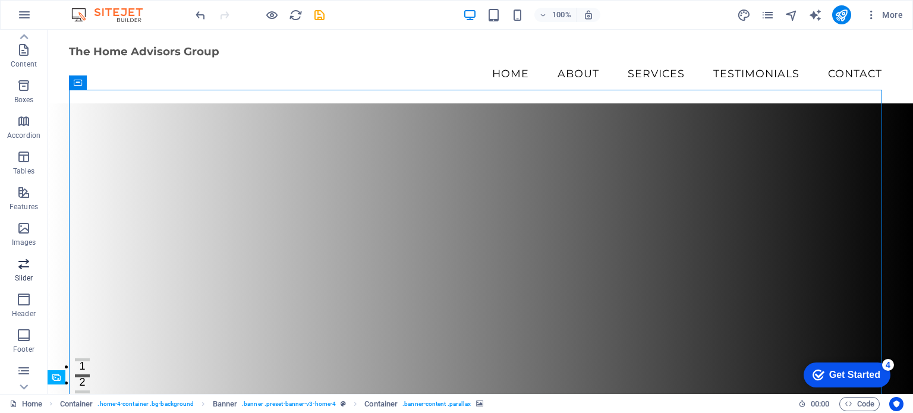
click at [23, 265] on icon "button" at bounding box center [24, 264] width 14 height 14
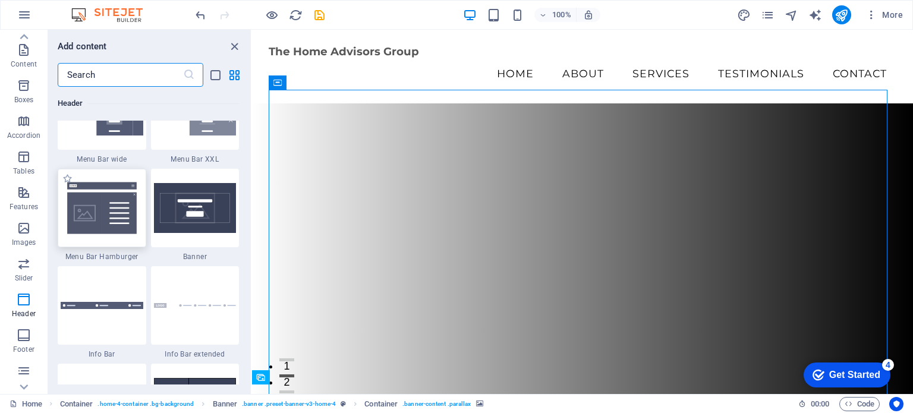
scroll to position [7337, 0]
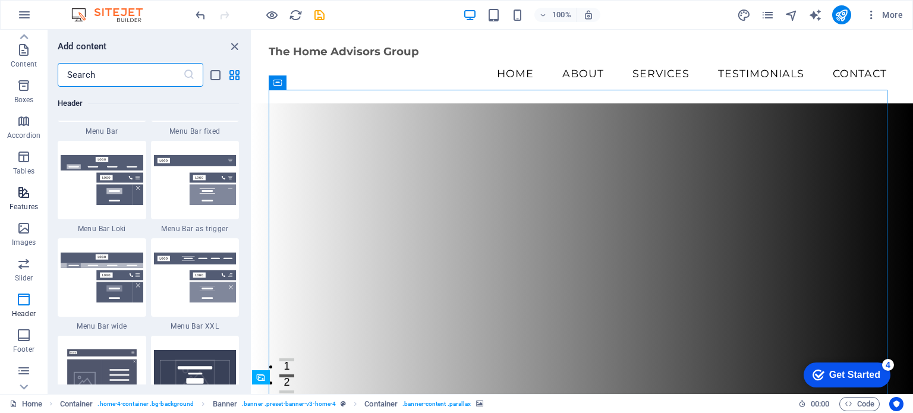
click at [24, 189] on icon "button" at bounding box center [24, 193] width 14 height 14
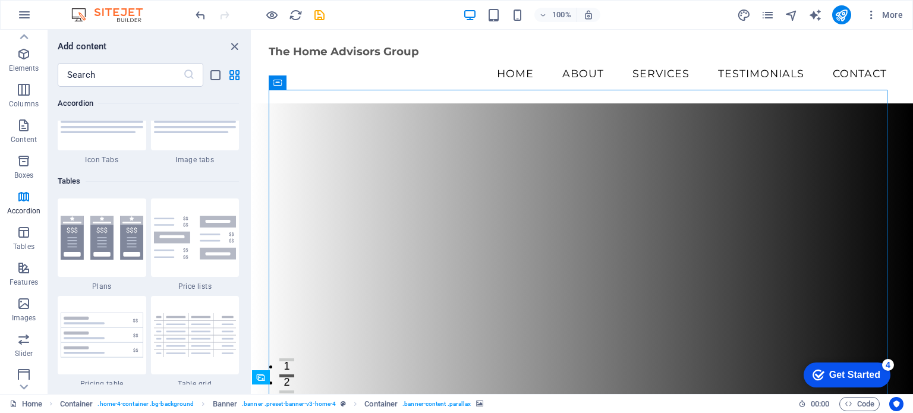
scroll to position [0, 0]
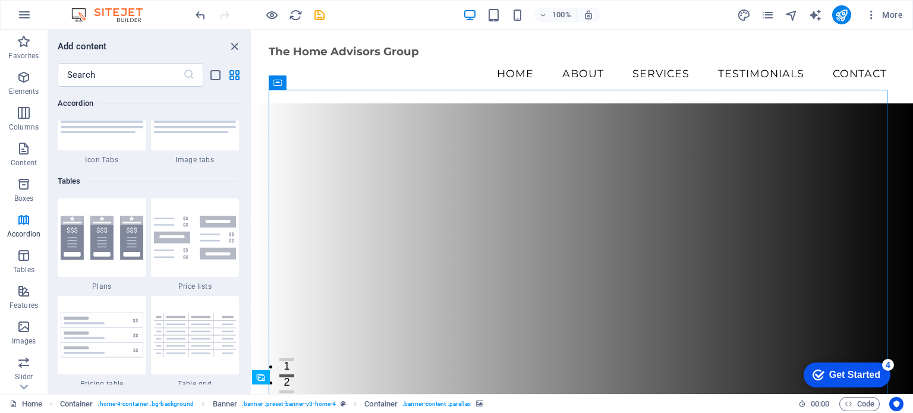
click at [836, 373] on div "Get Started" at bounding box center [855, 375] width 51 height 11
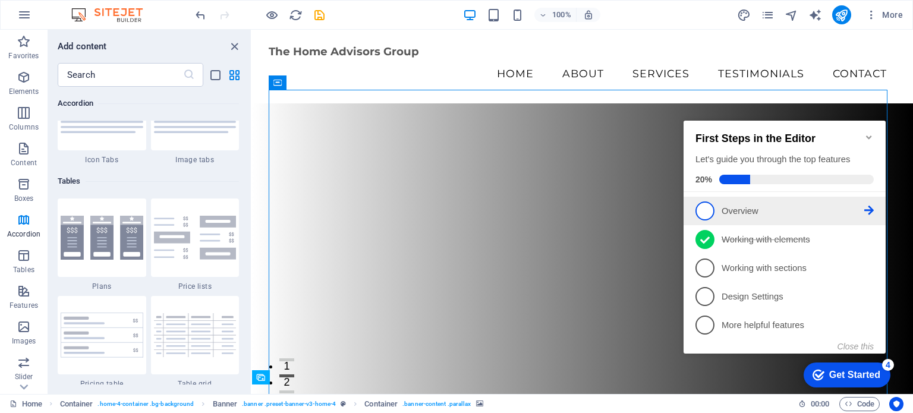
click at [718, 206] on link "1 Overview - incomplete" at bounding box center [785, 211] width 178 height 19
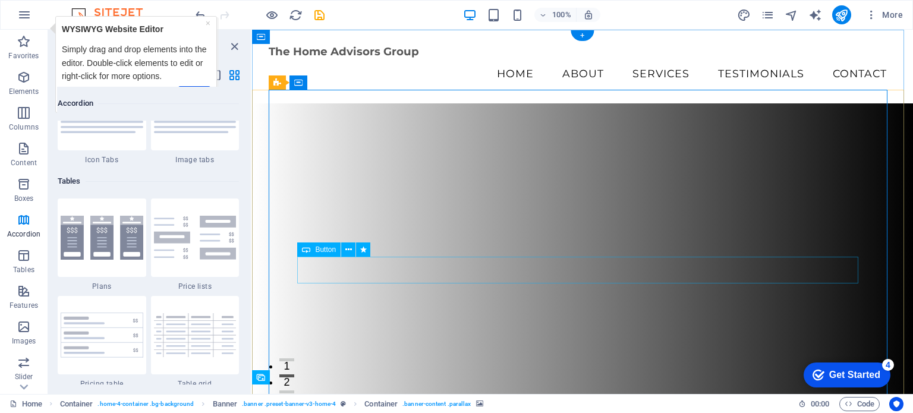
click at [632, 342] on figure at bounding box center [583, 245] width 628 height 332
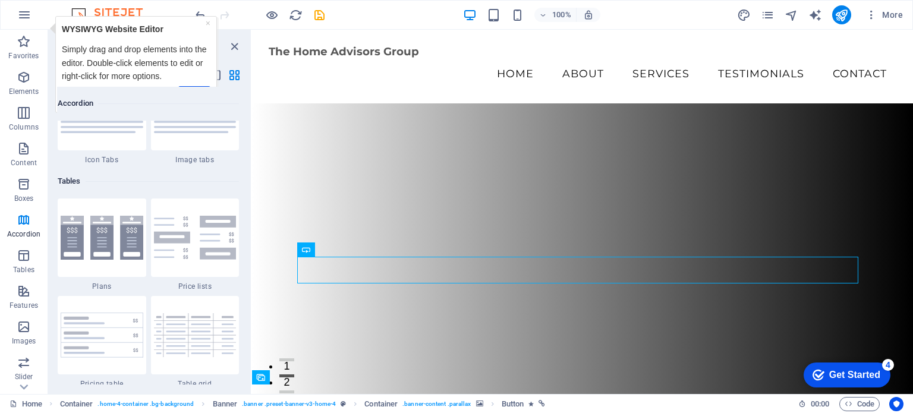
click at [867, 376] on div "Get Started" at bounding box center [855, 375] width 51 height 11
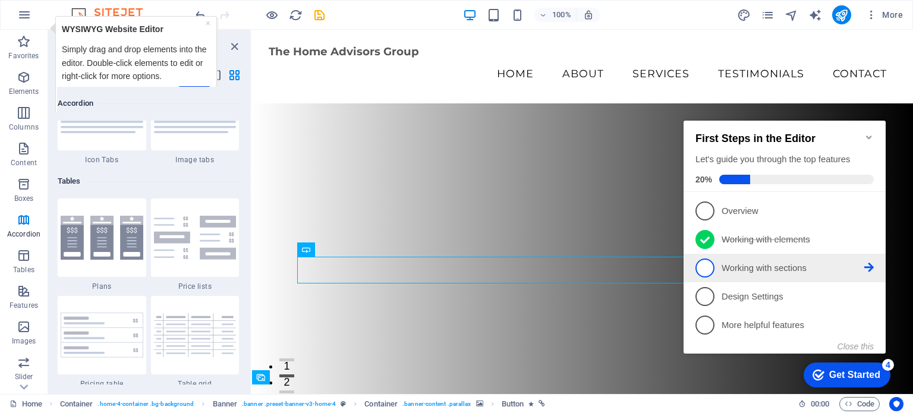
click at [711, 266] on span "3" at bounding box center [705, 268] width 19 height 19
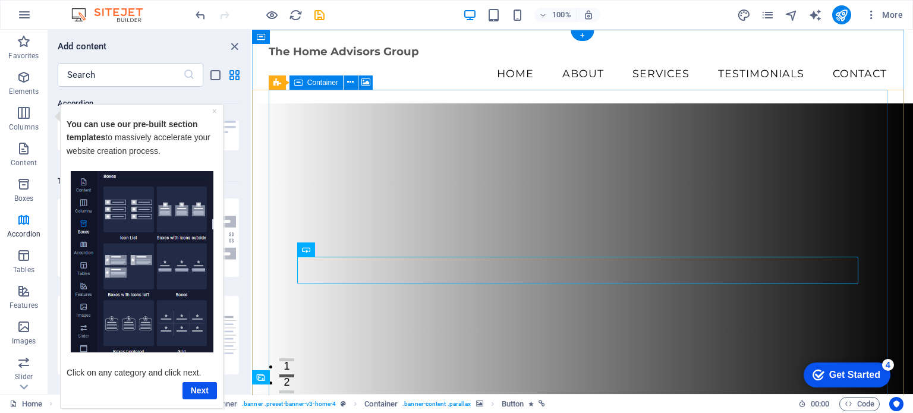
click at [638, 311] on figure at bounding box center [583, 245] width 628 height 332
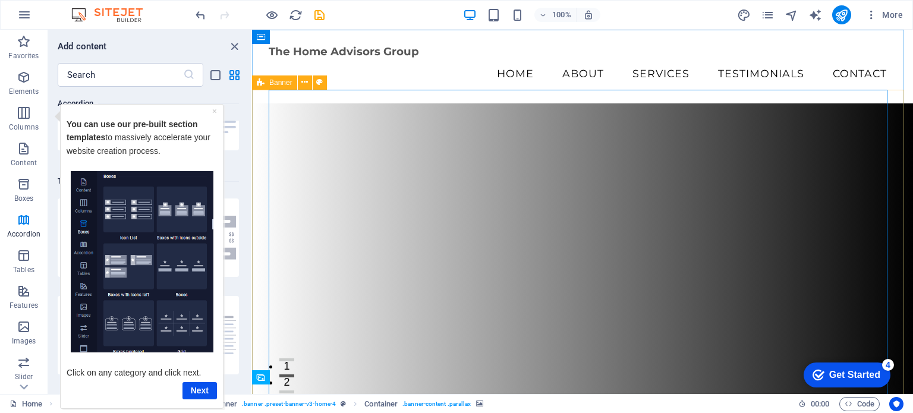
click at [282, 86] on span "Banner" at bounding box center [280, 82] width 23 height 7
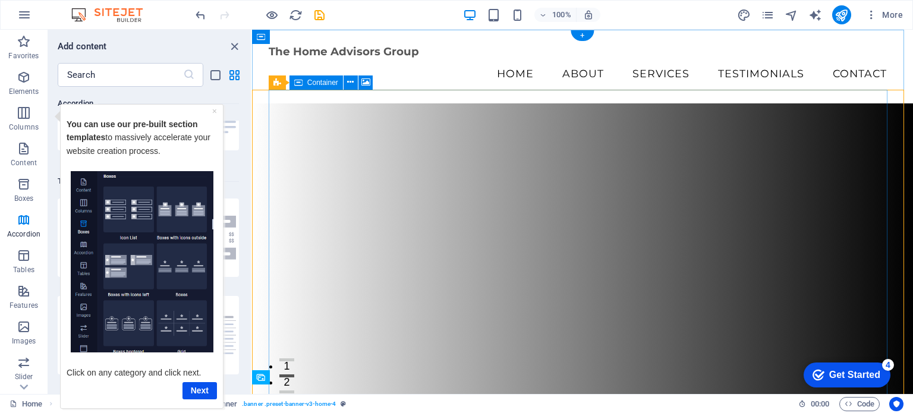
drag, startPoint x: 535, startPoint y: 120, endPoint x: 283, endPoint y: 90, distance: 253.8
click at [283, 90] on figure at bounding box center [583, 245] width 628 height 332
click at [365, 83] on icon at bounding box center [366, 82] width 9 height 12
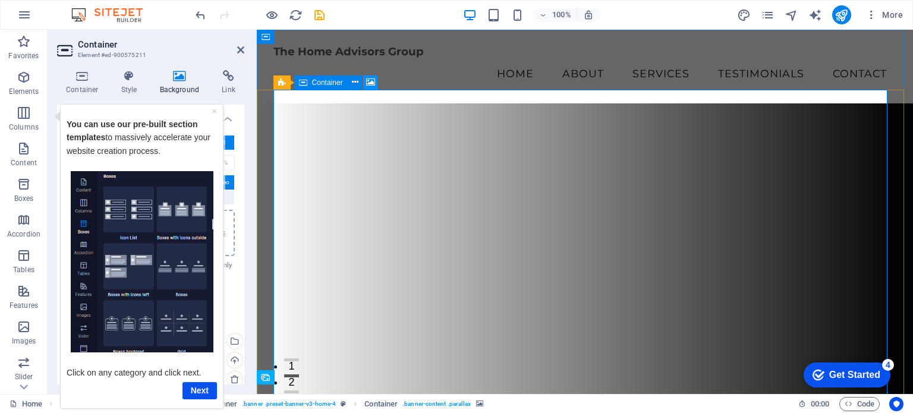
click at [369, 82] on icon at bounding box center [370, 82] width 9 height 12
drag, startPoint x: 228, startPoint y: 141, endPoint x: 228, endPoint y: 102, distance: 38.7
click at [228, 102] on div "Container Style Background Link Size Height Default px rem % vh vw Min. height …" at bounding box center [150, 227] width 187 height 315
click at [197, 391] on link "Next" at bounding box center [200, 390] width 34 height 17
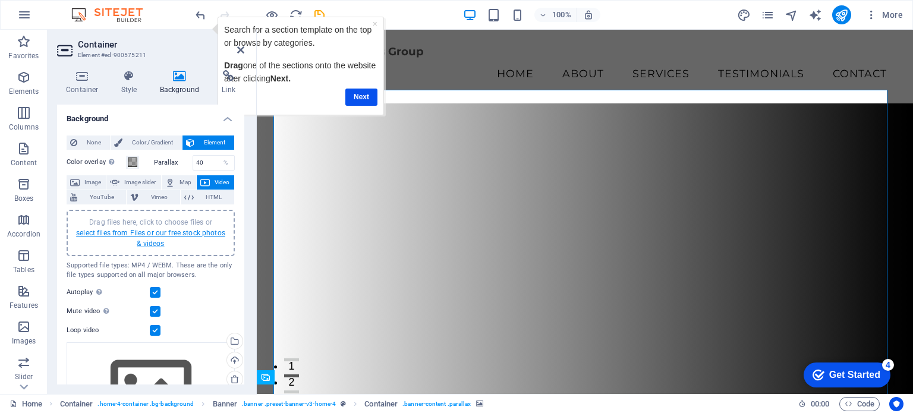
click at [129, 233] on link "select files from Files or our free stock photos & videos" at bounding box center [150, 238] width 149 height 19
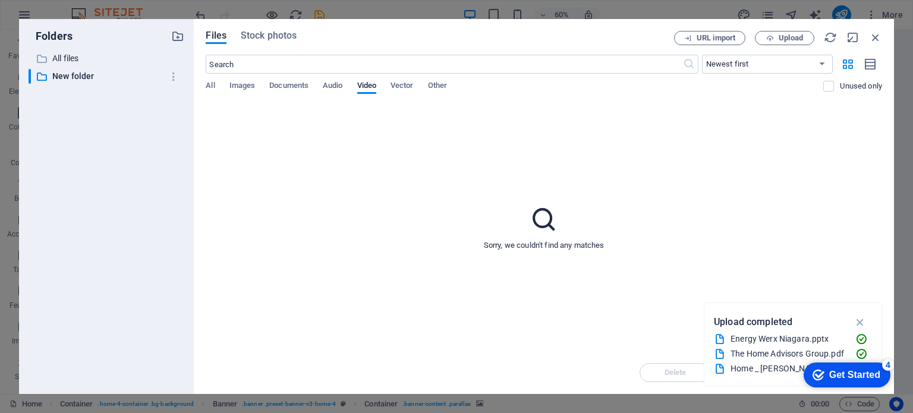
click at [737, 372] on div "Home _ BOB KISH _ NPHI.html" at bounding box center [788, 369] width 115 height 14
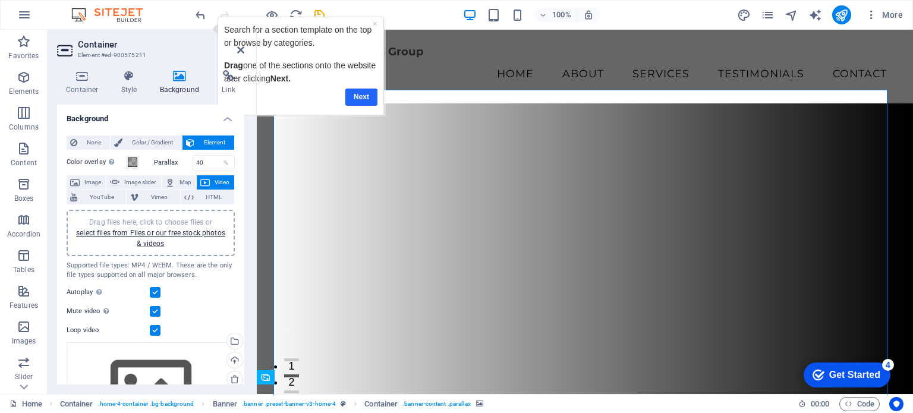
click at [366, 97] on link "Next" at bounding box center [362, 96] width 32 height 17
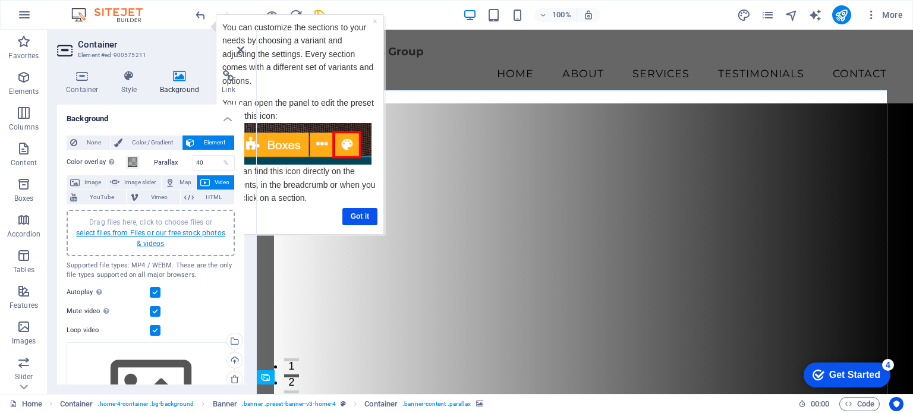
click at [160, 243] on link "select files from Files or our free stock photos & videos" at bounding box center [150, 238] width 149 height 19
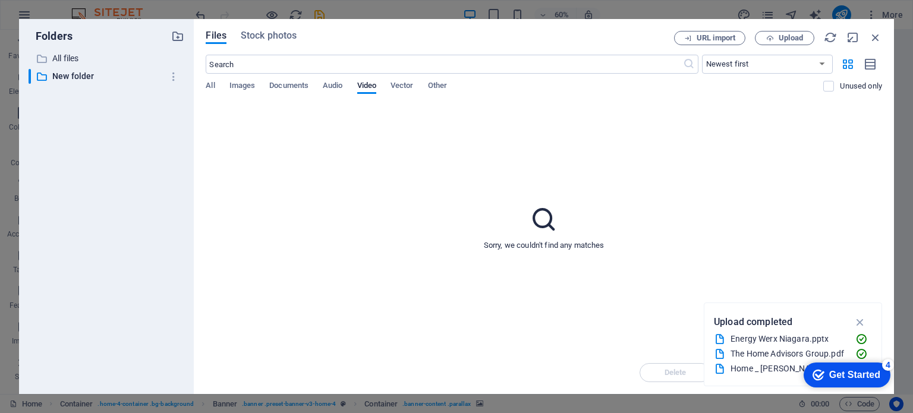
click at [743, 353] on div "The Home Advisors Group.pdf" at bounding box center [788, 354] width 115 height 14
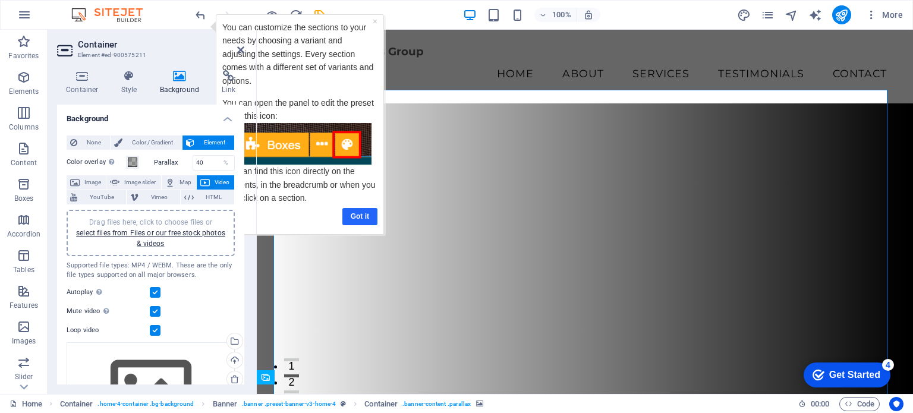
click at [359, 216] on link "Got it" at bounding box center [360, 216] width 35 height 17
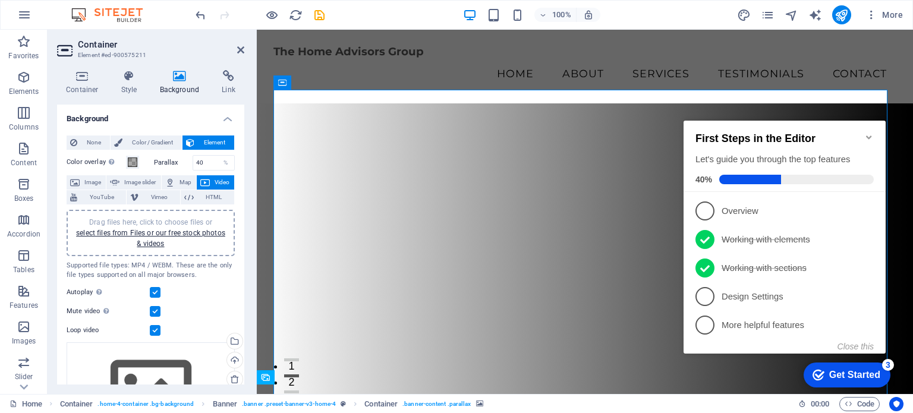
click at [775, 406] on div "Home Container . home-4-container .bg-background Banner . banner .preset-banner…" at bounding box center [400, 404] width 780 height 14
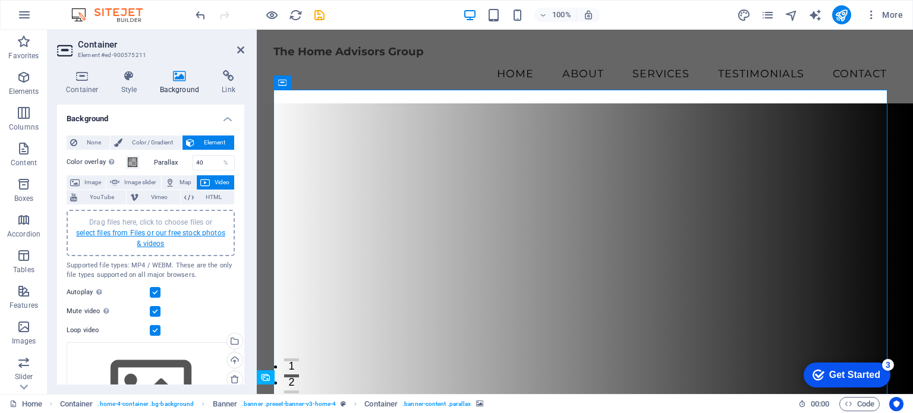
click at [164, 230] on link "select files from Files or our free stock photos & videos" at bounding box center [150, 238] width 149 height 19
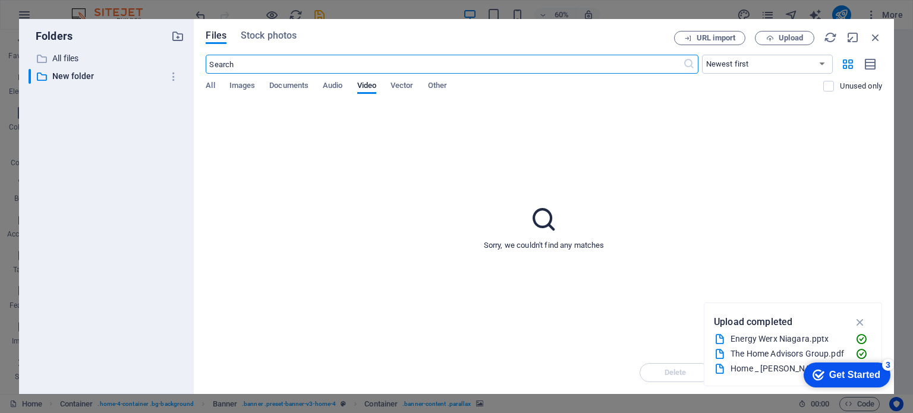
click at [735, 340] on div "Energy Werx Niagara.pptx" at bounding box center [788, 339] width 115 height 14
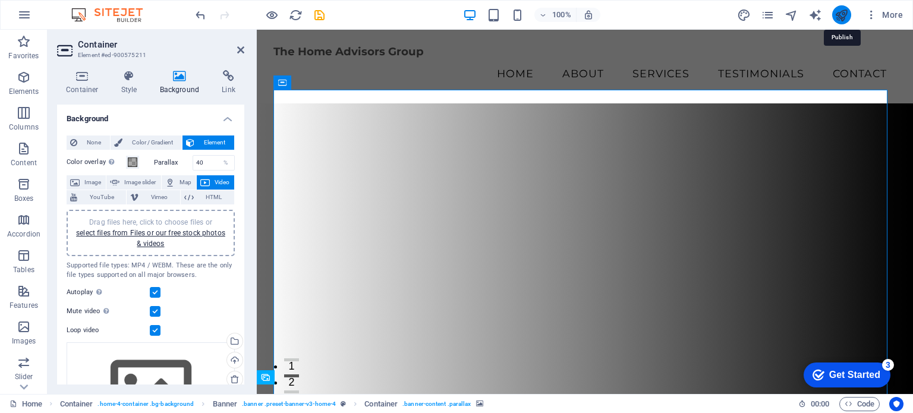
click at [843, 13] on icon "publish" at bounding box center [842, 15] width 14 height 14
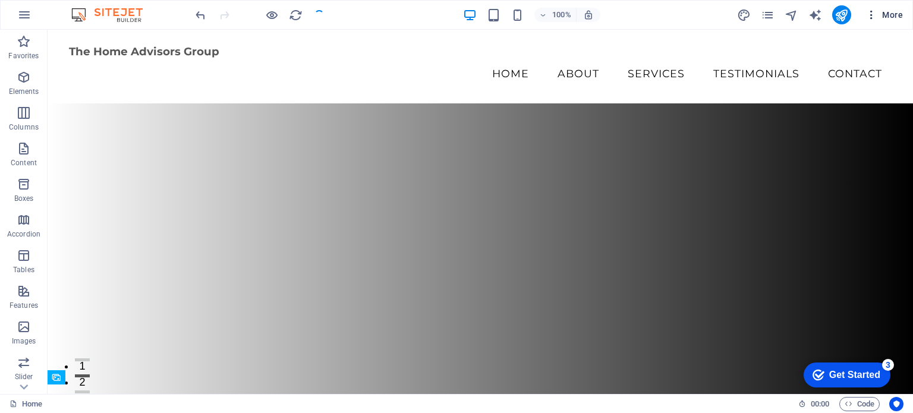
click at [891, 11] on span "More" at bounding box center [884, 15] width 37 height 12
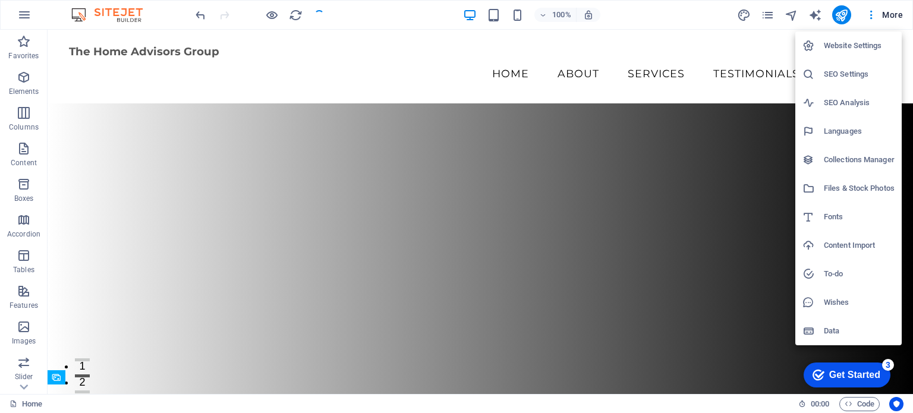
click at [842, 71] on h6 "SEO Settings" at bounding box center [859, 74] width 71 height 14
